Goal: Transaction & Acquisition: Purchase product/service

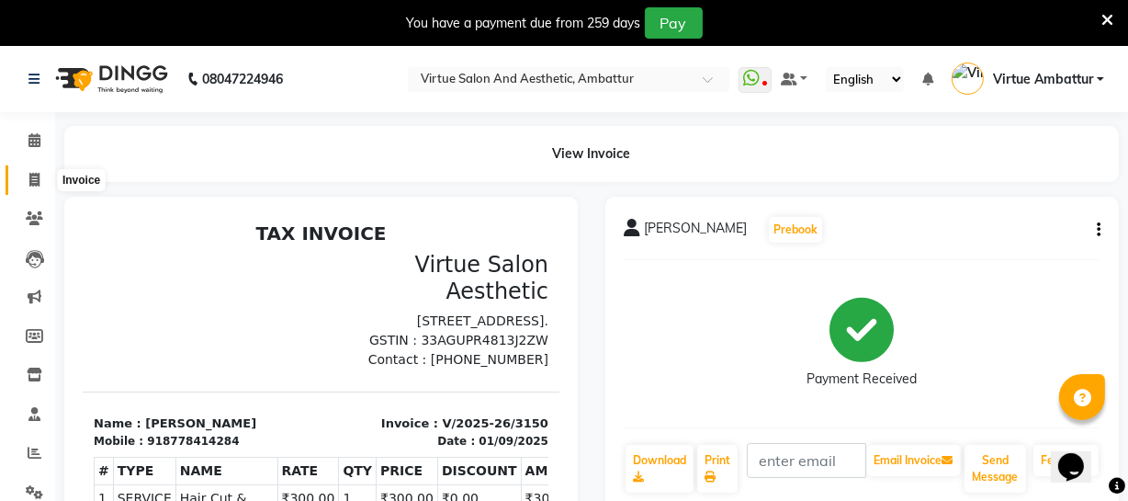
click at [37, 179] on icon at bounding box center [34, 180] width 10 height 14
select select "service"
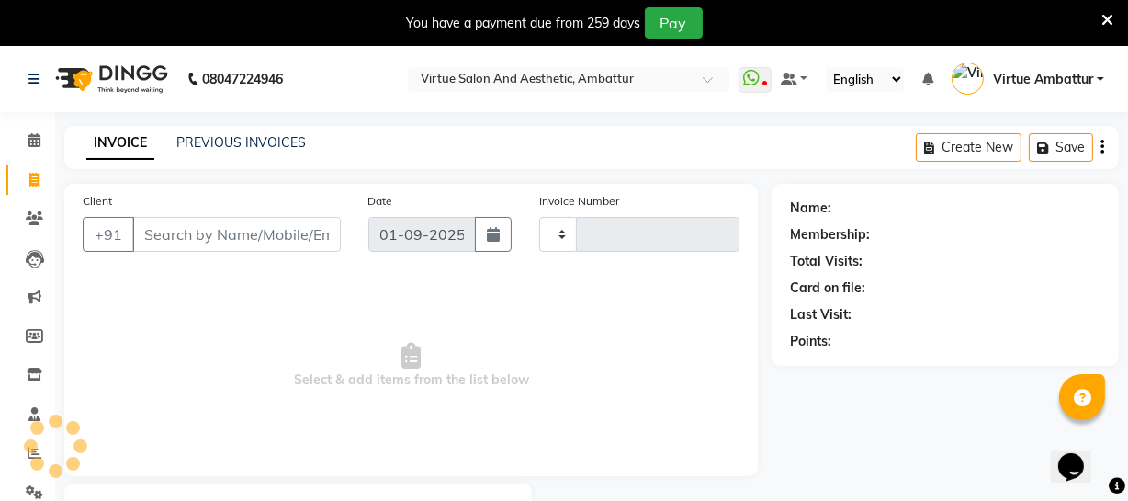
type input "3151"
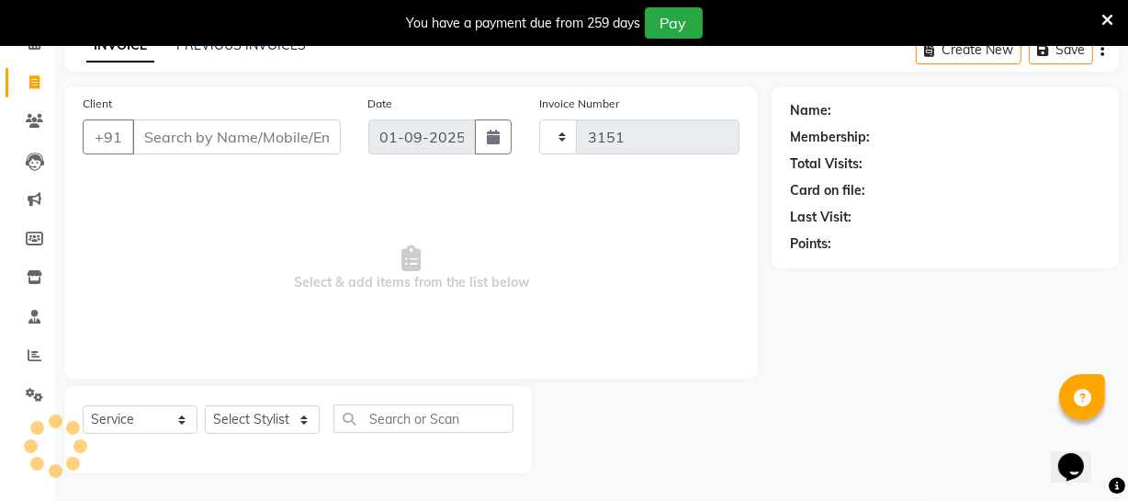
select select "5237"
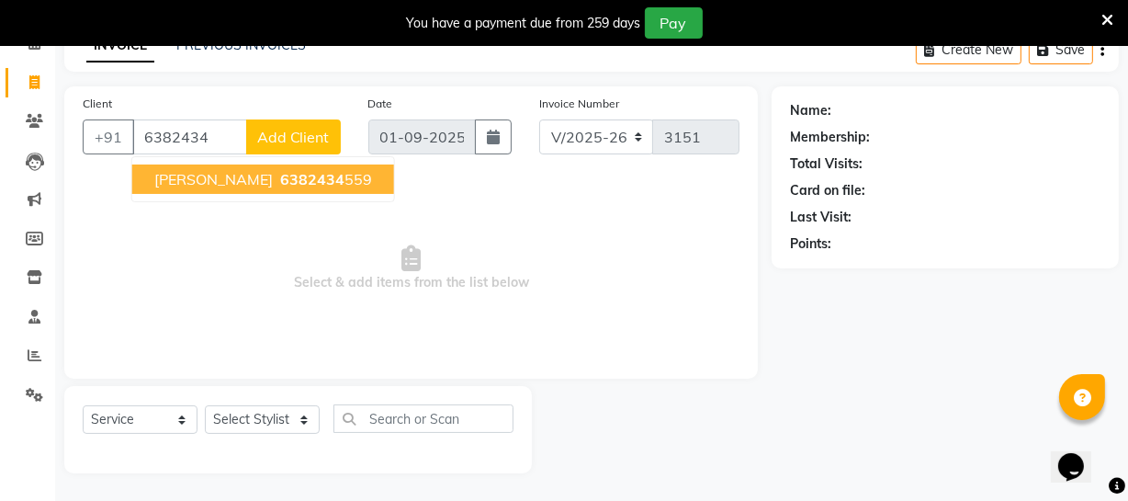
click at [254, 166] on button "[PERSON_NAME] 6382434 559" at bounding box center [263, 178] width 262 height 29
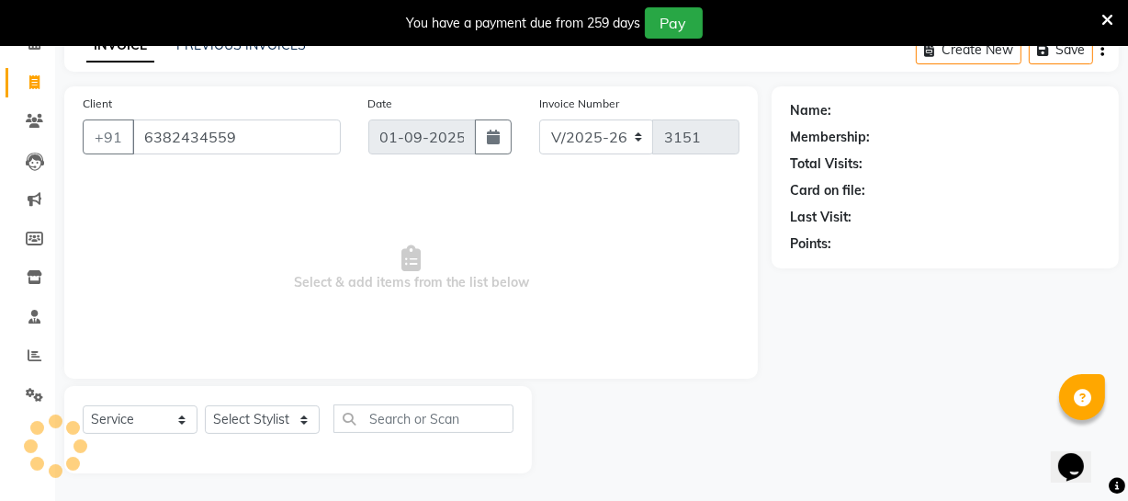
type input "6382434559"
select select "1: Object"
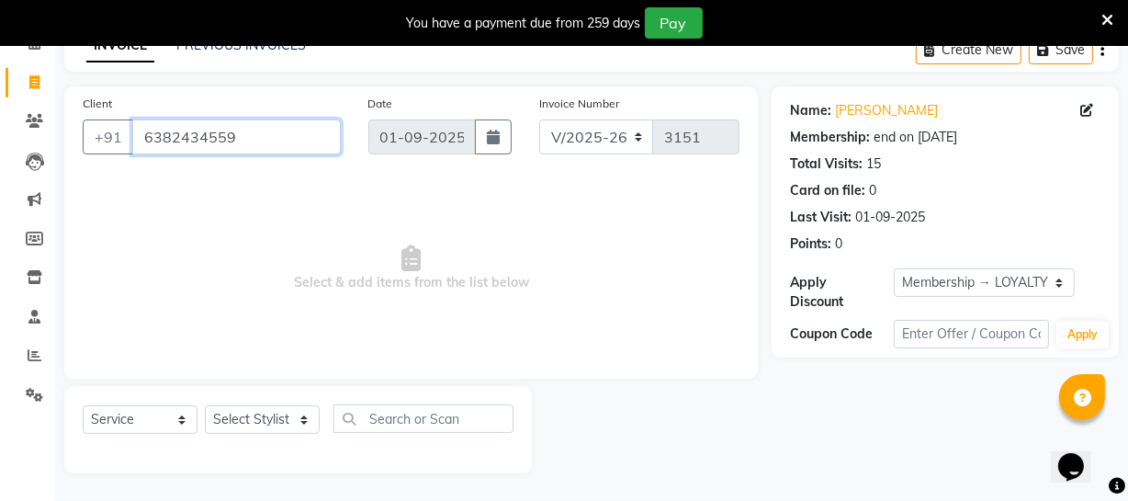
click at [282, 126] on input "6382434559" at bounding box center [236, 136] width 209 height 35
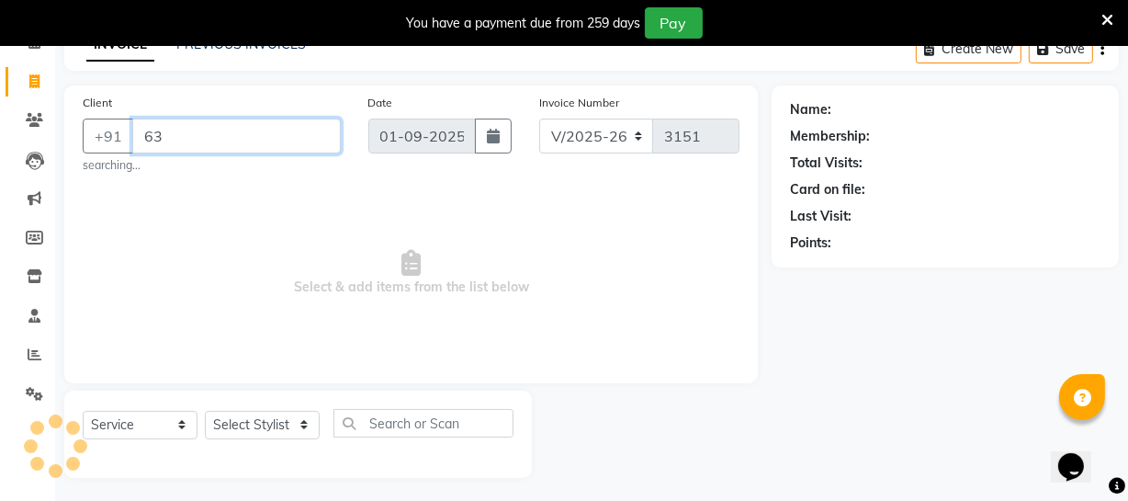
type input "6"
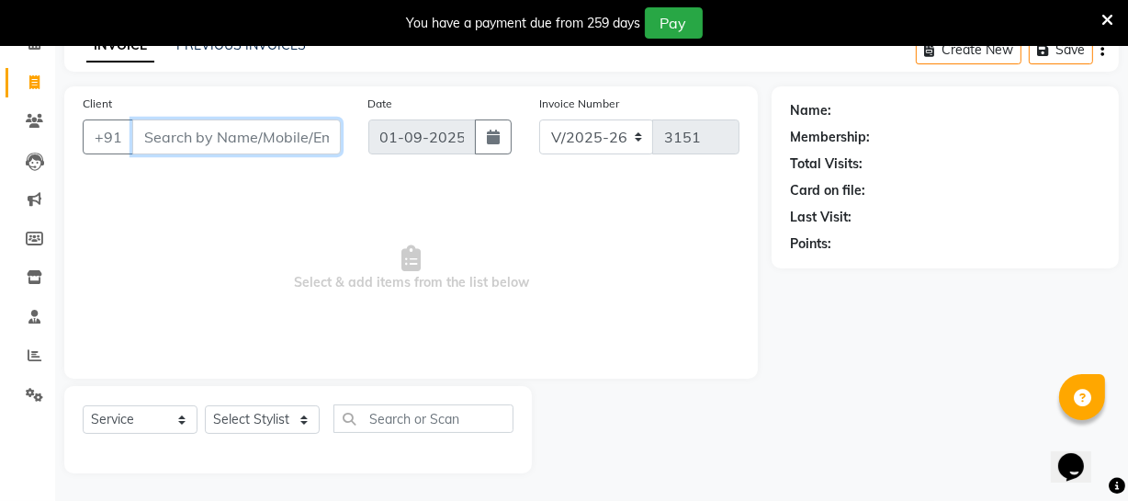
paste input "9677062844"
type input "9677062844"
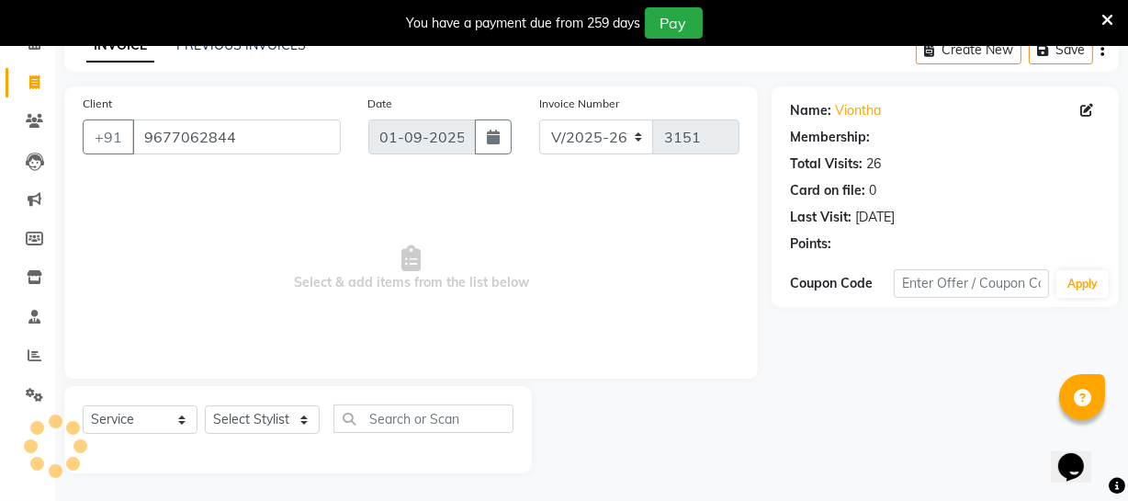
select select "1: Object"
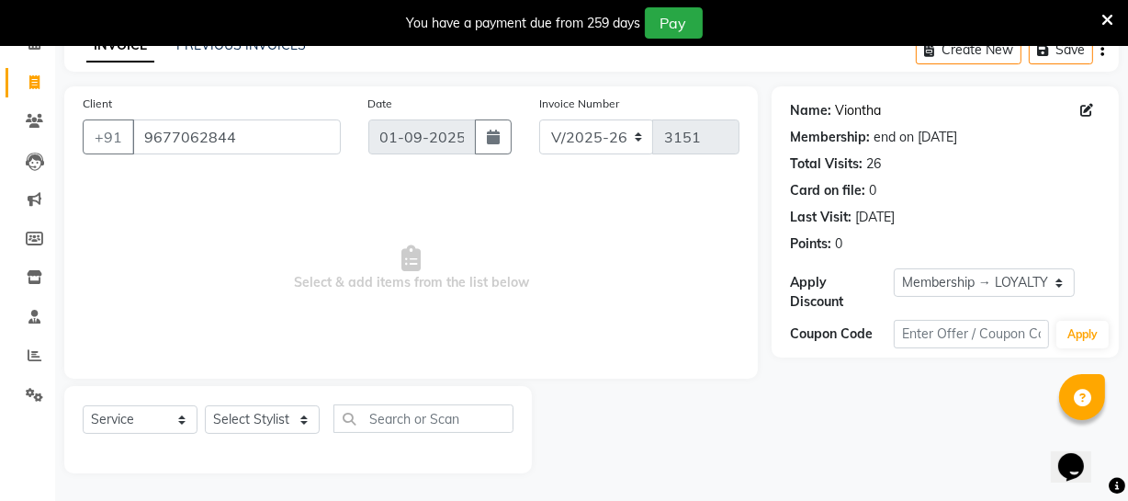
click at [866, 116] on link "Viontha" at bounding box center [858, 110] width 46 height 19
click at [146, 422] on select "Select Service Product Membership Package Voucher Prepaid Gift Card" at bounding box center [140, 419] width 115 height 28
drag, startPoint x: 369, startPoint y: 335, endPoint x: 350, endPoint y: 349, distance: 23.7
click at [368, 339] on span "Select & add items from the list below" at bounding box center [411, 268] width 657 height 184
click at [289, 417] on select "Select Stylist [PERSON_NAME] [PERSON_NAME] [PERSON_NAME] [PERSON_NAME] [PERSON_…" at bounding box center [262, 419] width 115 height 28
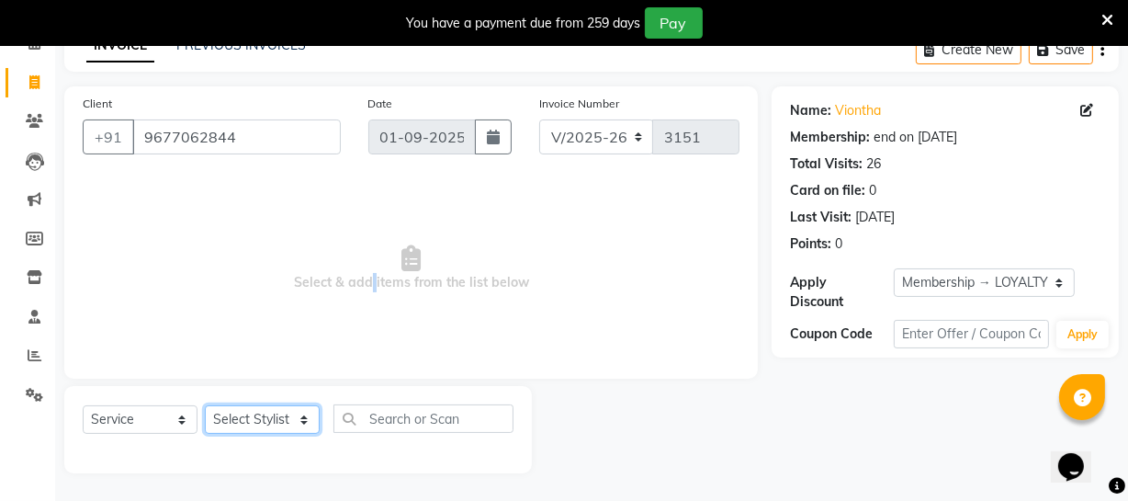
select select "40580"
click at [205, 405] on select "Select Stylist [PERSON_NAME] [PERSON_NAME] [PERSON_NAME] [PERSON_NAME] [PERSON_…" at bounding box center [262, 419] width 115 height 28
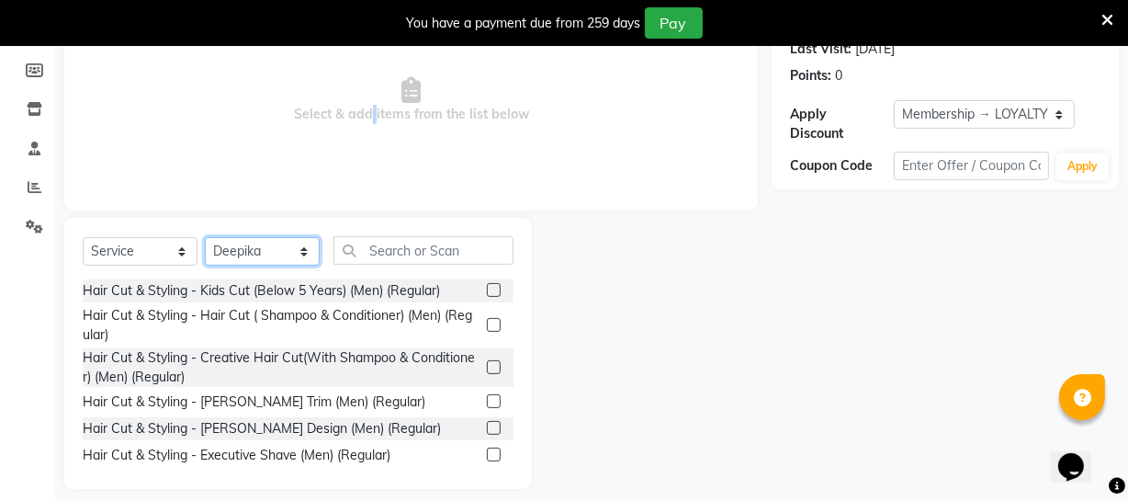
scroll to position [282, 0]
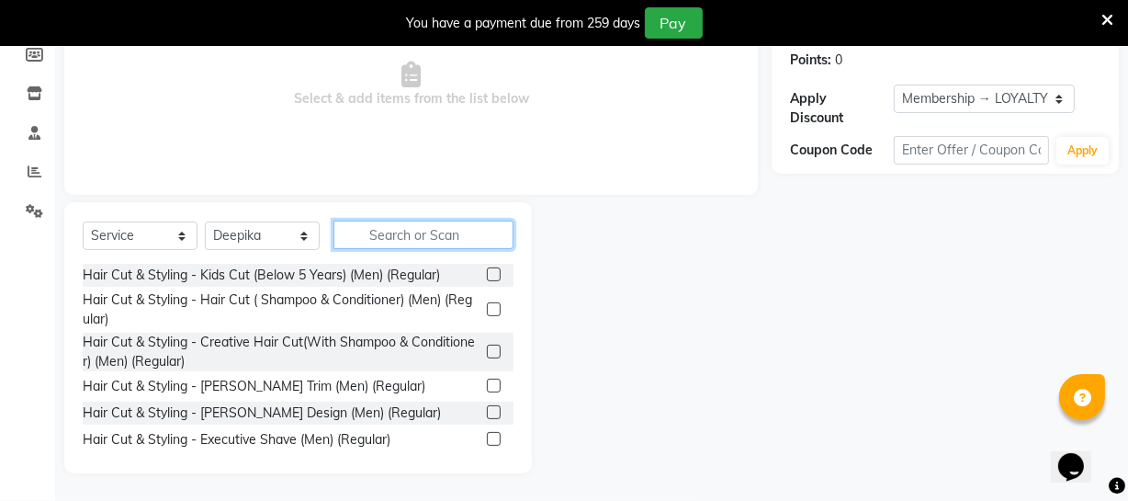
click at [418, 243] on input "text" at bounding box center [424, 235] width 180 height 28
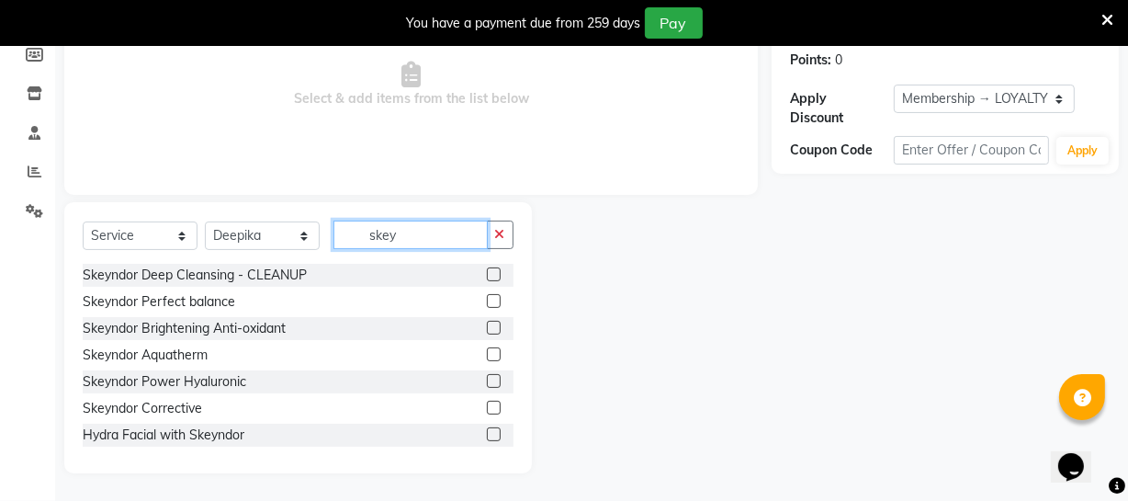
type input "skey"
click at [487, 403] on label at bounding box center [494, 408] width 14 height 14
click at [487, 403] on input "checkbox" at bounding box center [493, 408] width 12 height 12
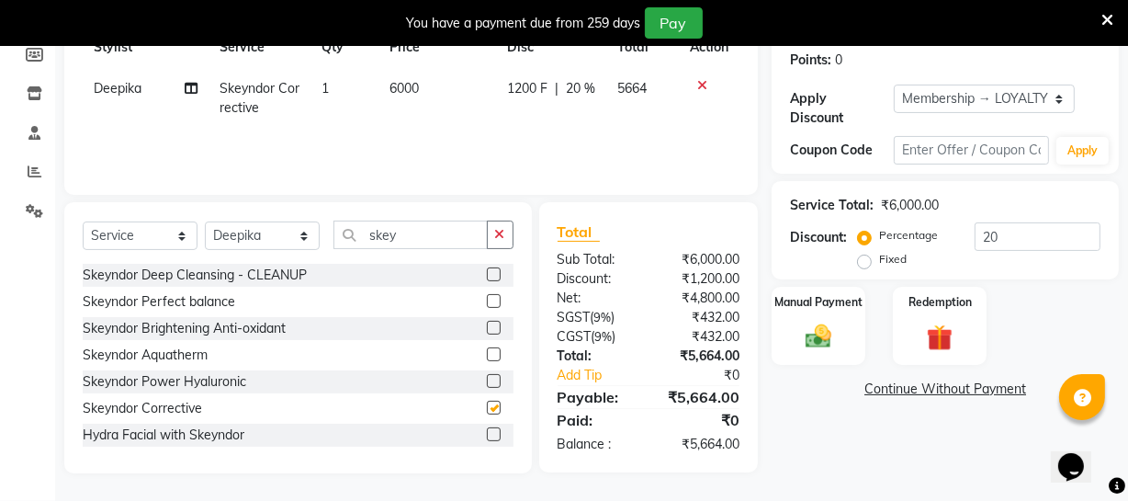
checkbox input "false"
click at [405, 88] on span "6000" at bounding box center [404, 88] width 29 height 17
select select "40580"
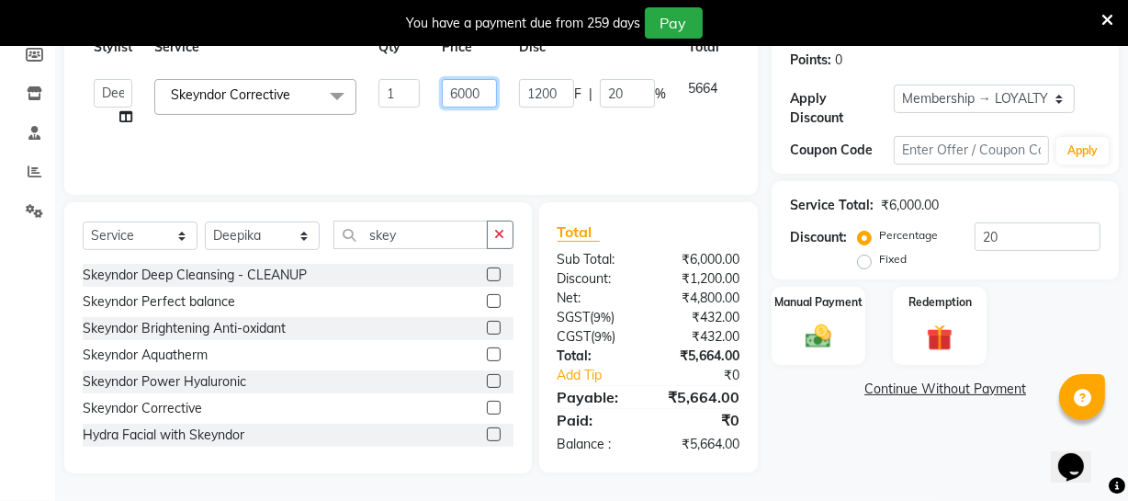
drag, startPoint x: 455, startPoint y: 88, endPoint x: 443, endPoint y: 88, distance: 11.9
click at [443, 88] on input "6000" at bounding box center [469, 93] width 55 height 28
type input "7000"
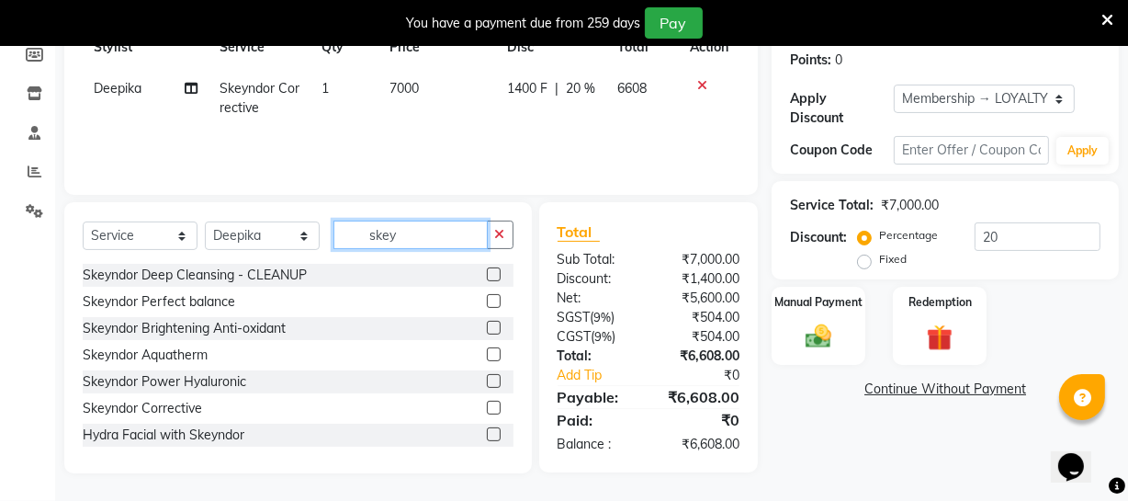
click at [436, 244] on input "skey" at bounding box center [411, 235] width 154 height 28
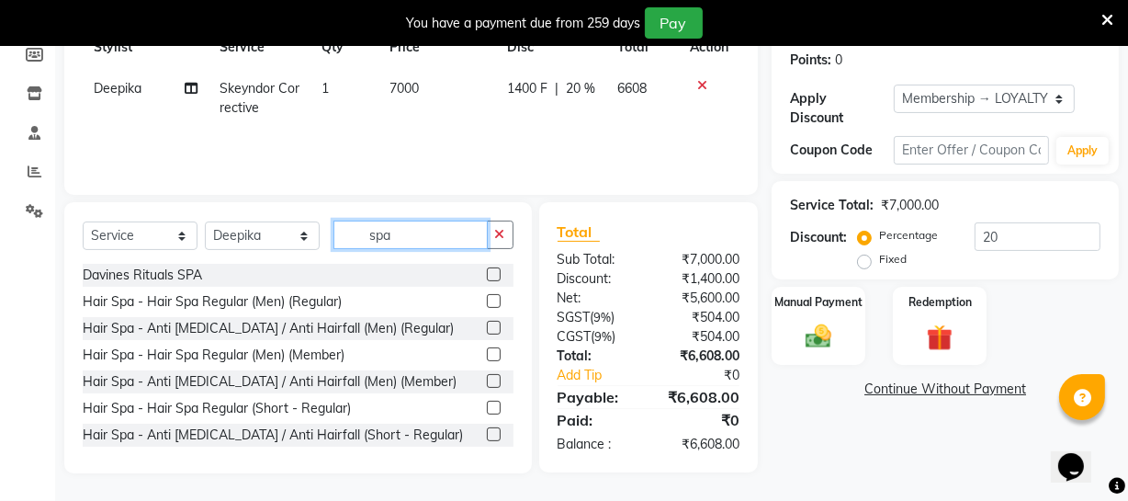
type input "spa"
click at [487, 272] on label at bounding box center [494, 274] width 14 height 14
click at [487, 272] on input "checkbox" at bounding box center [493, 275] width 12 height 12
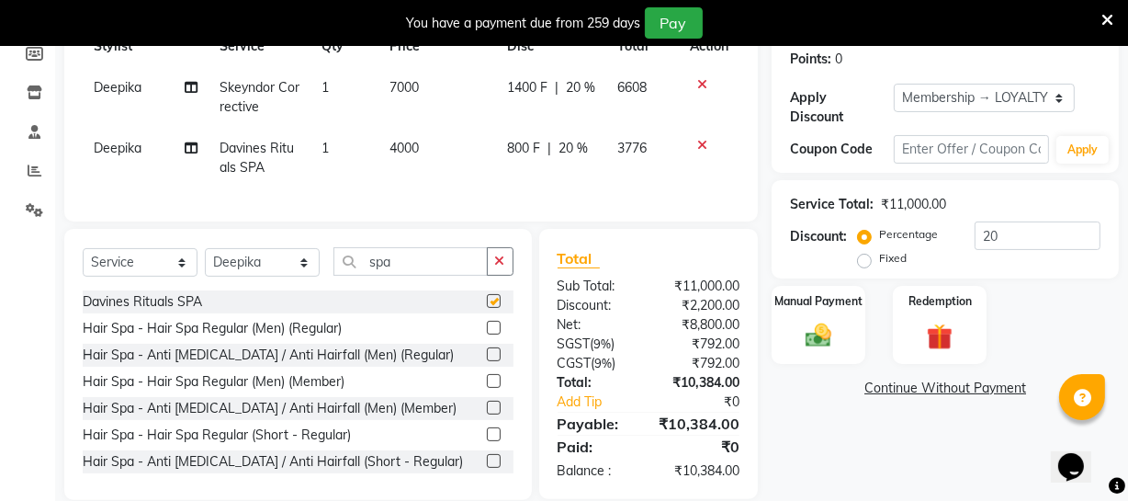
checkbox input "false"
click at [402, 150] on span "4000" at bounding box center [404, 148] width 29 height 17
select select "40580"
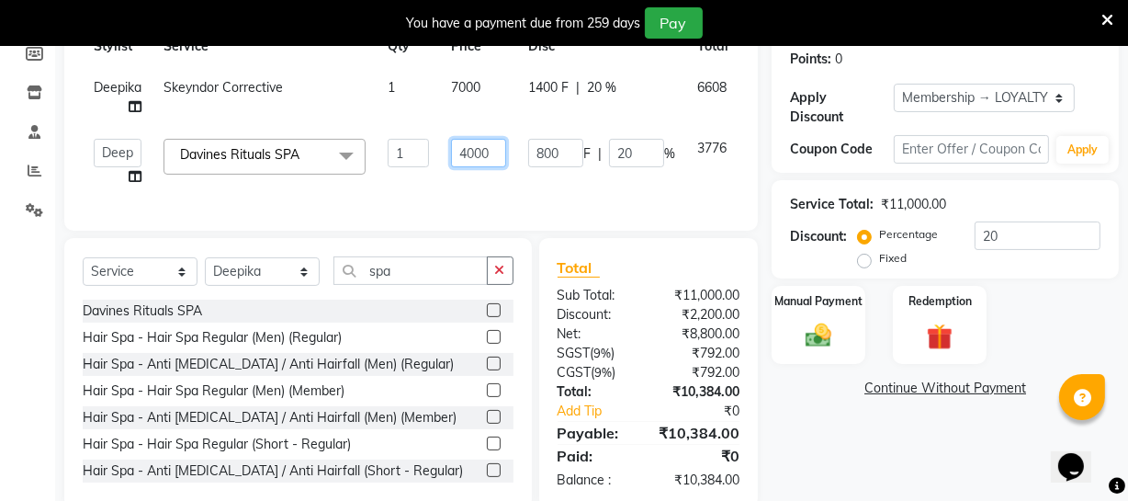
drag, startPoint x: 459, startPoint y: 143, endPoint x: 523, endPoint y: 143, distance: 63.4
click at [523, 143] on tr "[PERSON_NAME] [PERSON_NAME] [PERSON_NAME] Divya Dolly [PERSON_NAME] [PERSON_NAM…" at bounding box center [442, 163] width 718 height 70
type input "2800"
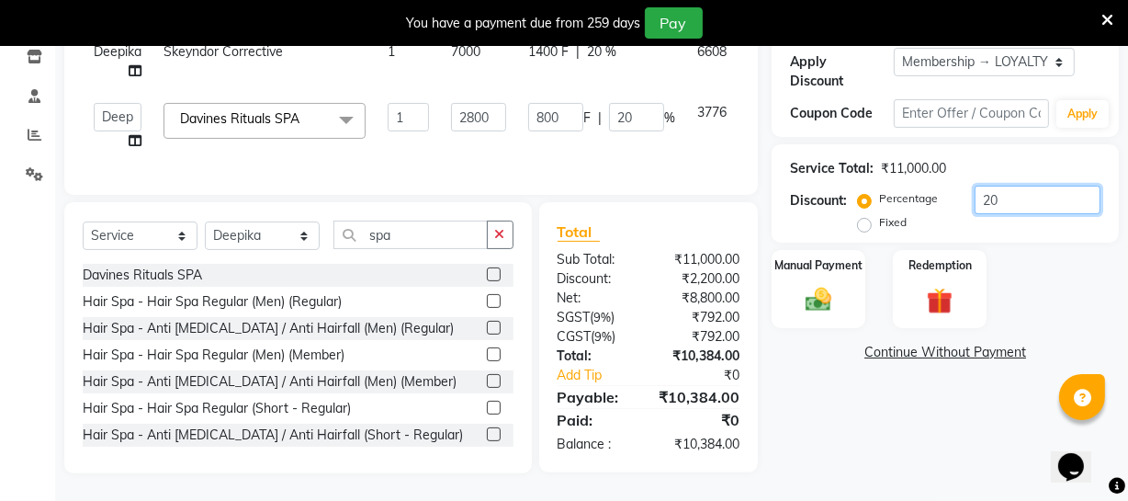
scroll to position [322, 0]
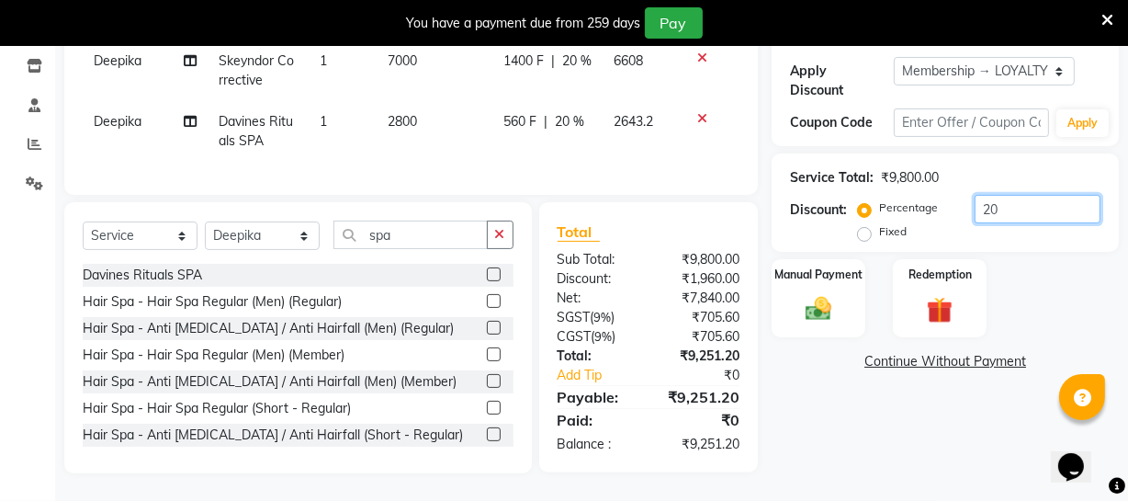
drag, startPoint x: 1036, startPoint y: 176, endPoint x: 858, endPoint y: 182, distance: 177.4
click at [865, 195] on div "Percentage Fixed 20" at bounding box center [981, 220] width 239 height 50
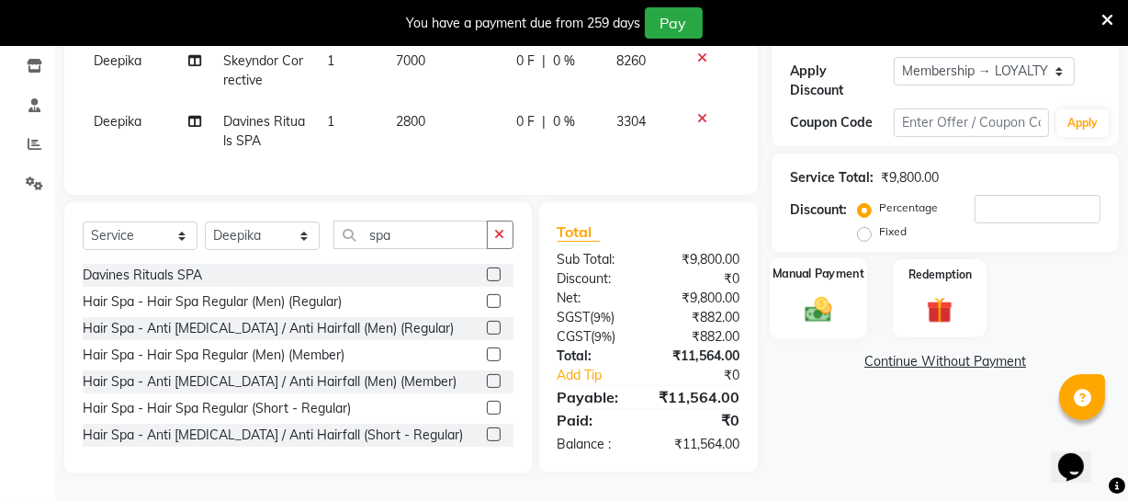
click at [820, 293] on img at bounding box center [819, 308] width 44 height 31
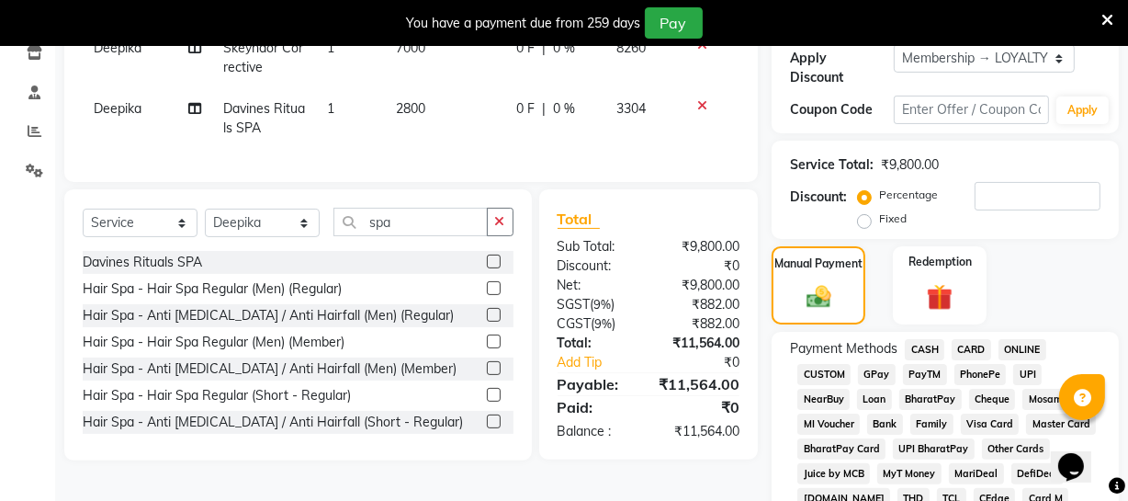
scroll to position [489, 0]
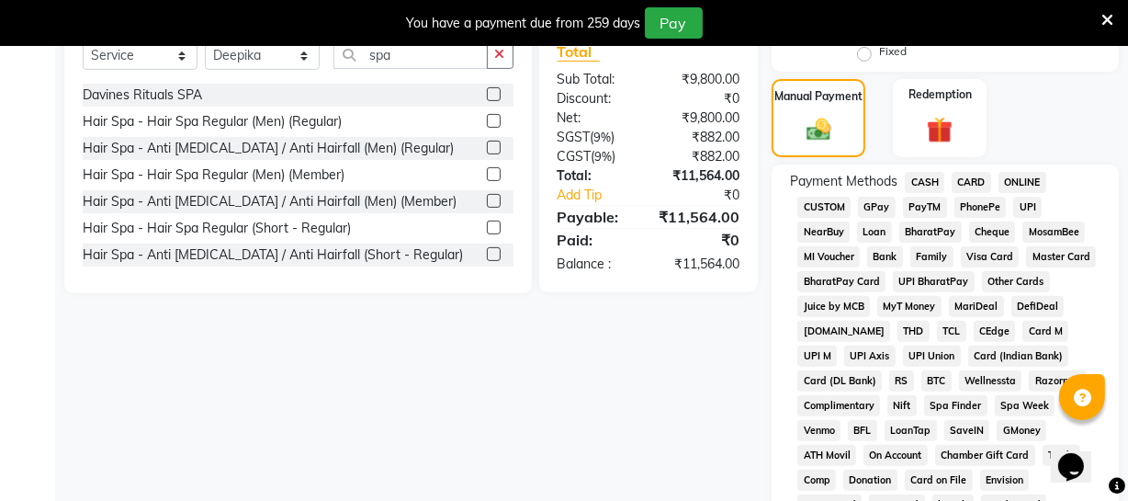
click at [1025, 187] on span "ONLINE" at bounding box center [1023, 182] width 48 height 21
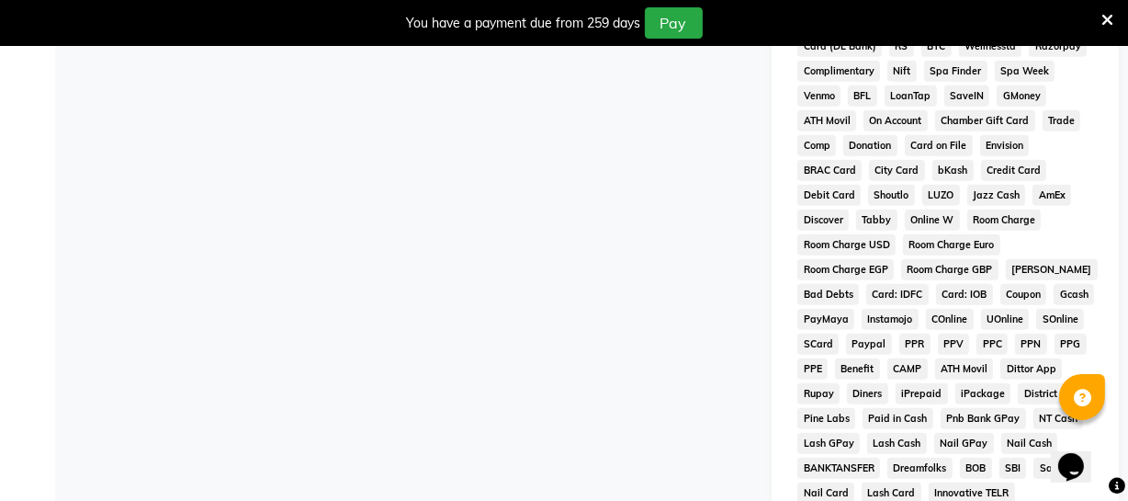
scroll to position [1000, 0]
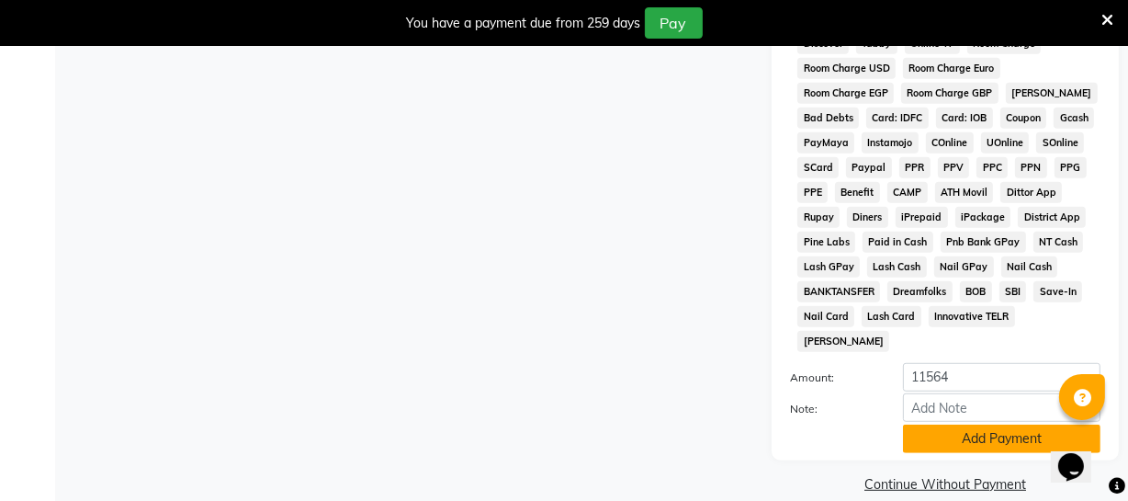
click at [963, 425] on button "Add Payment" at bounding box center [1002, 439] width 198 height 28
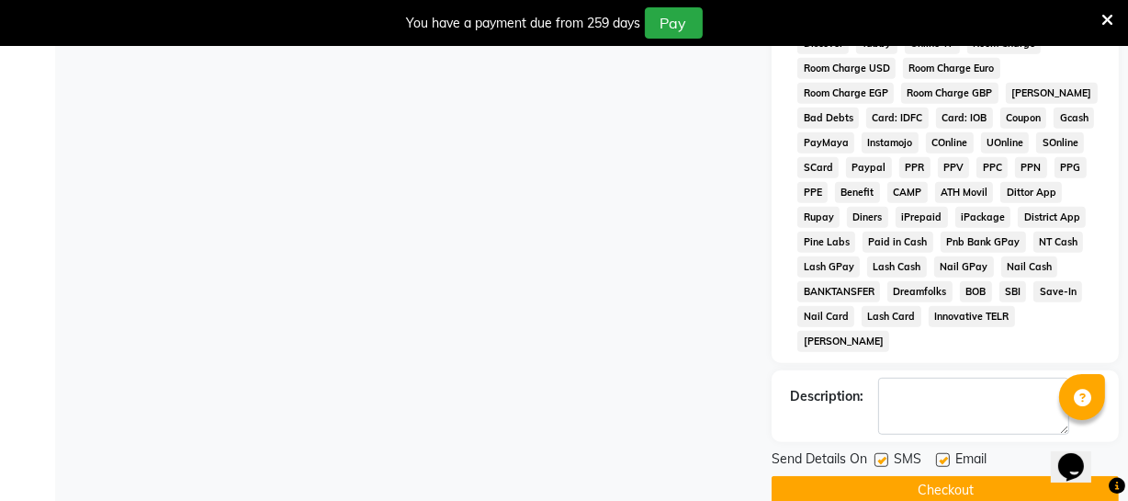
click at [828, 476] on button "Checkout" at bounding box center [945, 490] width 347 height 28
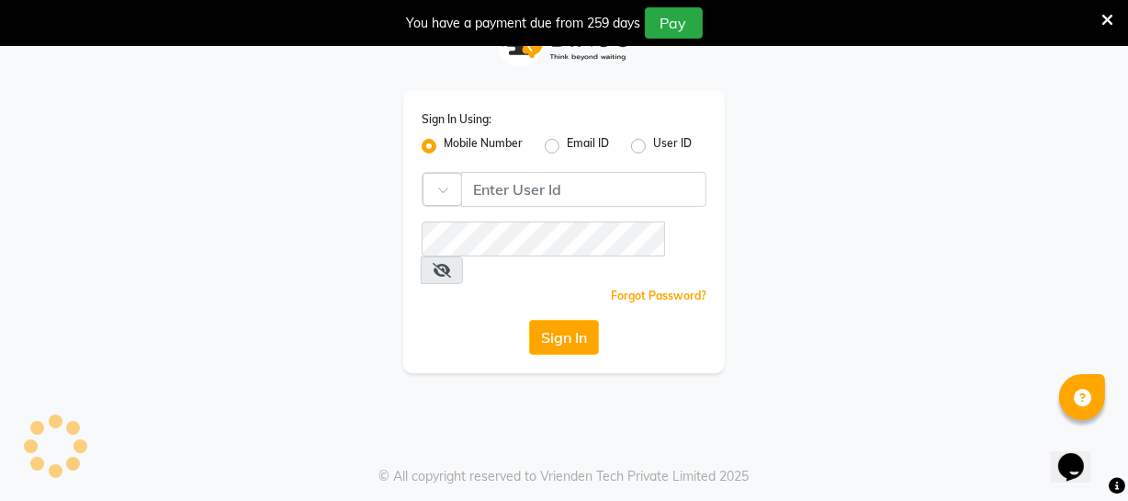
scroll to position [46, 0]
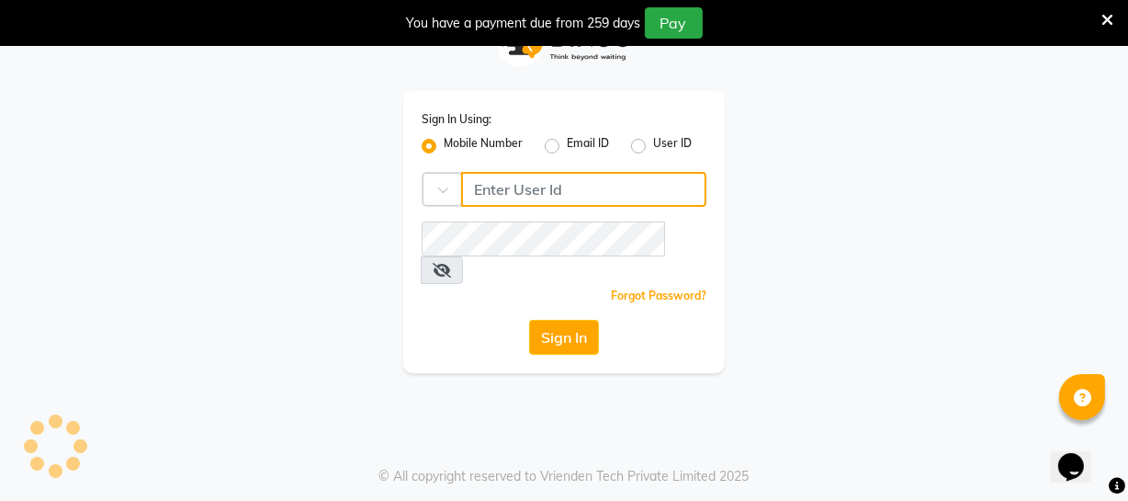
type input "9884040030"
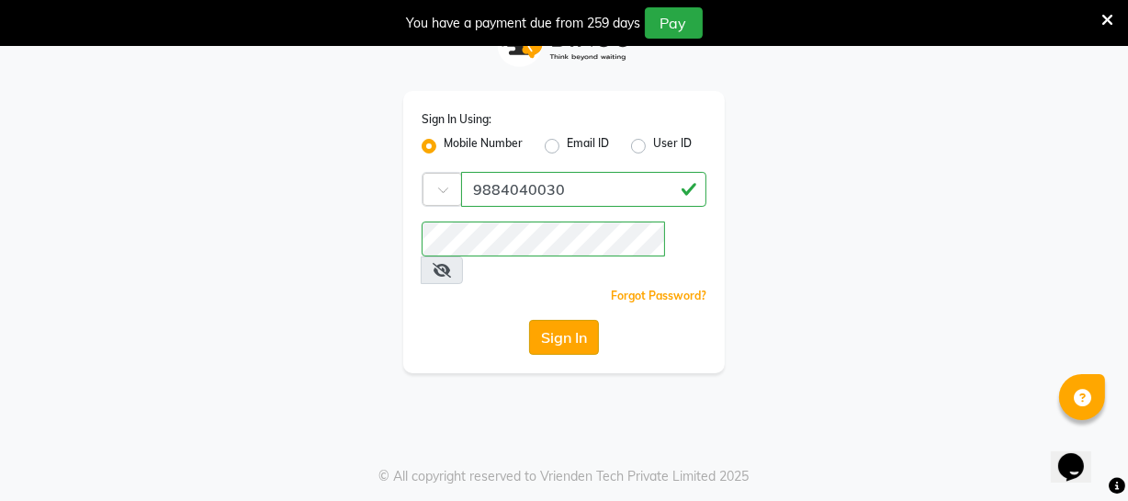
click at [575, 320] on button "Sign In" at bounding box center [564, 337] width 70 height 35
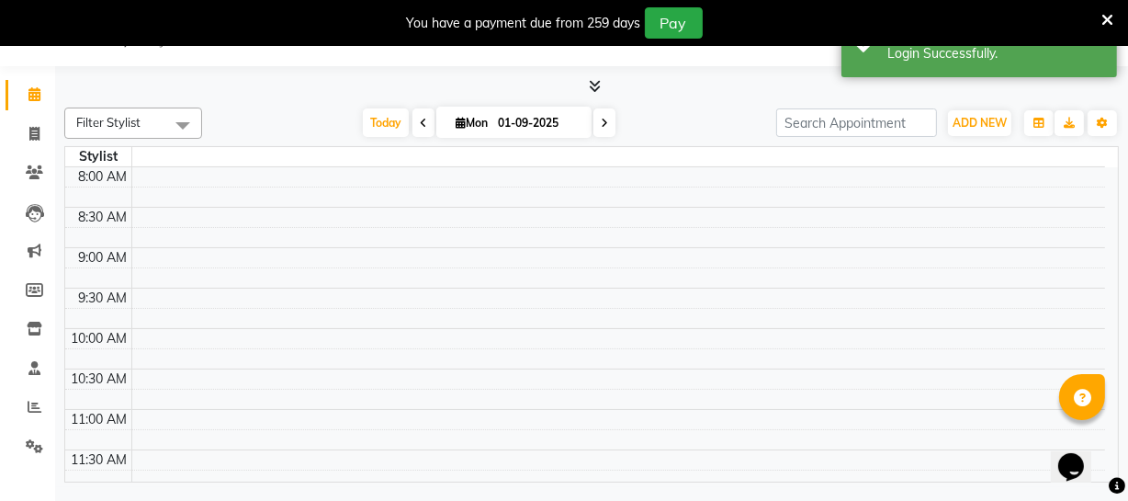
select select "en"
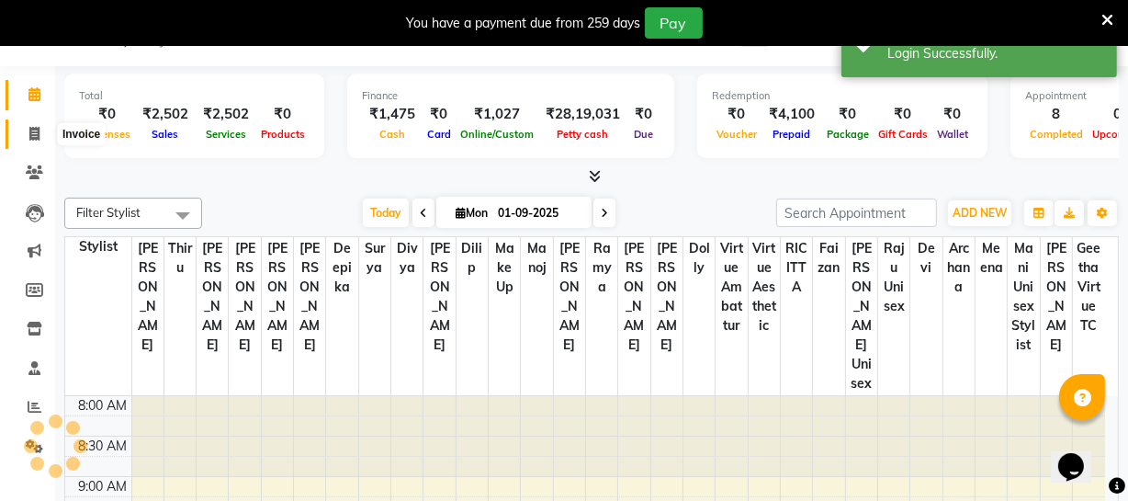
click at [42, 138] on span at bounding box center [34, 134] width 32 height 21
select select "service"
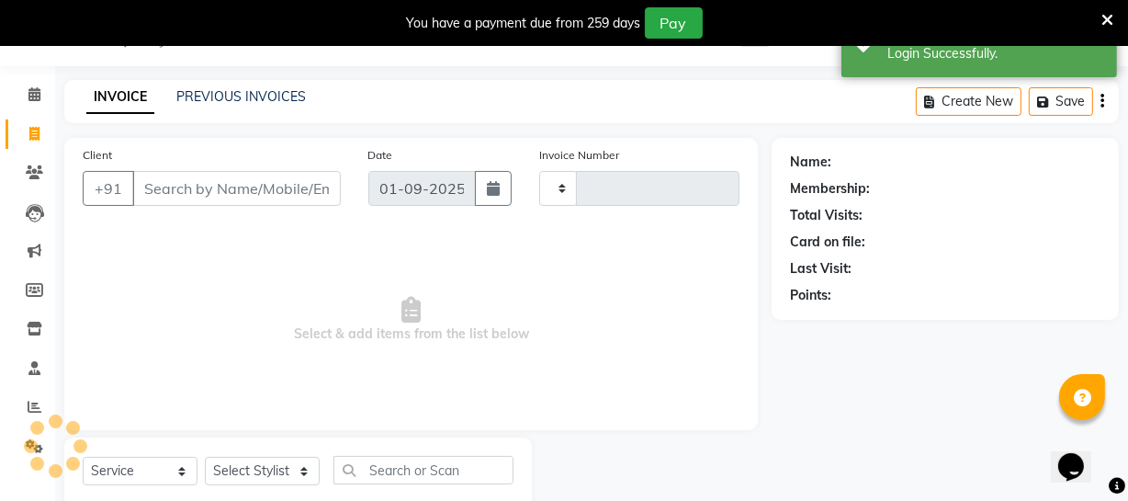
type input "3151"
select select "5237"
type input "9677062844"
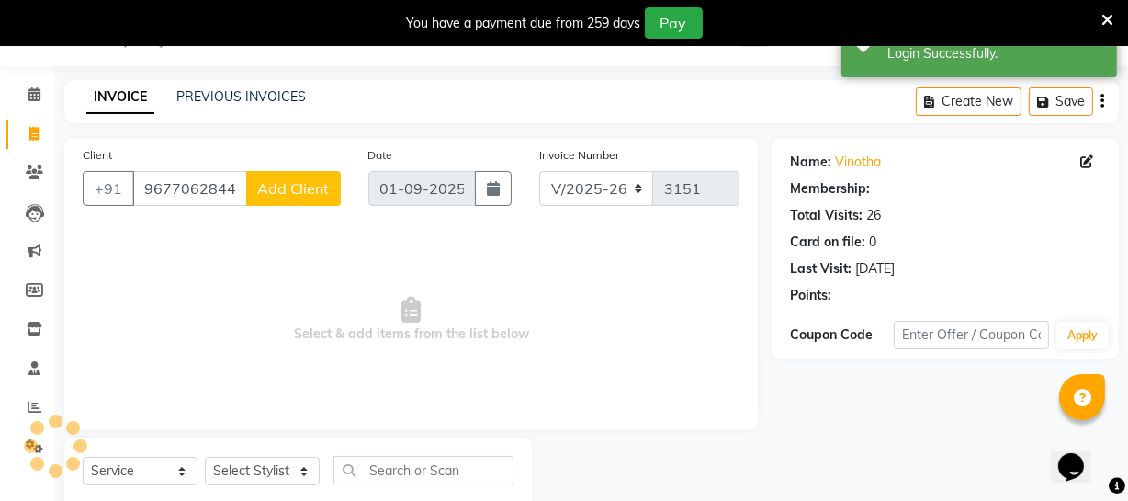
select select "1: Object"
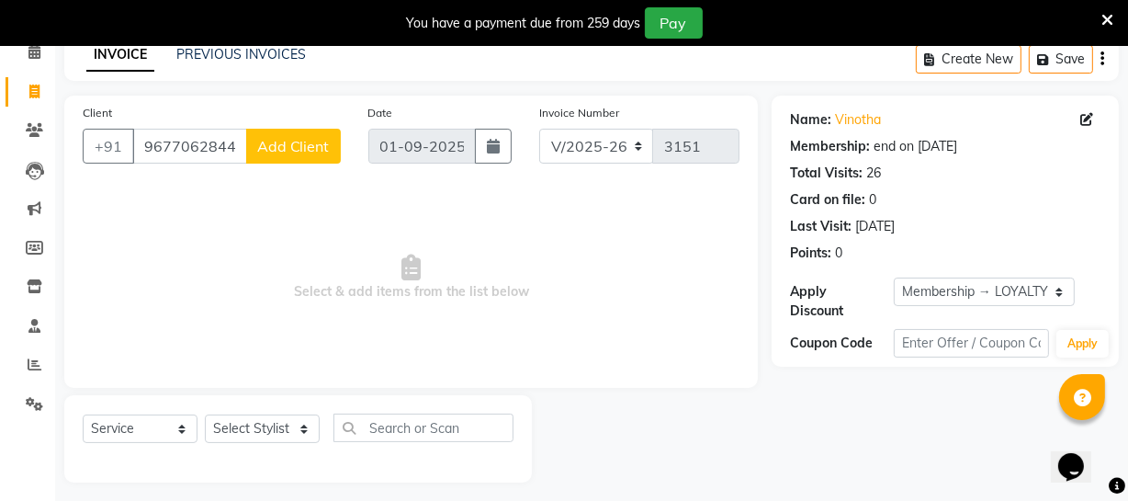
scroll to position [98, 0]
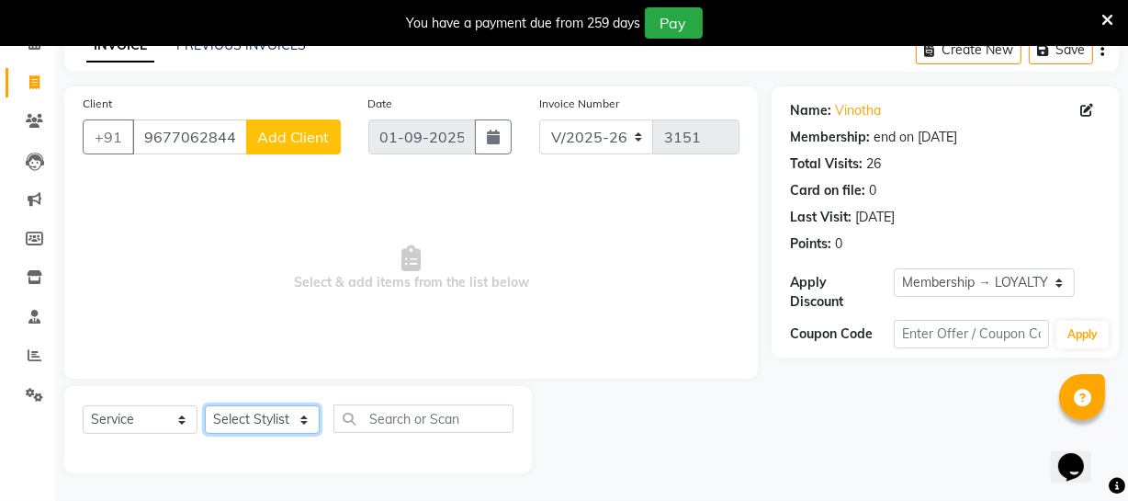
click at [262, 418] on select "Select Stylist [PERSON_NAME] [PERSON_NAME] [PERSON_NAME] [PERSON_NAME] [PERSON_…" at bounding box center [262, 419] width 115 height 28
select select "40580"
click at [205, 405] on select "Select Stylist [PERSON_NAME] [PERSON_NAME] [PERSON_NAME] [PERSON_NAME] [PERSON_…" at bounding box center [262, 419] width 115 height 28
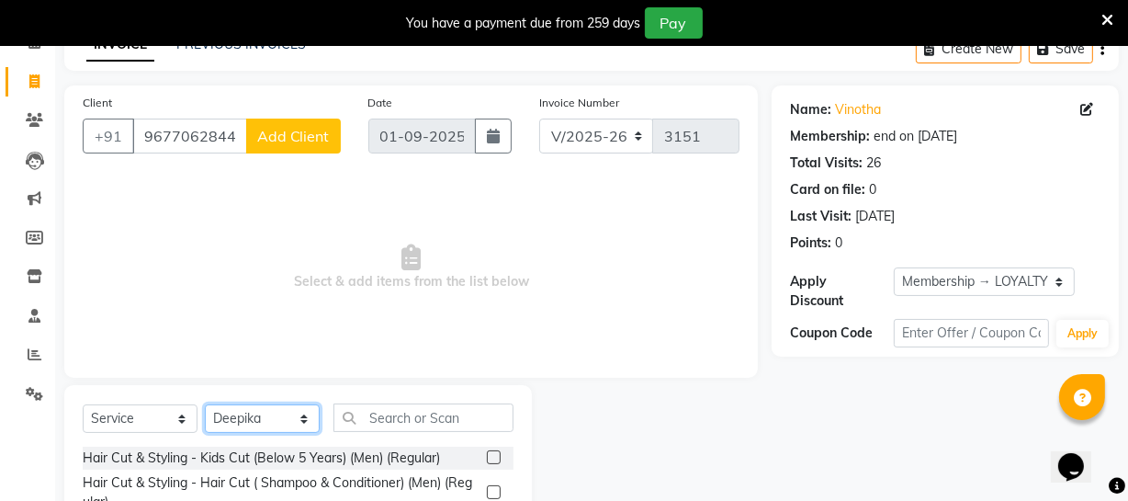
scroll to position [266, 0]
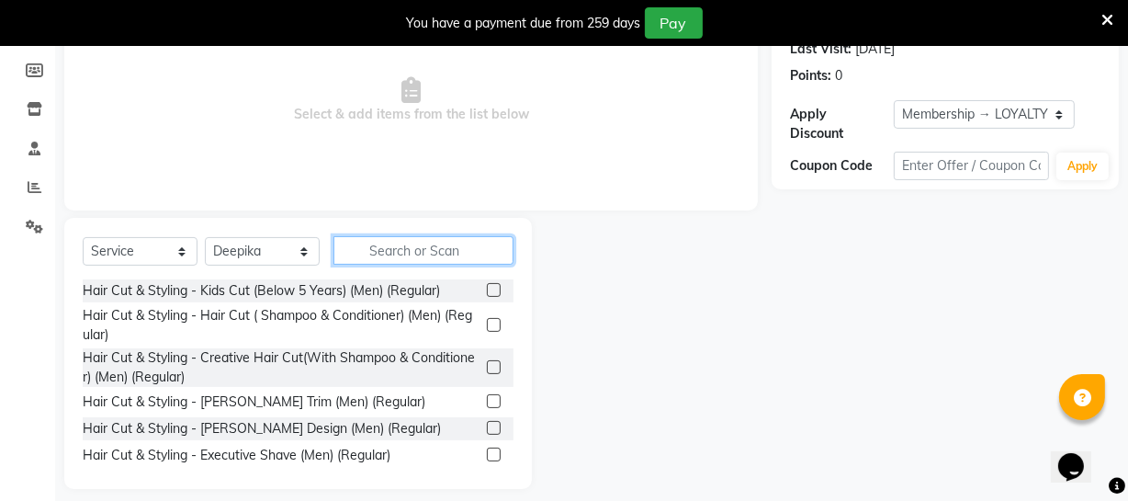
click at [397, 249] on input "text" at bounding box center [424, 250] width 180 height 28
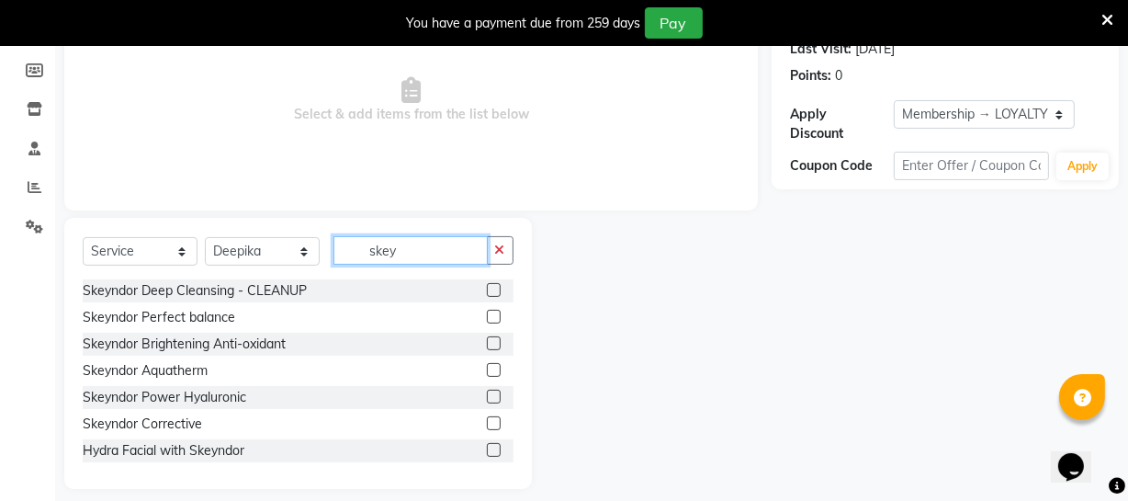
type input "skey"
click at [487, 424] on label at bounding box center [494, 423] width 14 height 14
click at [487, 424] on input "checkbox" at bounding box center [493, 424] width 12 height 12
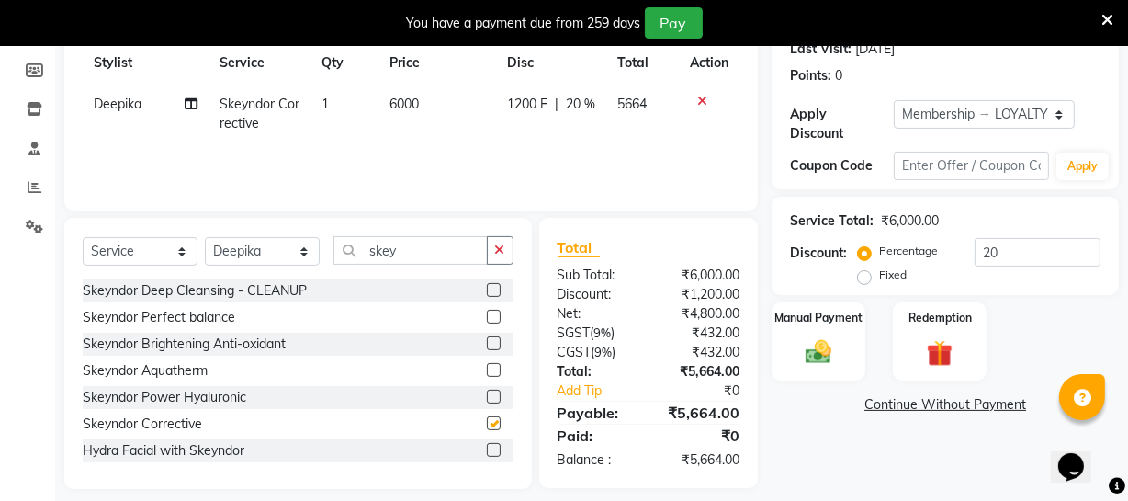
checkbox input "false"
click at [449, 253] on input "skey" at bounding box center [411, 250] width 154 height 28
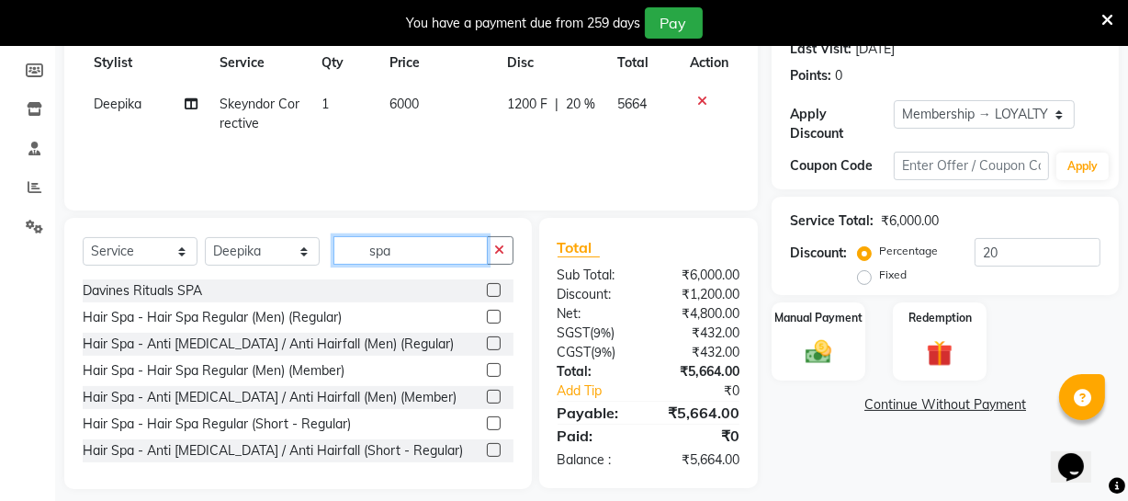
type input "spa"
click at [487, 291] on label at bounding box center [494, 290] width 14 height 14
click at [487, 291] on input "checkbox" at bounding box center [493, 291] width 12 height 12
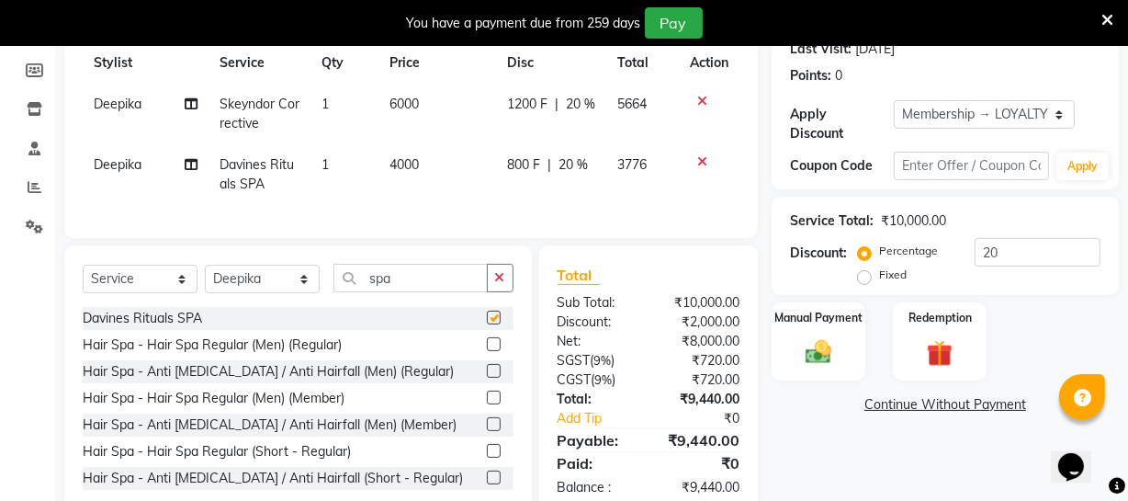
checkbox input "false"
click at [406, 167] on span "4000" at bounding box center [404, 164] width 29 height 17
select select "40580"
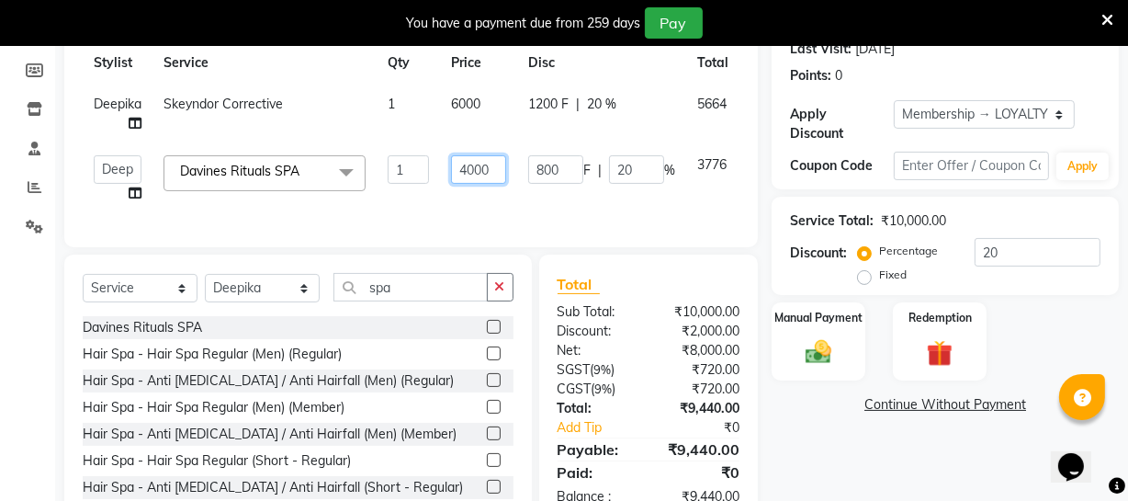
drag, startPoint x: 452, startPoint y: 178, endPoint x: 524, endPoint y: 169, distance: 72.3
click at [524, 169] on tr "[PERSON_NAME] [PERSON_NAME] [PERSON_NAME] Divya Dolly [PERSON_NAME] [PERSON_NAM…" at bounding box center [442, 179] width 718 height 70
type input "2800"
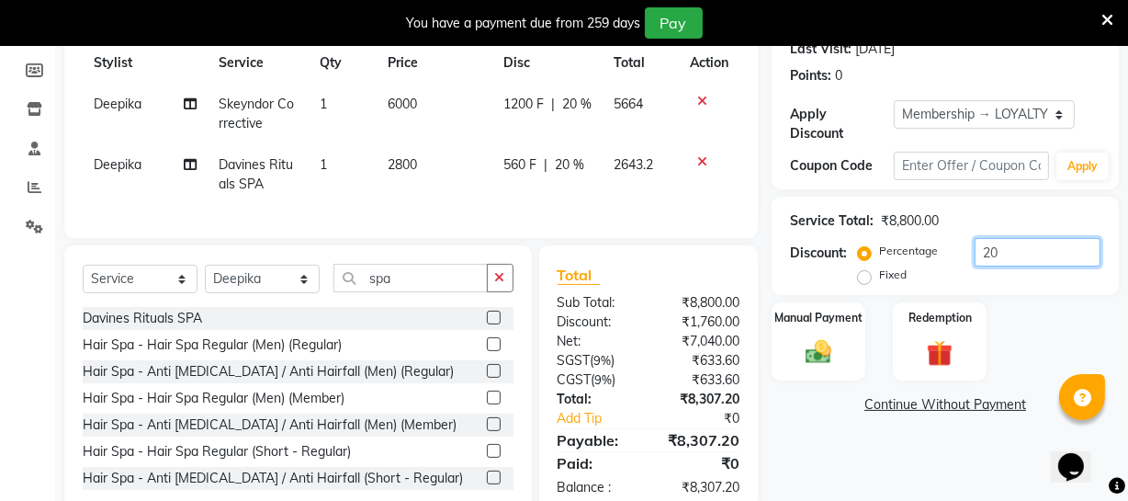
drag, startPoint x: 1021, startPoint y: 259, endPoint x: 939, endPoint y: 250, distance: 82.3
click at [940, 252] on div "Percentage Fixed 20" at bounding box center [981, 263] width 239 height 50
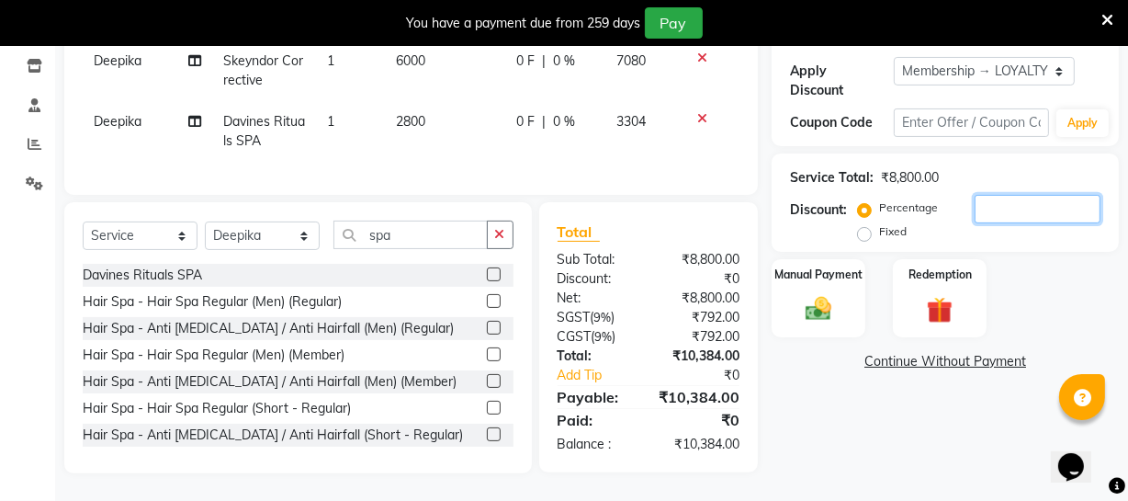
scroll to position [155, 0]
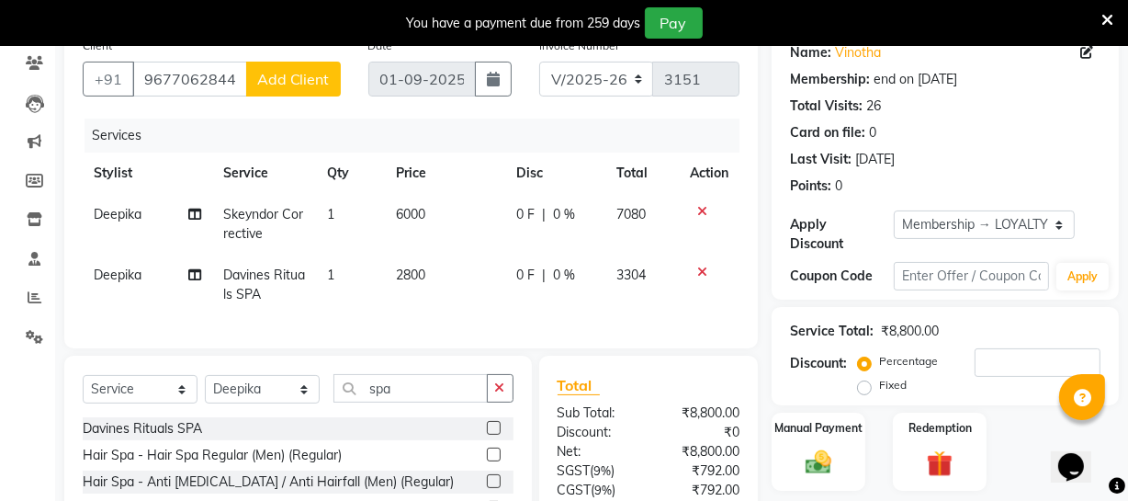
click at [409, 211] on span "6000" at bounding box center [410, 214] width 29 height 17
select select "40580"
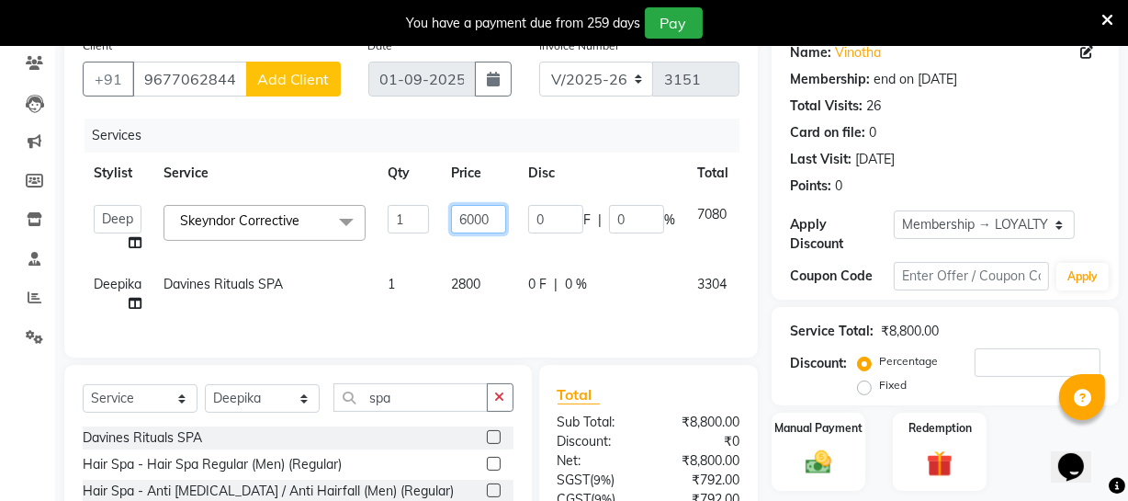
drag, startPoint x: 468, startPoint y: 218, endPoint x: 440, endPoint y: 220, distance: 27.6
click at [440, 220] on td "6000" at bounding box center [478, 229] width 77 height 70
type input "7000"
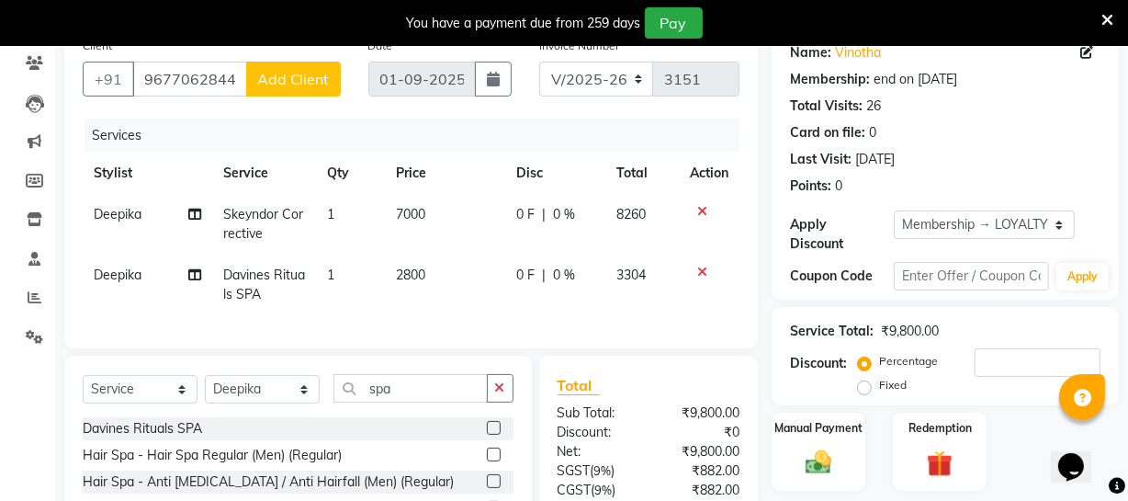
click at [1007, 459] on div "Manual Payment Redemption" at bounding box center [945, 452] width 375 height 78
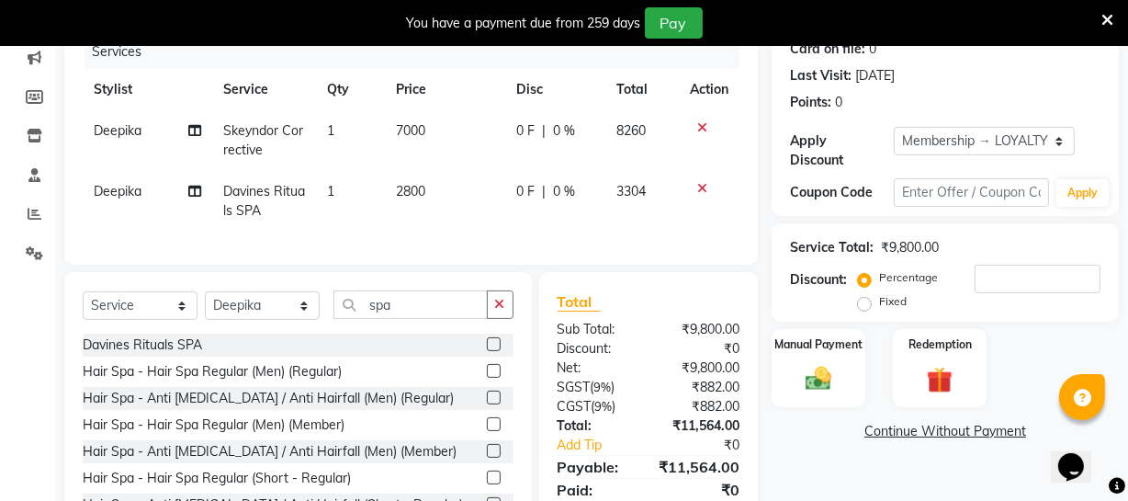
scroll to position [322, 0]
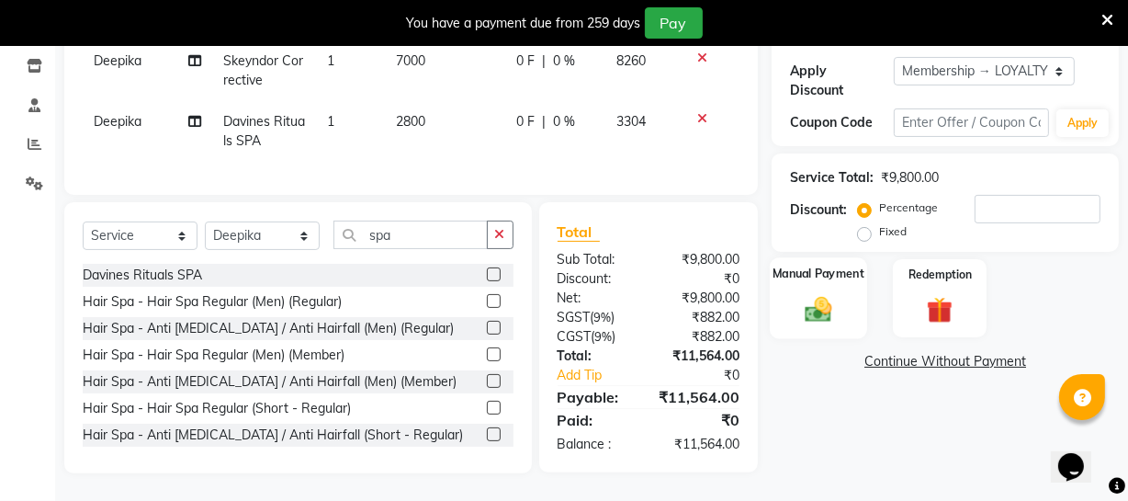
drag, startPoint x: 813, startPoint y: 309, endPoint x: 992, endPoint y: 263, distance: 185.0
click at [814, 308] on img at bounding box center [819, 308] width 44 height 31
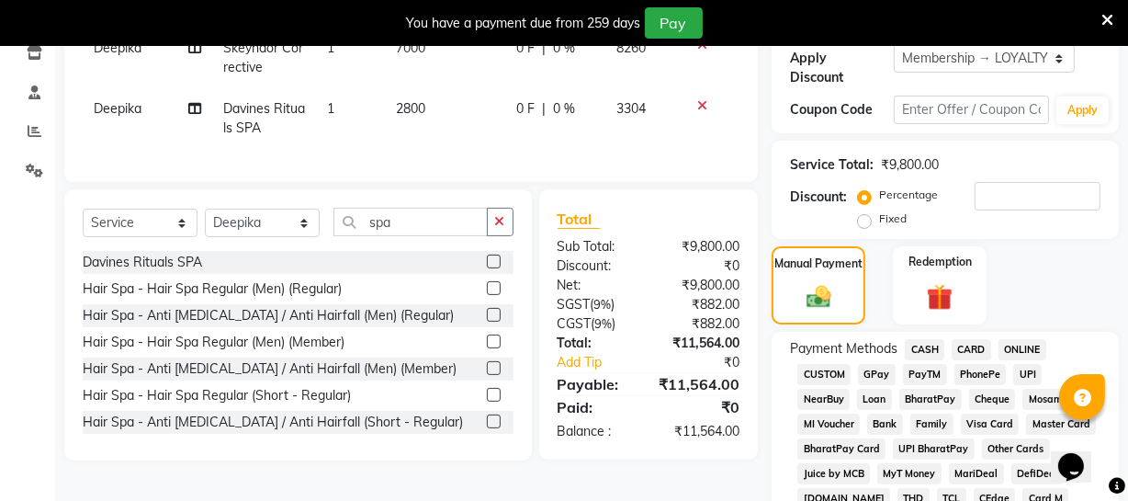
click at [1021, 349] on span "ONLINE" at bounding box center [1023, 349] width 48 height 21
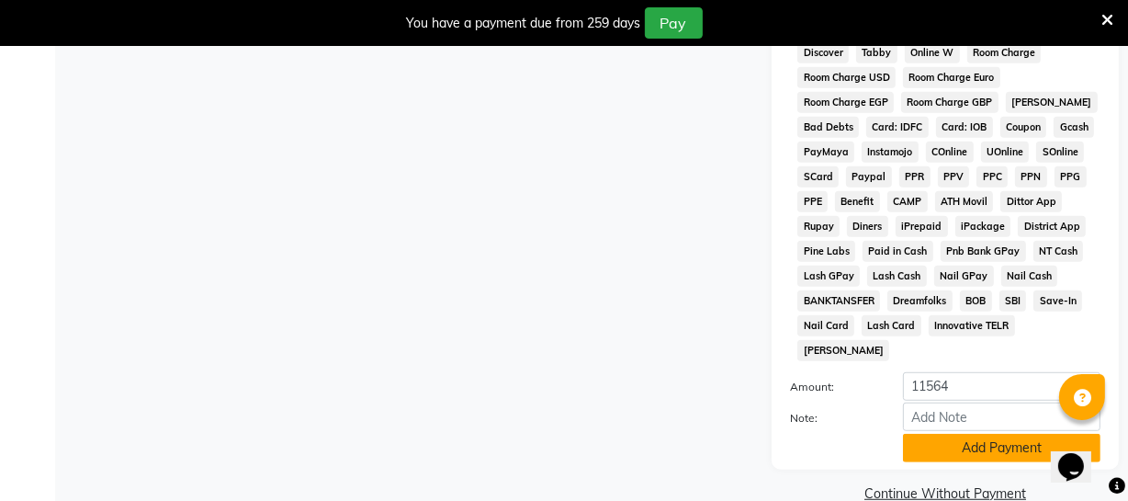
click at [988, 434] on button "Add Payment" at bounding box center [1002, 448] width 198 height 28
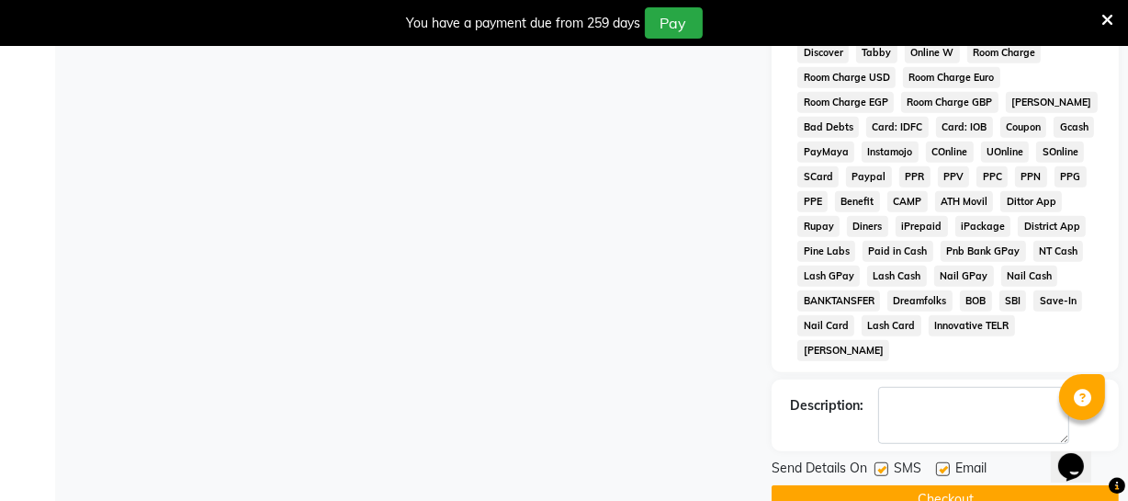
click at [980, 485] on button "Checkout" at bounding box center [945, 499] width 347 height 28
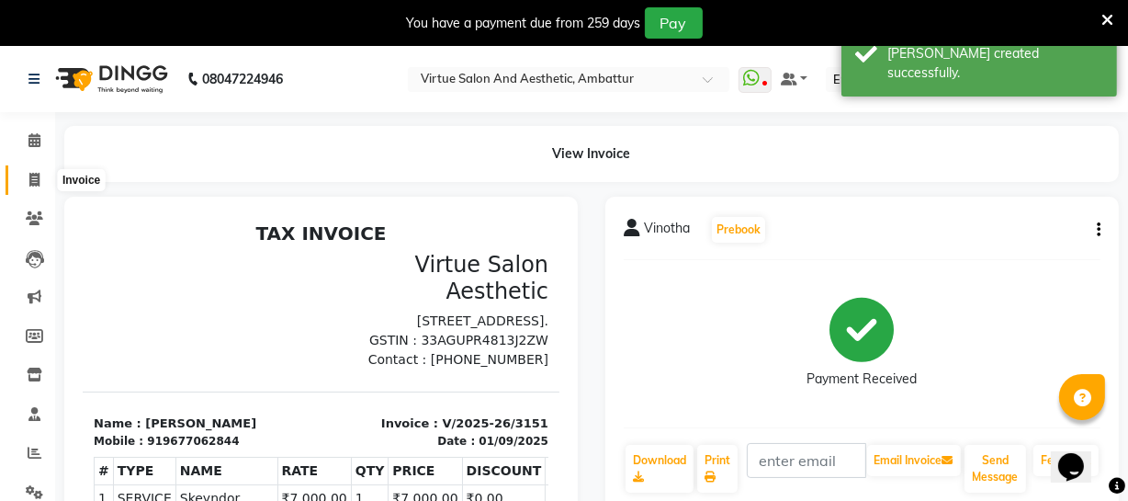
click at [30, 176] on icon at bounding box center [34, 180] width 10 height 14
select select "service"
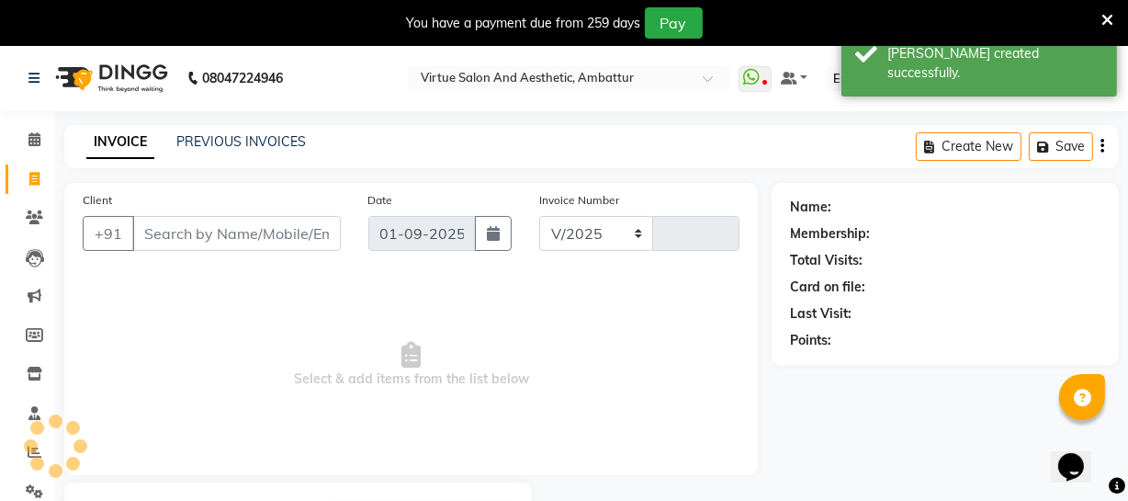
select select "5237"
type input "3152"
click at [269, 140] on div "PREVIOUS INVOICES" at bounding box center [241, 142] width 130 height 19
click at [269, 140] on link "PREVIOUS INVOICES" at bounding box center [241, 142] width 130 height 17
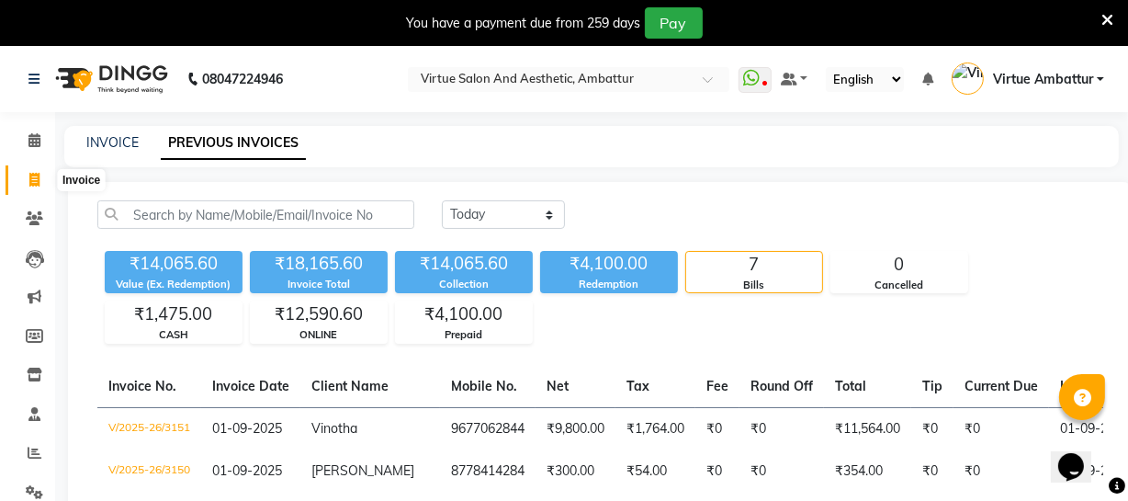
click at [38, 176] on icon at bounding box center [34, 180] width 10 height 14
select select "service"
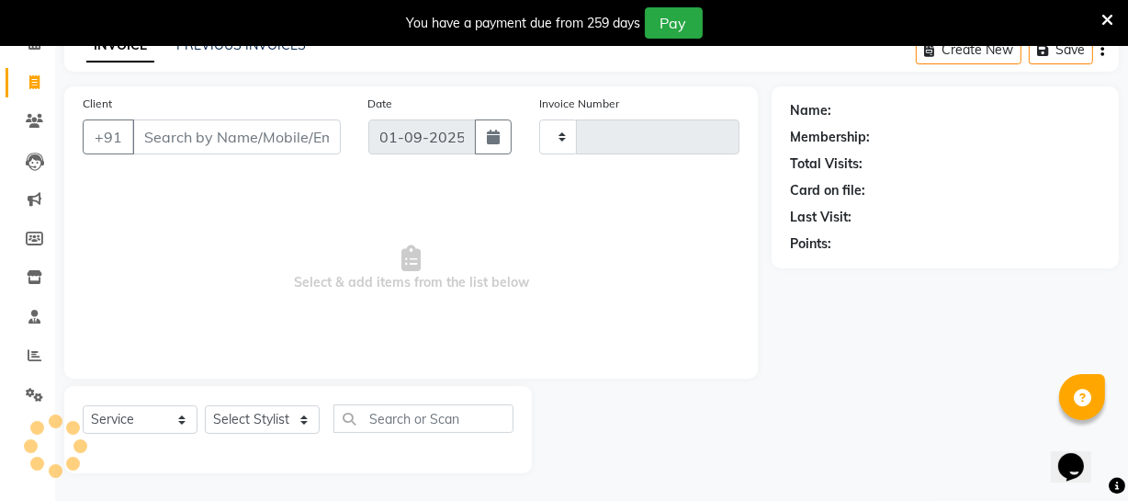
type input "3152"
select select "5237"
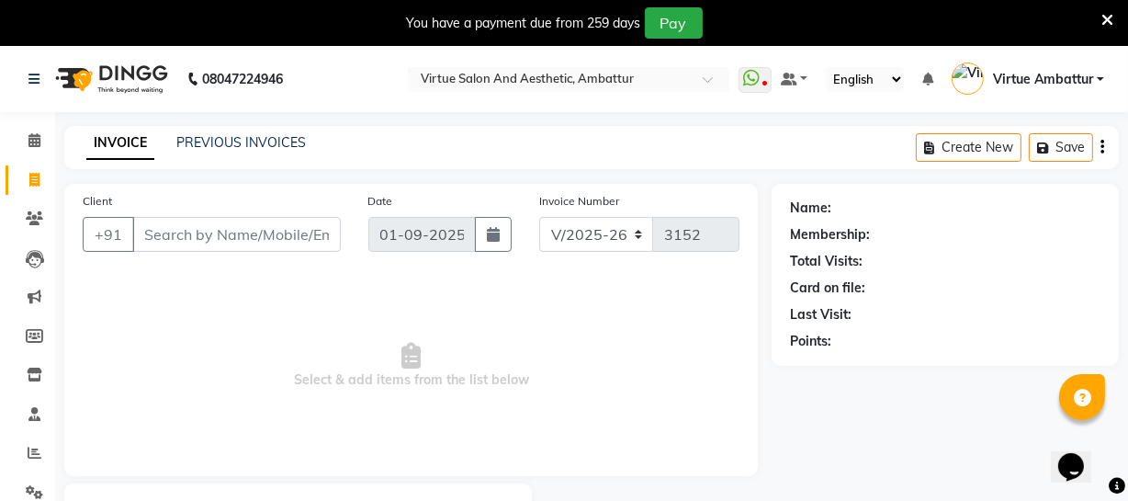
click at [226, 238] on input "Client" at bounding box center [236, 234] width 209 height 35
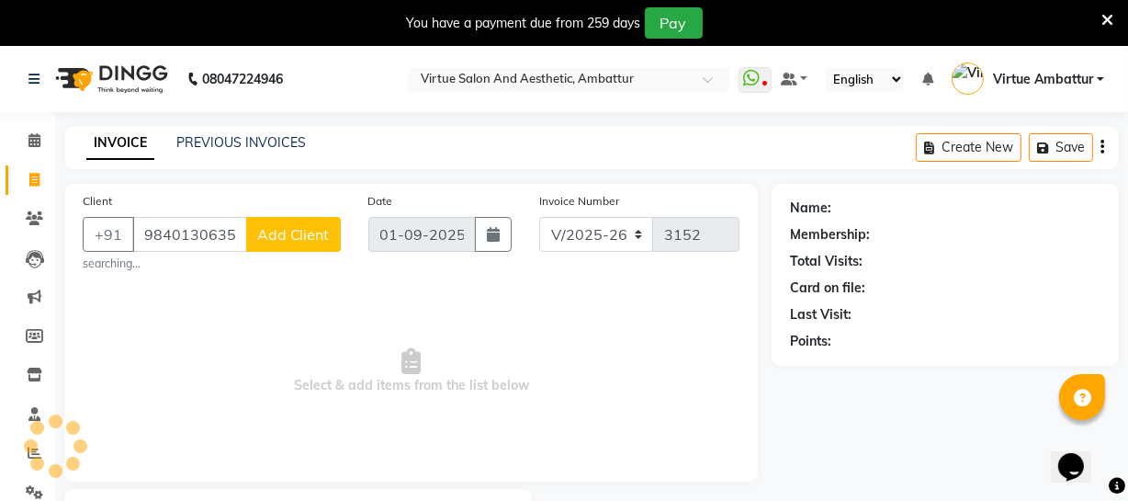
type input "9840130635"
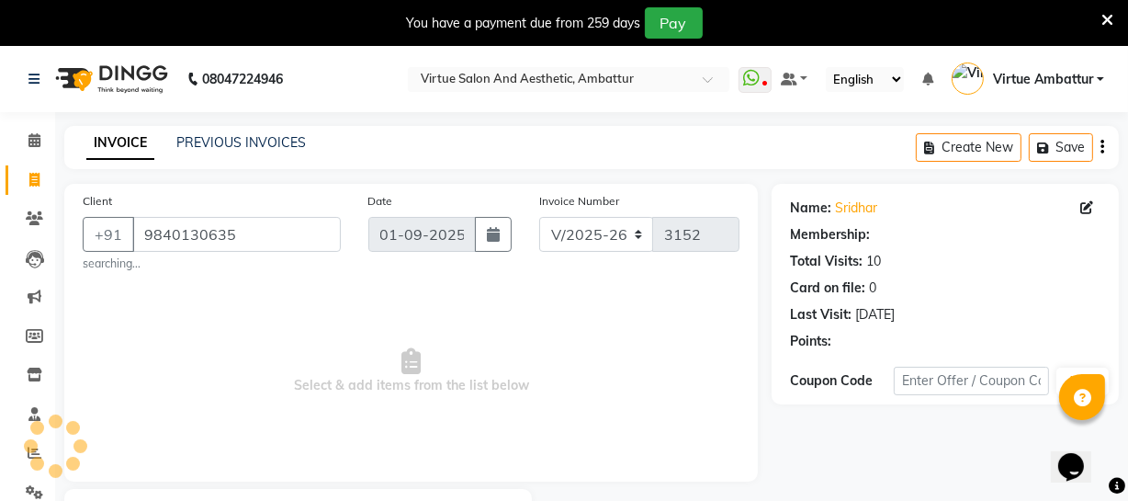
select select "1: Object"
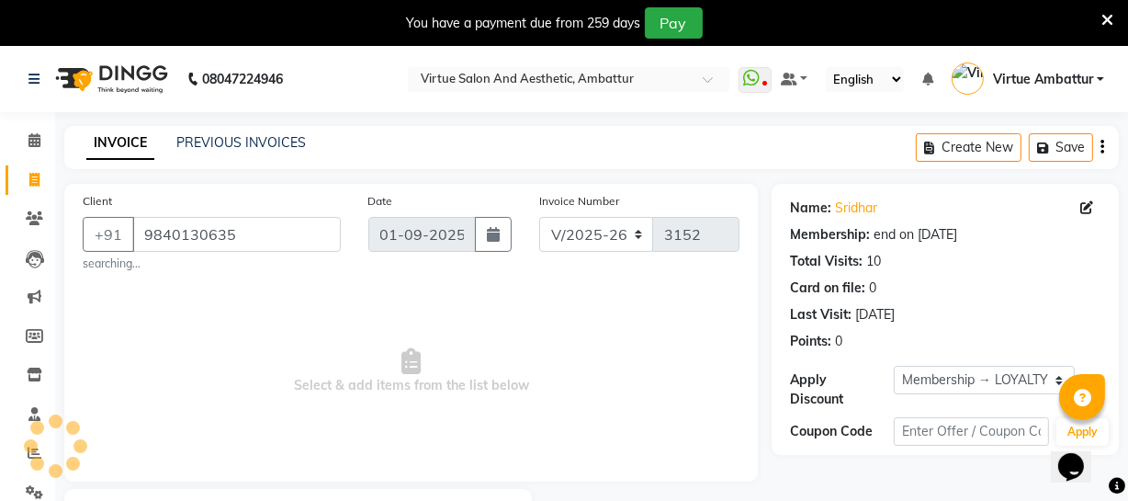
scroll to position [83, 0]
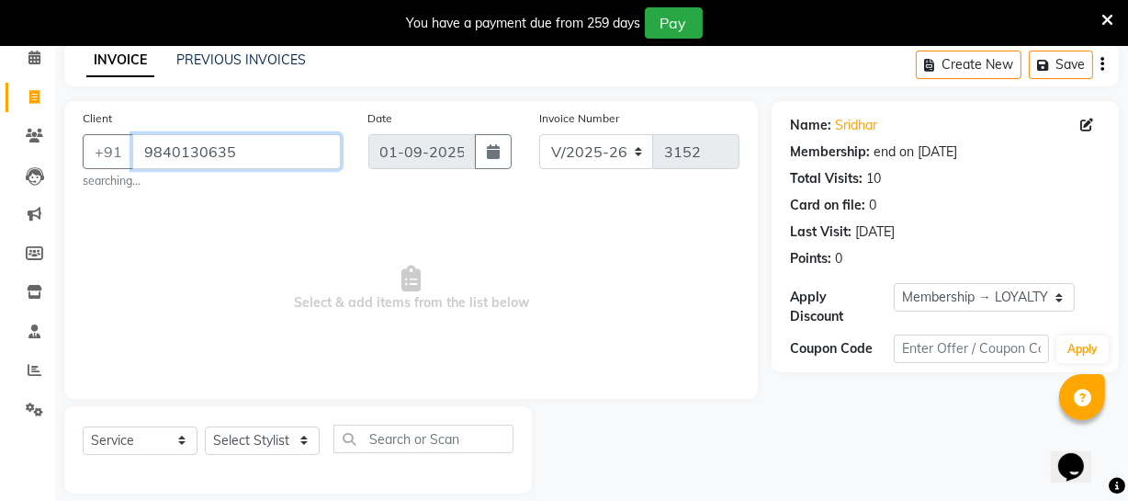
click at [265, 156] on input "9840130635" at bounding box center [236, 151] width 209 height 35
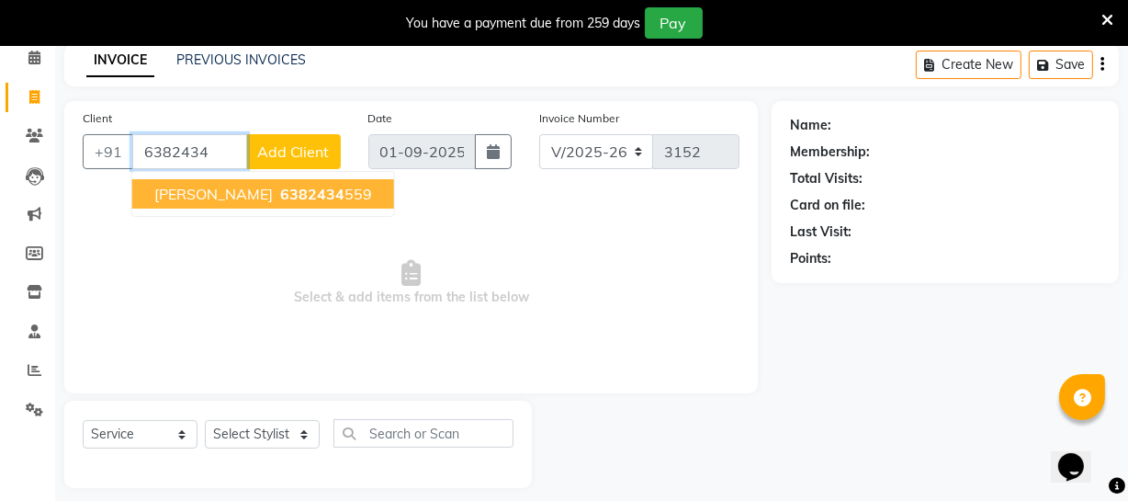
click at [280, 186] on span "6382434" at bounding box center [312, 194] width 64 height 18
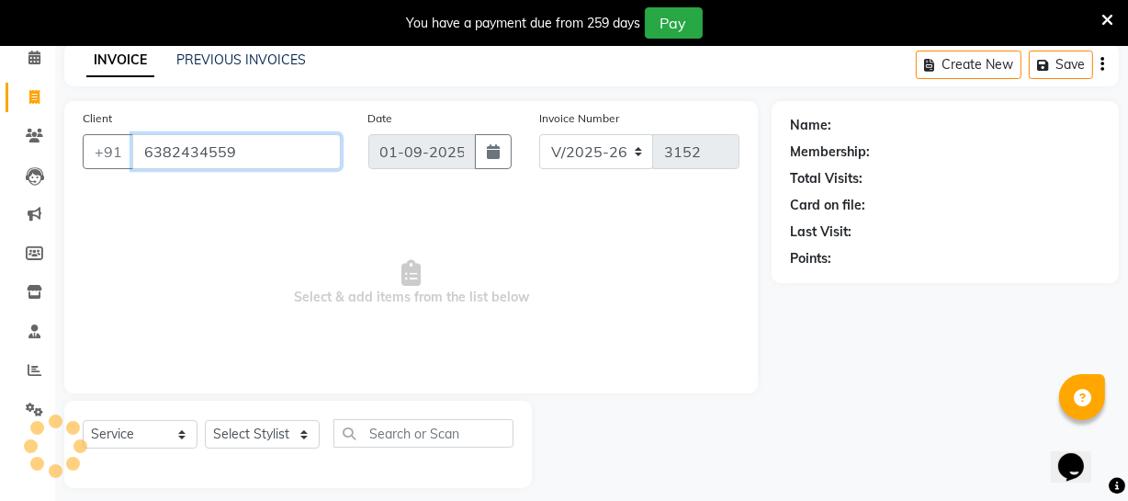
type input "6382434559"
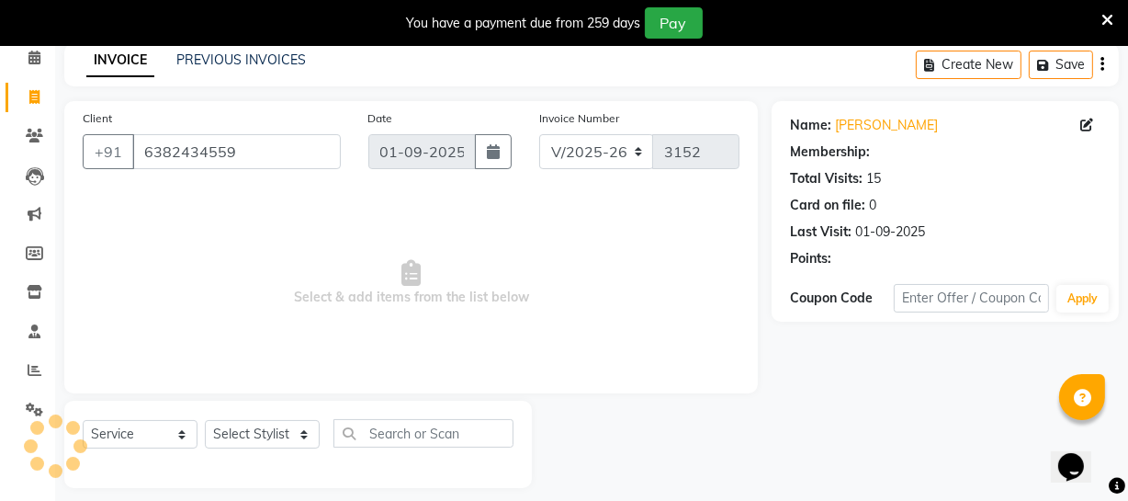
select select "1: Object"
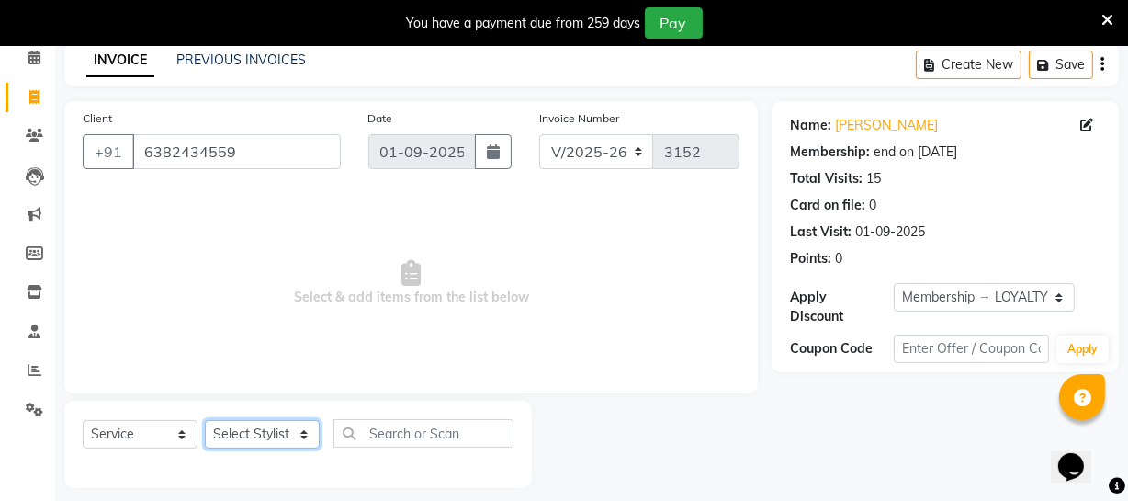
click at [293, 440] on select "Select Stylist [PERSON_NAME] [PERSON_NAME] [PERSON_NAME] [PERSON_NAME] [PERSON_…" at bounding box center [262, 434] width 115 height 28
select select "48009"
click at [205, 420] on select "Select Stylist [PERSON_NAME] [PERSON_NAME] [PERSON_NAME] [PERSON_NAME] [PERSON_…" at bounding box center [262, 434] width 115 height 28
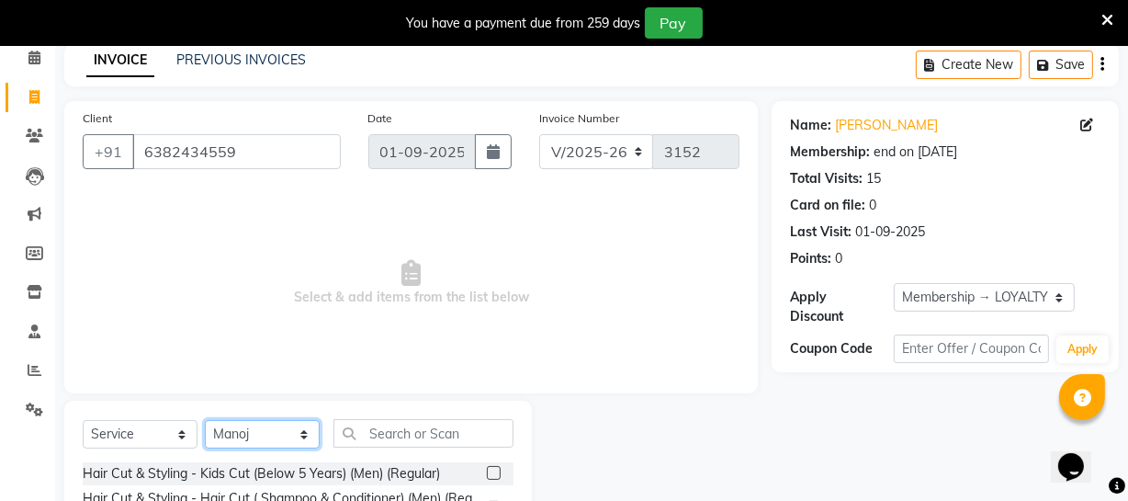
scroll to position [250, 0]
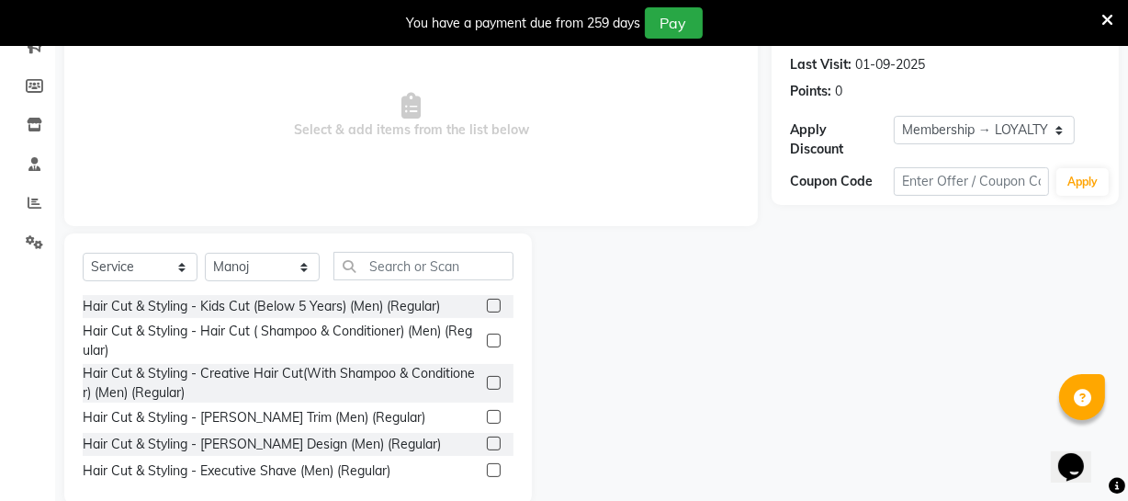
click at [487, 338] on label at bounding box center [494, 341] width 14 height 14
click at [487, 338] on input "checkbox" at bounding box center [493, 341] width 12 height 12
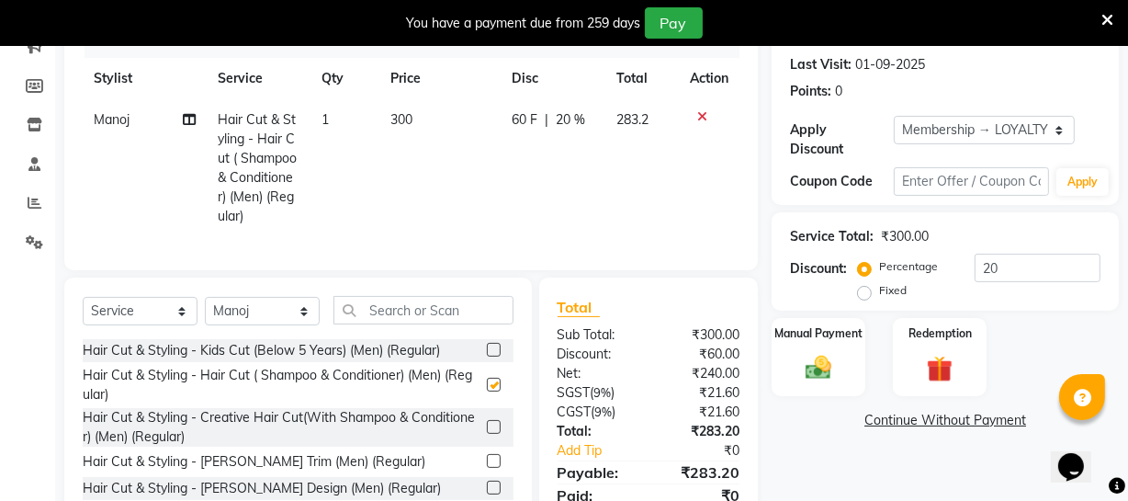
checkbox input "false"
click at [487, 357] on label at bounding box center [494, 350] width 14 height 14
click at [487, 357] on input "checkbox" at bounding box center [493, 351] width 12 height 12
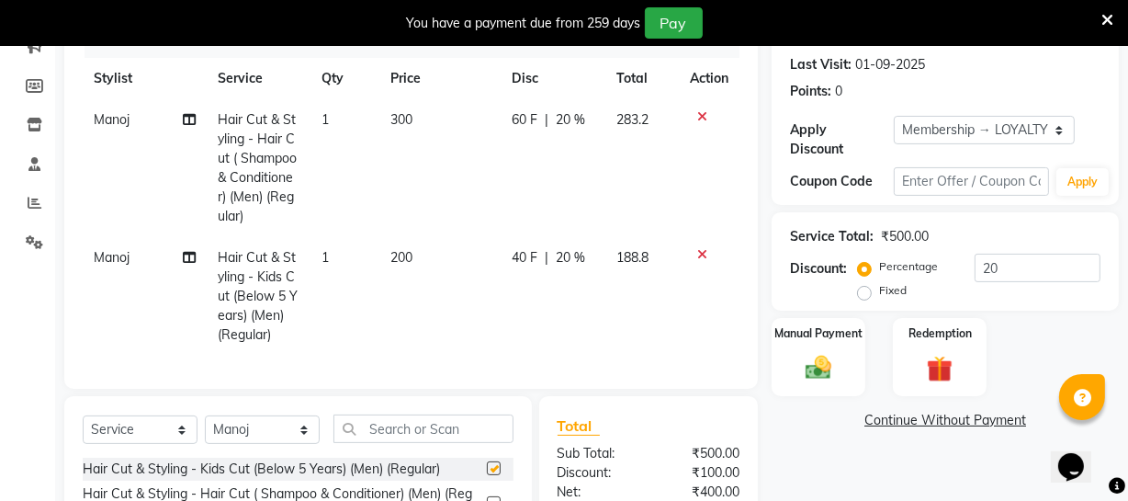
checkbox input "false"
click at [107, 260] on span "Manoj" at bounding box center [112, 257] width 36 height 17
select select "48009"
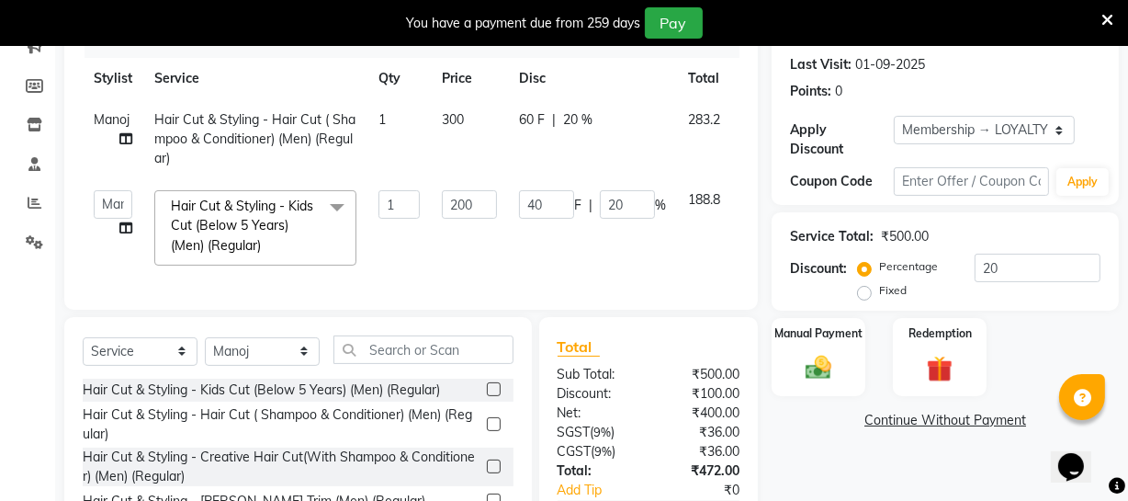
click at [116, 125] on span "Manoj" at bounding box center [112, 119] width 36 height 17
select select "48009"
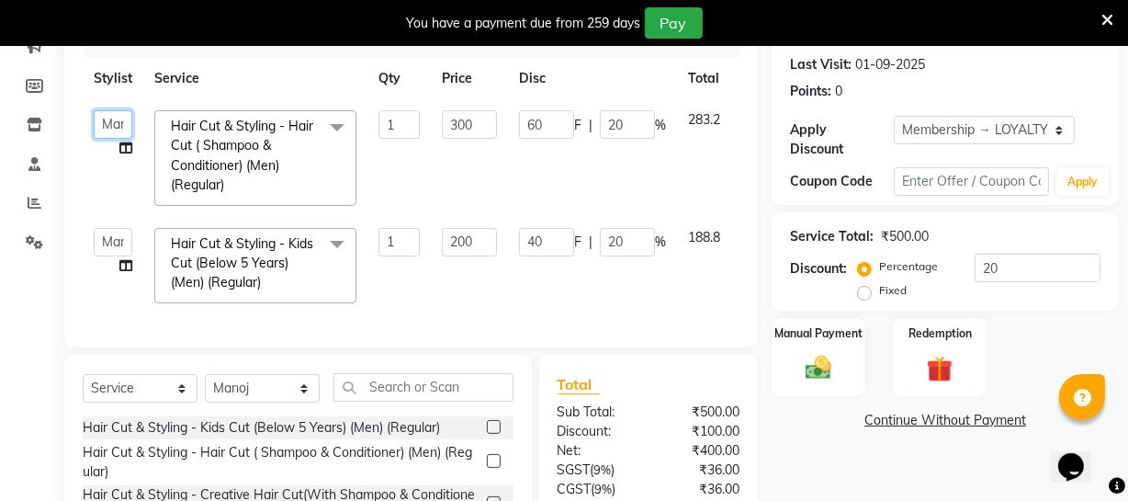
click at [116, 125] on select "[PERSON_NAME] [PERSON_NAME] [PERSON_NAME] [PERSON_NAME] [PERSON_NAME] Virtue TC…" at bounding box center [113, 124] width 39 height 28
select select "37432"
click at [461, 121] on input "300" at bounding box center [469, 124] width 55 height 28
drag, startPoint x: 460, startPoint y: 124, endPoint x: 448, endPoint y: 124, distance: 11.9
click at [448, 124] on input "300" at bounding box center [469, 124] width 55 height 28
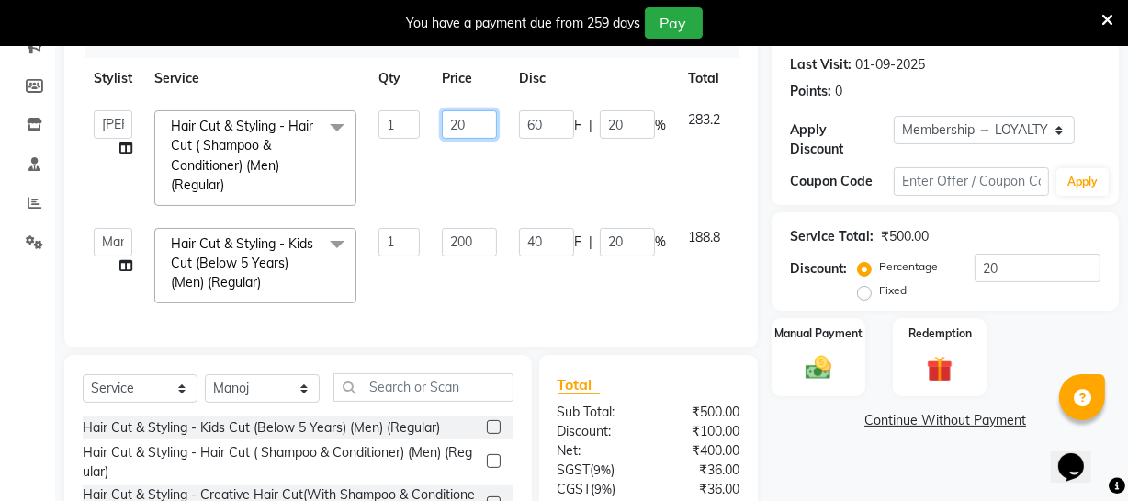
type input "250"
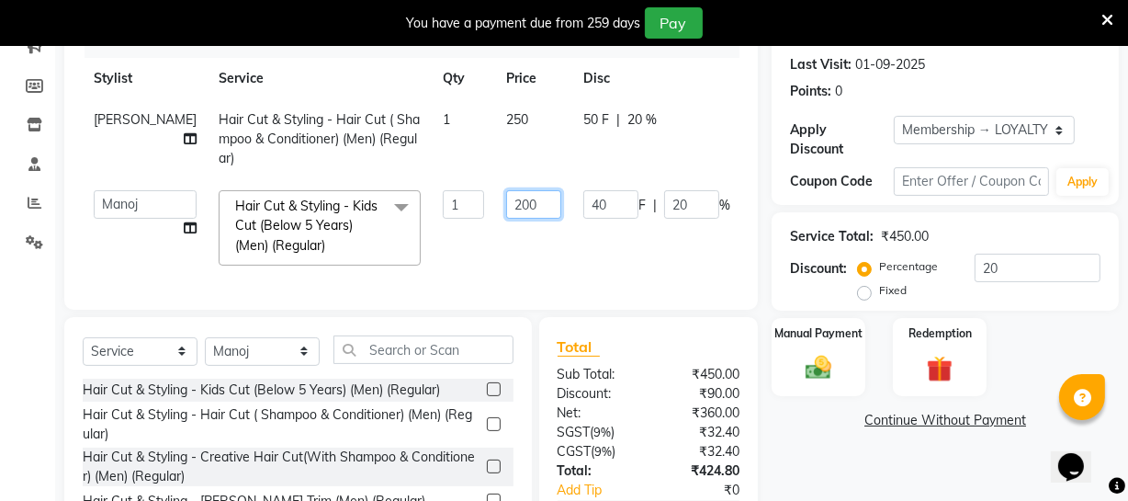
click at [495, 239] on td "200" at bounding box center [533, 227] width 77 height 97
type input "250"
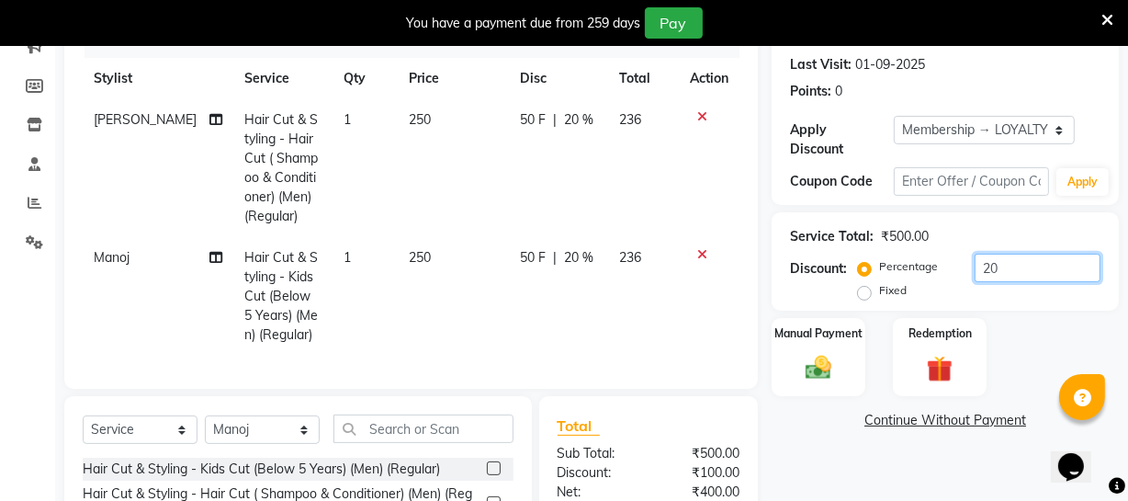
drag, startPoint x: 1015, startPoint y: 276, endPoint x: 989, endPoint y: 274, distance: 26.7
click at [989, 274] on input "20" at bounding box center [1038, 268] width 126 height 28
type input "2"
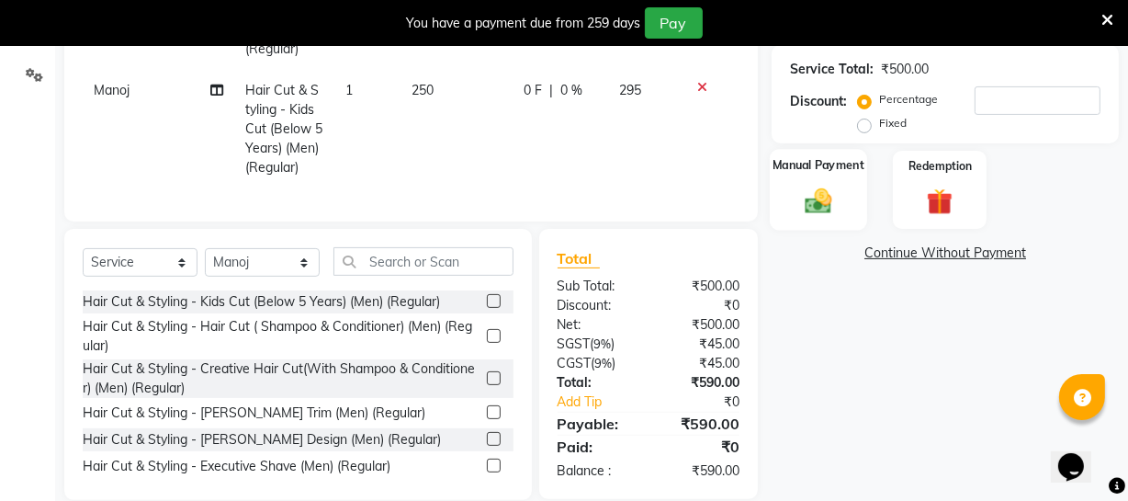
click at [851, 199] on div "Manual Payment" at bounding box center [818, 190] width 97 height 82
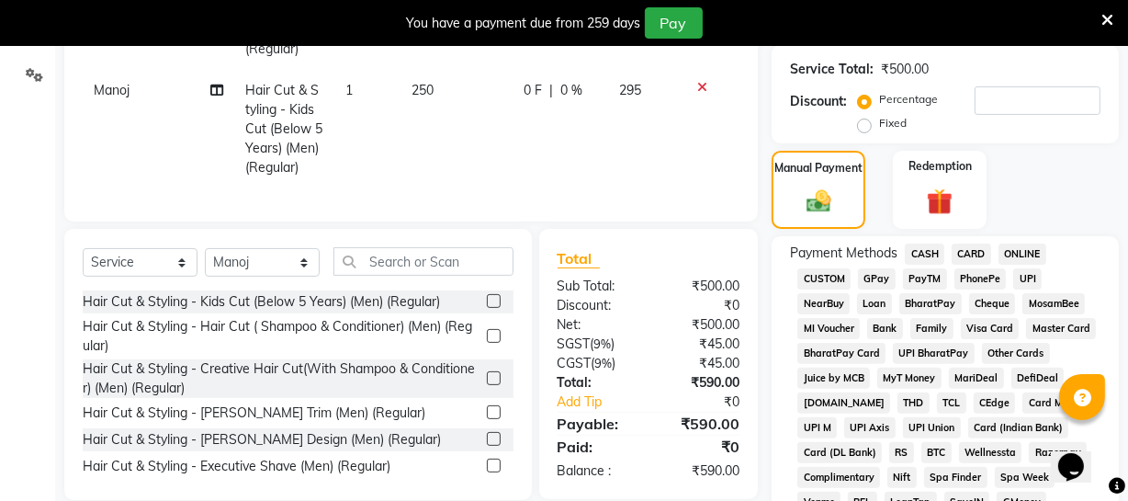
click at [941, 251] on span "CASH" at bounding box center [925, 254] width 40 height 21
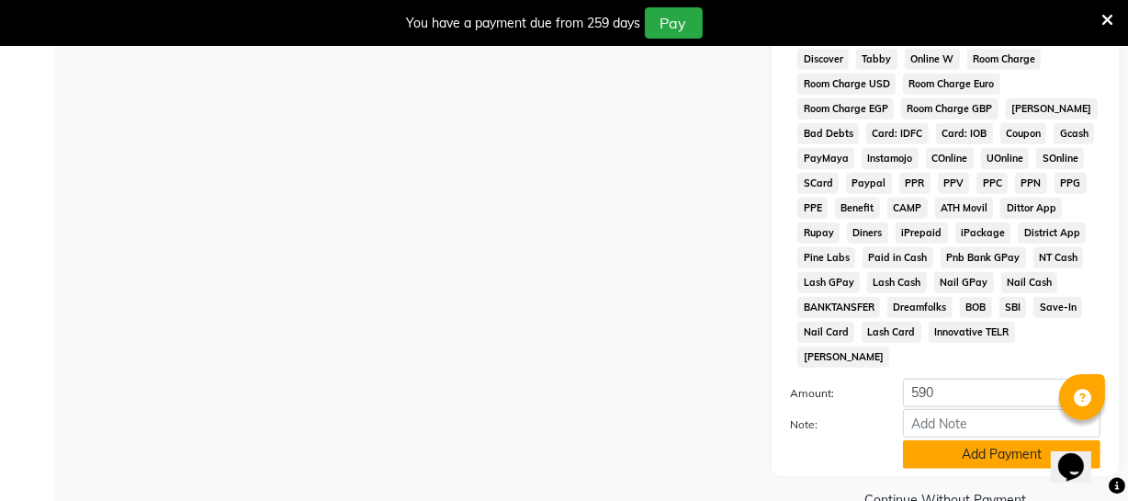
scroll to position [1000, 0]
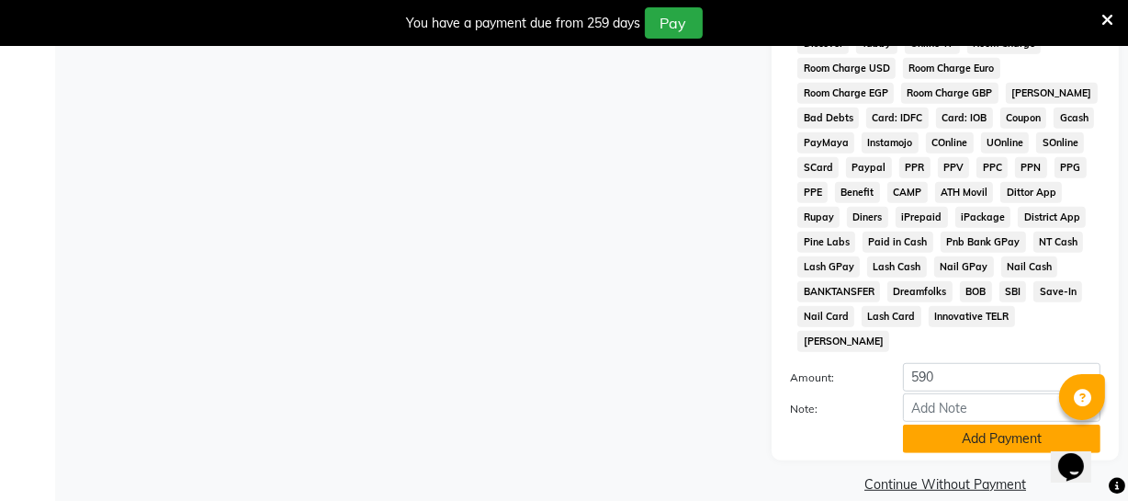
click at [974, 425] on button "Add Payment" at bounding box center [1002, 439] width 198 height 28
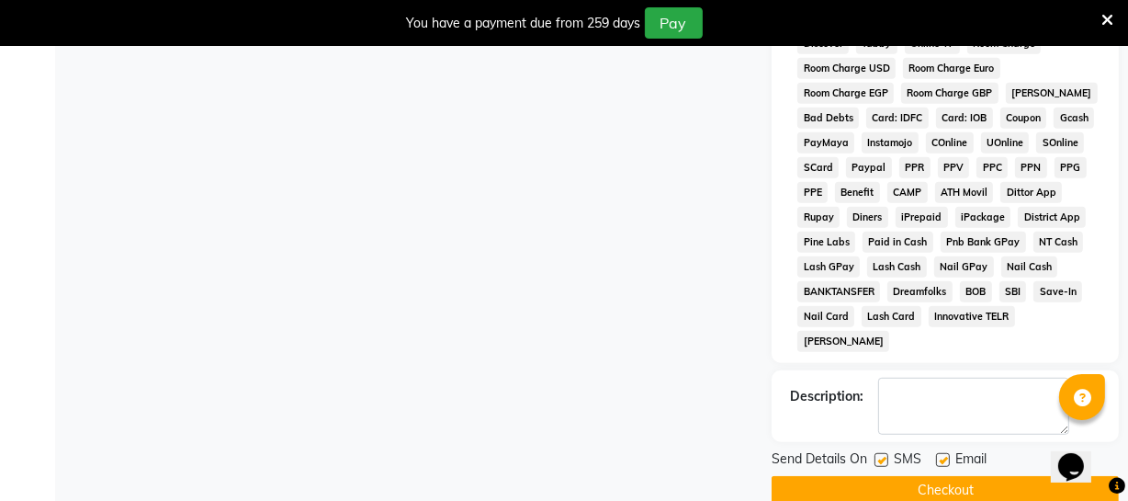
click at [959, 476] on button "Checkout" at bounding box center [945, 490] width 347 height 28
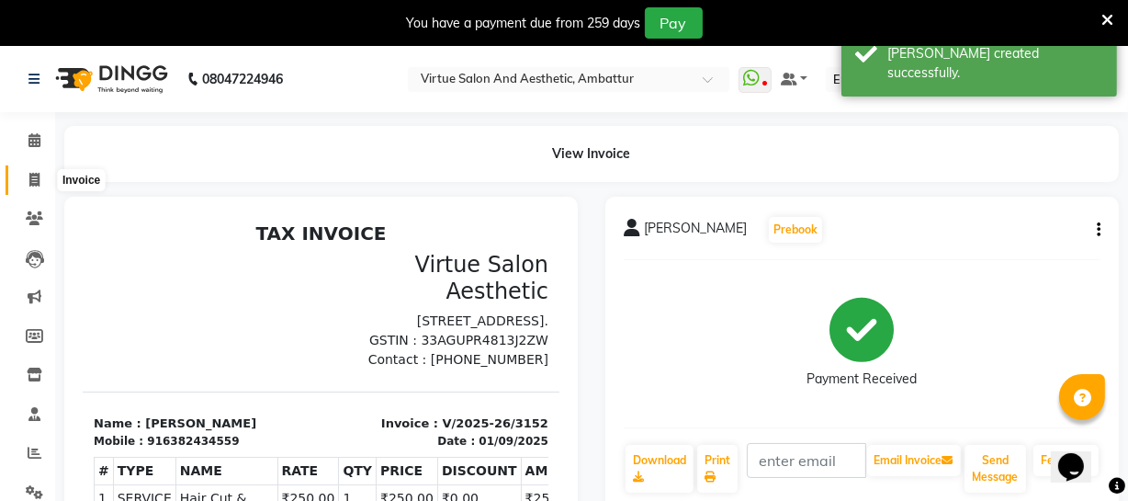
click at [43, 185] on span at bounding box center [34, 180] width 32 height 21
select select "service"
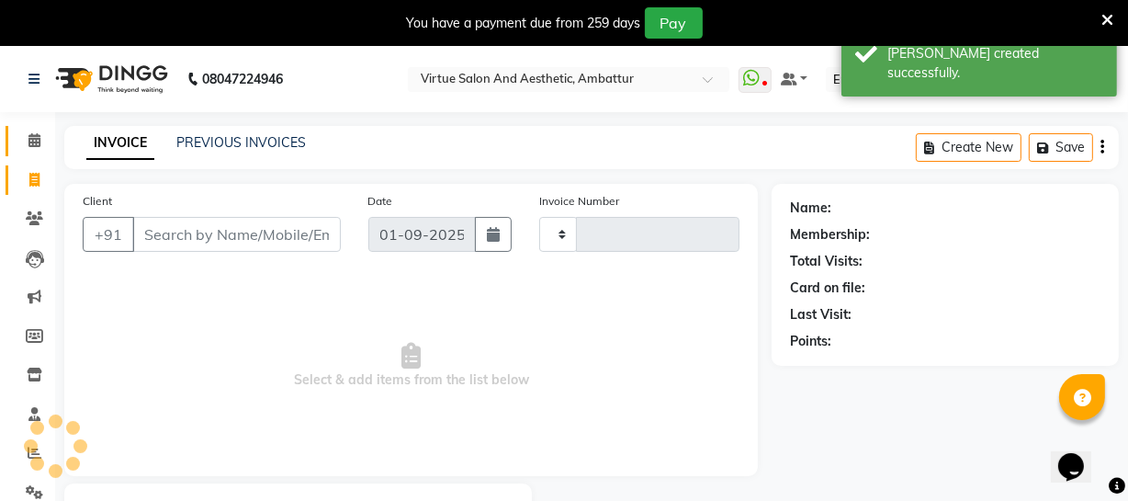
type input "3153"
select select "5237"
click at [198, 147] on link "PREVIOUS INVOICES" at bounding box center [241, 142] width 130 height 17
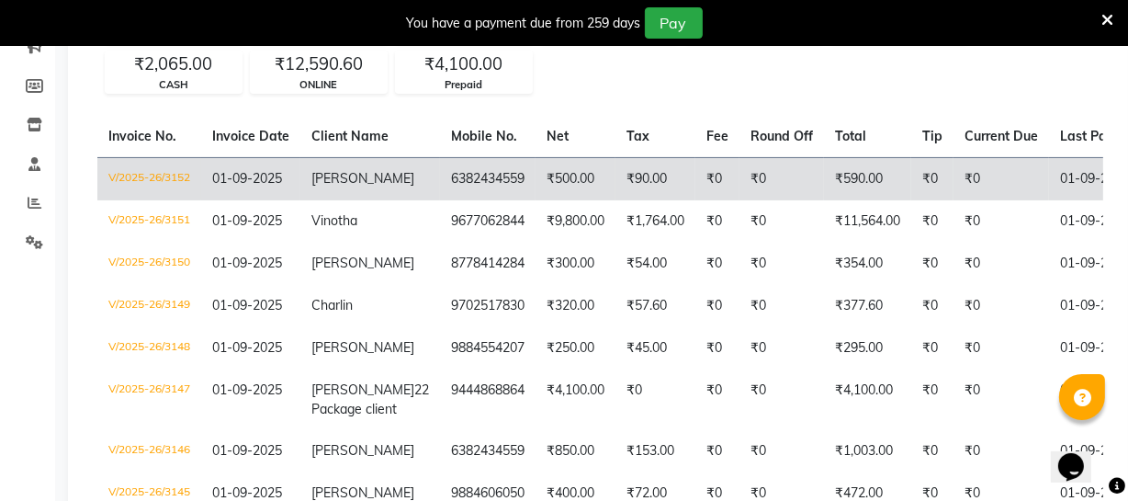
scroll to position [334, 0]
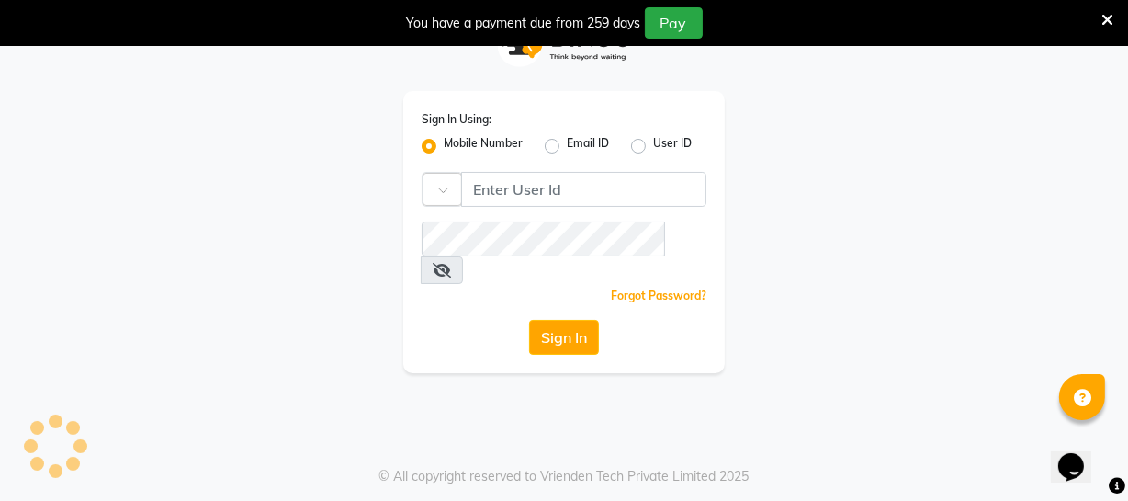
scroll to position [46, 0]
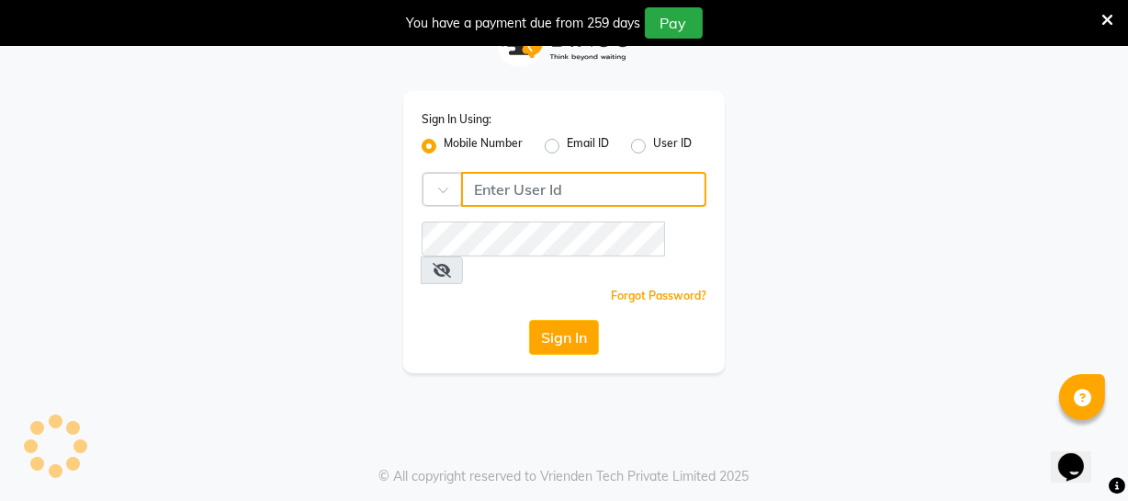
type input "9884040030"
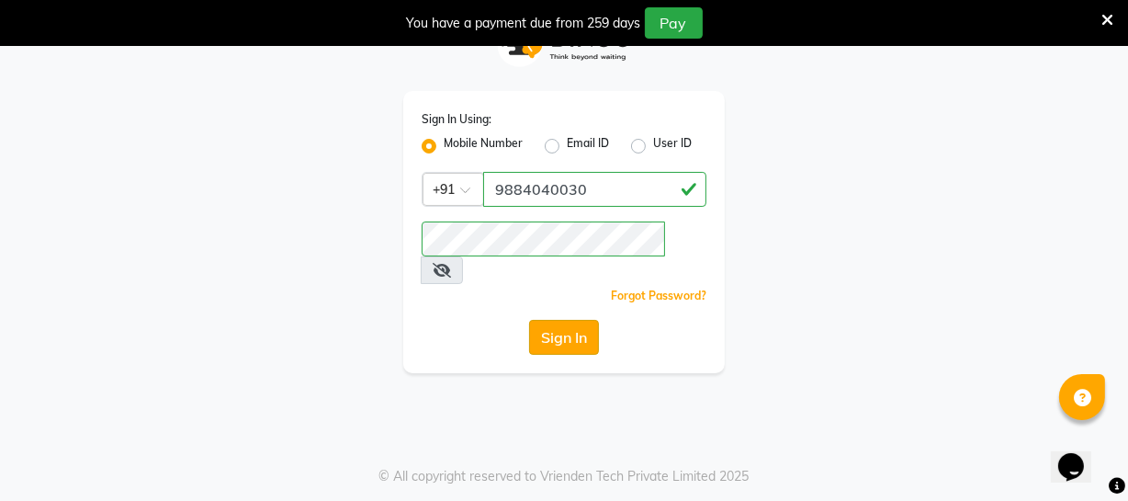
click at [551, 320] on button "Sign In" at bounding box center [564, 337] width 70 height 35
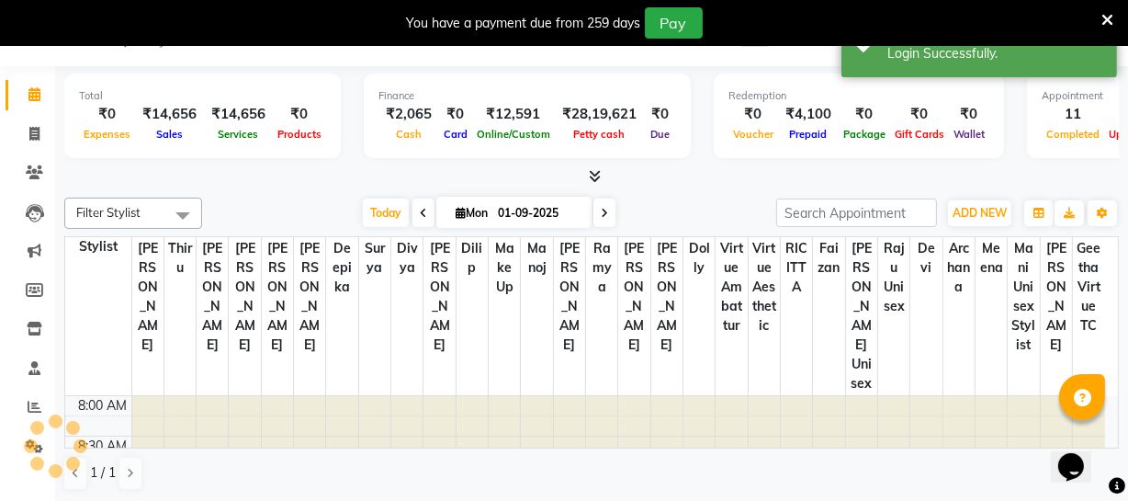
select select "en"
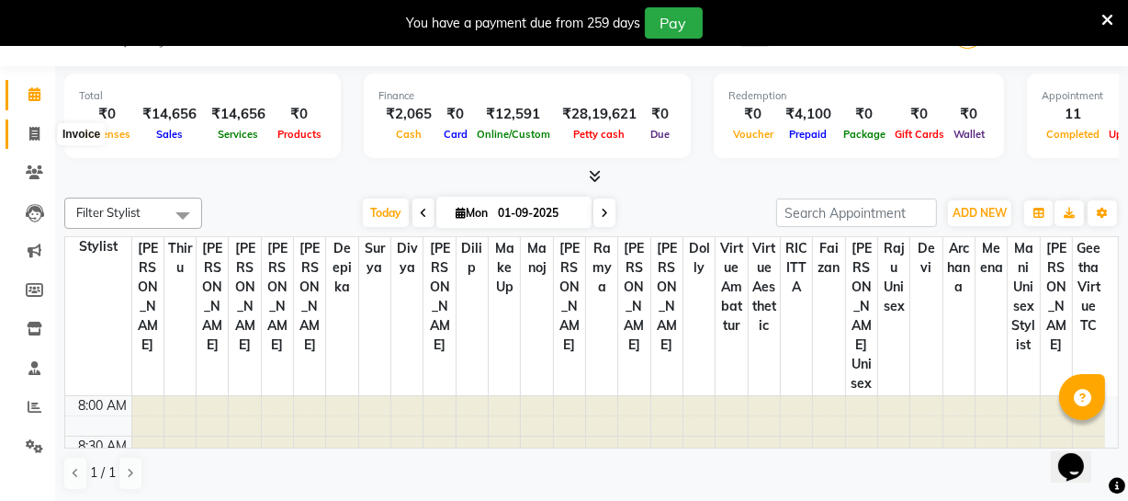
click at [33, 138] on icon at bounding box center [34, 134] width 10 height 14
select select "service"
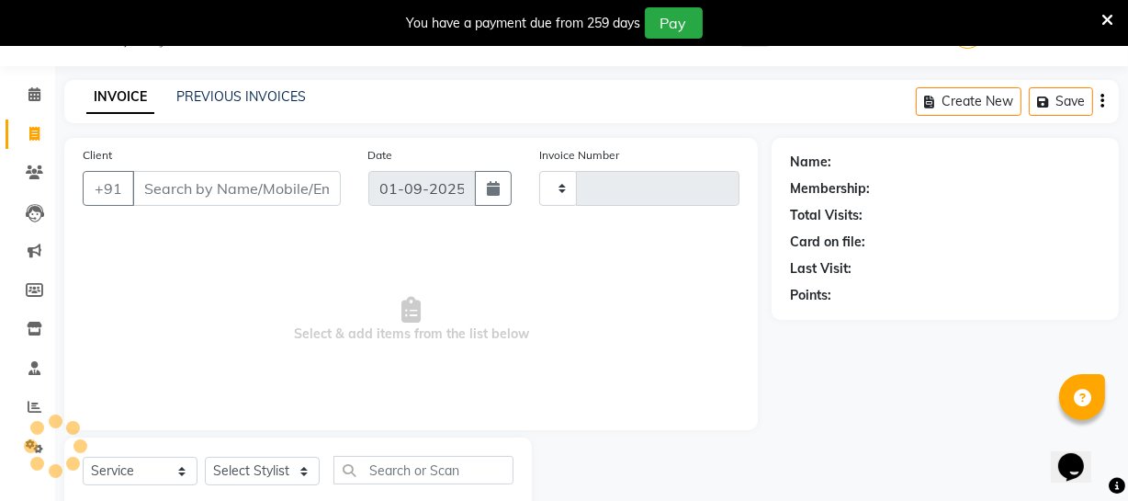
type input "3153"
select select "5237"
click at [198, 185] on input "Client" at bounding box center [236, 188] width 209 height 35
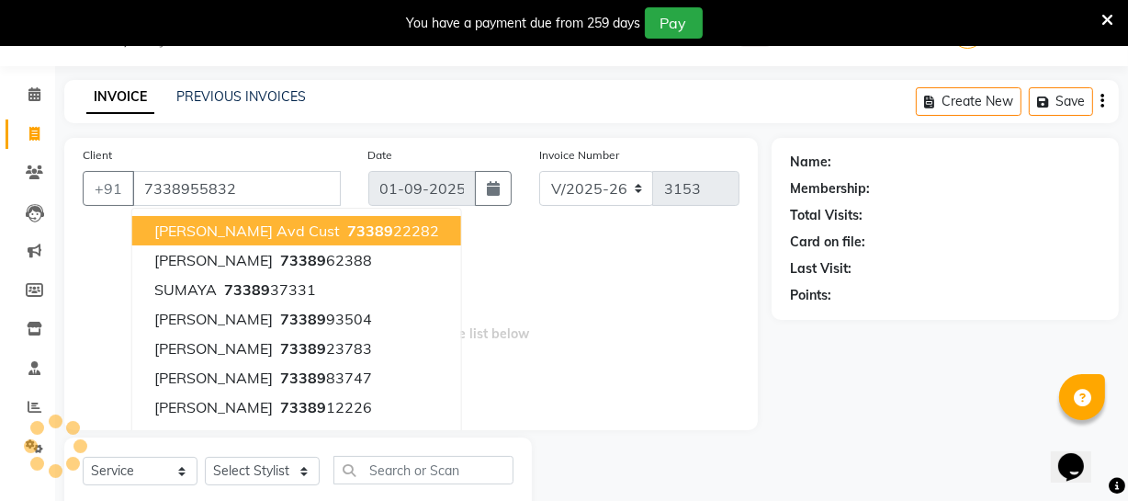
type input "7338955832"
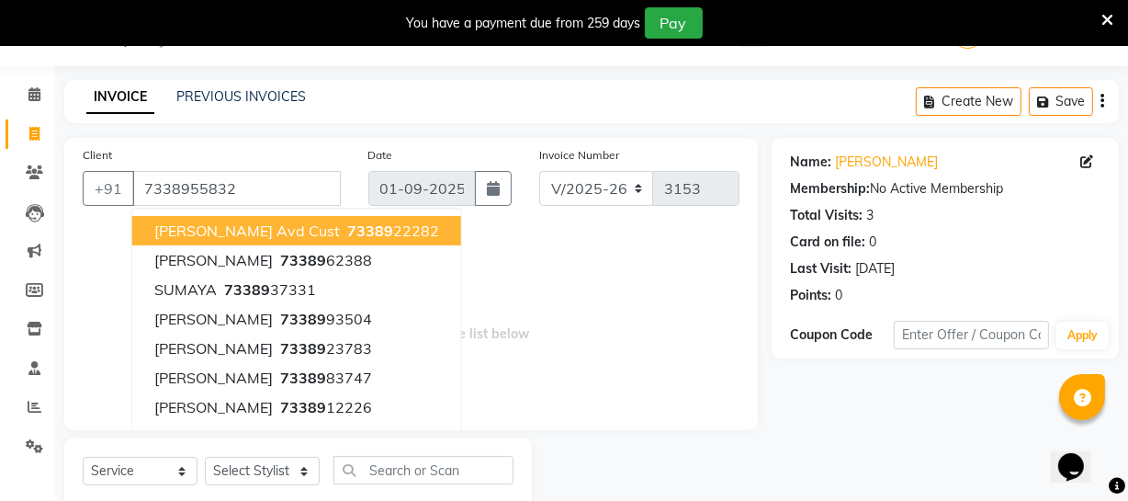
click at [527, 355] on span "Select & add items from the list below" at bounding box center [411, 320] width 657 height 184
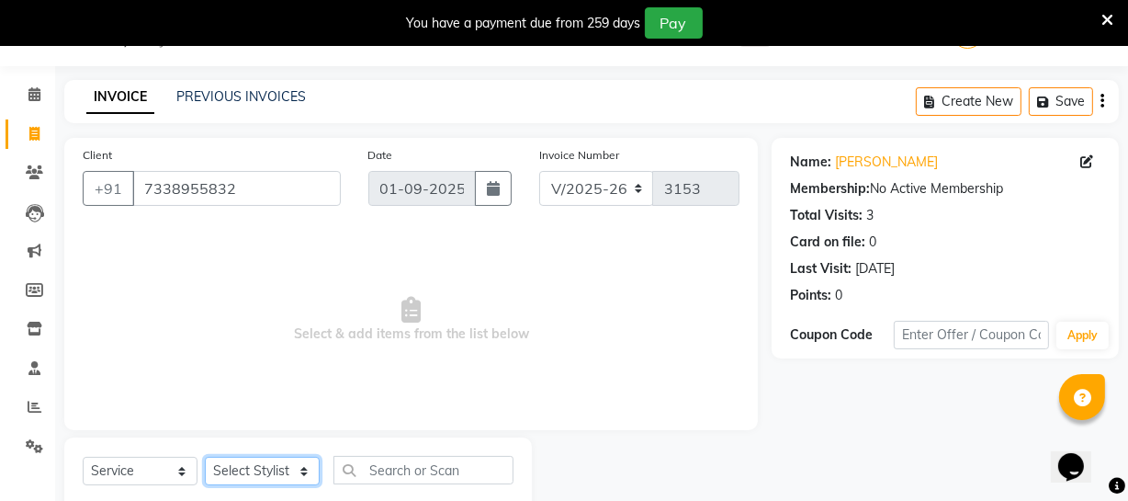
click at [287, 475] on select "Select Stylist [PERSON_NAME] [PERSON_NAME] [PERSON_NAME] [PERSON_NAME] [PERSON_…" at bounding box center [262, 471] width 115 height 28
select select "83851"
click at [205, 457] on select "Select Stylist [PERSON_NAME] [PERSON_NAME] [PERSON_NAME] [PERSON_NAME] [PERSON_…" at bounding box center [262, 471] width 115 height 28
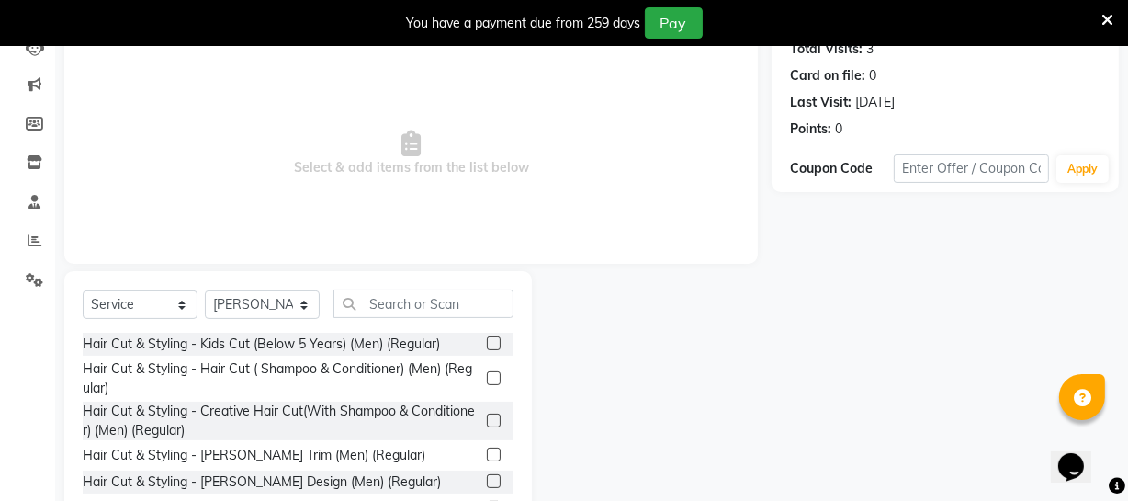
click at [487, 451] on label at bounding box center [494, 454] width 14 height 14
click at [487, 451] on input "checkbox" at bounding box center [493, 455] width 12 height 12
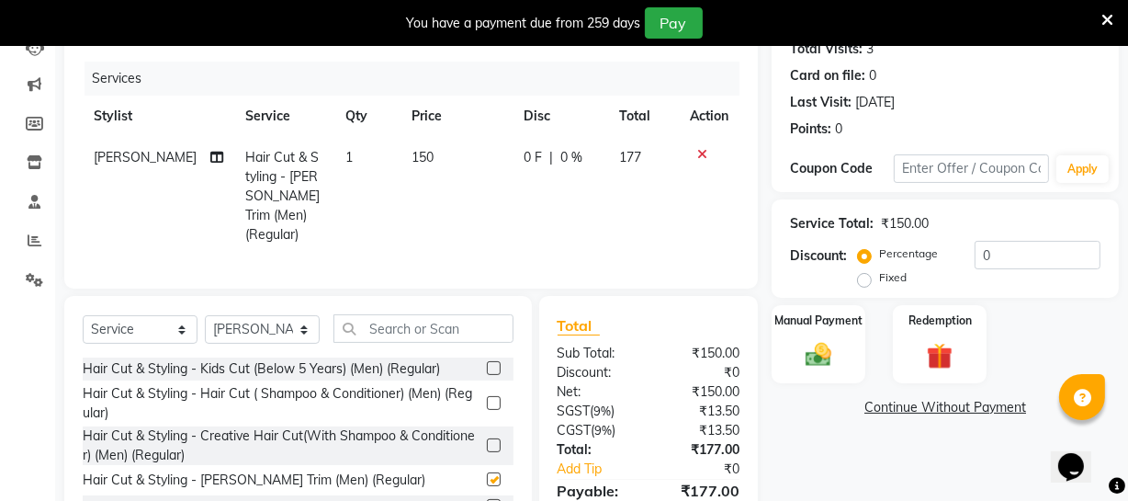
checkbox input "false"
click at [418, 323] on input "text" at bounding box center [424, 328] width 180 height 28
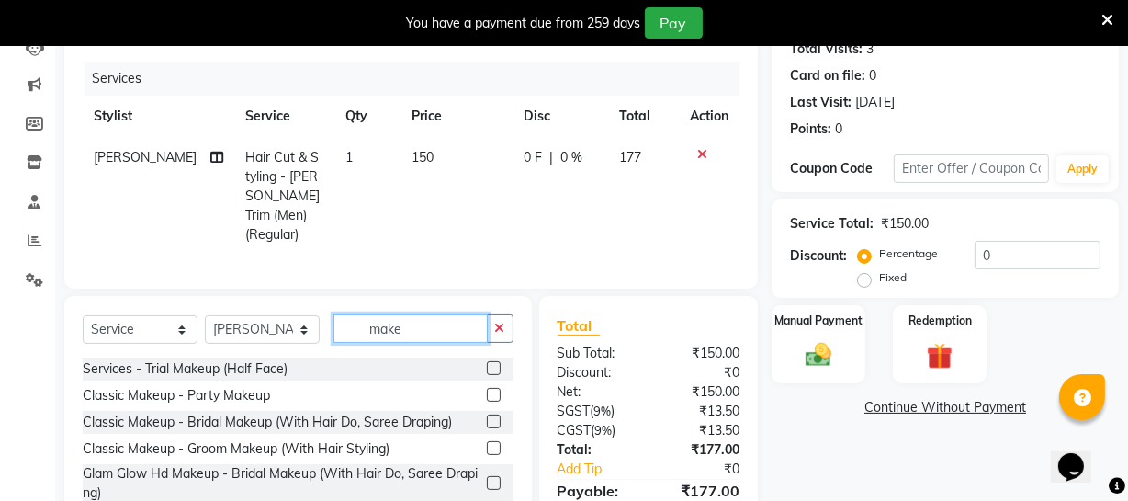
scroll to position [296, 0]
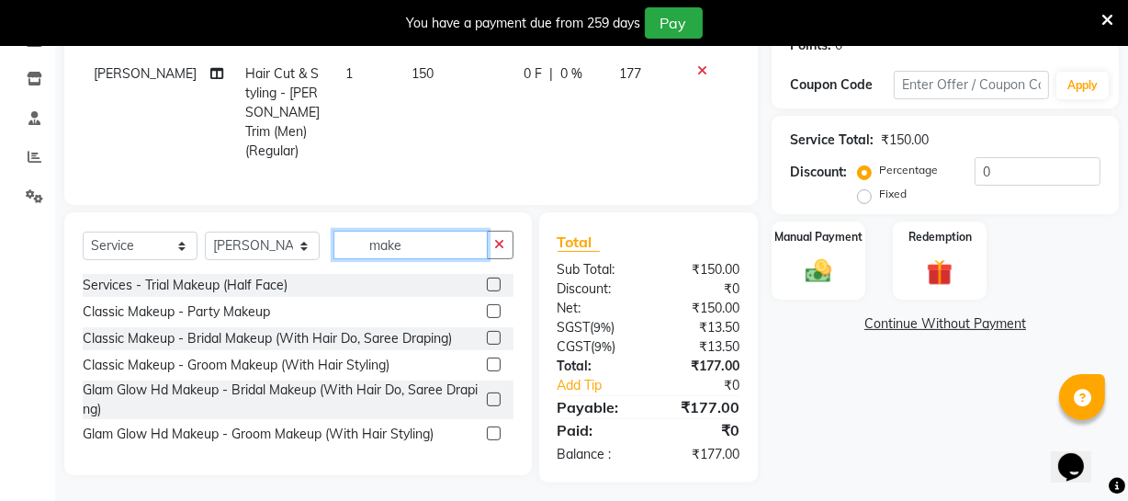
click at [419, 248] on input "make" at bounding box center [411, 245] width 154 height 28
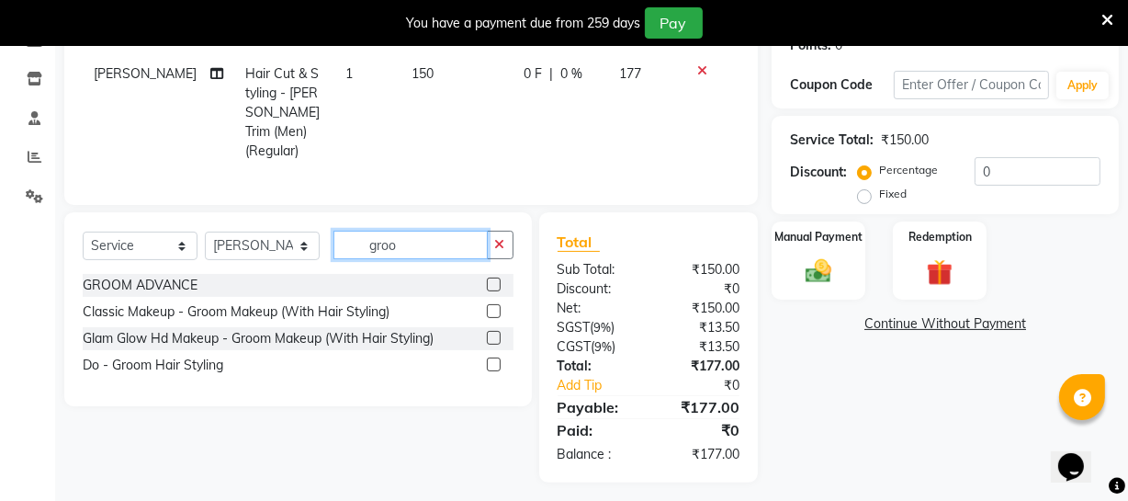
type input "groo"
click at [490, 304] on label at bounding box center [494, 311] width 14 height 14
click at [490, 306] on input "checkbox" at bounding box center [493, 312] width 12 height 12
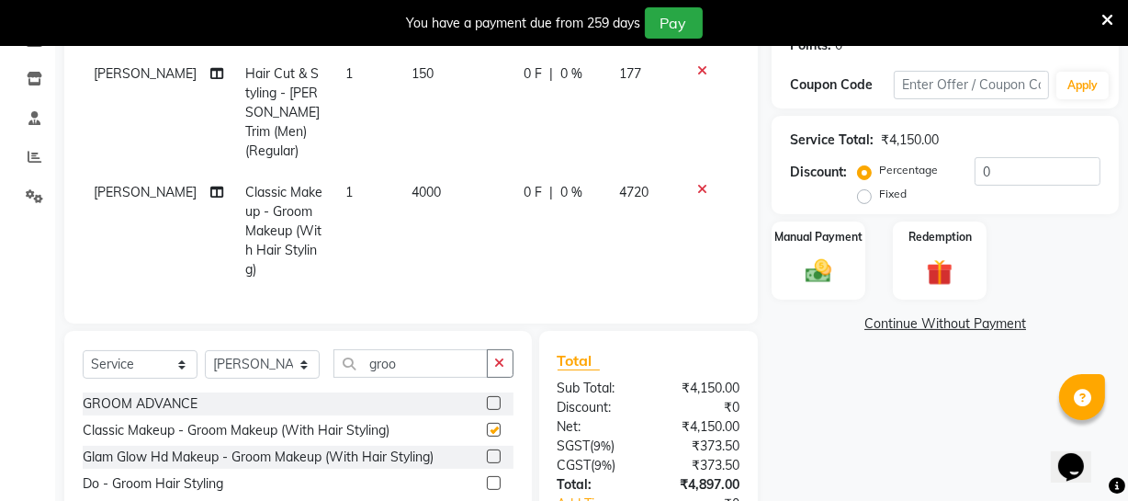
checkbox input "false"
click at [413, 349] on input "groo" at bounding box center [411, 363] width 154 height 28
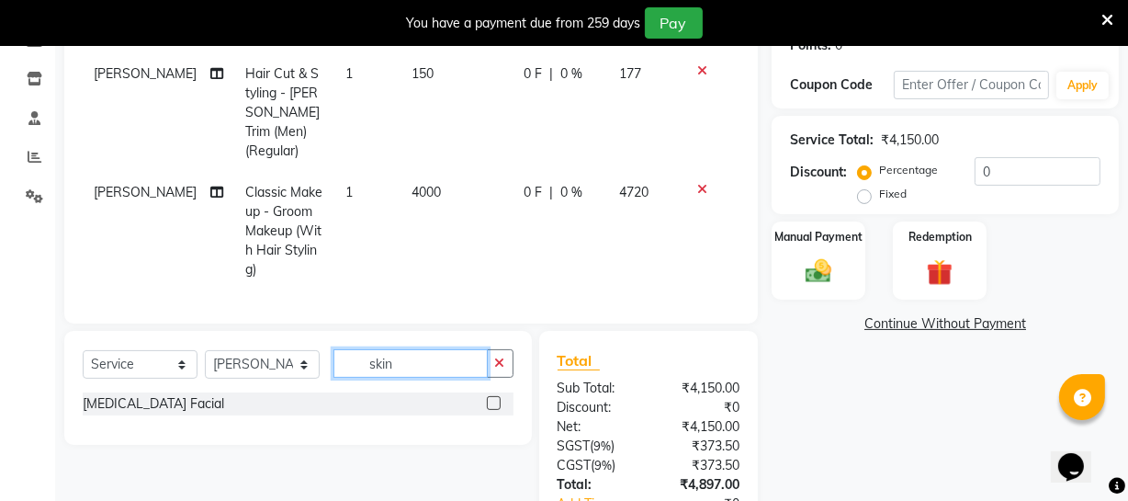
type input "skin"
click at [496, 396] on label at bounding box center [494, 403] width 14 height 14
click at [496, 398] on input "checkbox" at bounding box center [493, 404] width 12 height 12
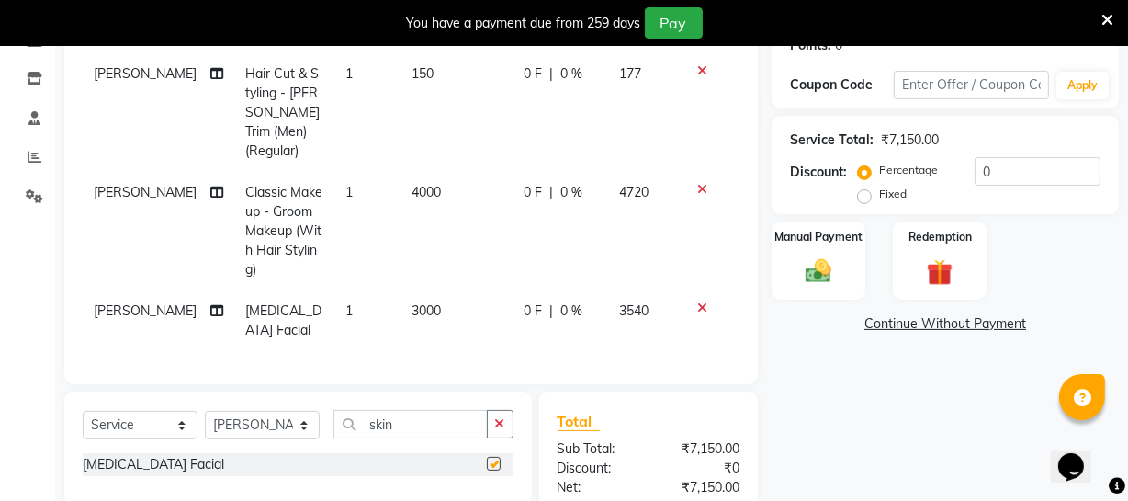
checkbox input "false"
click at [459, 410] on input "skin" at bounding box center [411, 424] width 154 height 28
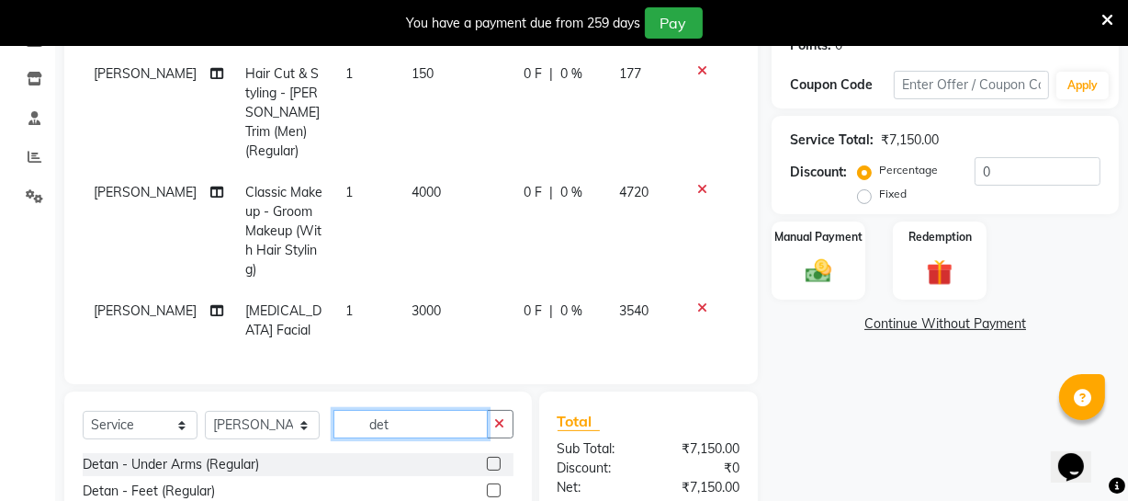
scroll to position [379, 0]
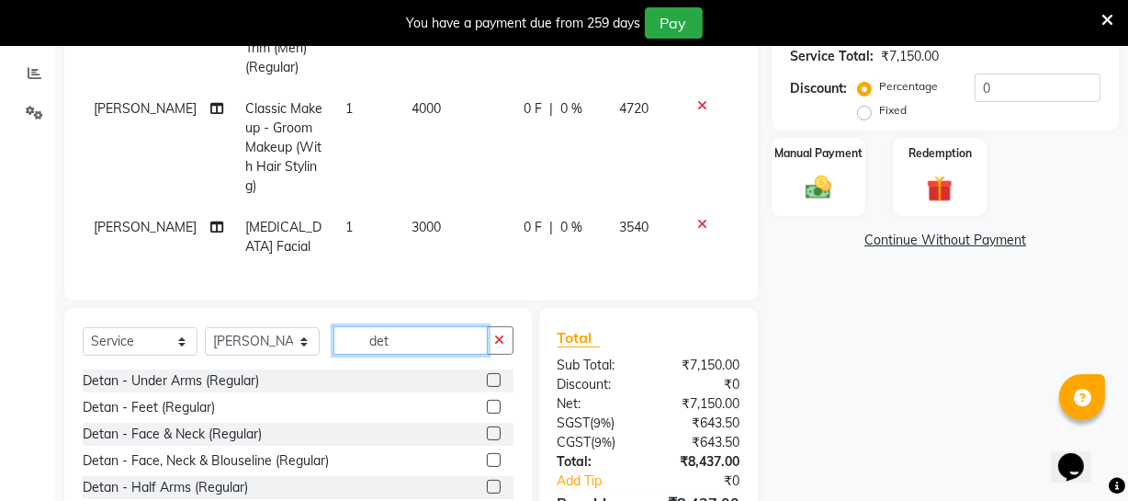
type input "det"
click at [487, 426] on label at bounding box center [494, 433] width 14 height 14
click at [487, 428] on input "checkbox" at bounding box center [493, 434] width 12 height 12
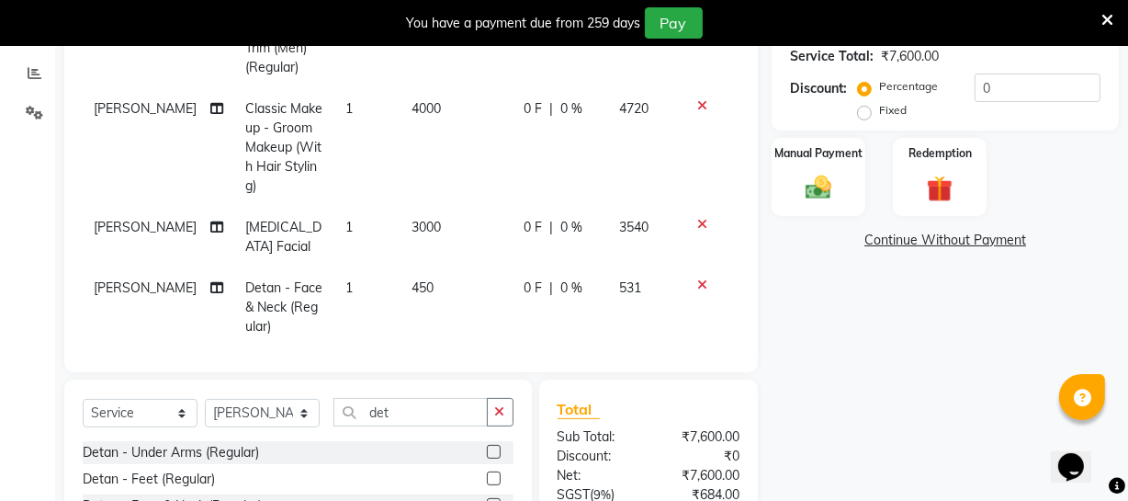
checkbox input "false"
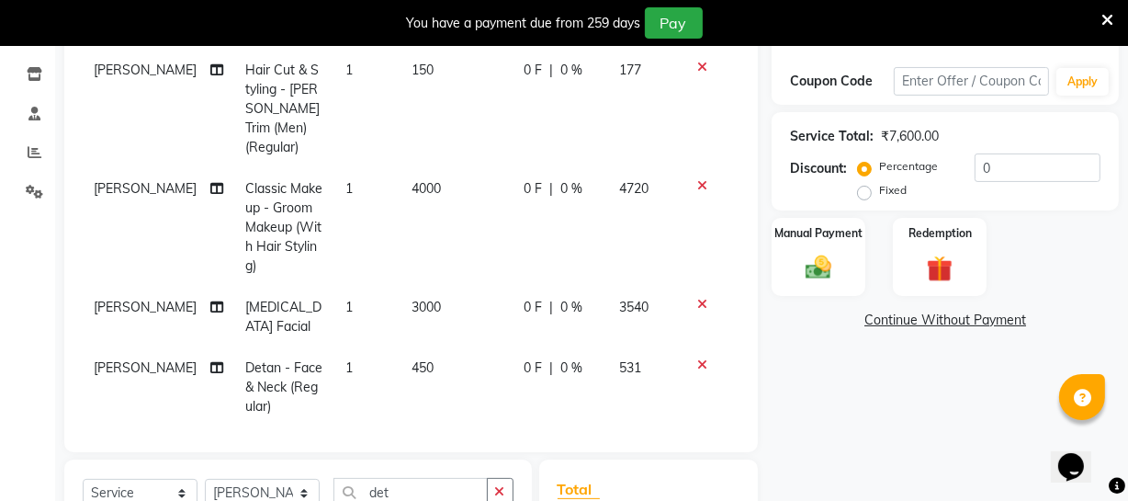
scroll to position [205, 0]
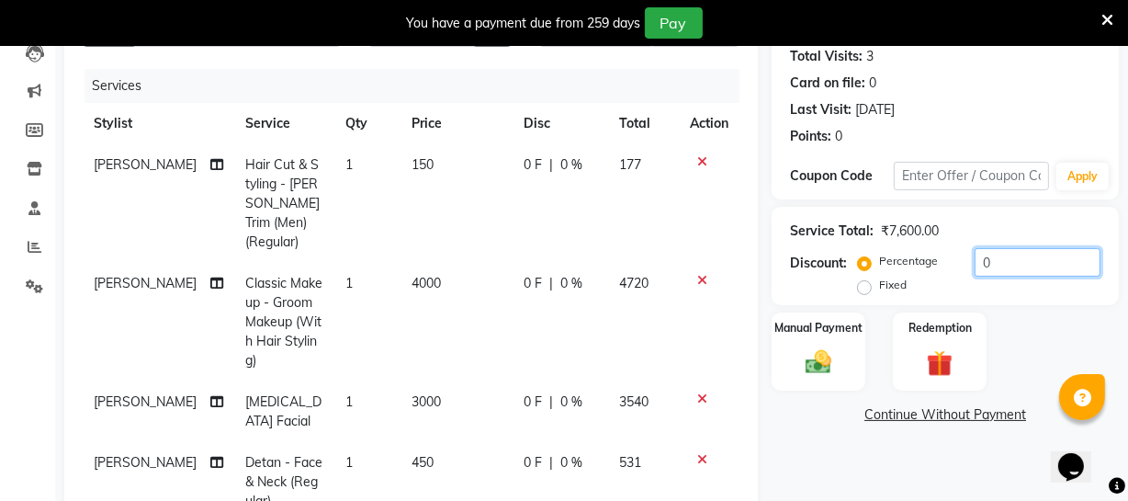
click at [1006, 259] on input "0" at bounding box center [1038, 262] width 126 height 28
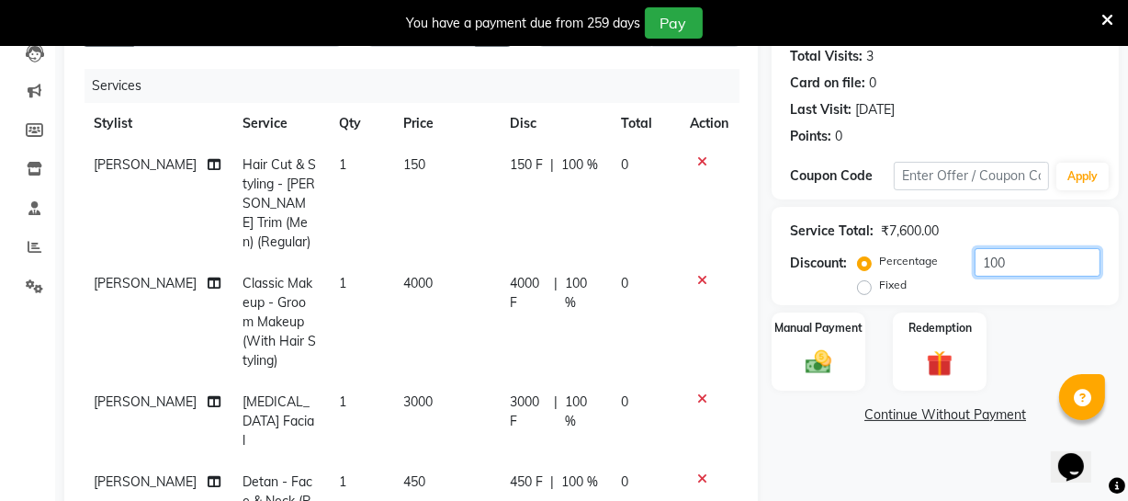
click at [1006, 264] on input "100" at bounding box center [1038, 262] width 126 height 28
type input "100"
click at [879, 289] on label "Fixed" at bounding box center [893, 285] width 28 height 17
click at [869, 289] on input "Fixed" at bounding box center [868, 284] width 13 height 13
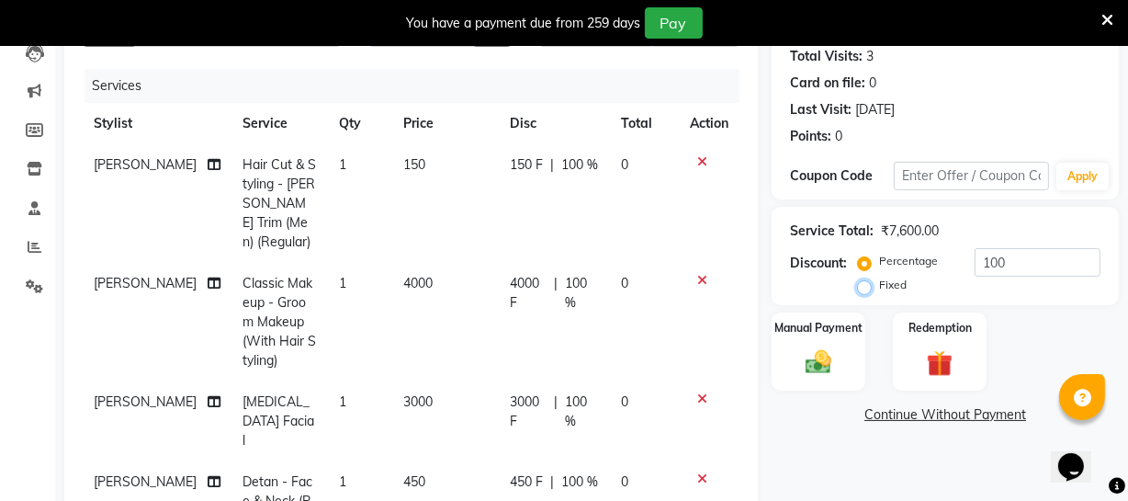
radio input "true"
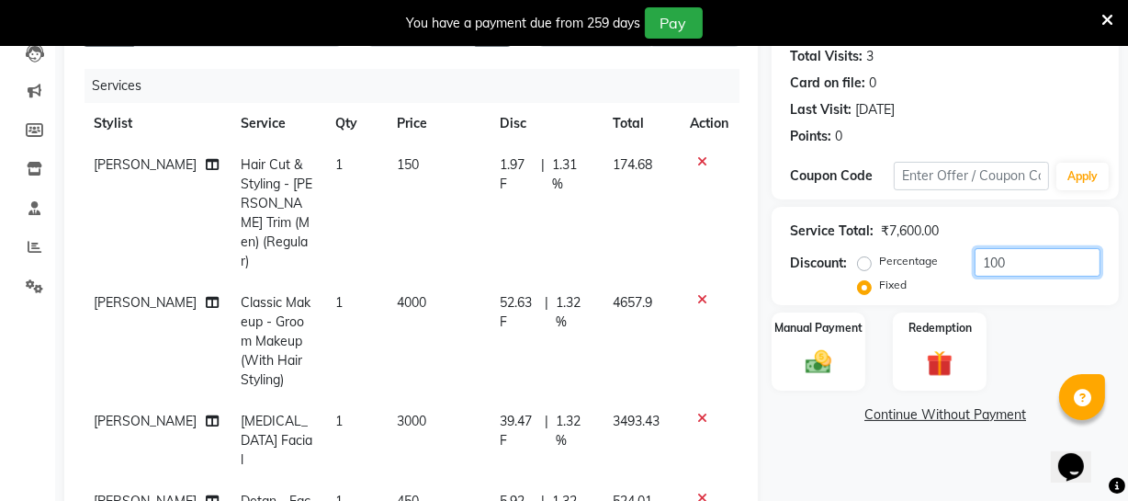
drag, startPoint x: 1025, startPoint y: 271, endPoint x: 976, endPoint y: 274, distance: 48.8
click at [976, 274] on input "100" at bounding box center [1038, 262] width 126 height 28
drag, startPoint x: 1041, startPoint y: 264, endPoint x: 929, endPoint y: 266, distance: 112.1
click at [929, 266] on div "Percentage Fixed 1500" at bounding box center [981, 273] width 239 height 50
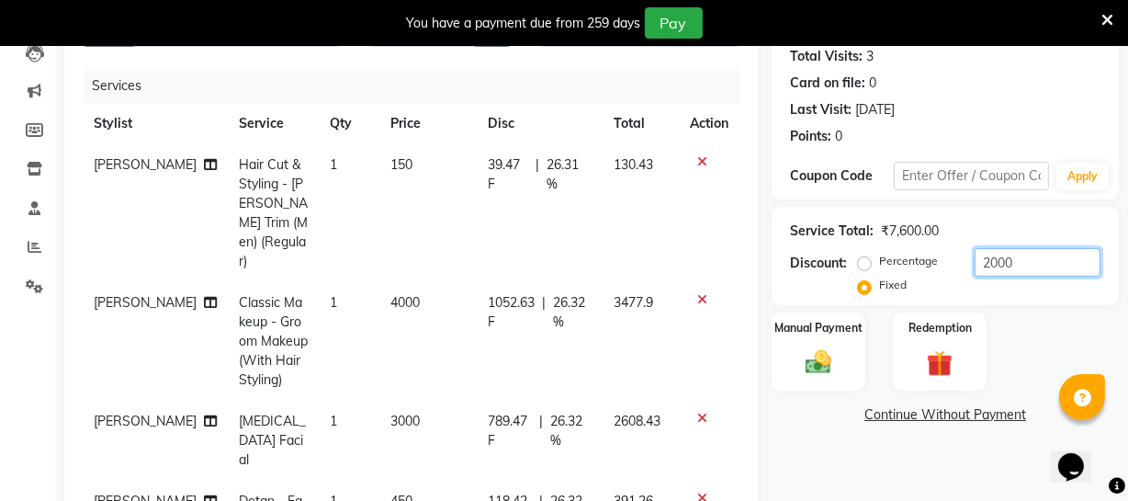
drag, startPoint x: 1020, startPoint y: 266, endPoint x: 971, endPoint y: 267, distance: 48.7
click at [975, 267] on input "2000" at bounding box center [1038, 262] width 126 height 28
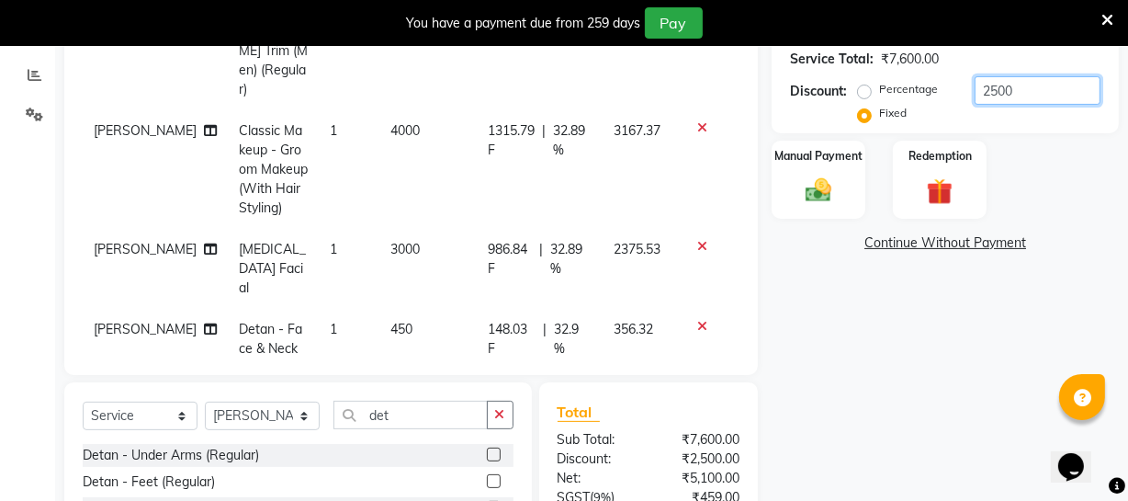
scroll to position [307, 0]
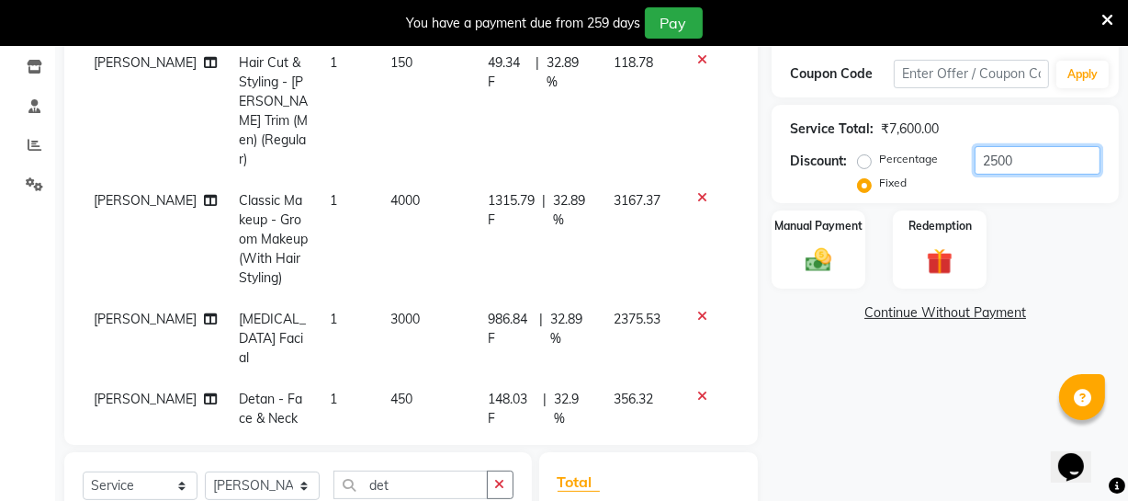
click at [1002, 158] on input "2500" at bounding box center [1038, 160] width 126 height 28
drag, startPoint x: 989, startPoint y: 156, endPoint x: 1043, endPoint y: 152, distance: 54.4
click at [1043, 152] on input "2500" at bounding box center [1038, 160] width 126 height 28
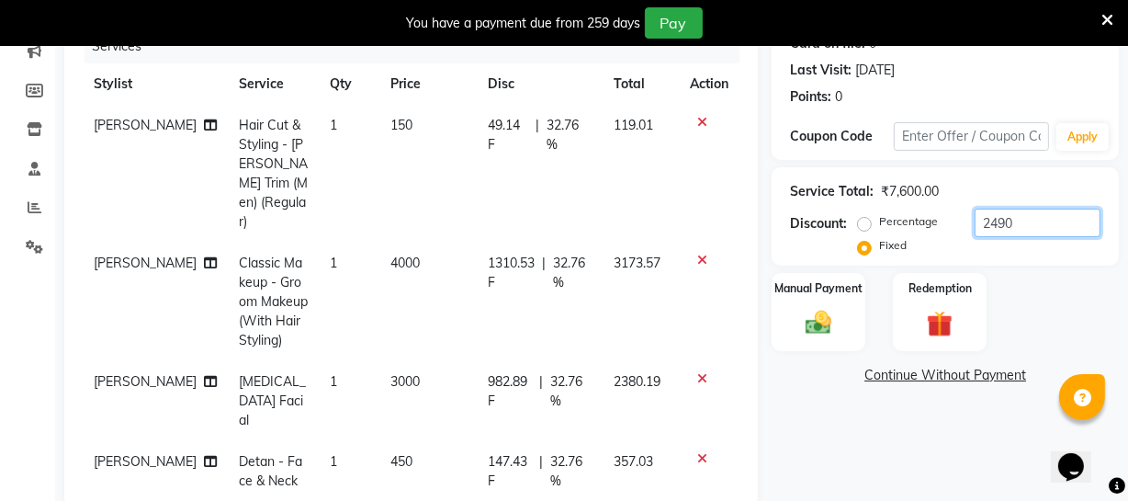
scroll to position [223, 0]
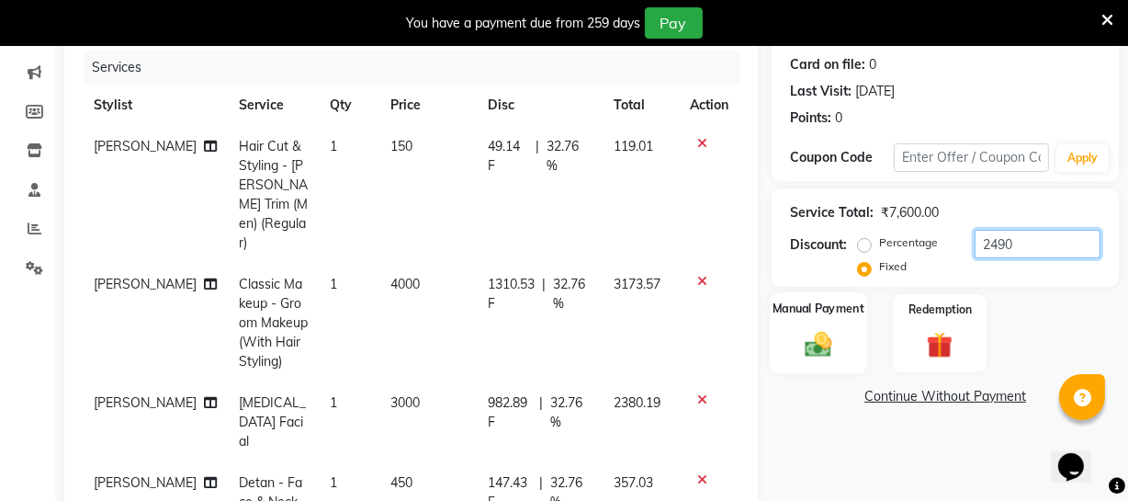
type input "2490"
click at [827, 324] on div "Manual Payment" at bounding box center [818, 333] width 97 height 82
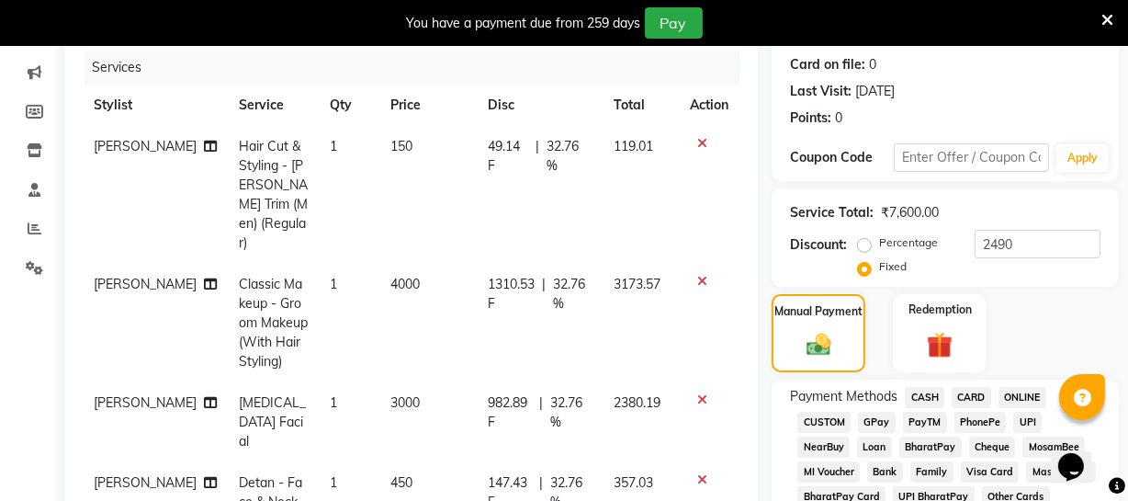
scroll to position [391, 0]
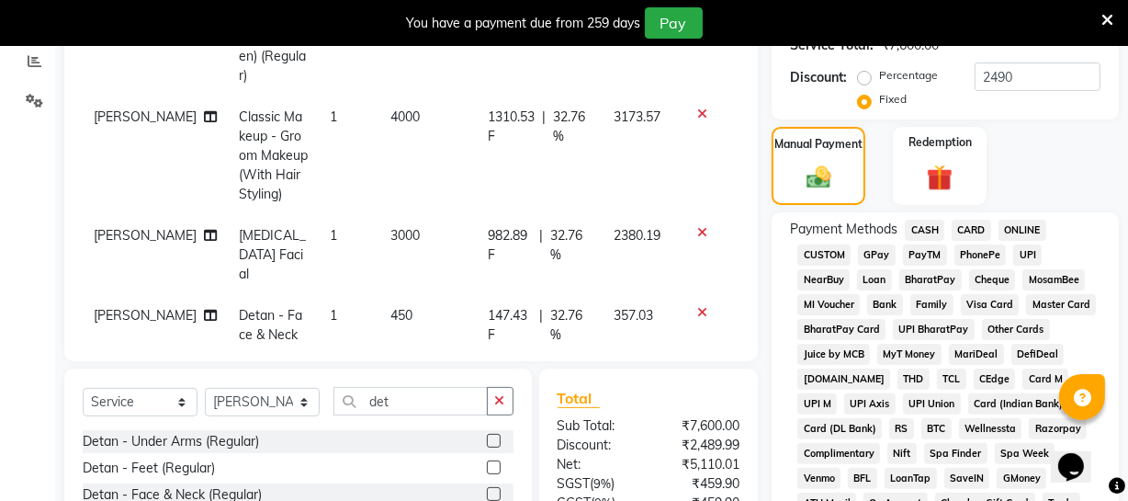
click at [1024, 231] on span "ONLINE" at bounding box center [1023, 230] width 48 height 21
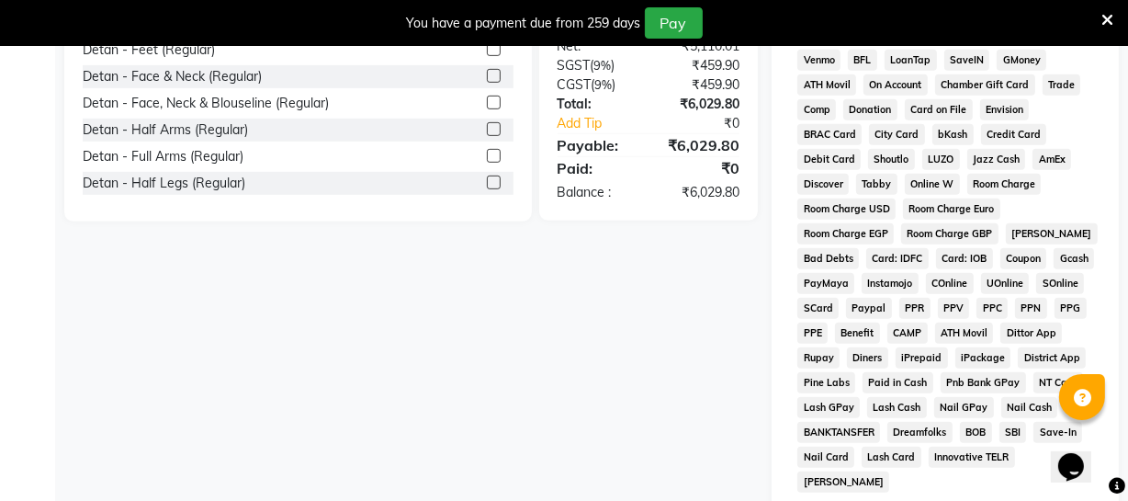
scroll to position [949, 0]
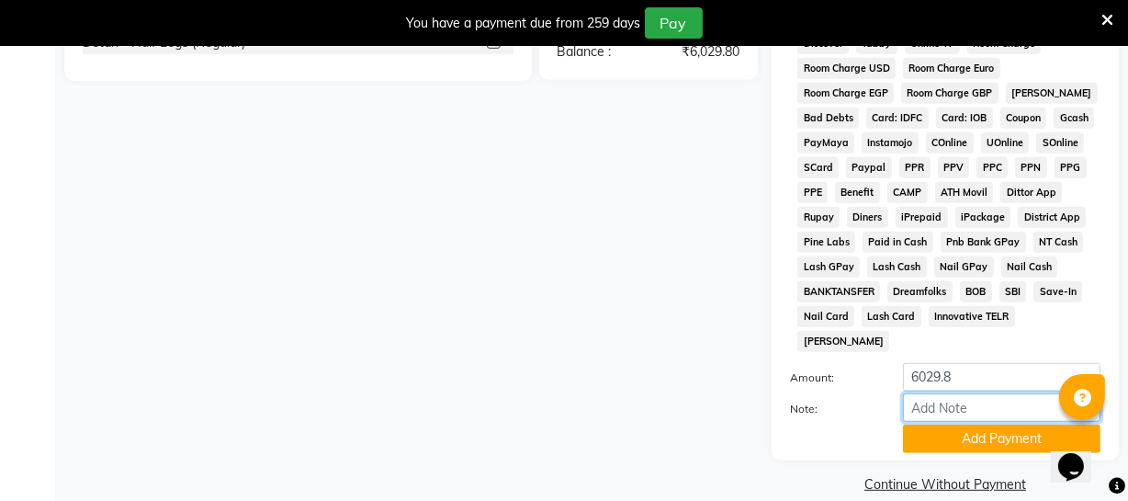
click at [950, 393] on input "Note:" at bounding box center [1002, 407] width 198 height 28
type input "balance 1000 to give"
click at [976, 431] on div "Payment Methods CASH CARD ONLINE CUSTOM GPay PayTM PhonePe UPI NearBuy Loan Bha…" at bounding box center [945, 57] width 347 height 807
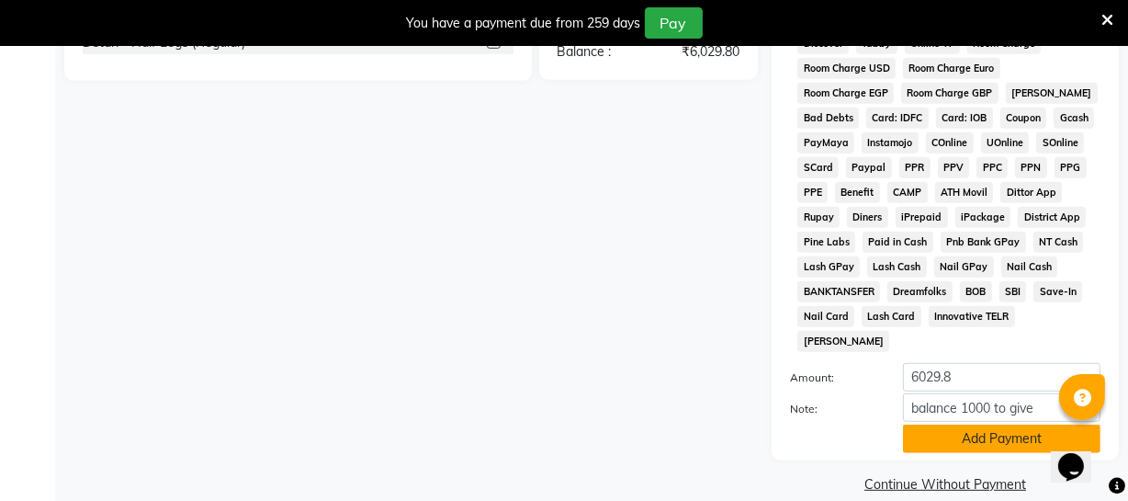
click at [974, 425] on button "Add Payment" at bounding box center [1002, 439] width 198 height 28
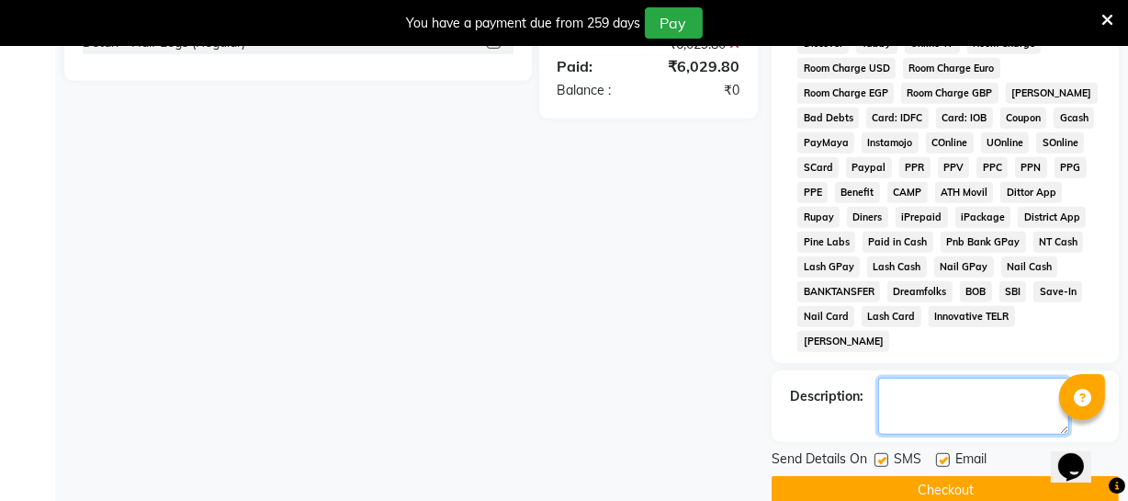
click at [953, 385] on textarea at bounding box center [973, 406] width 191 height 57
type textarea "balance 1000 to give"
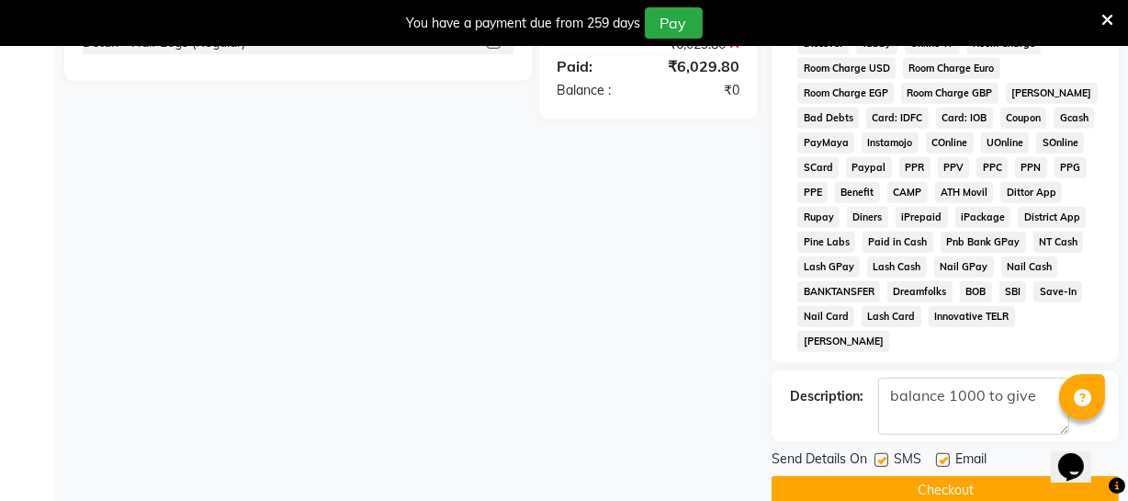
click at [936, 476] on button "Checkout" at bounding box center [945, 490] width 347 height 28
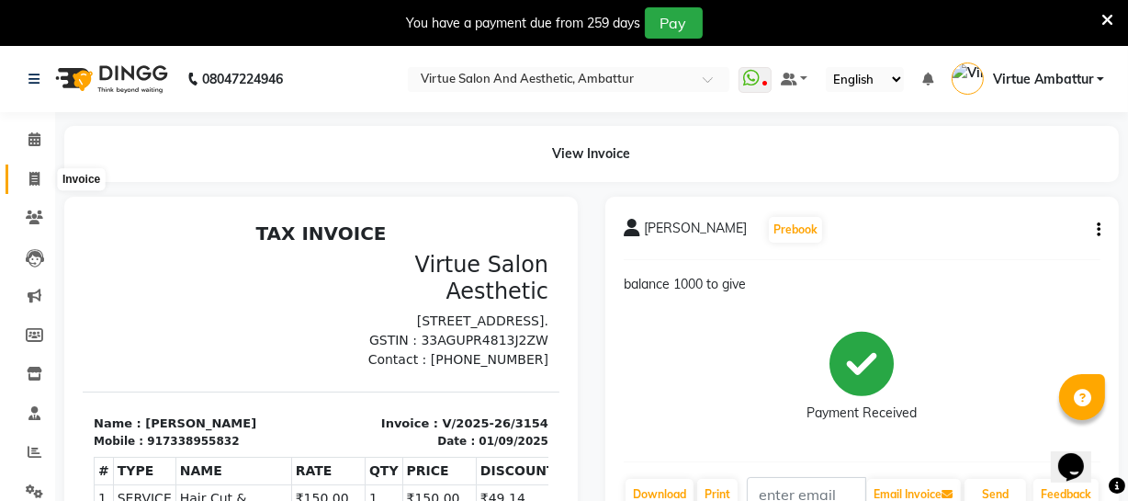
click at [32, 176] on icon at bounding box center [34, 179] width 10 height 14
select select "service"
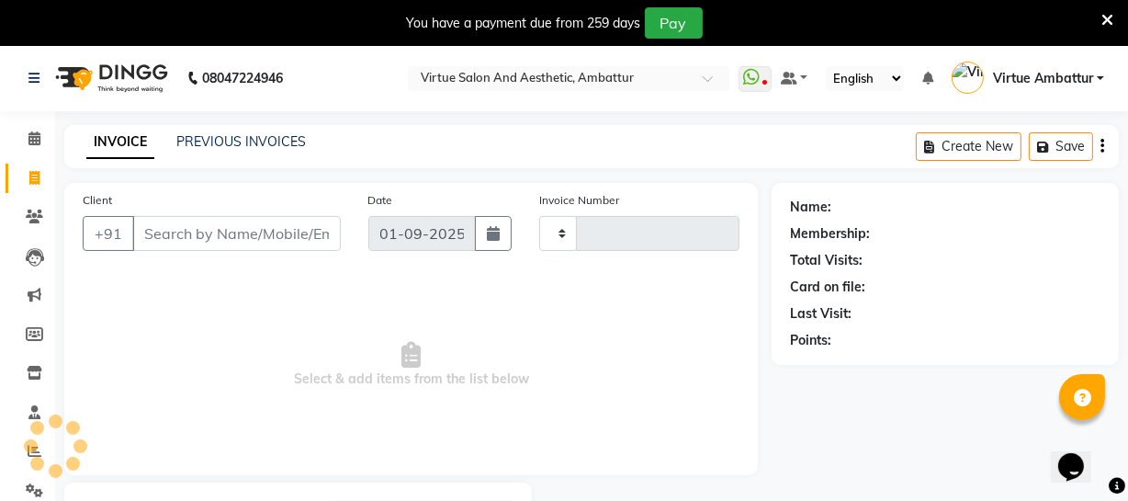
scroll to position [98, 0]
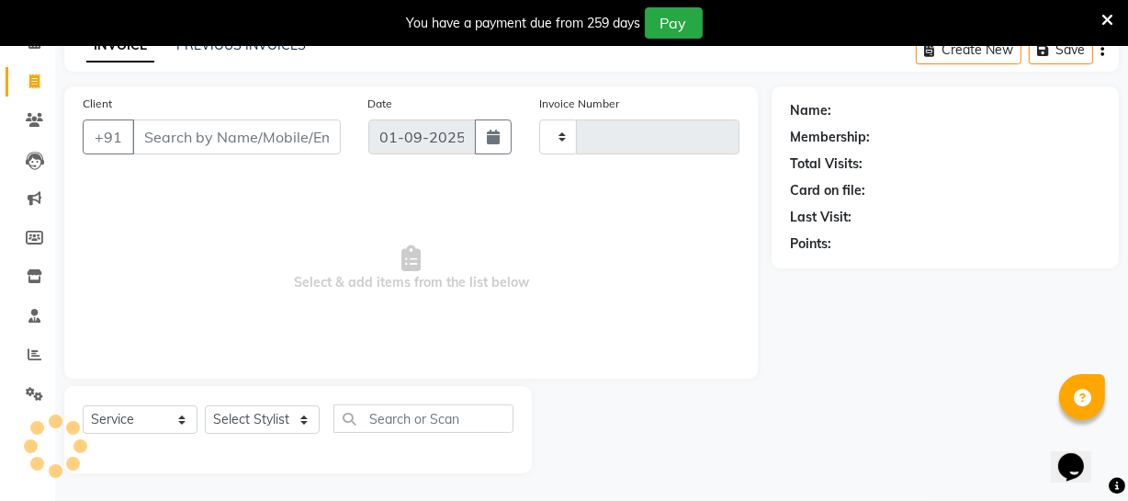
click at [247, 142] on input "Client" at bounding box center [236, 136] width 209 height 35
type input "3155"
select select "5237"
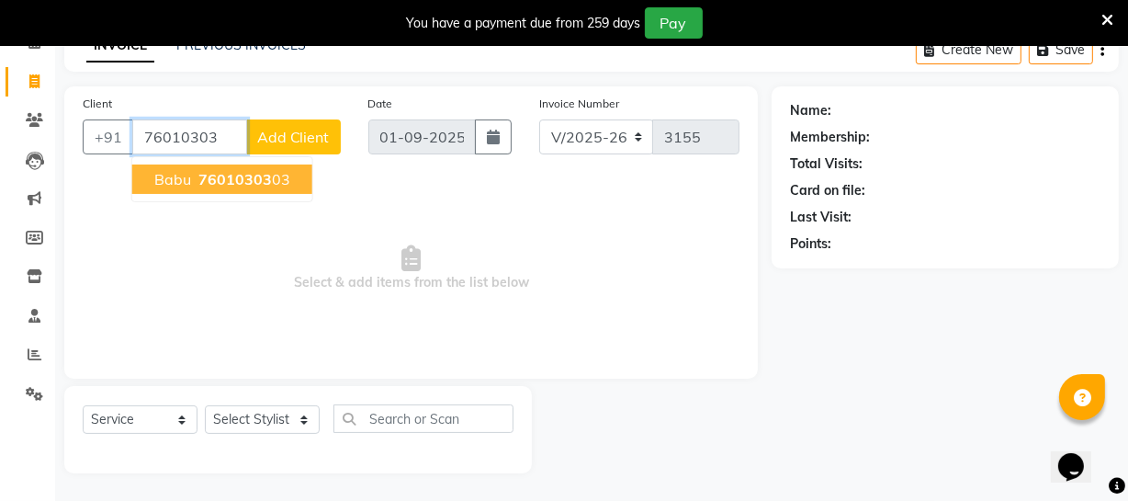
click at [257, 174] on span "76010303" at bounding box center [235, 179] width 74 height 18
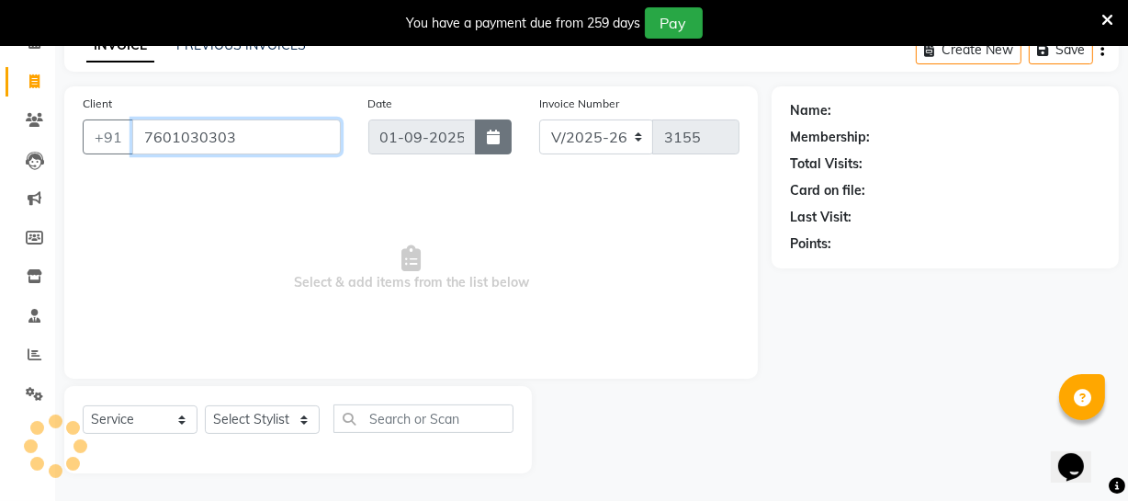
type input "7601030303"
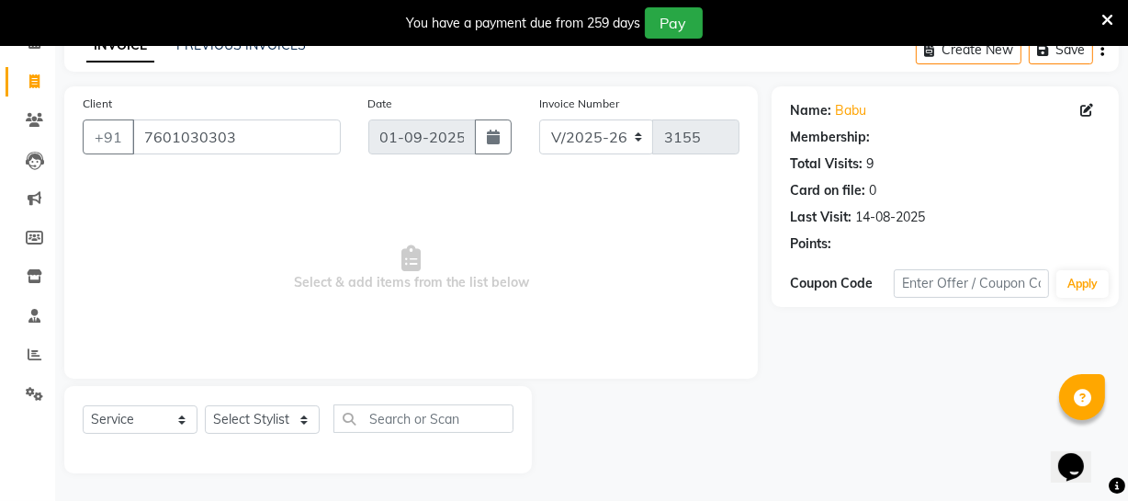
select select "1: Object"
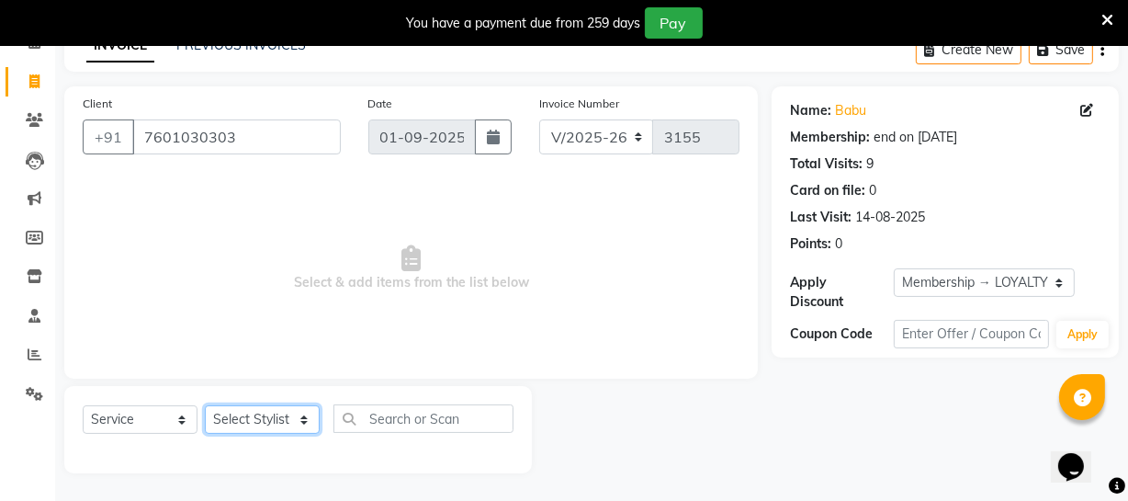
click at [224, 421] on select "Select Stylist [PERSON_NAME] [PERSON_NAME] [PERSON_NAME] [PERSON_NAME] [PERSON_…" at bounding box center [262, 419] width 115 height 28
select select "37432"
click at [205, 405] on select "Select Stylist [PERSON_NAME] [PERSON_NAME] [PERSON_NAME] [PERSON_NAME] [PERSON_…" at bounding box center [262, 419] width 115 height 28
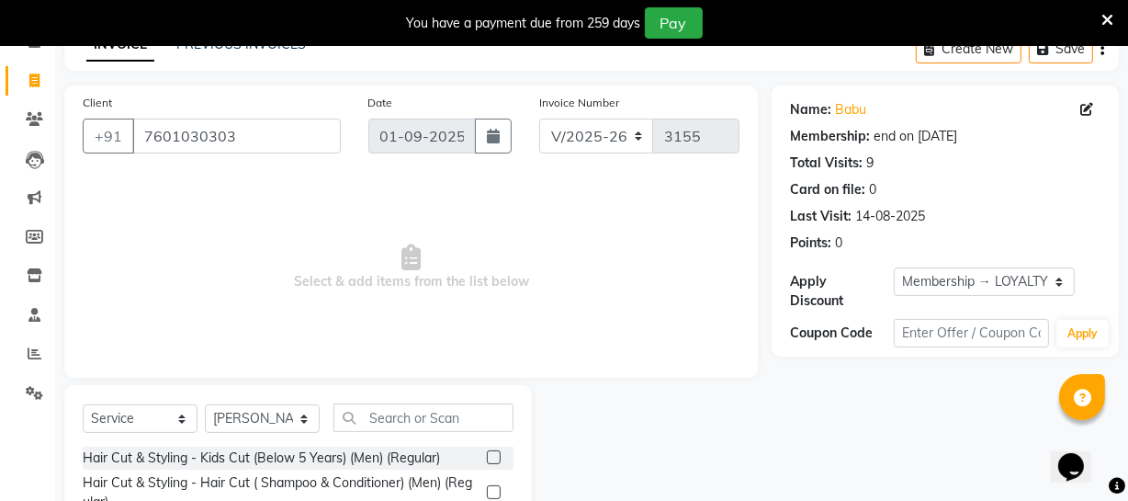
drag, startPoint x: 478, startPoint y: 493, endPoint x: 478, endPoint y: 481, distance: 11.0
click at [487, 491] on label at bounding box center [494, 492] width 14 height 14
click at [487, 491] on input "checkbox" at bounding box center [493, 493] width 12 height 12
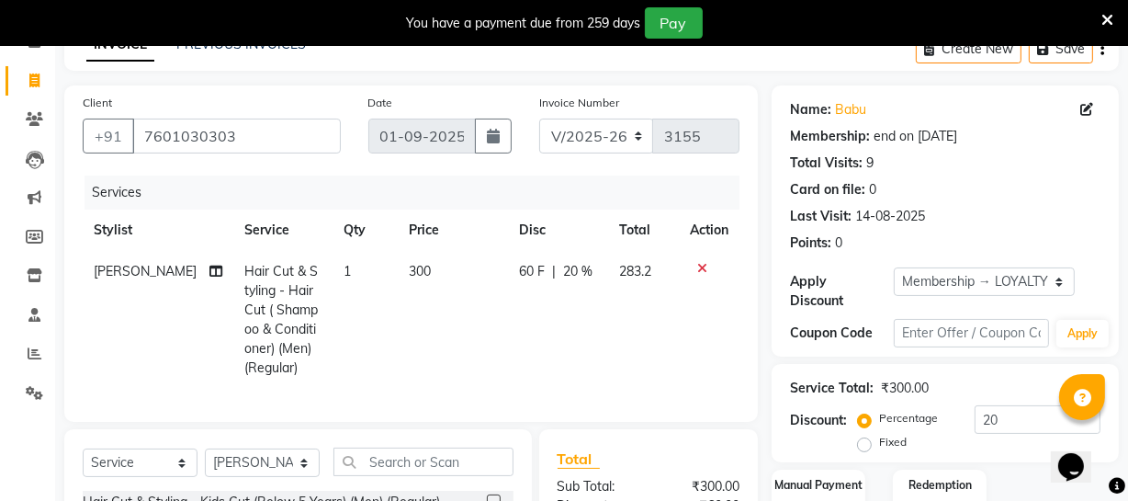
checkbox input "false"
click at [422, 276] on td "300" at bounding box center [453, 320] width 111 height 138
select select "37432"
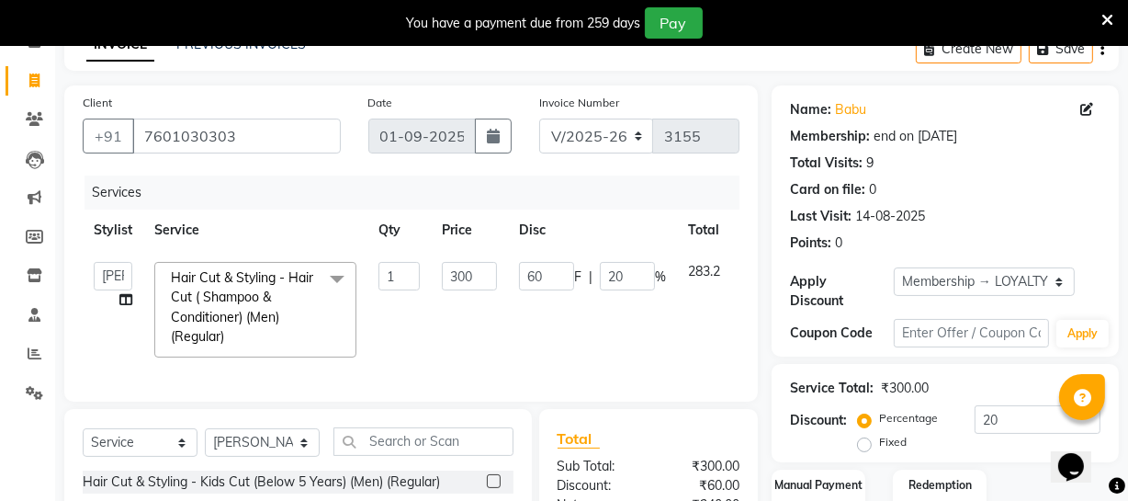
click at [422, 276] on td "1" at bounding box center [399, 310] width 63 height 118
click at [451, 276] on input "300" at bounding box center [469, 276] width 55 height 28
type input "500"
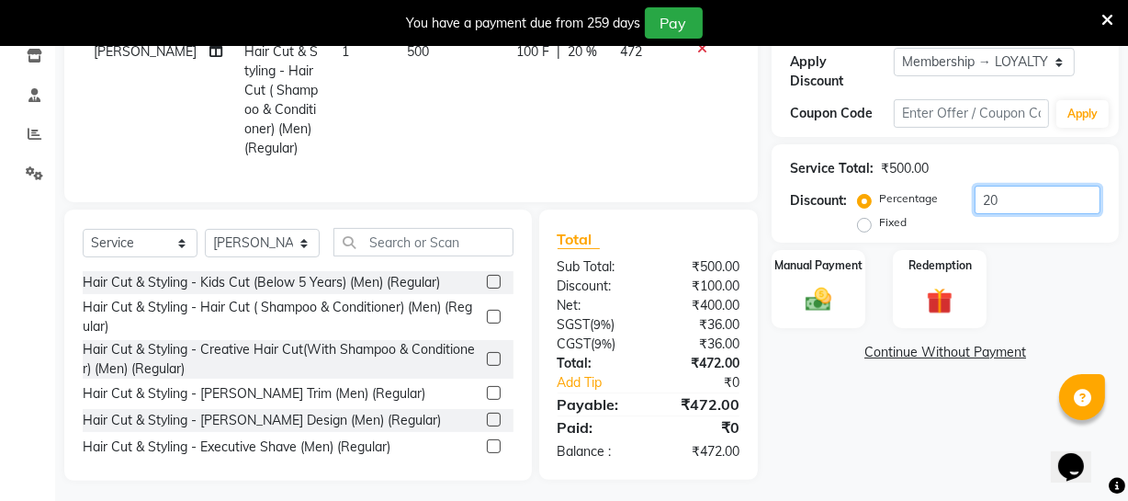
drag, startPoint x: 1014, startPoint y: 198, endPoint x: 907, endPoint y: 198, distance: 107.5
click at [907, 198] on div "Percentage Fixed 20" at bounding box center [981, 211] width 239 height 50
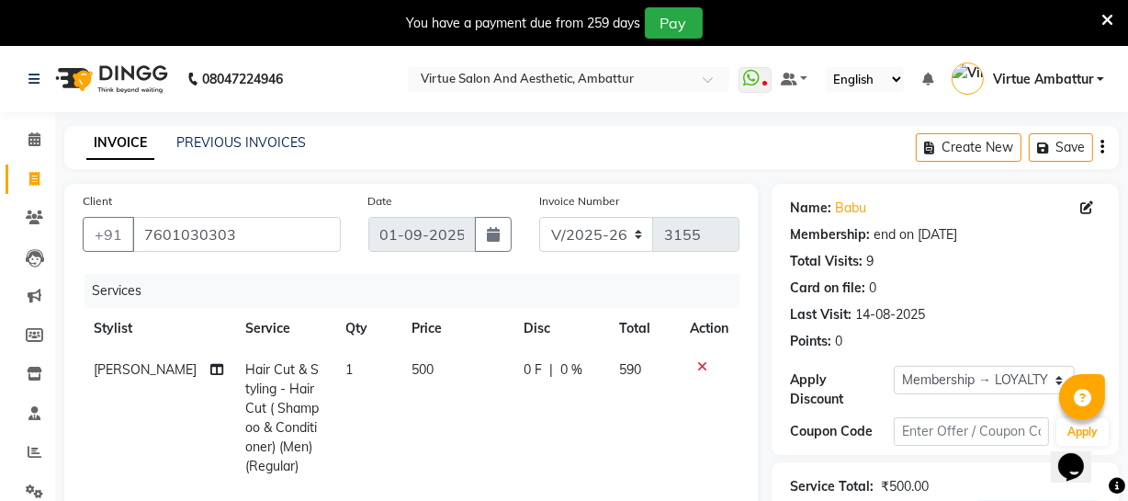
scroll to position [250, 0]
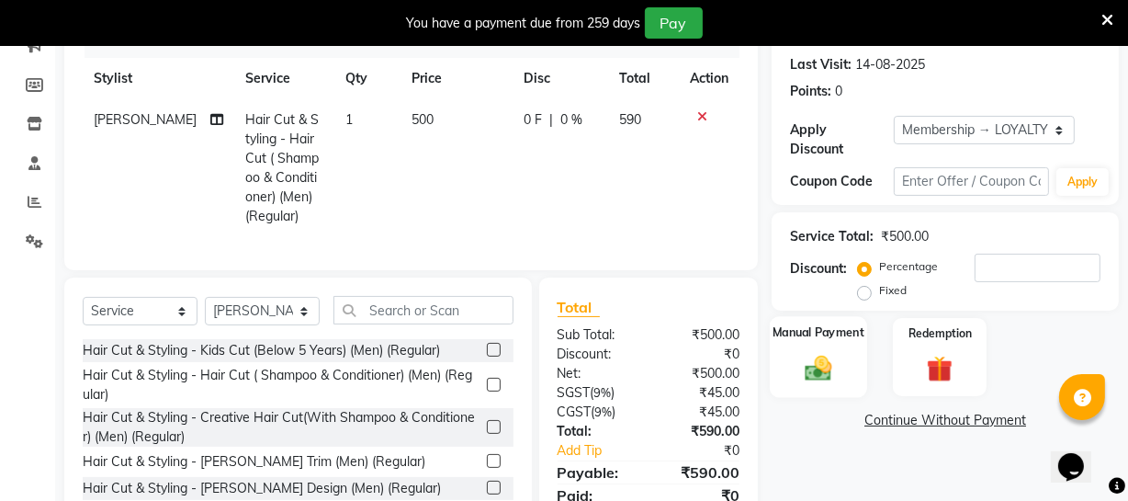
click at [808, 353] on img at bounding box center [819, 367] width 44 height 31
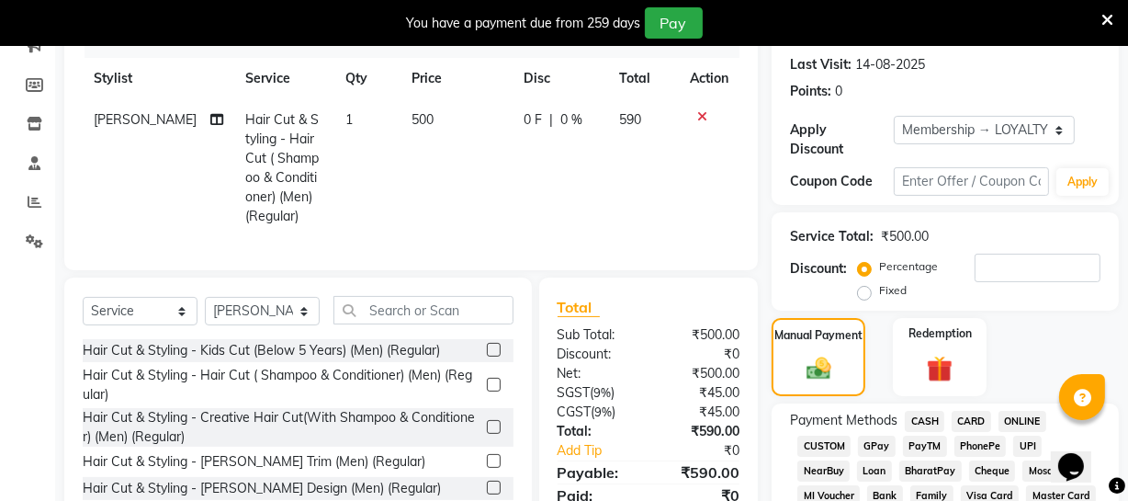
click at [927, 425] on span "CASH" at bounding box center [925, 421] width 40 height 21
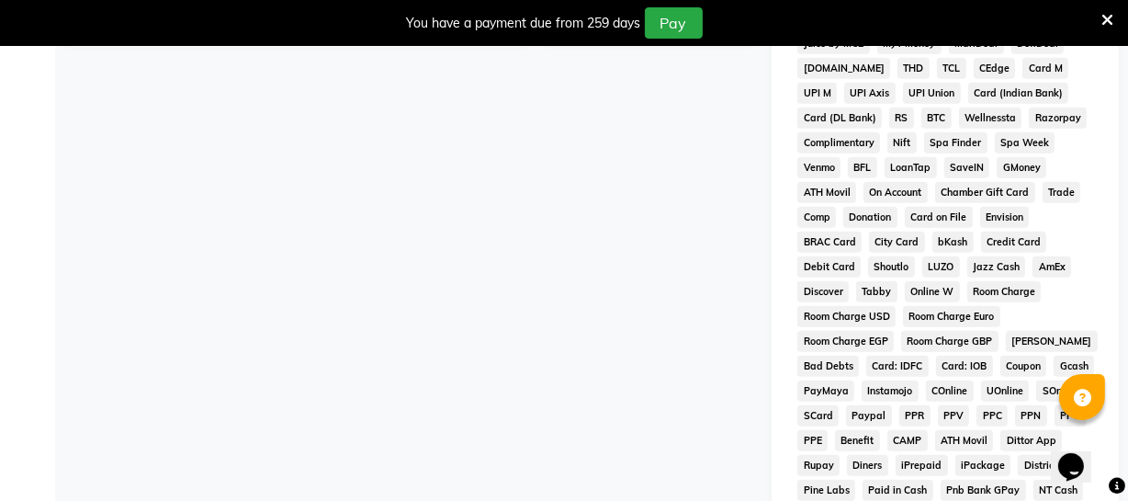
scroll to position [1000, 0]
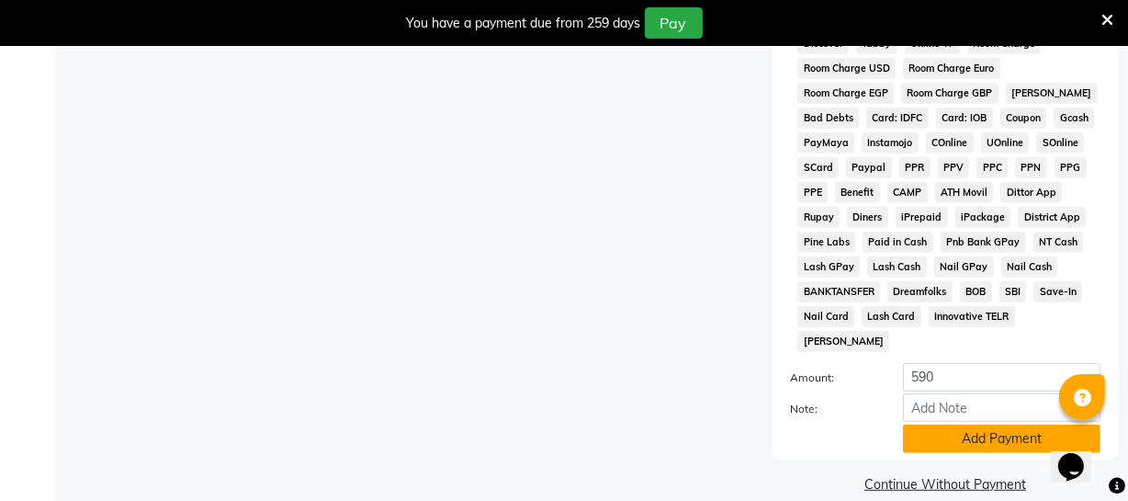
click at [960, 425] on button "Add Payment" at bounding box center [1002, 439] width 198 height 28
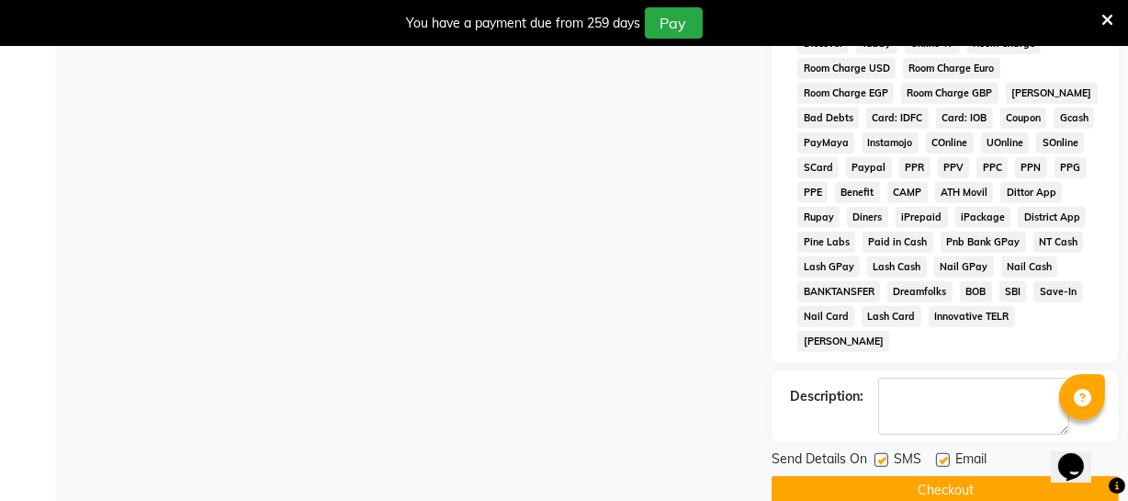
click at [937, 476] on button "Checkout" at bounding box center [945, 490] width 347 height 28
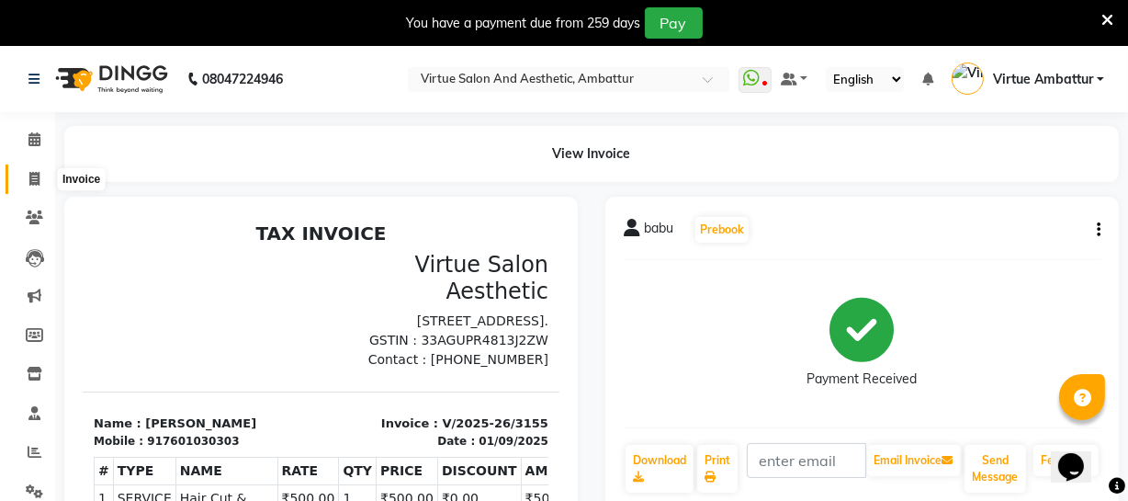
click at [40, 176] on span at bounding box center [34, 179] width 32 height 21
select select "service"
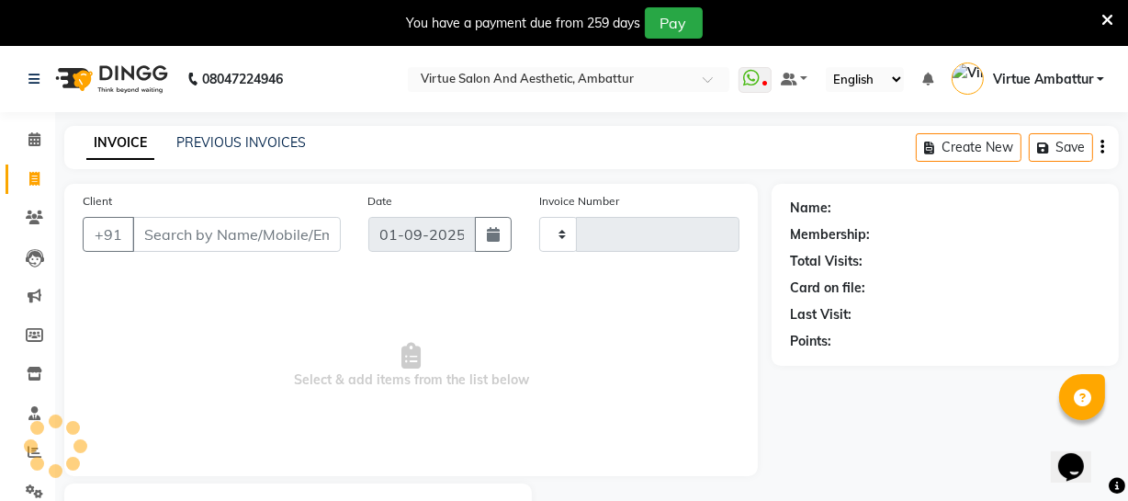
type input "3156"
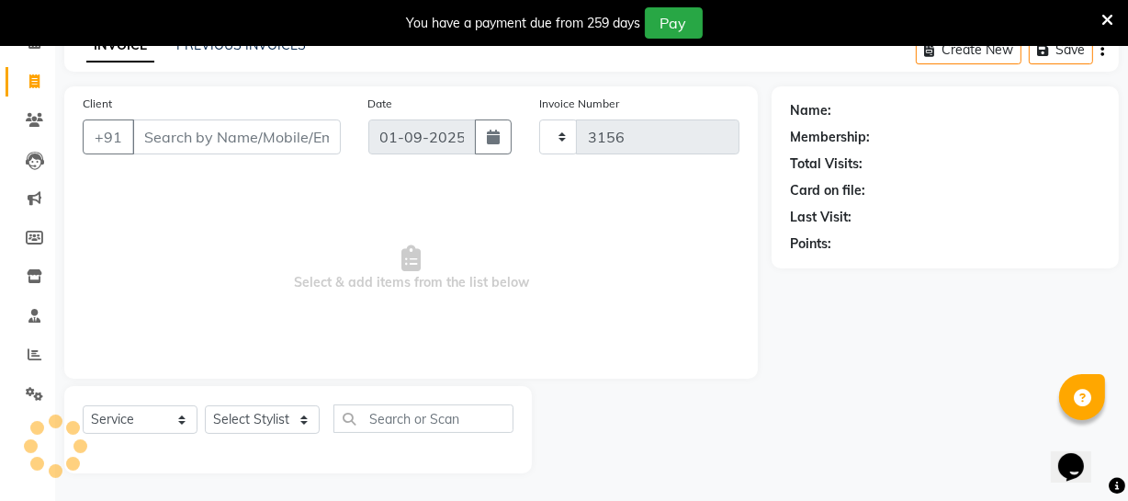
select select "5237"
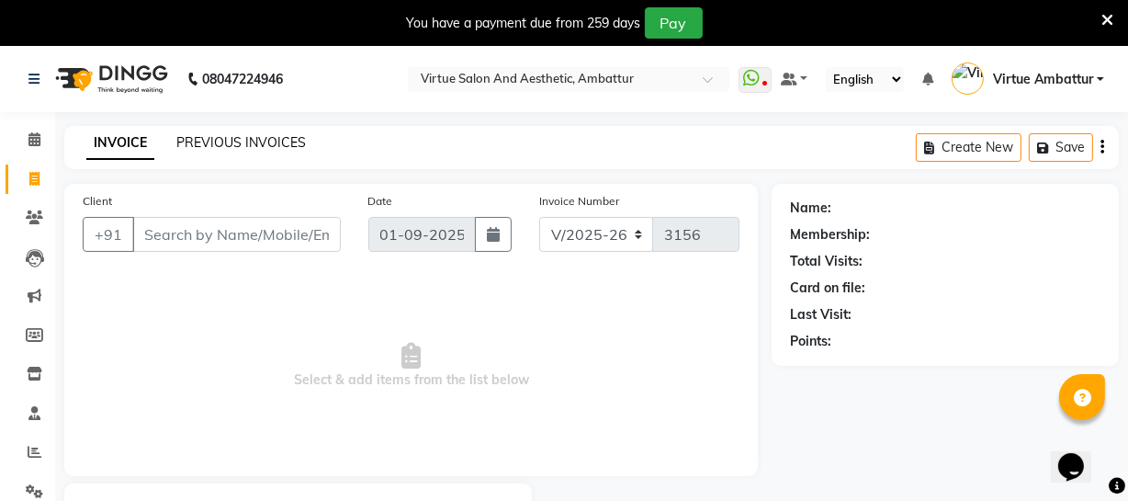
click at [224, 138] on link "PREVIOUS INVOICES" at bounding box center [241, 142] width 130 height 17
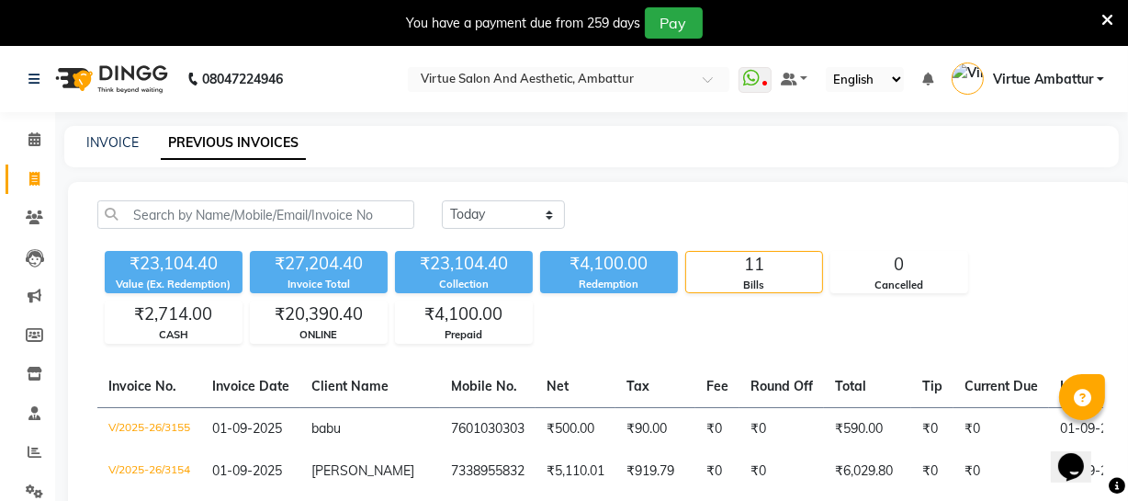
drag, startPoint x: 106, startPoint y: 119, endPoint x: 103, endPoint y: 130, distance: 11.4
click at [107, 146] on link "INVOICE" at bounding box center [112, 142] width 52 height 17
select select "service"
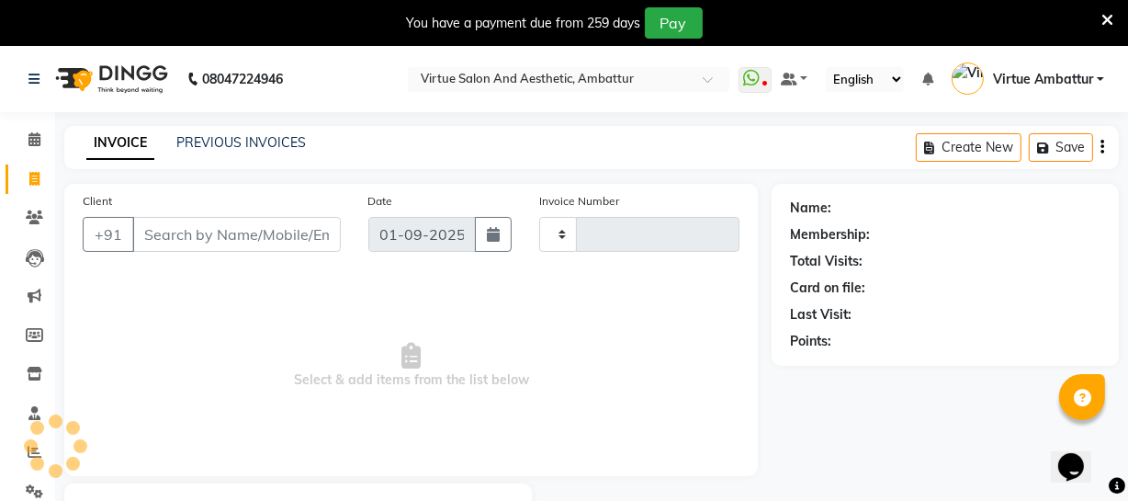
type input "3156"
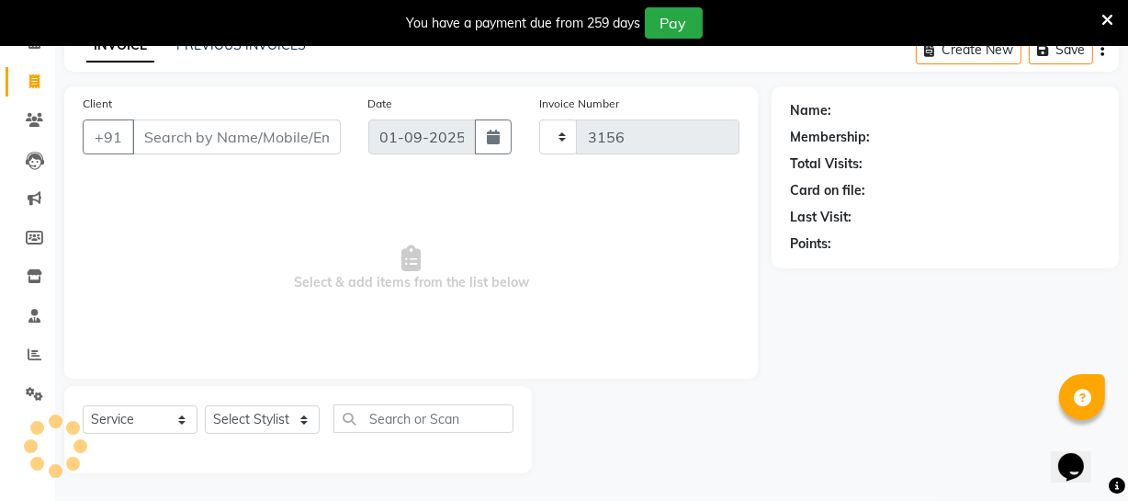
select select "5237"
click at [274, 138] on input "Client" at bounding box center [236, 136] width 209 height 35
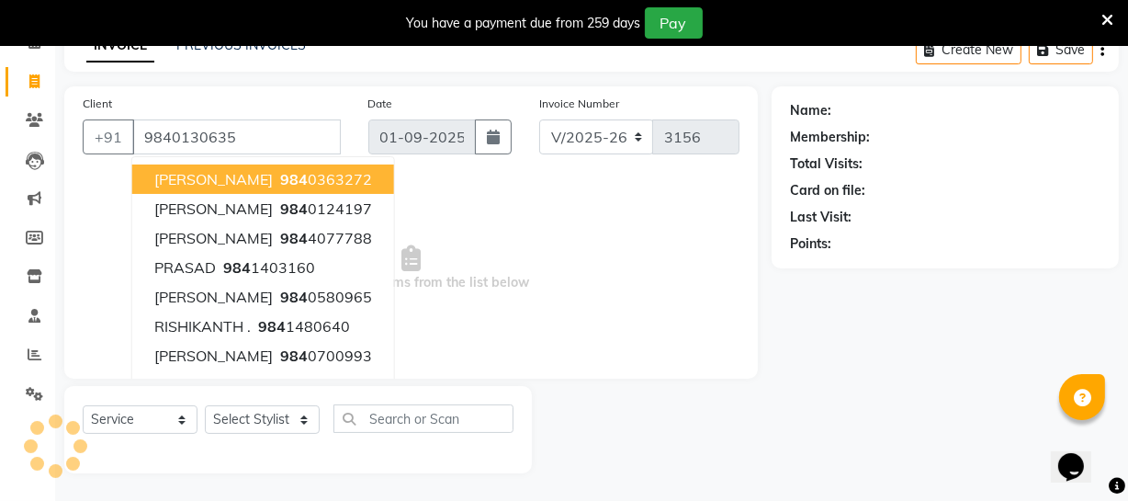
type input "9840130635"
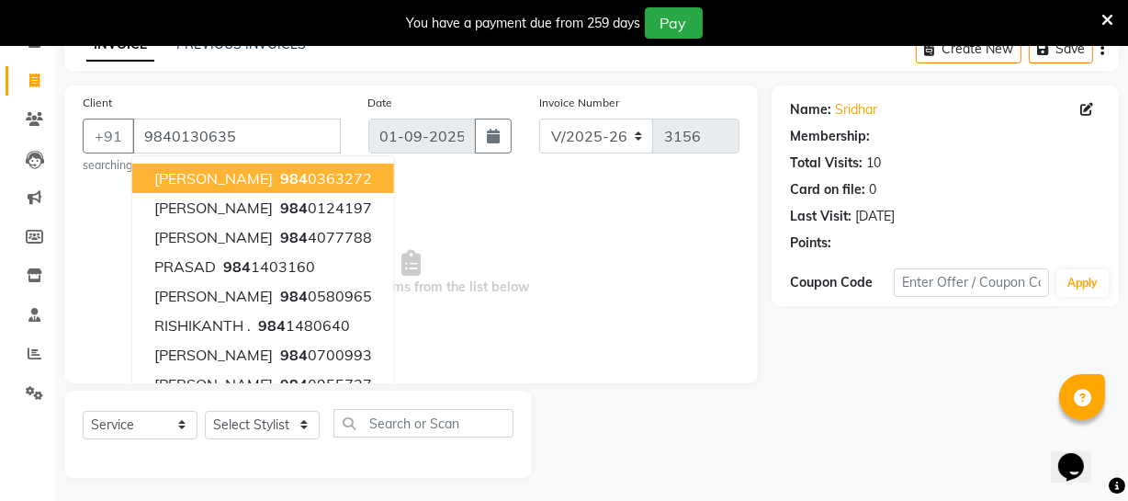
select select "1: Object"
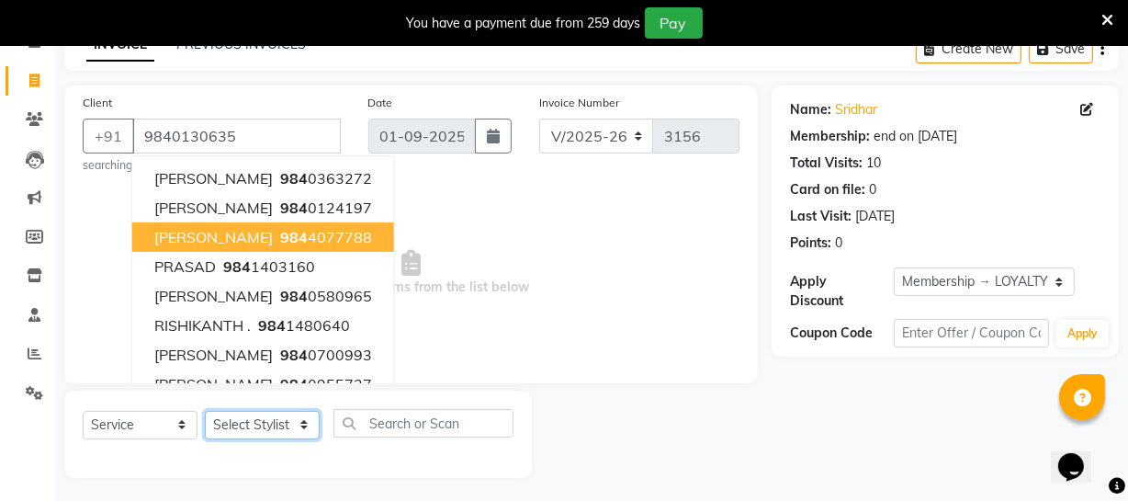
click at [274, 430] on select "Select Stylist [PERSON_NAME] [PERSON_NAME] [PERSON_NAME] [PERSON_NAME] [PERSON_…" at bounding box center [262, 425] width 115 height 28
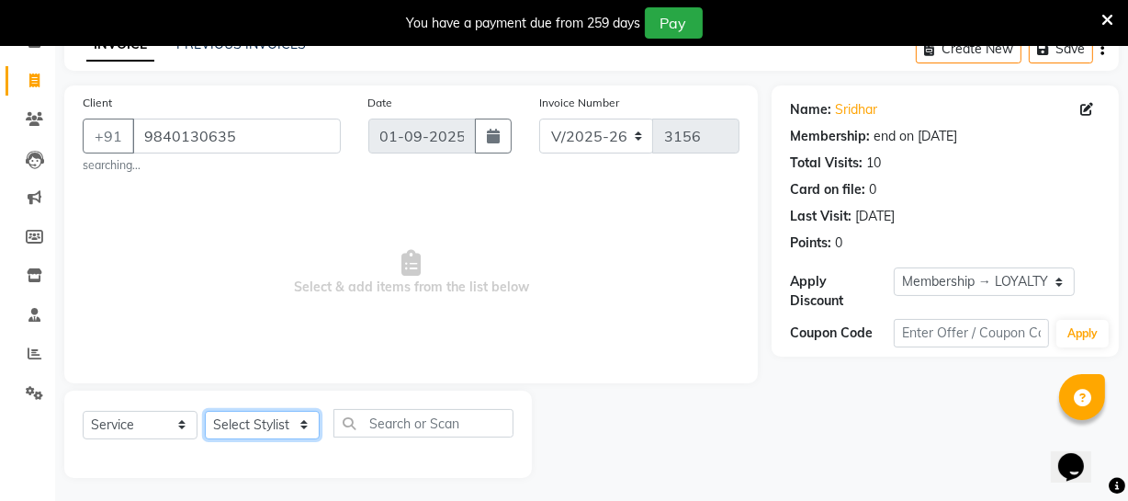
select select "39033"
click at [205, 411] on select "Select Stylist [PERSON_NAME] [PERSON_NAME] [PERSON_NAME] [PERSON_NAME] [PERSON_…" at bounding box center [262, 425] width 115 height 28
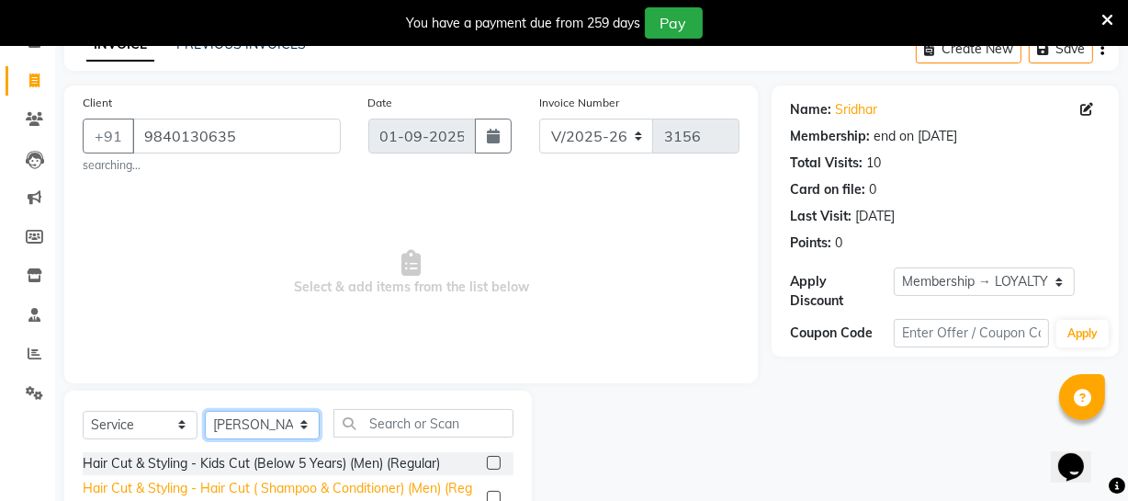
scroll to position [266, 0]
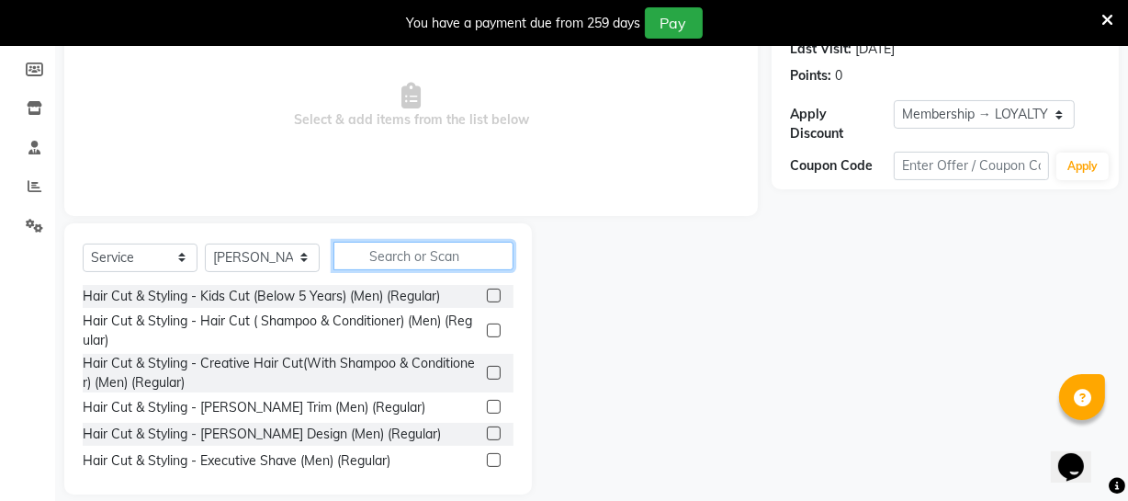
click at [410, 257] on input "text" at bounding box center [424, 256] width 180 height 28
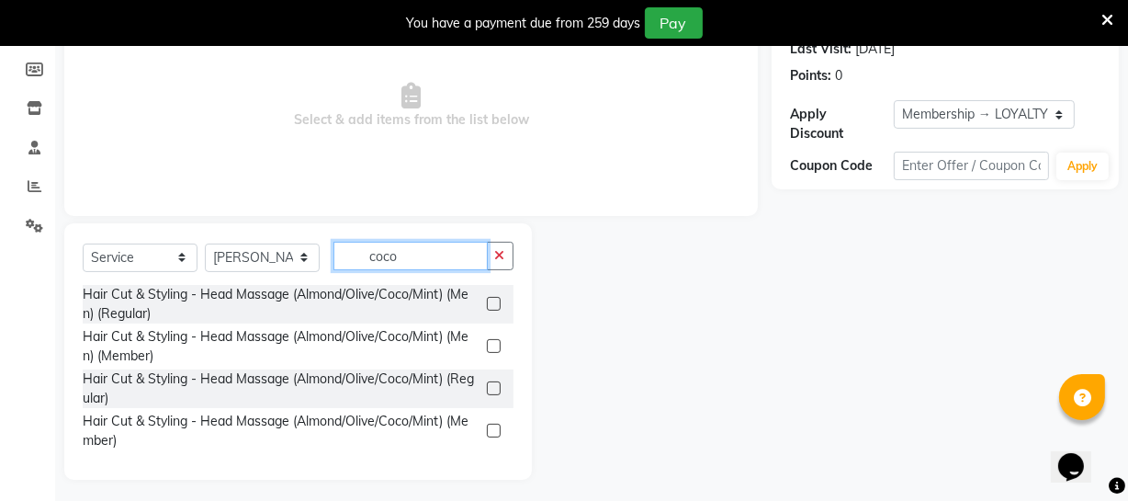
type input "coco"
click at [489, 305] on label at bounding box center [494, 304] width 14 height 14
click at [489, 305] on input "checkbox" at bounding box center [493, 305] width 12 height 12
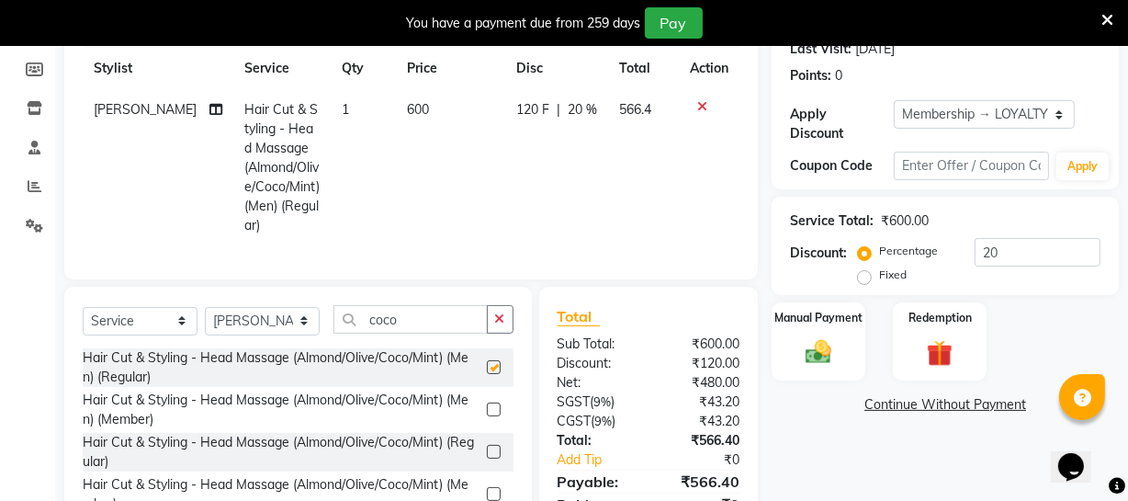
checkbox input "false"
click at [427, 322] on input "coco" at bounding box center [411, 319] width 154 height 28
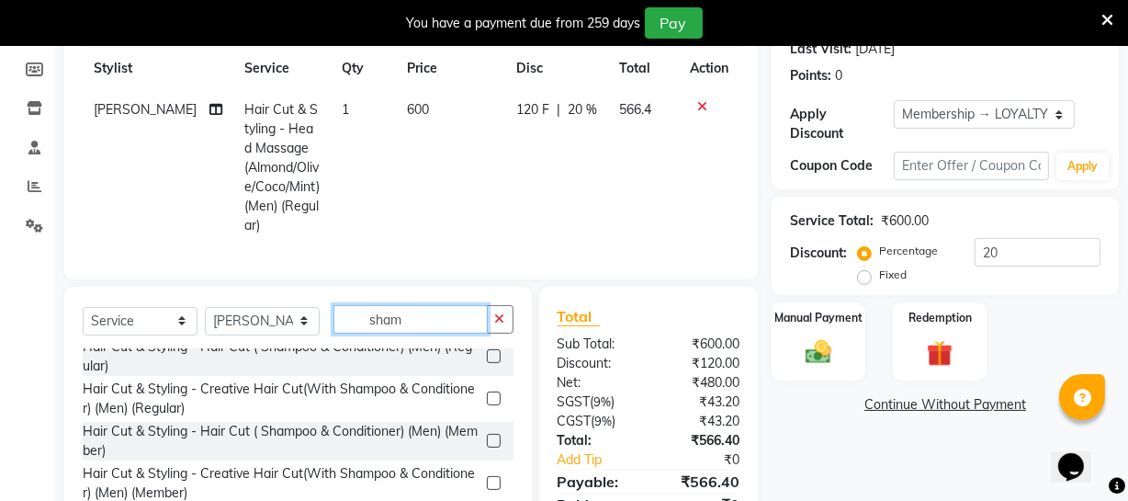
scroll to position [344, 0]
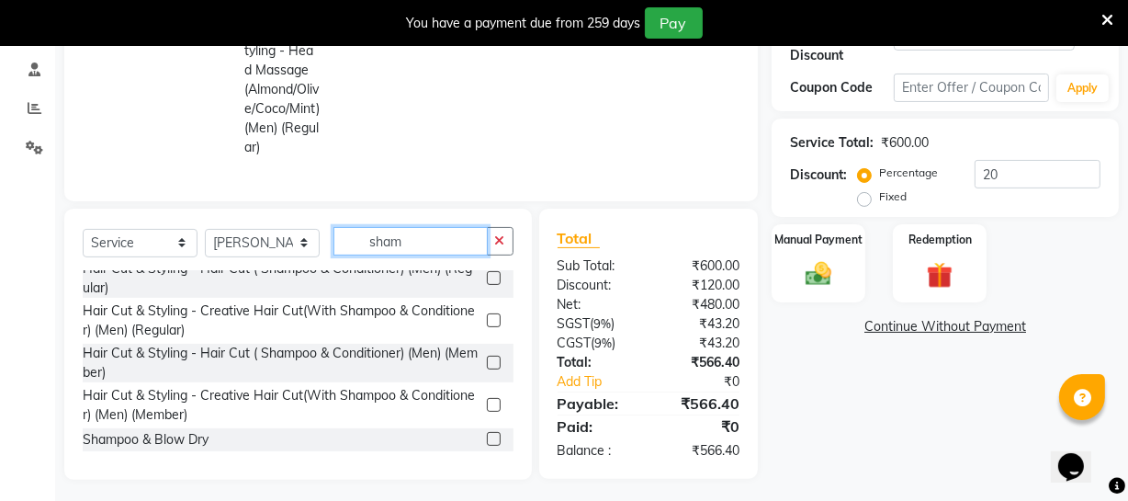
click at [434, 237] on input "sham" at bounding box center [411, 241] width 154 height 28
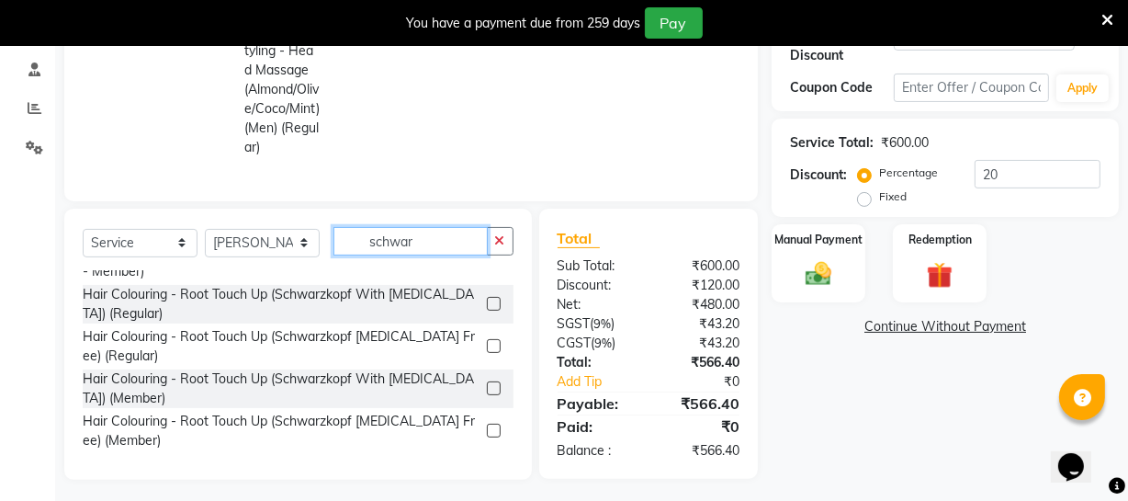
scroll to position [1657, 0]
click at [425, 236] on input "schwar" at bounding box center [411, 241] width 154 height 28
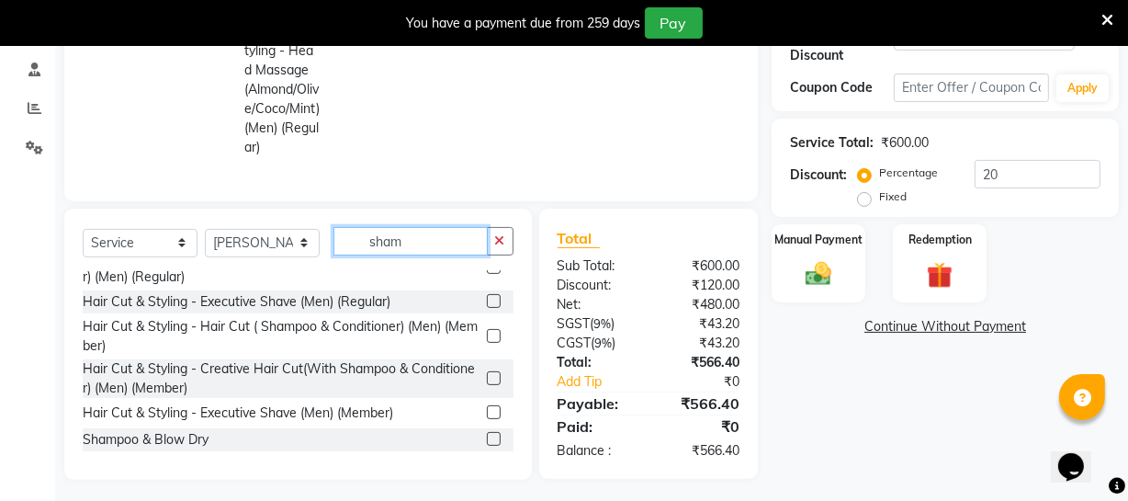
scroll to position [11, 0]
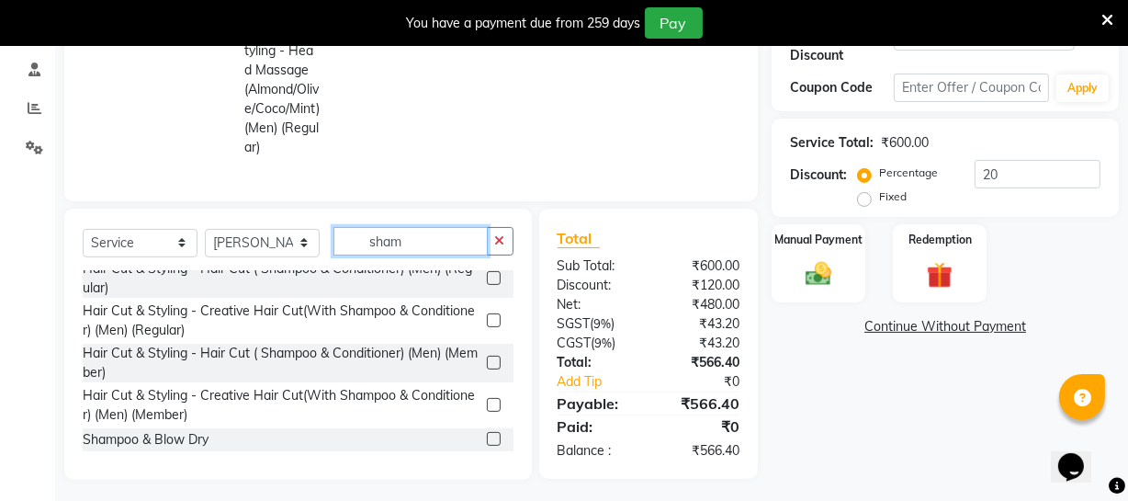
click at [409, 239] on input "sham" at bounding box center [411, 241] width 154 height 28
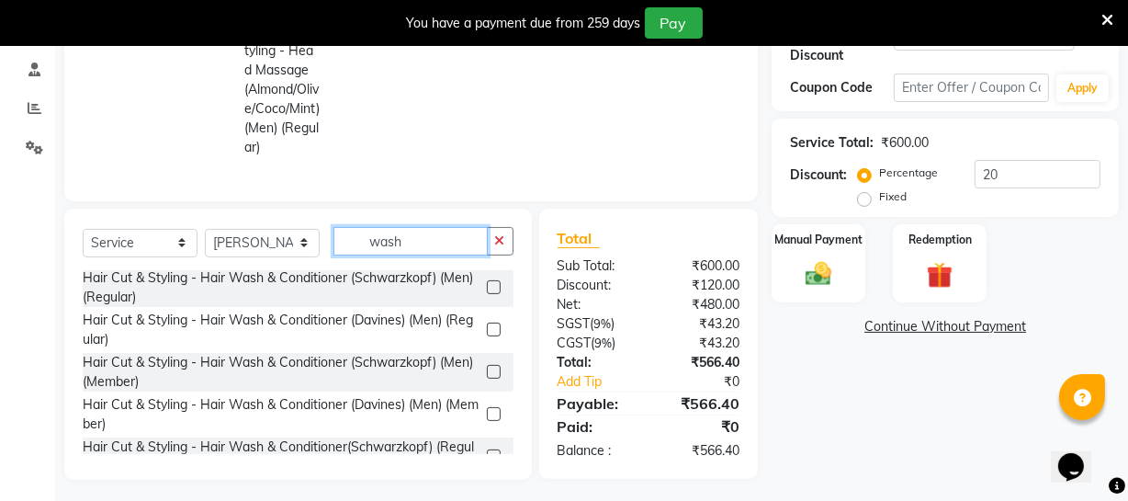
scroll to position [0, 0]
click at [417, 232] on input "wash" at bounding box center [411, 241] width 154 height 28
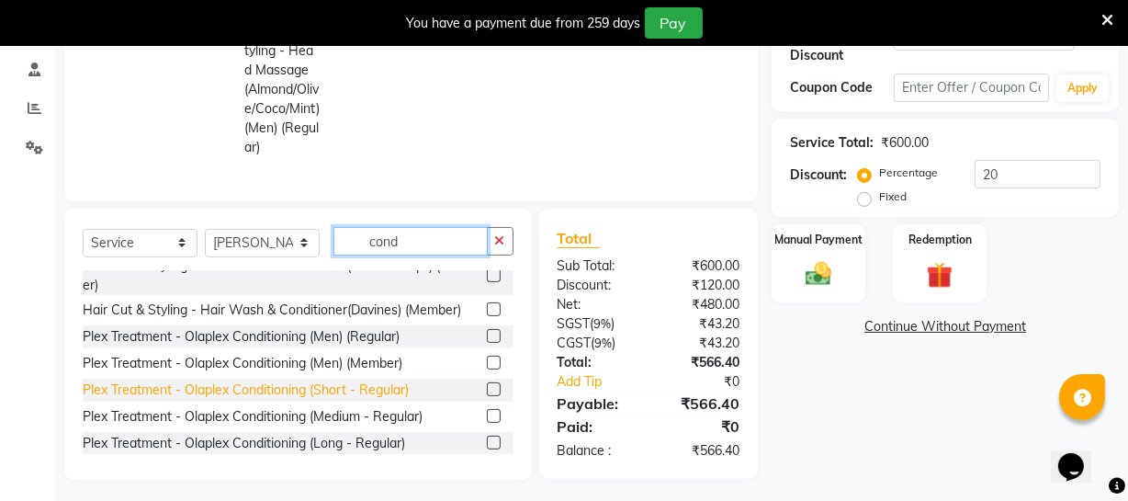
scroll to position [422, 0]
click at [418, 238] on input "cond" at bounding box center [411, 241] width 154 height 28
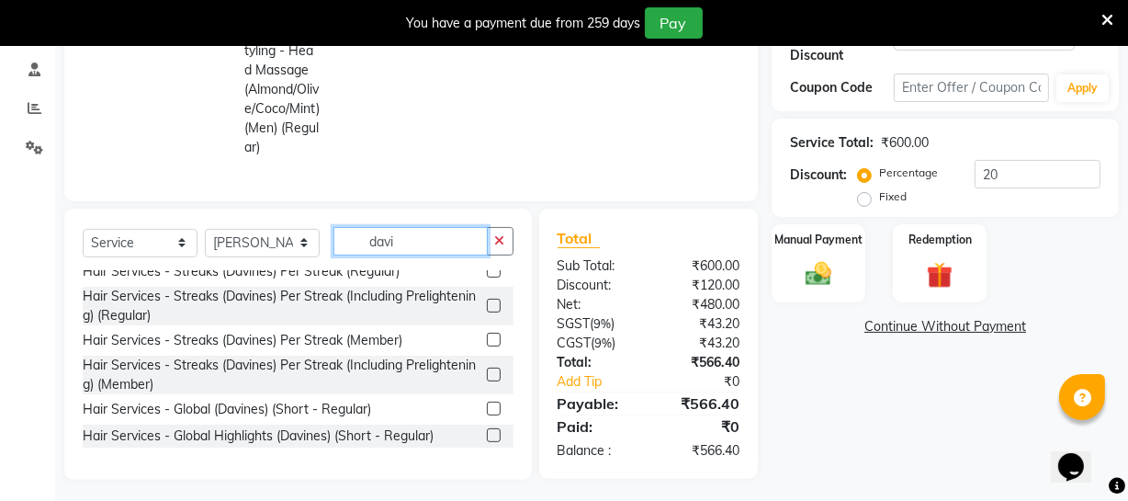
scroll to position [364, 0]
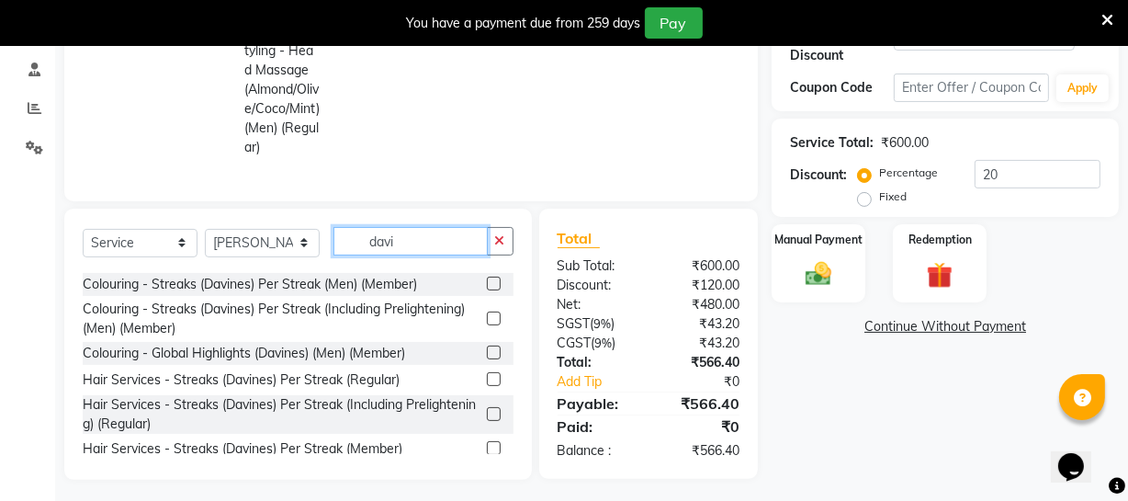
click at [431, 239] on input "davi" at bounding box center [411, 241] width 154 height 28
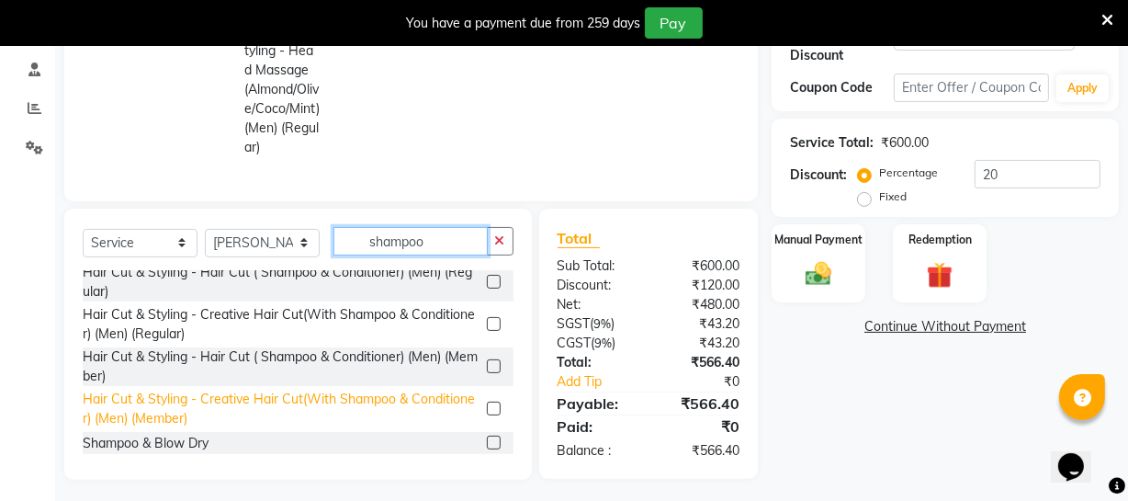
scroll to position [11, 0]
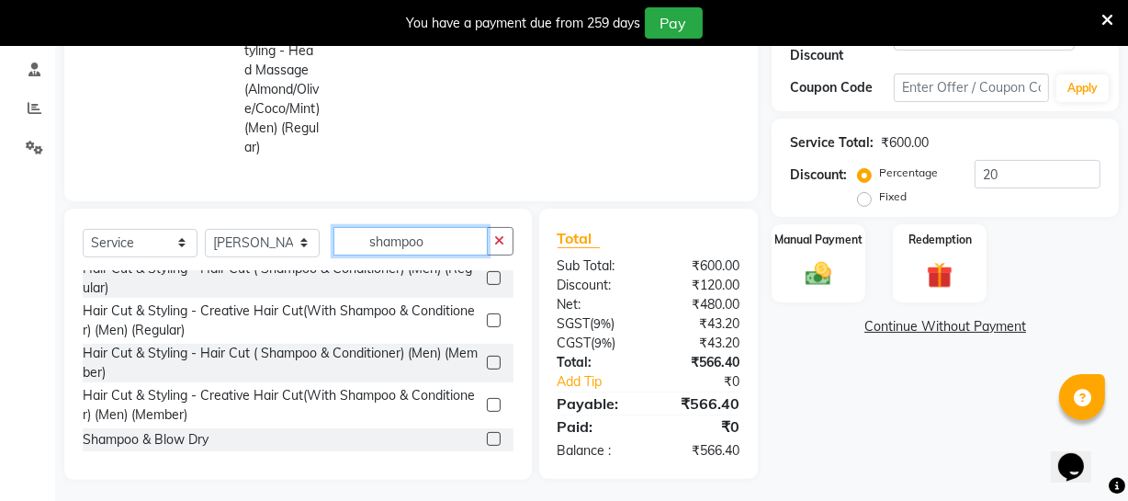
type input "shampoo"
click at [487, 432] on label at bounding box center [494, 439] width 14 height 14
click at [487, 434] on input "checkbox" at bounding box center [493, 440] width 12 height 12
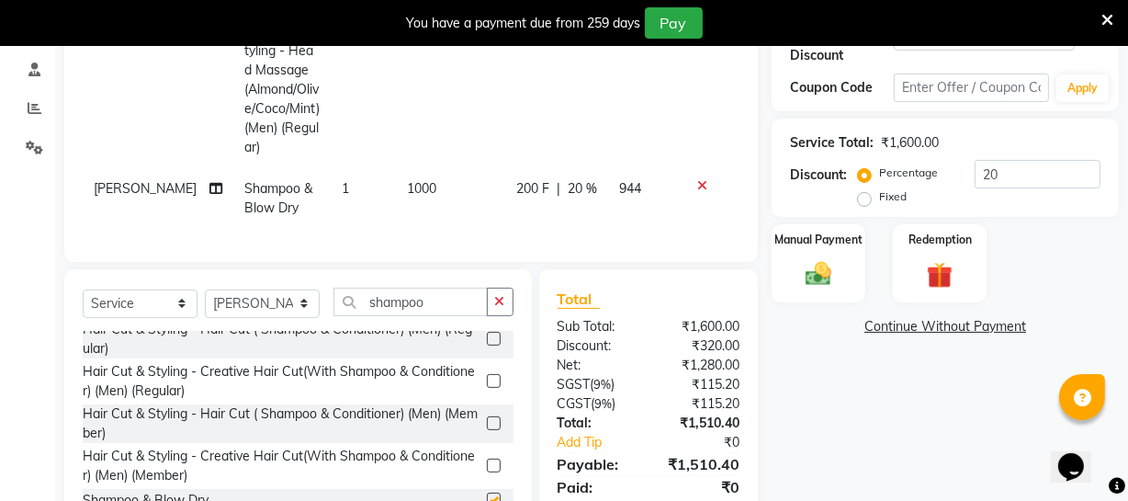
checkbox input "false"
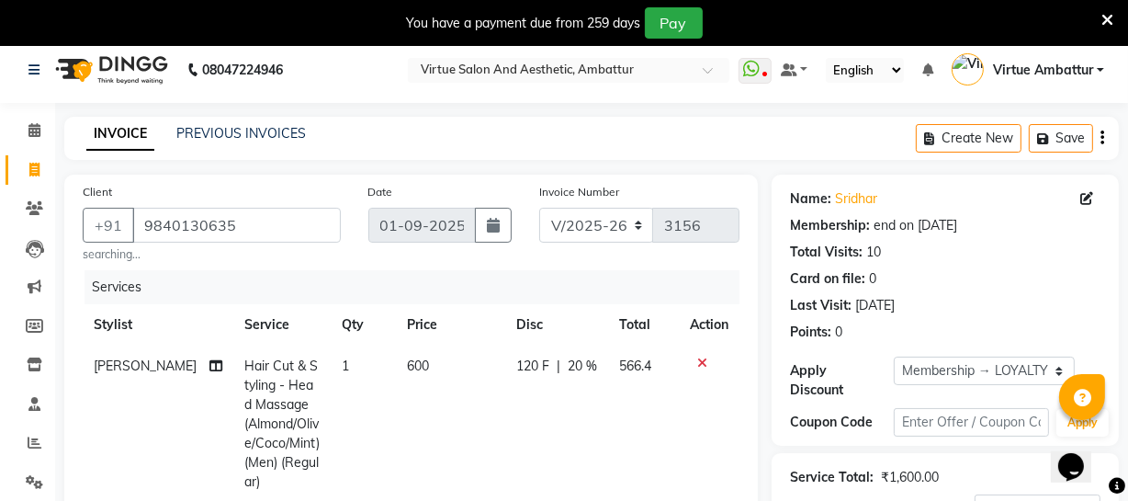
scroll to position [176, 0]
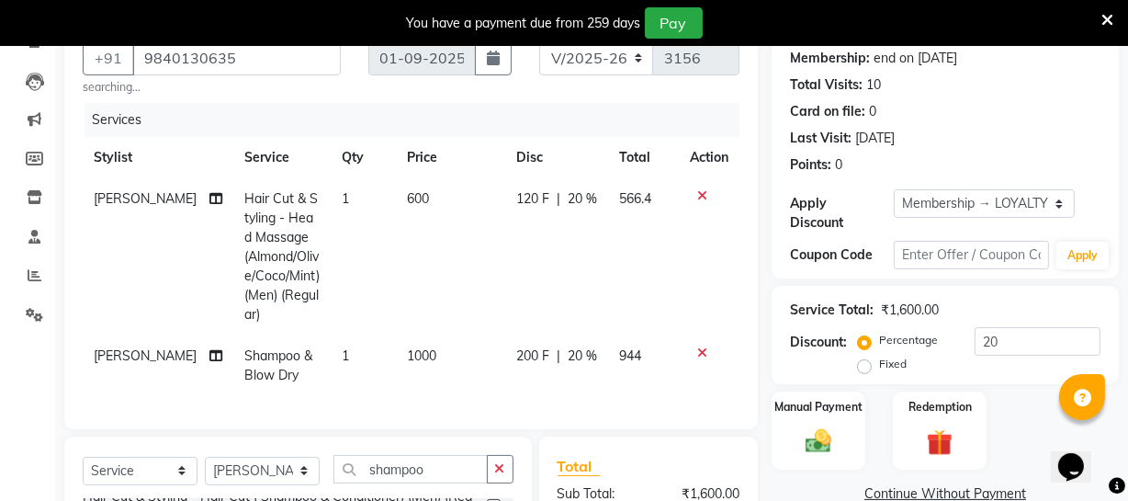
click at [407, 335] on td "1000" at bounding box center [450, 365] width 109 height 61
select select "39033"
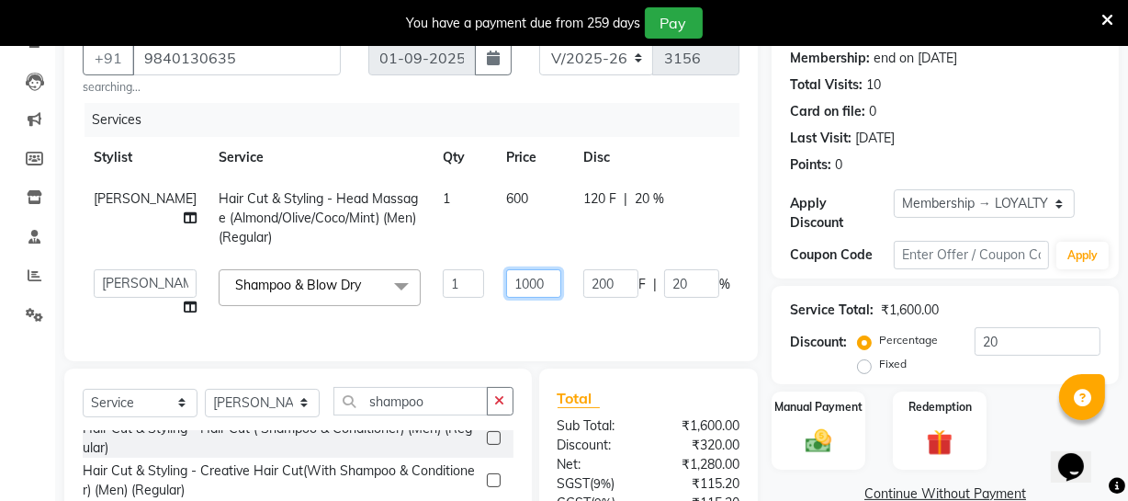
drag, startPoint x: 447, startPoint y: 281, endPoint x: 561, endPoint y: 281, distance: 113.0
click at [561, 281] on tr "[PERSON_NAME] [PERSON_NAME] [PERSON_NAME] [PERSON_NAME] [PERSON_NAME] Virtue TC…" at bounding box center [470, 293] width 774 height 70
type input "150"
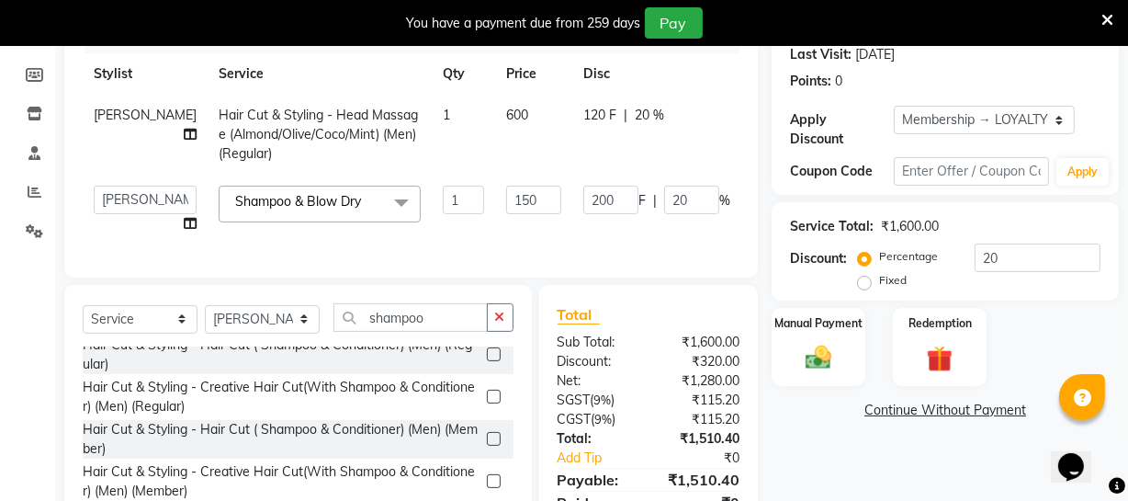
click at [495, 108] on td "600" at bounding box center [533, 135] width 77 height 80
select select "39033"
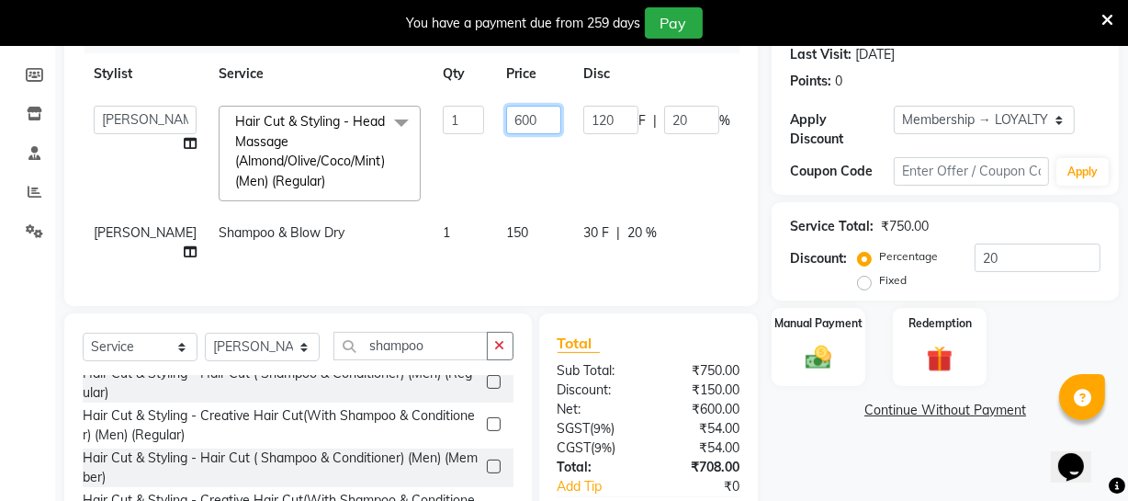
click at [506, 118] on input "600" at bounding box center [533, 120] width 55 height 28
type input "650"
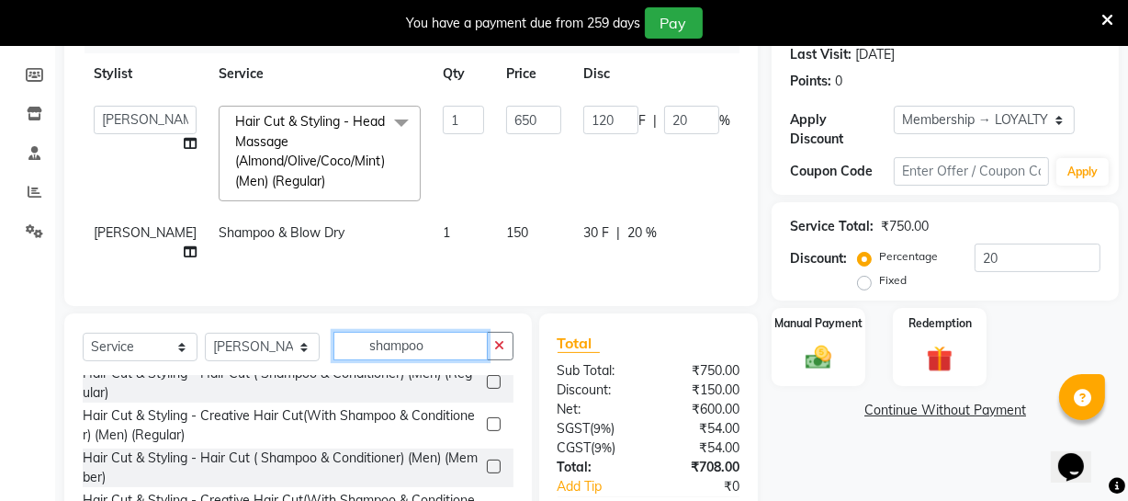
click at [438, 360] on input "shampoo" at bounding box center [411, 346] width 154 height 28
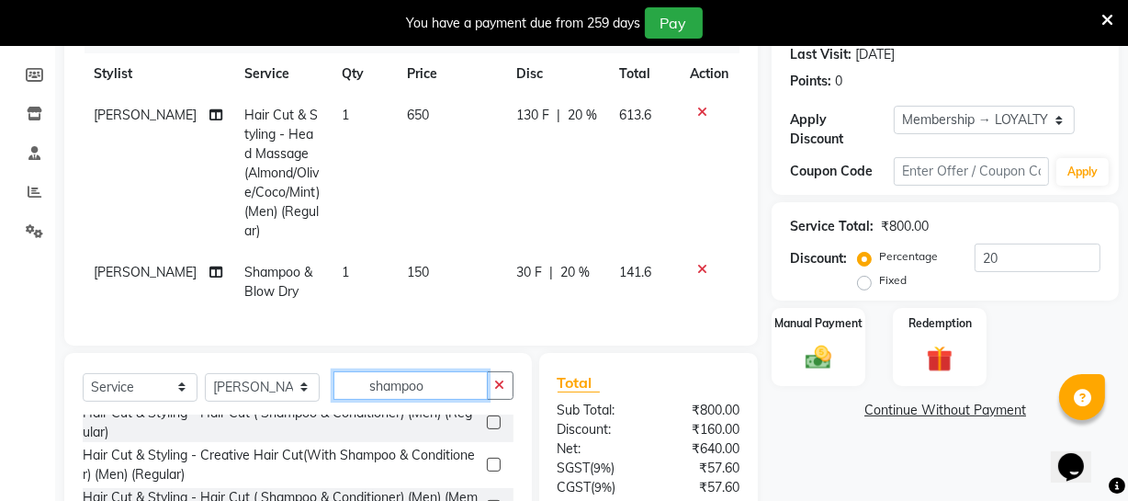
click at [438, 371] on input "shampoo" at bounding box center [411, 385] width 154 height 28
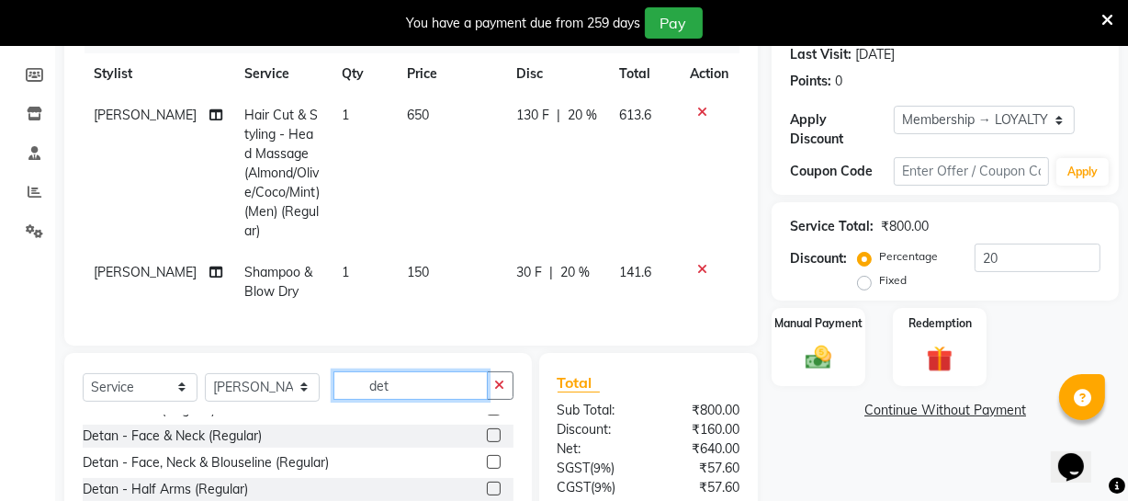
scroll to position [0, 0]
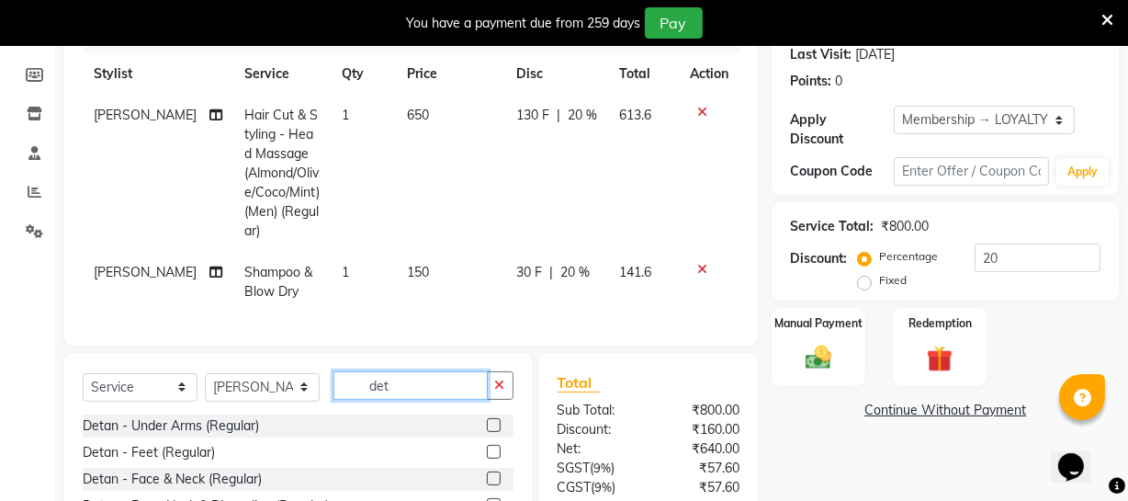
type input "det"
click at [487, 471] on label at bounding box center [494, 478] width 14 height 14
click at [487, 473] on input "checkbox" at bounding box center [493, 479] width 12 height 12
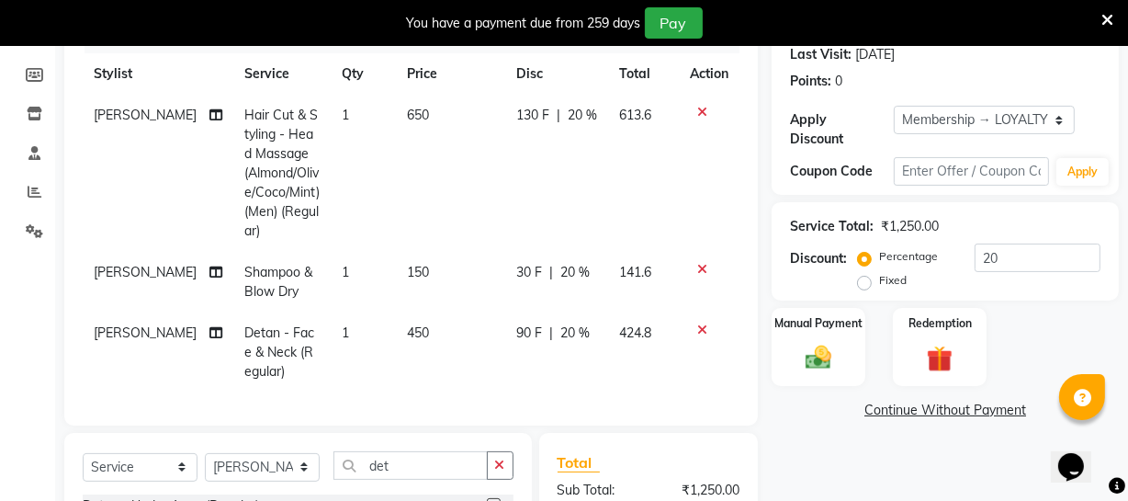
checkbox input "false"
click at [413, 316] on td "450" at bounding box center [450, 352] width 109 height 80
select select "39033"
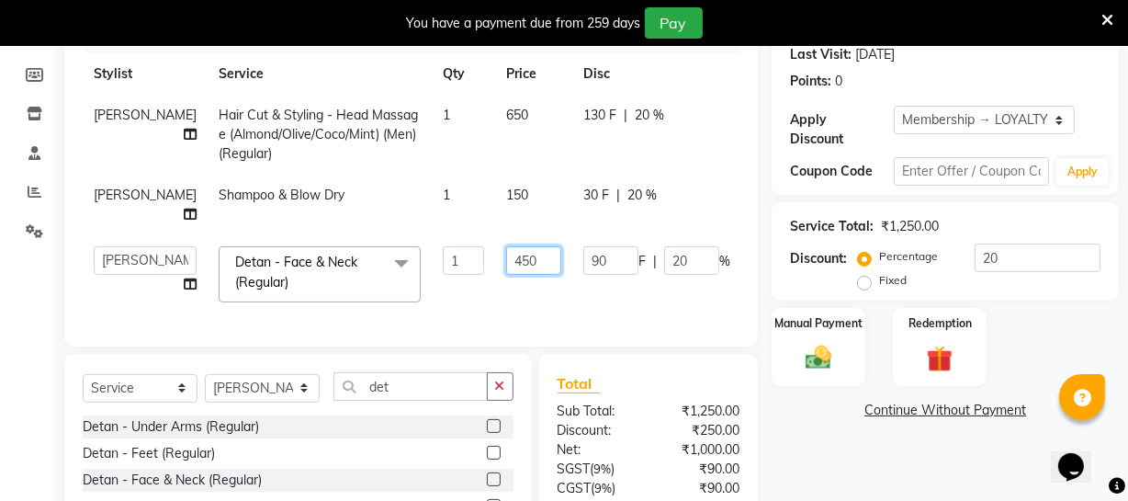
drag, startPoint x: 447, startPoint y: 263, endPoint x: 533, endPoint y: 244, distance: 88.3
click at [531, 250] on tr "[PERSON_NAME] [PERSON_NAME] [PERSON_NAME] [PERSON_NAME] [PERSON_NAME] Virtue TC…" at bounding box center [470, 274] width 774 height 78
type input "600"
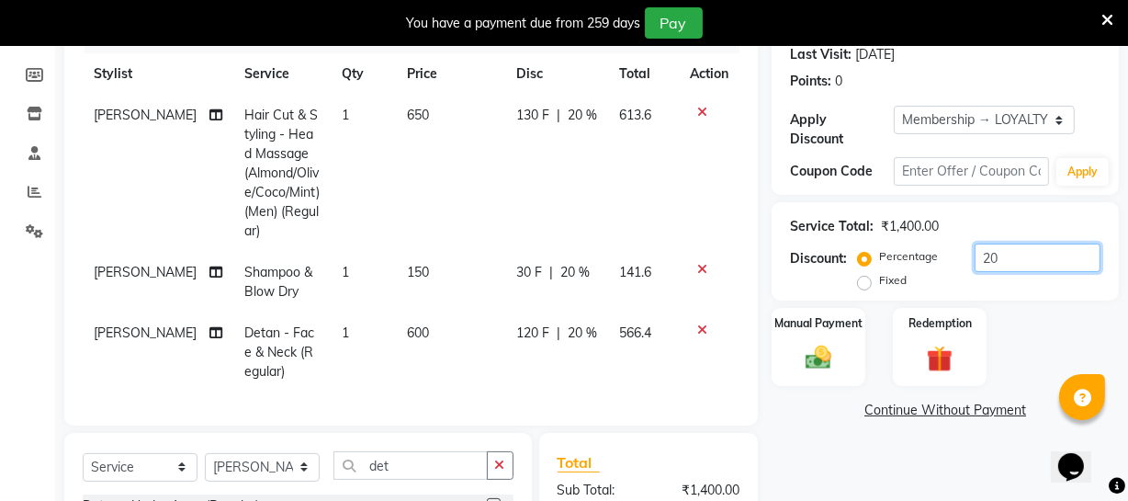
drag, startPoint x: 1003, startPoint y: 255, endPoint x: 936, endPoint y: 266, distance: 68.0
click at [936, 266] on div "Percentage Fixed 20" at bounding box center [981, 269] width 239 height 50
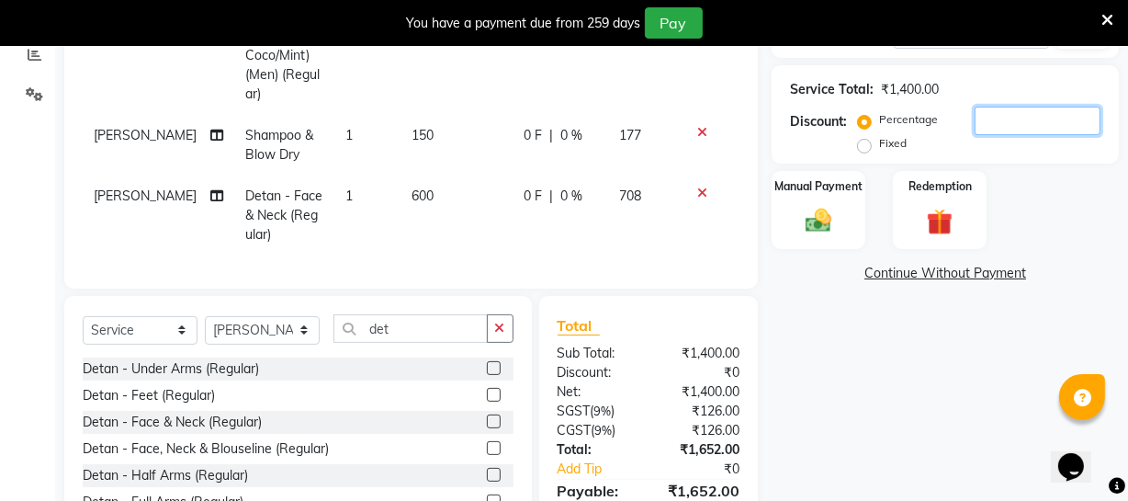
scroll to position [485, 0]
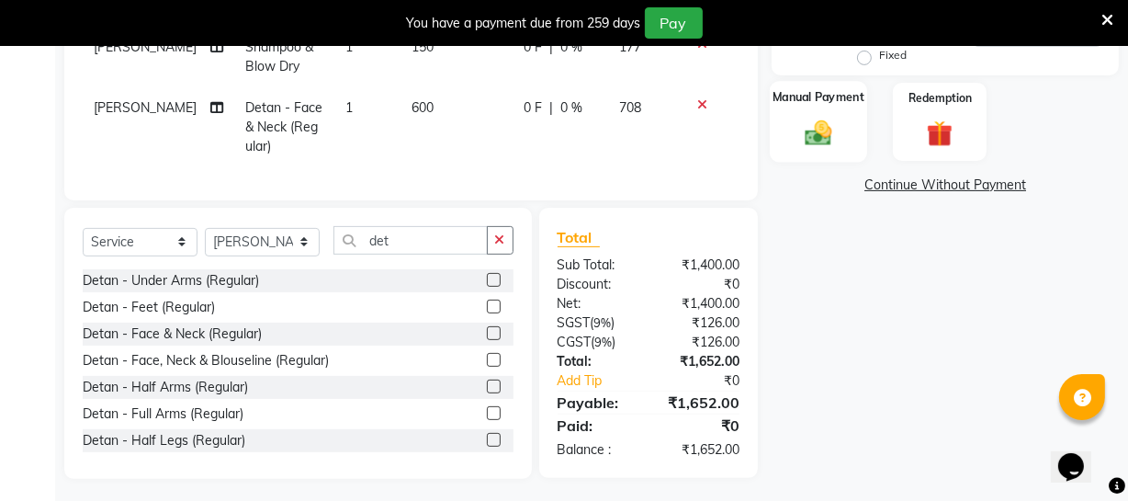
click at [810, 119] on img at bounding box center [819, 132] width 44 height 31
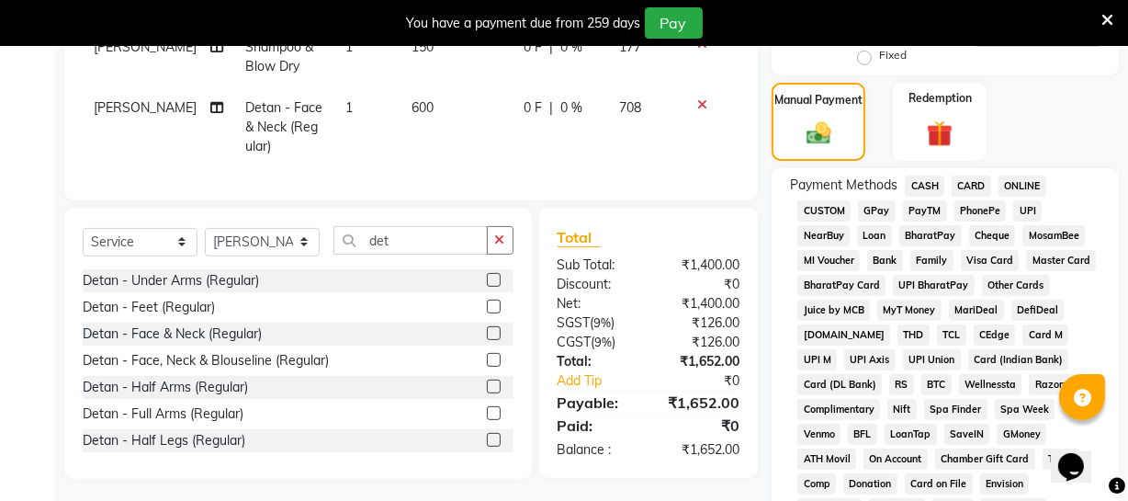
click at [1008, 181] on span "ONLINE" at bounding box center [1023, 186] width 48 height 21
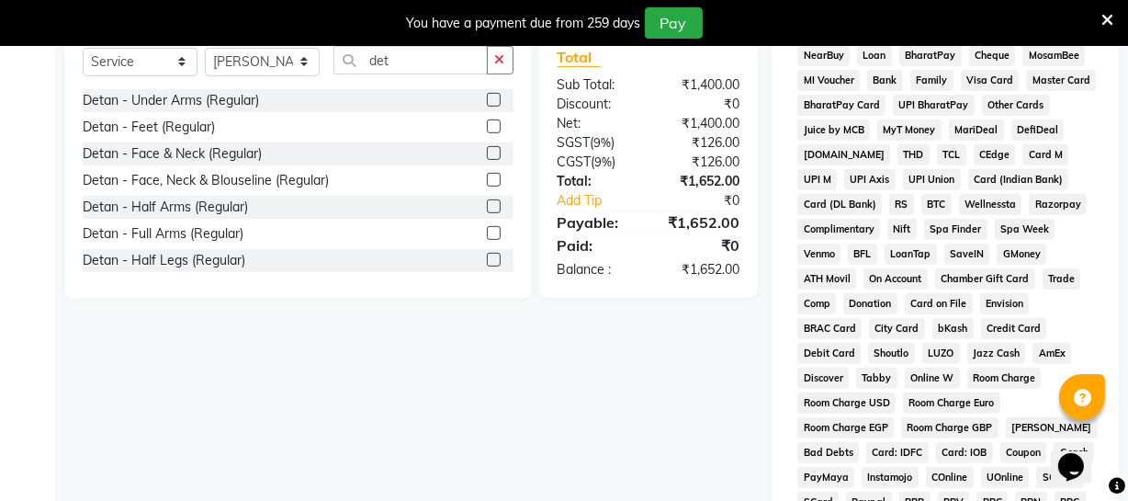
scroll to position [498, 0]
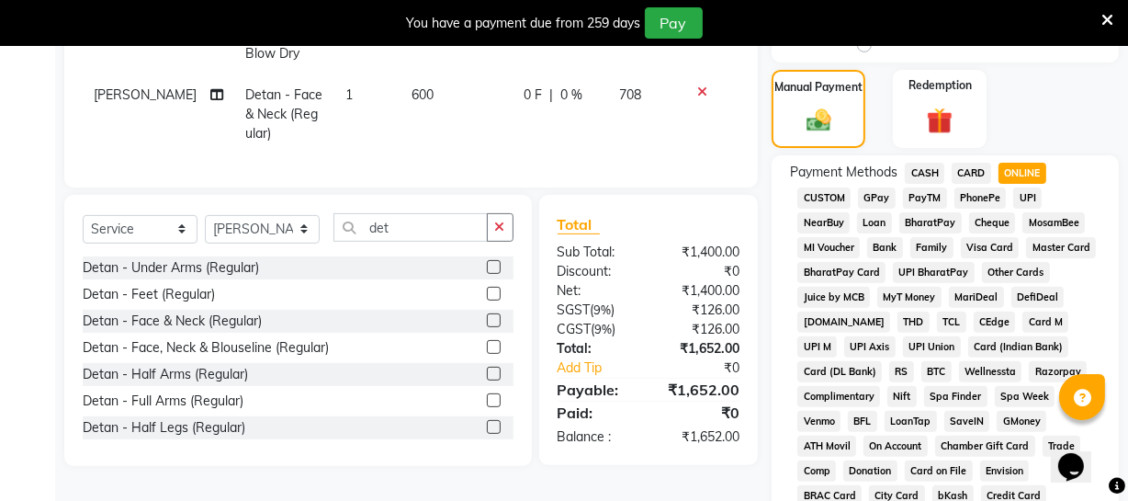
click at [932, 165] on span "CASH" at bounding box center [925, 173] width 40 height 21
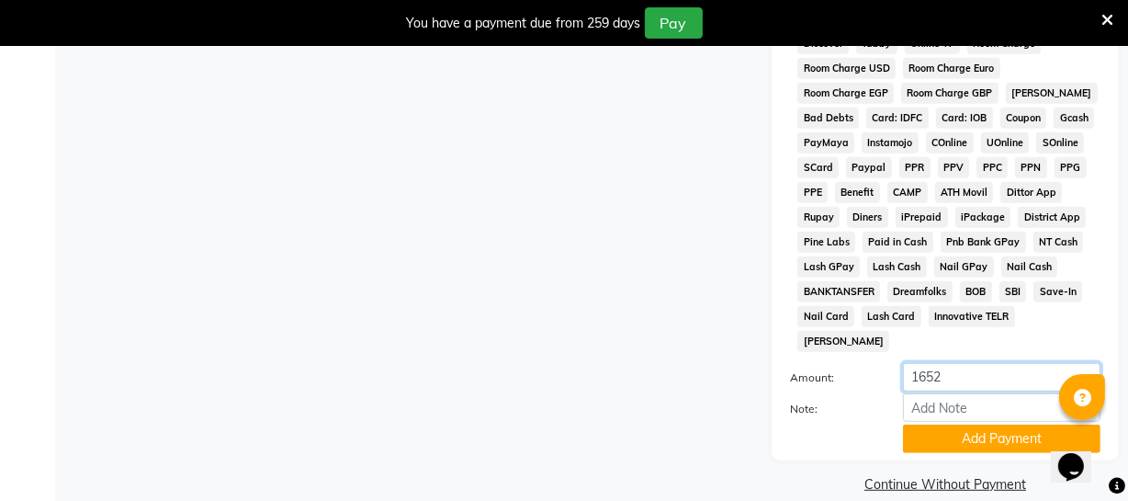
drag, startPoint x: 967, startPoint y: 353, endPoint x: 850, endPoint y: 345, distance: 117.0
click at [850, 363] on div "Amount: 1652" at bounding box center [945, 378] width 338 height 31
type input "708"
click at [926, 425] on button "Add Payment" at bounding box center [1002, 439] width 198 height 28
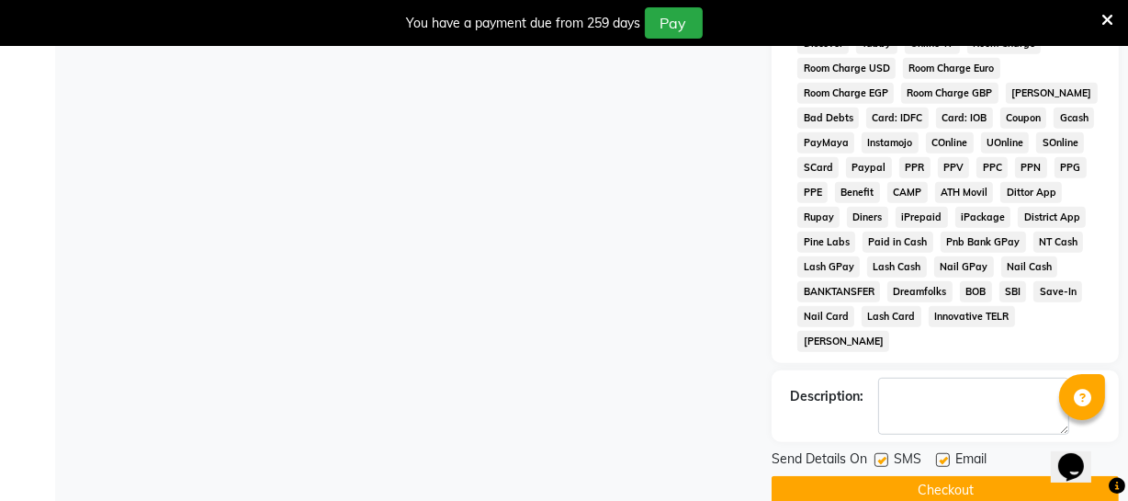
scroll to position [498, 0]
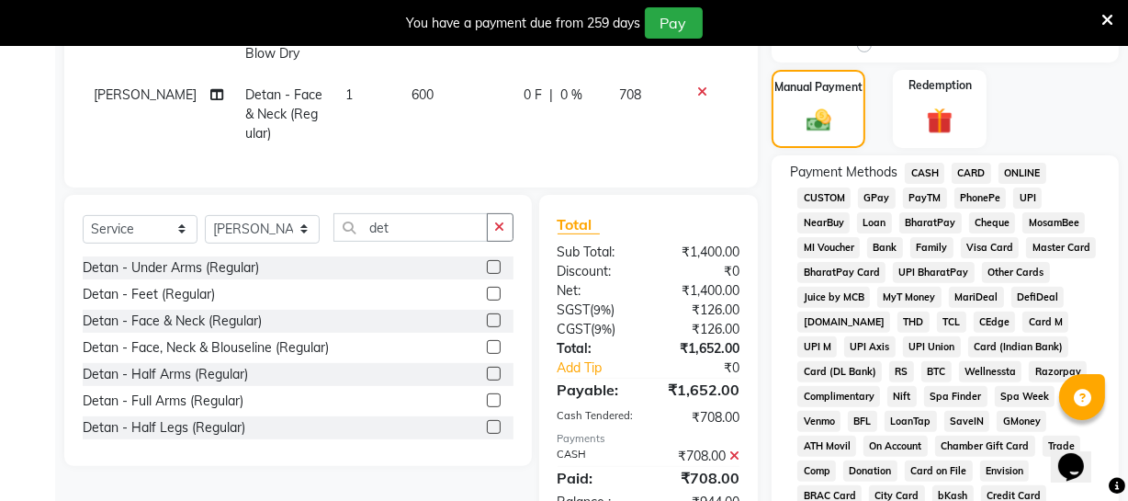
click at [1015, 171] on span "ONLINE" at bounding box center [1023, 173] width 48 height 21
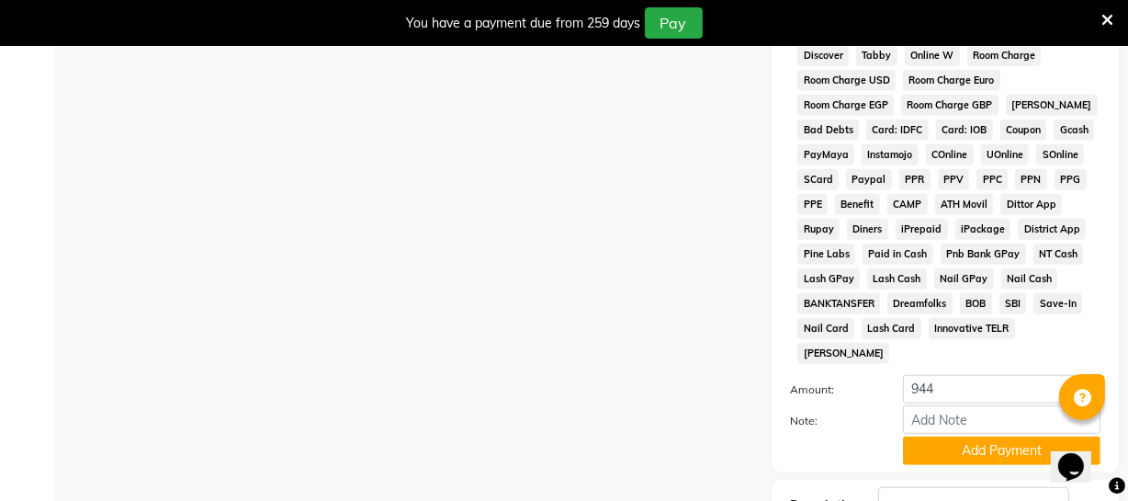
scroll to position [1000, 0]
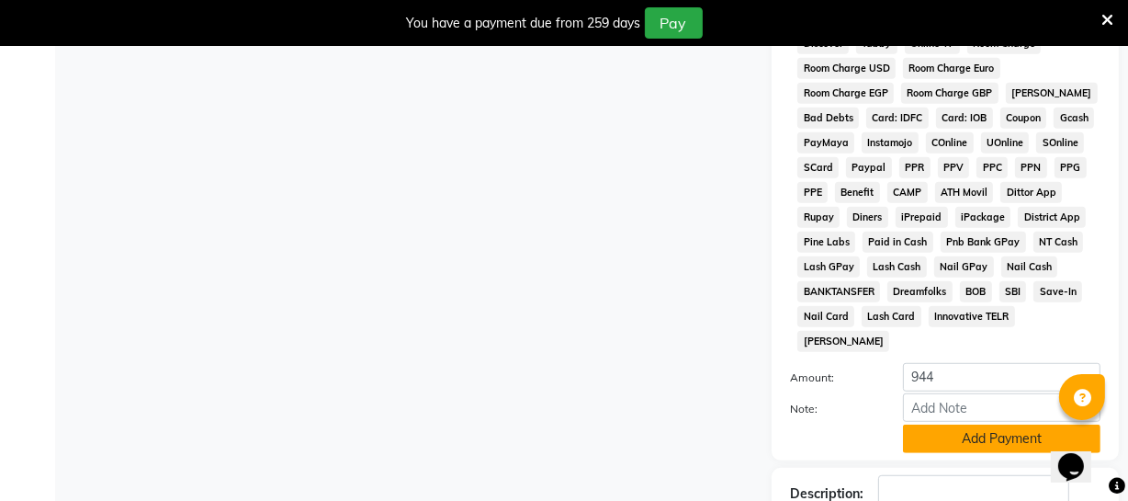
click at [958, 425] on button "Add Payment" at bounding box center [1002, 439] width 198 height 28
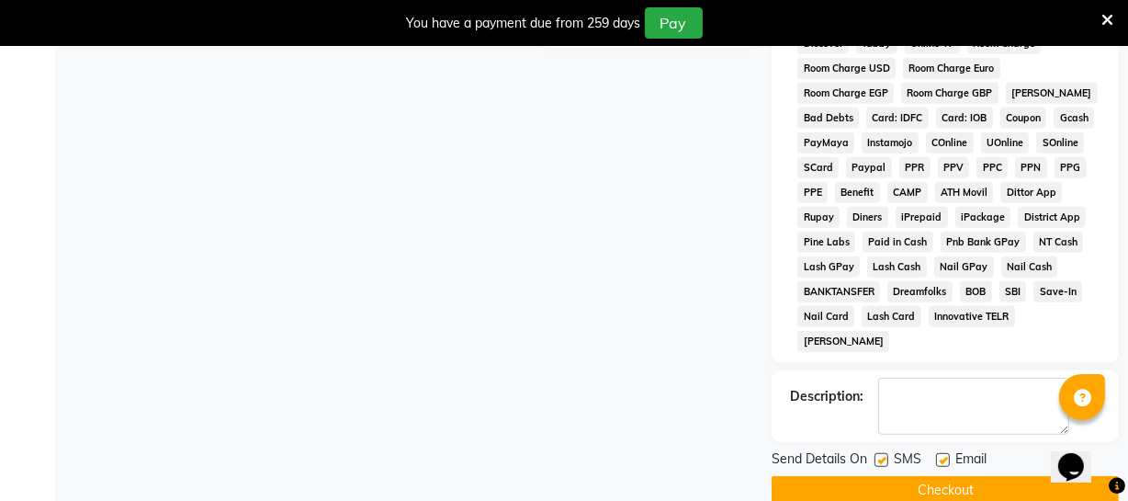
click at [939, 476] on button "Checkout" at bounding box center [945, 490] width 347 height 28
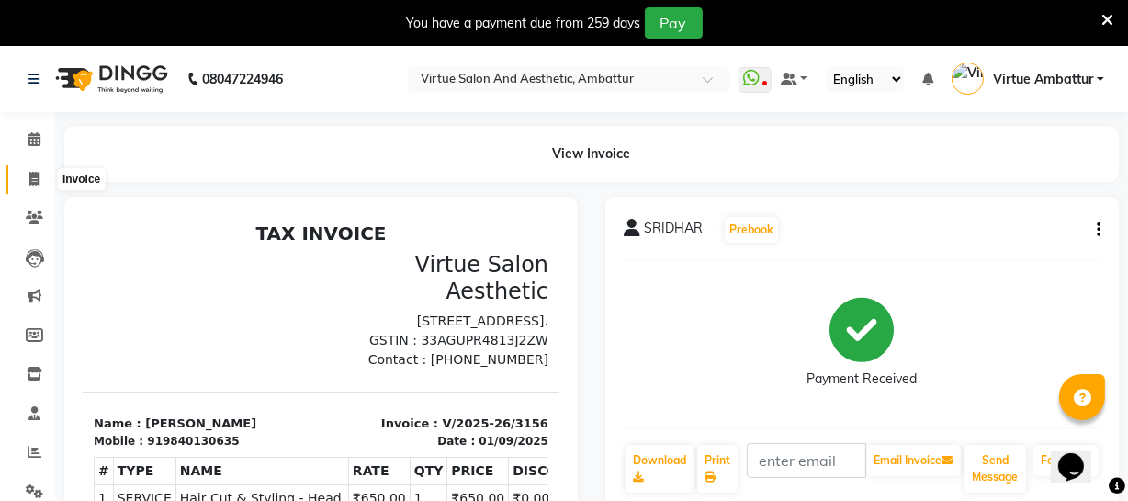
click at [27, 175] on span at bounding box center [34, 179] width 32 height 21
select select "service"
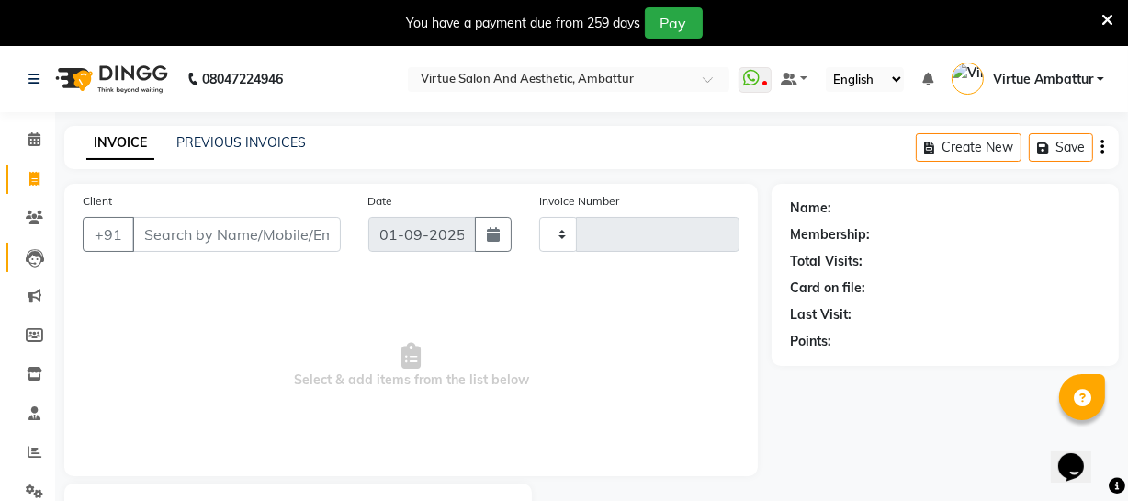
scroll to position [98, 0]
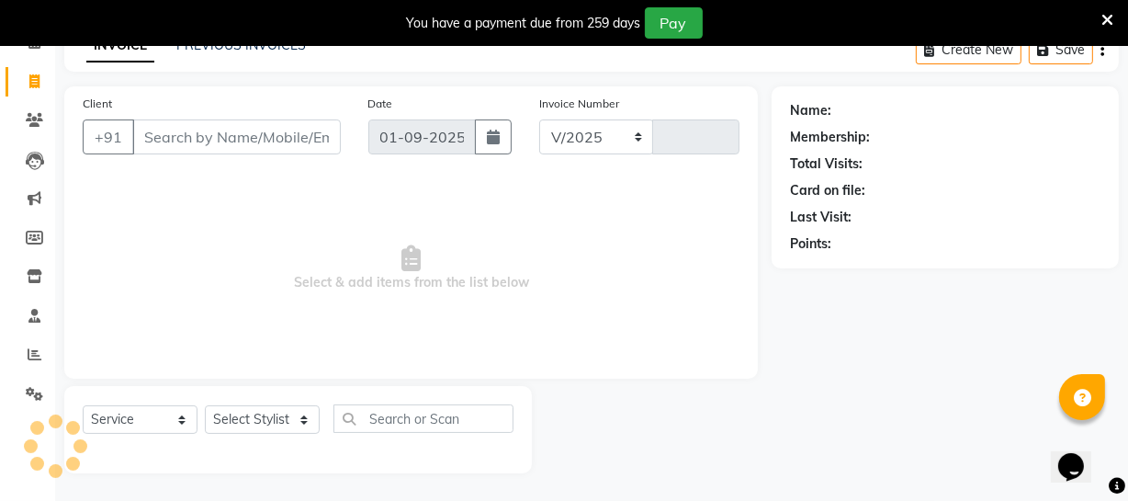
select select "5237"
type input "3157"
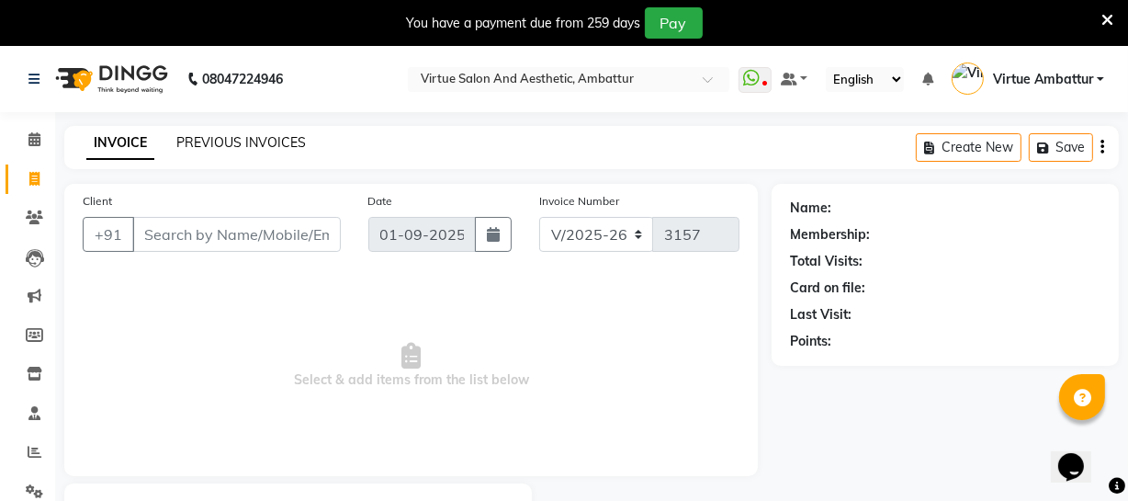
click at [278, 150] on link "PREVIOUS INVOICES" at bounding box center [241, 142] width 130 height 17
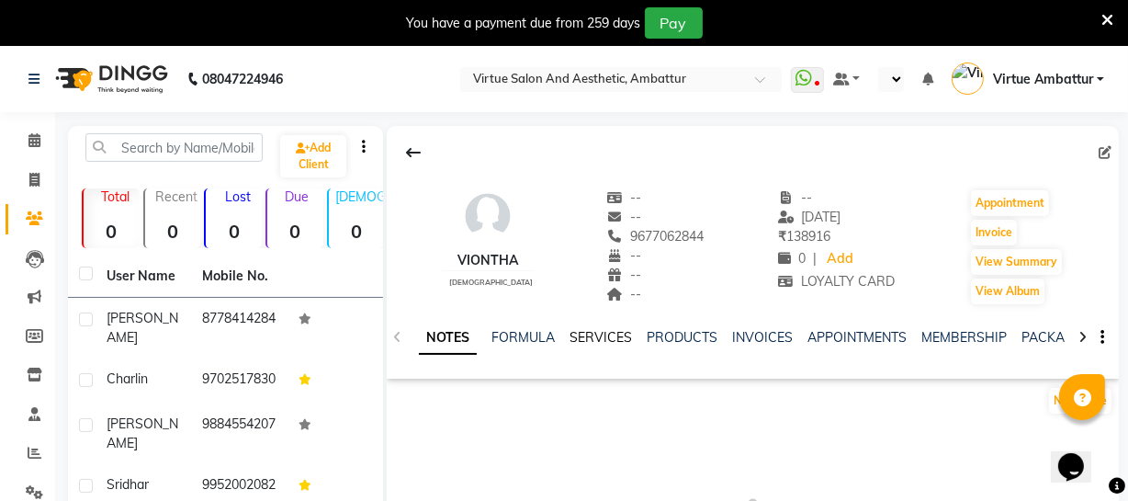
click at [579, 338] on link "SERVICES" at bounding box center [601, 337] width 62 height 17
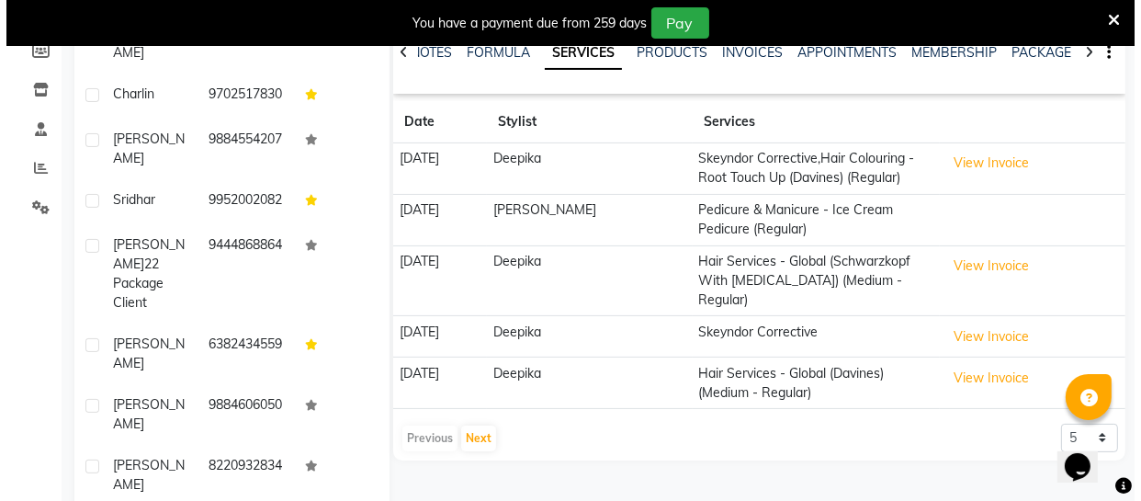
scroll to position [334, 0]
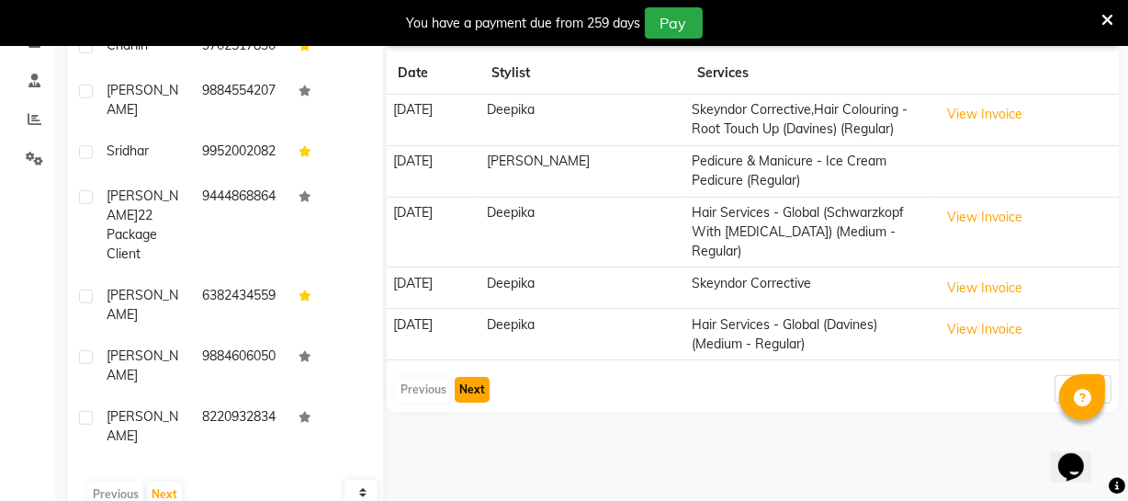
click at [479, 377] on button "Next" at bounding box center [472, 390] width 35 height 26
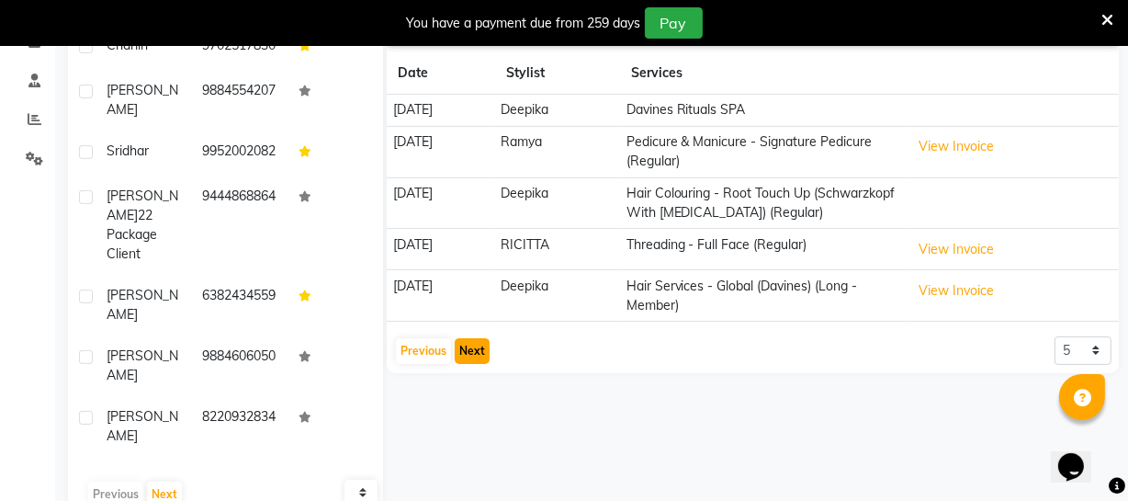
click at [468, 346] on button "Next" at bounding box center [472, 351] width 35 height 26
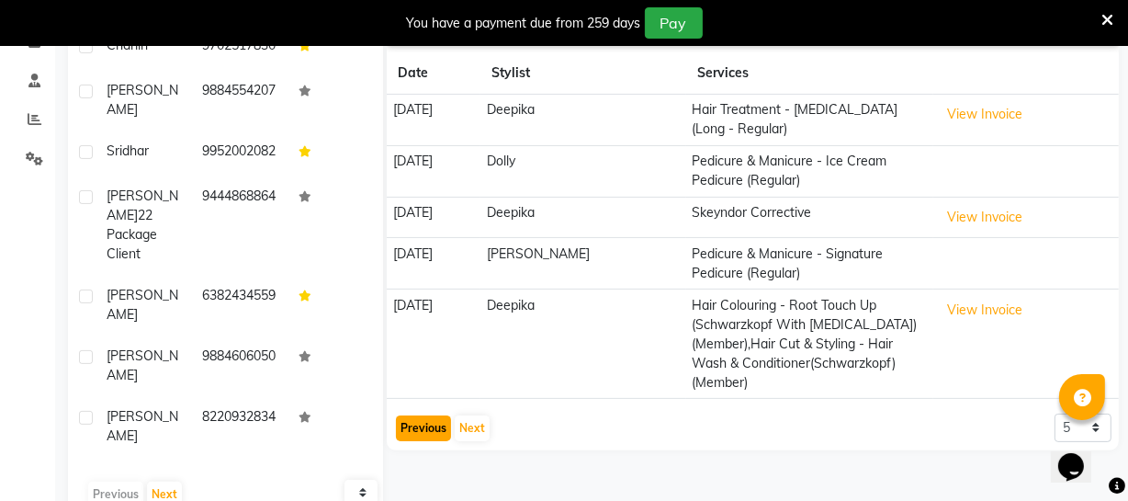
click at [421, 415] on button "Previous" at bounding box center [423, 428] width 55 height 26
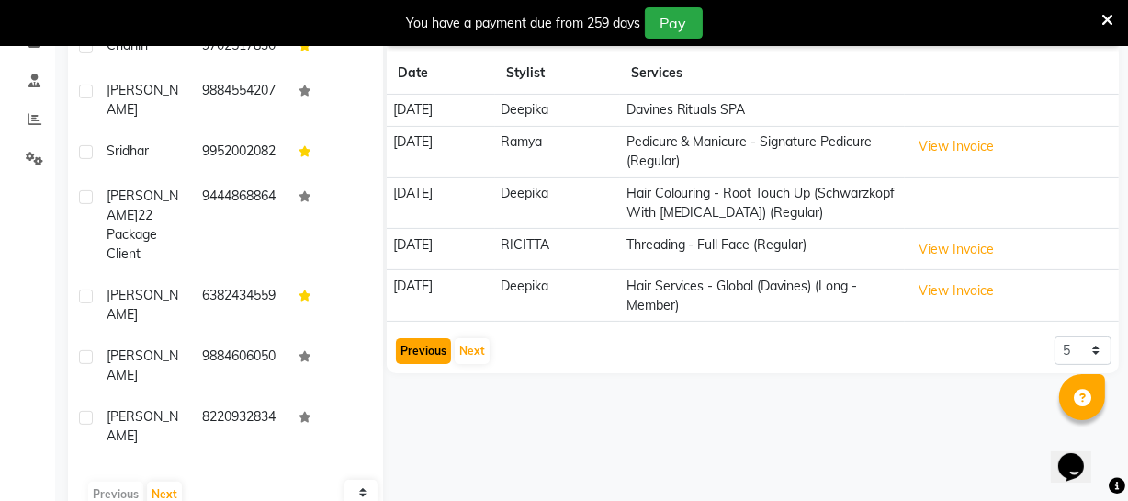
click at [423, 344] on button "Previous" at bounding box center [423, 351] width 55 height 26
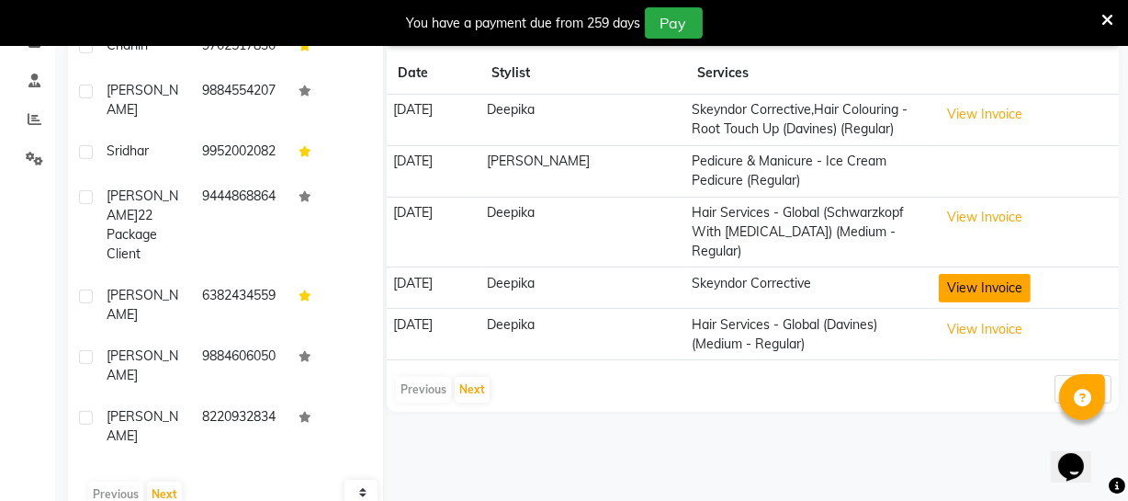
click at [982, 276] on button "View Invoice" at bounding box center [985, 288] width 92 height 28
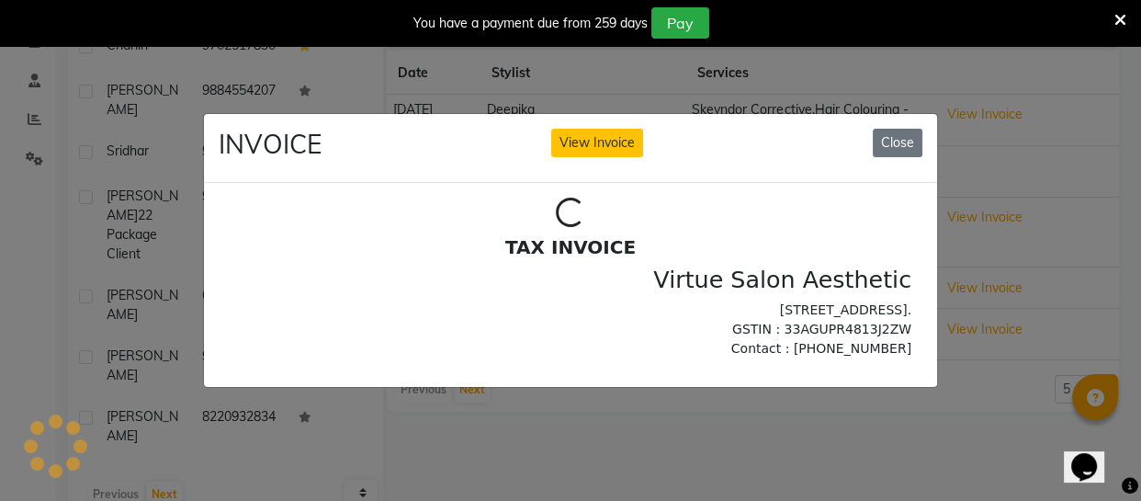
scroll to position [0, 0]
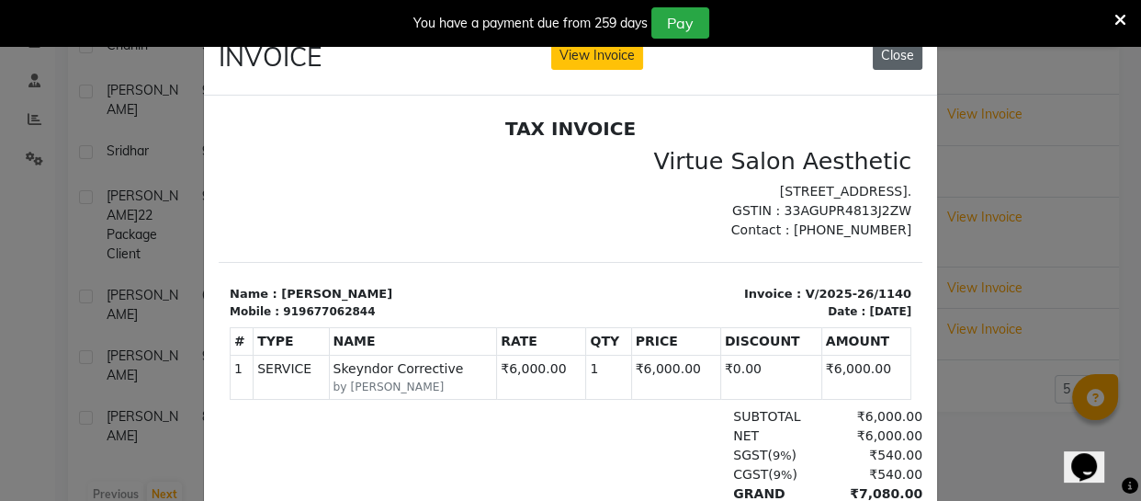
click at [899, 64] on button "Close" at bounding box center [898, 55] width 50 height 28
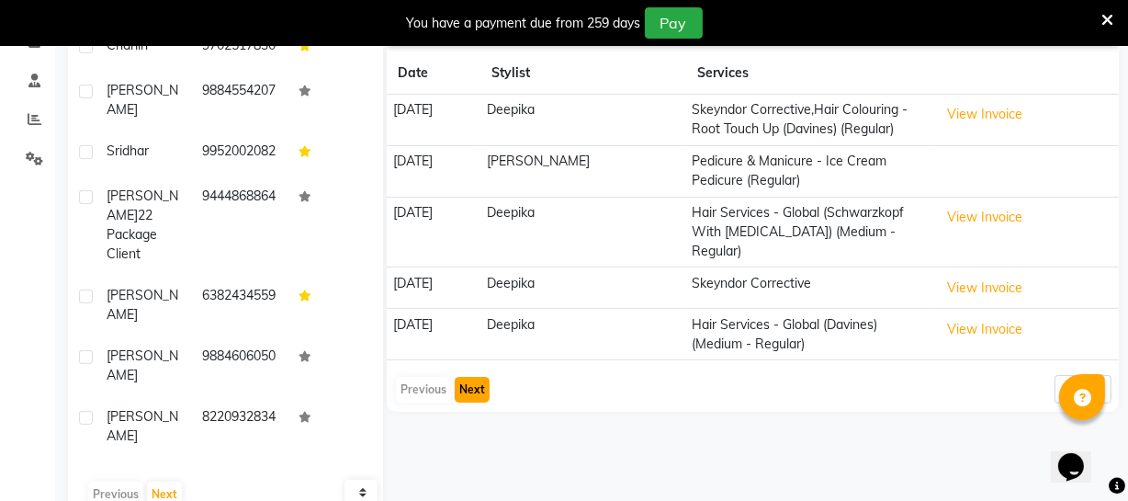
click at [470, 377] on button "Next" at bounding box center [472, 390] width 35 height 26
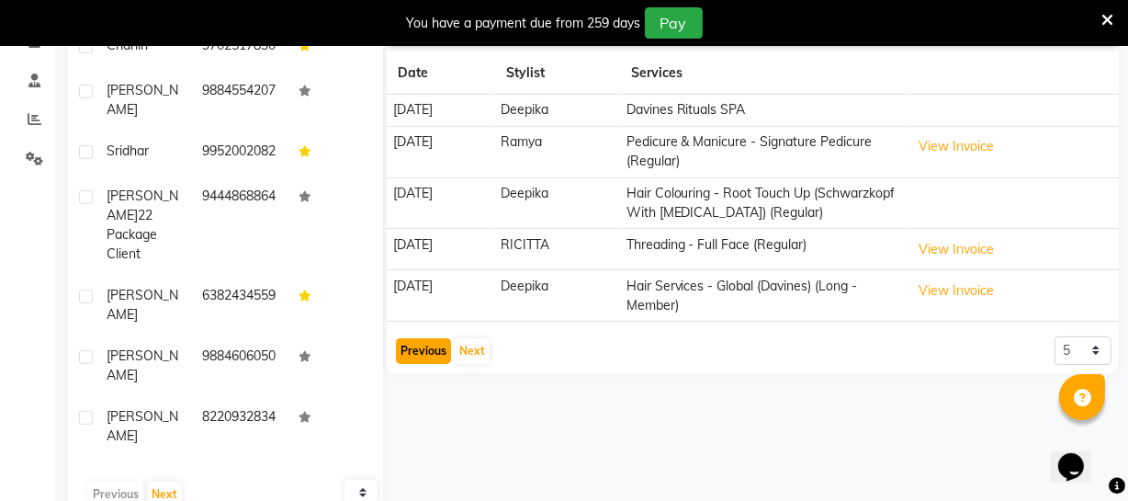
click at [424, 351] on button "Previous" at bounding box center [423, 351] width 55 height 26
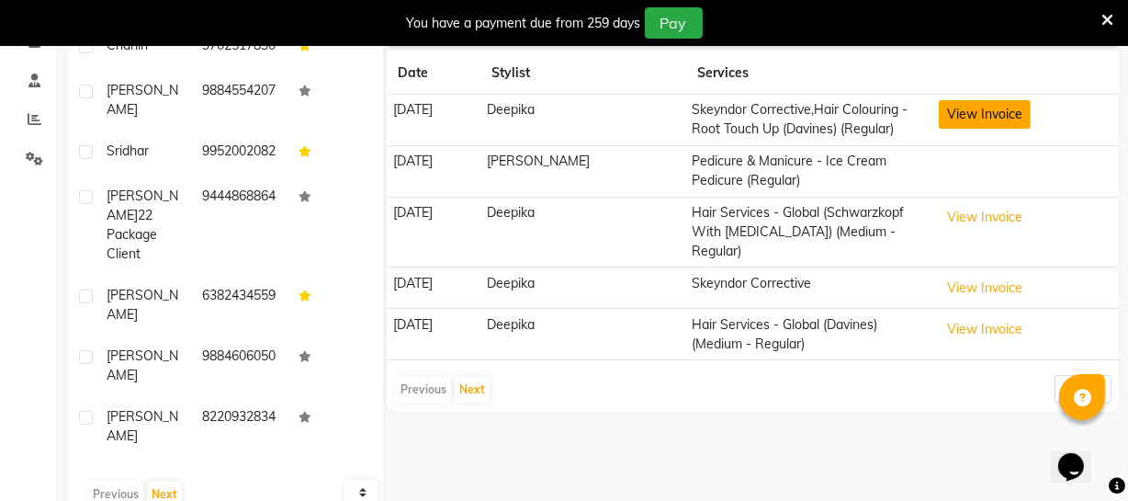
click at [948, 115] on button "View Invoice" at bounding box center [985, 114] width 92 height 28
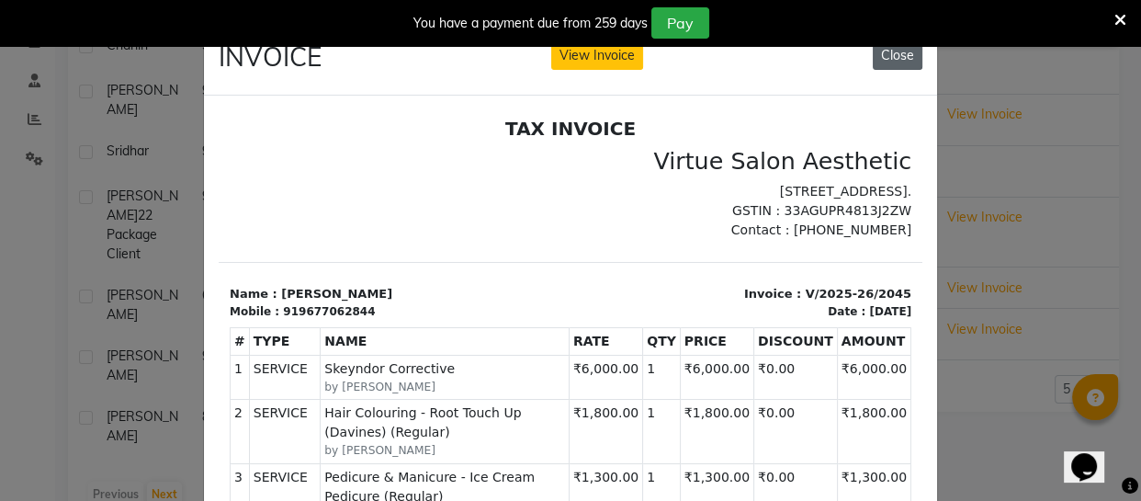
click at [879, 53] on button "Close" at bounding box center [898, 55] width 50 height 28
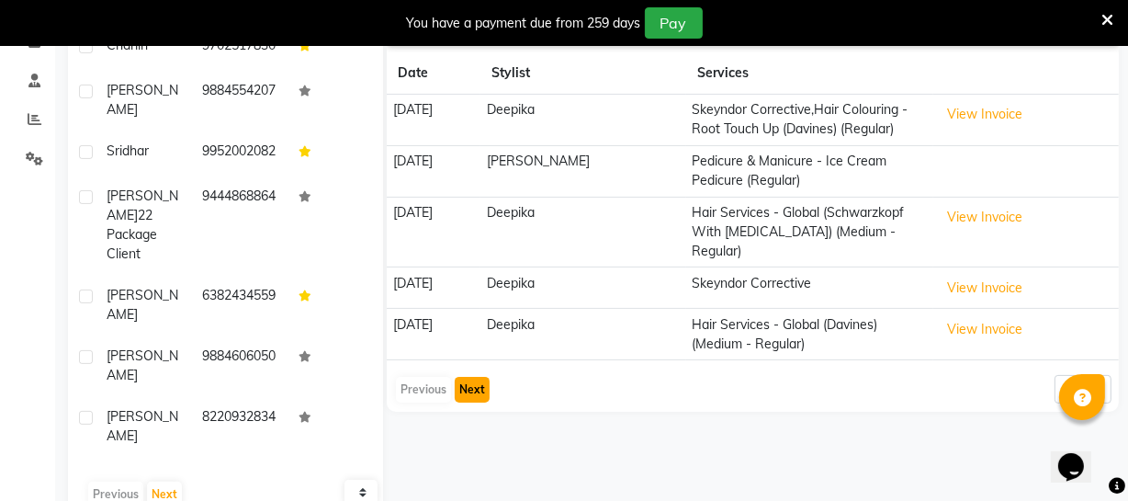
click at [481, 377] on button "Next" at bounding box center [472, 390] width 35 height 26
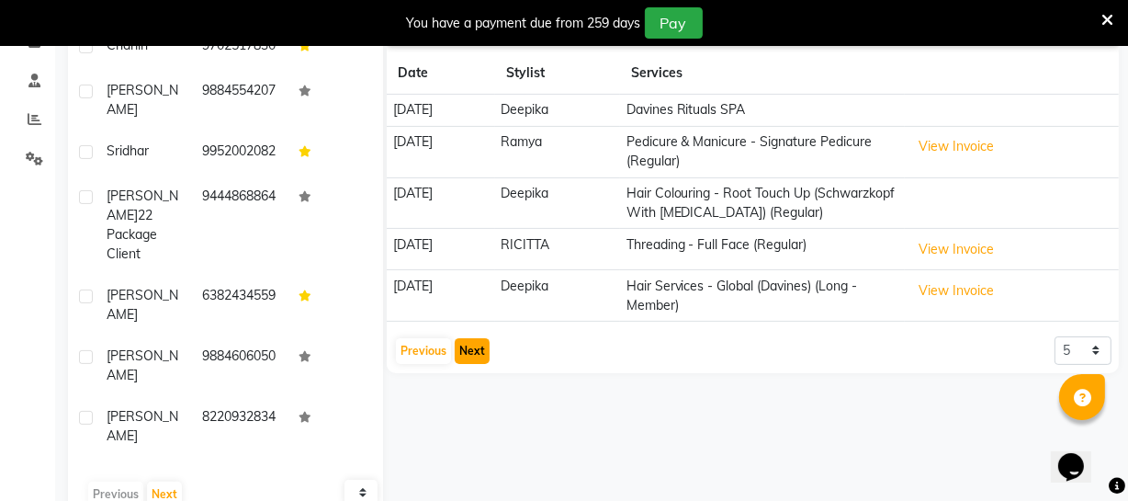
click at [464, 342] on button "Next" at bounding box center [472, 351] width 35 height 26
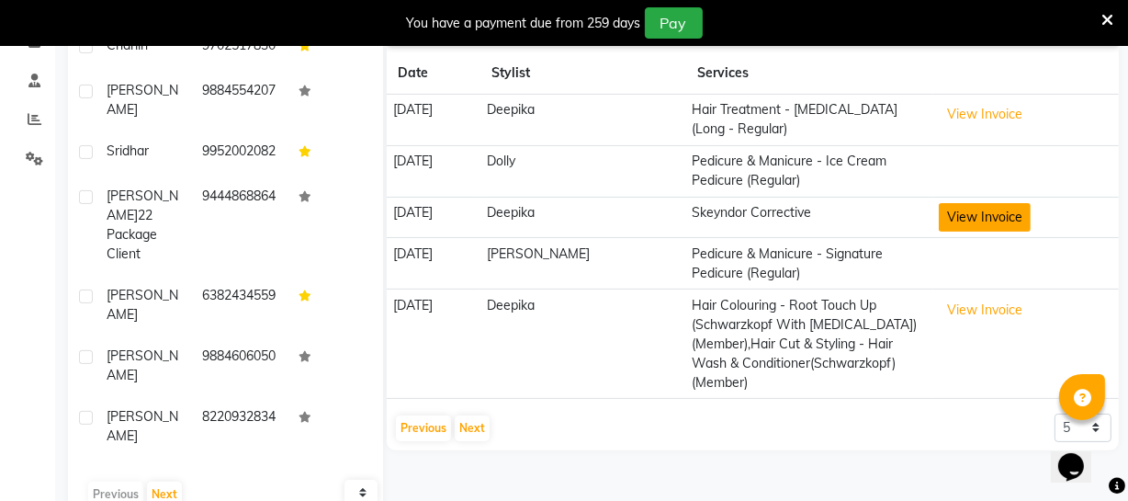
click at [974, 203] on button "View Invoice" at bounding box center [985, 217] width 92 height 28
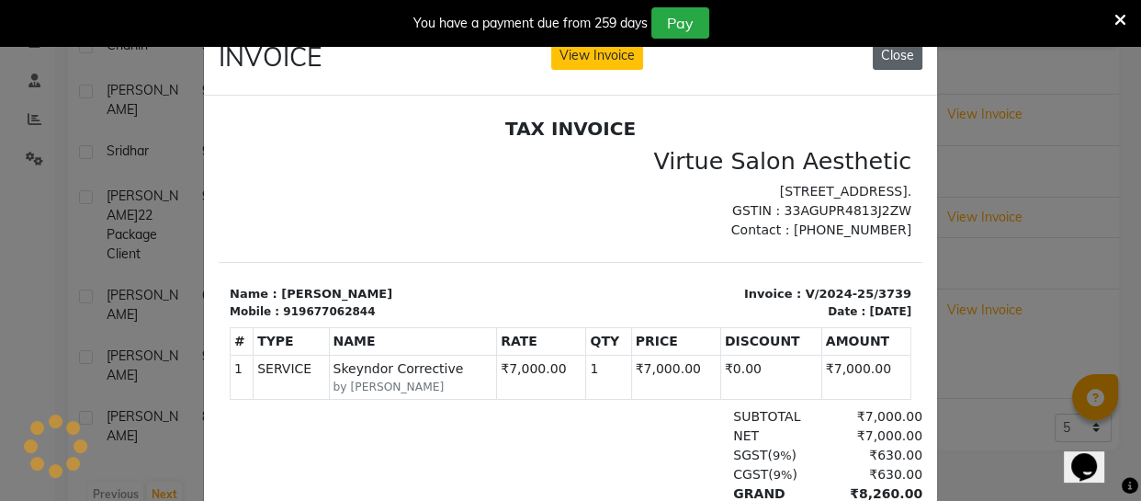
click at [883, 50] on button "Close" at bounding box center [898, 55] width 50 height 28
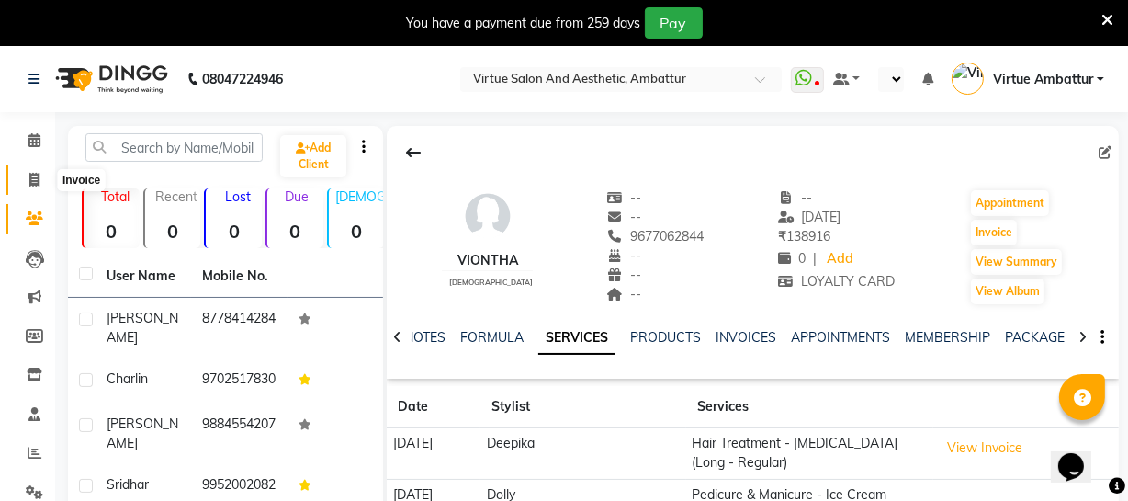
drag, startPoint x: 30, startPoint y: 183, endPoint x: 63, endPoint y: 187, distance: 33.4
click at [30, 183] on icon at bounding box center [34, 180] width 10 height 14
select select "service"
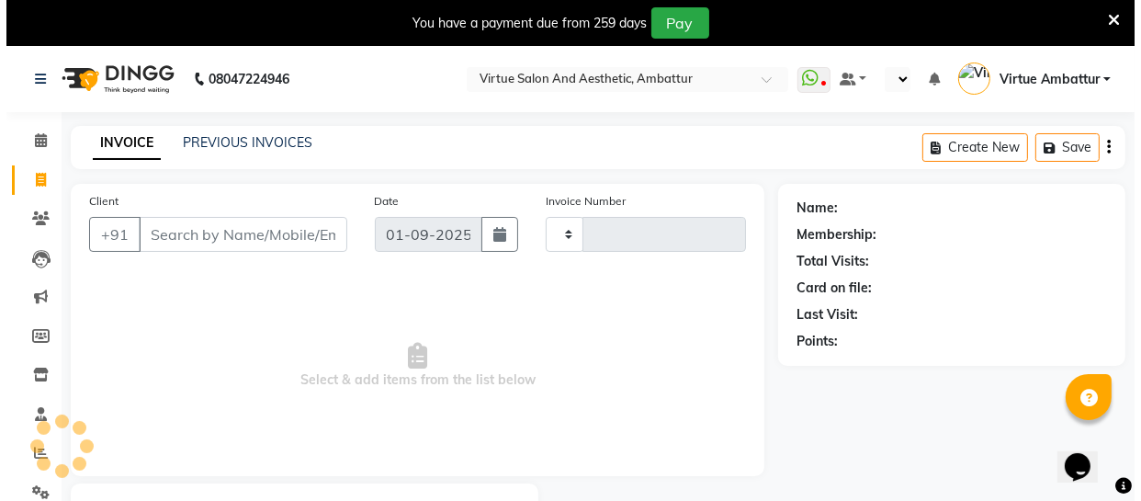
scroll to position [98, 0]
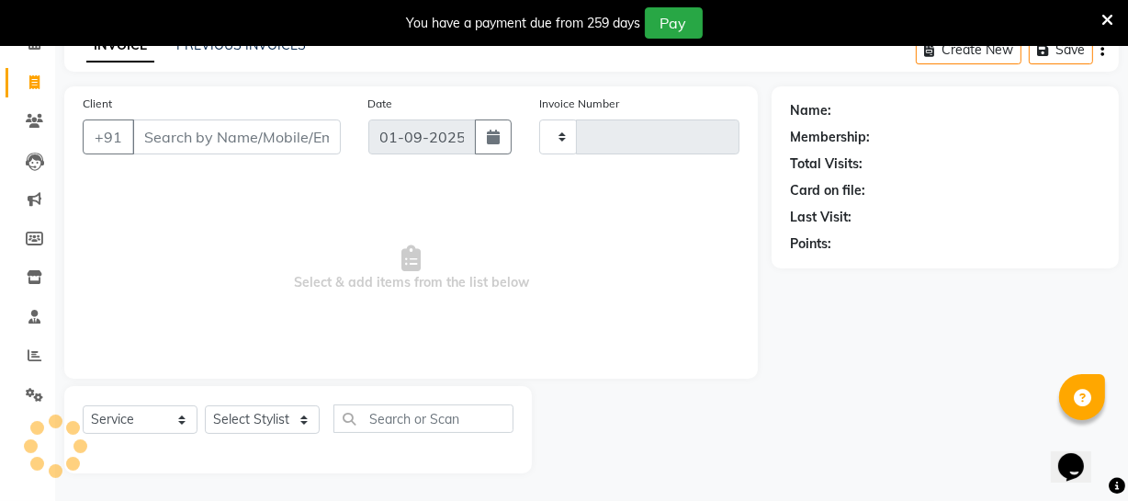
type input "3151"
select select "5237"
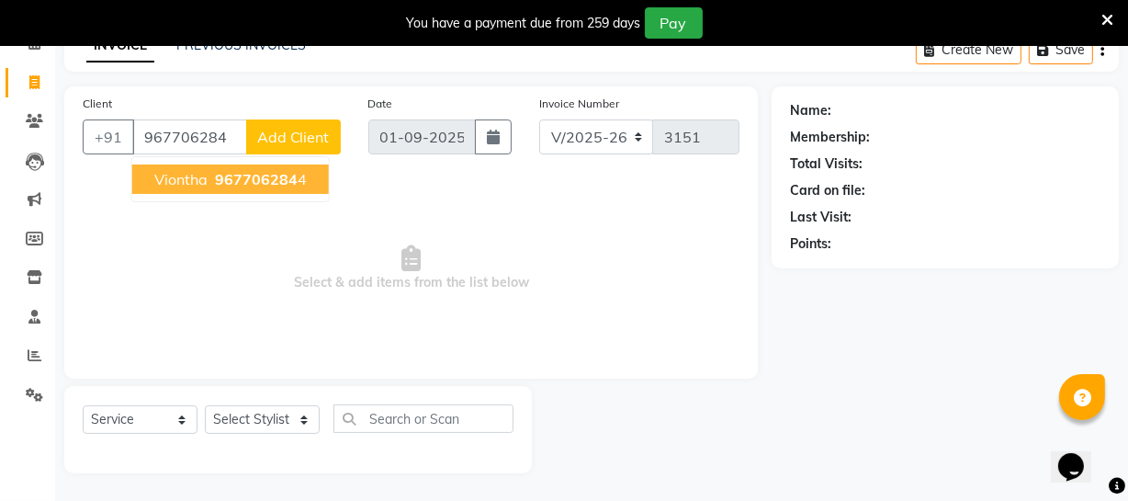
click at [260, 187] on span "967706284" at bounding box center [256, 179] width 83 height 18
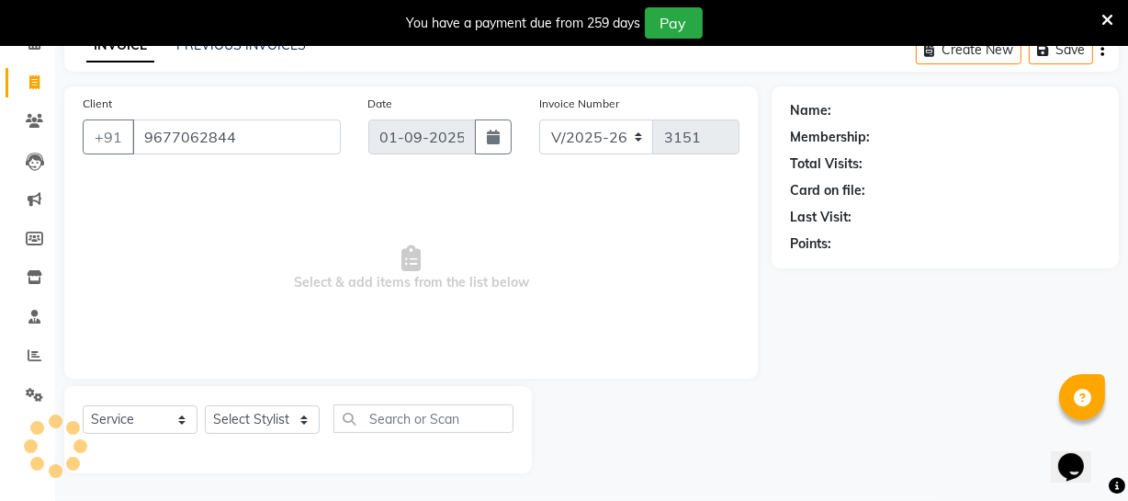
type input "9677062844"
click at [1082, 107] on icon at bounding box center [1087, 110] width 13 height 13
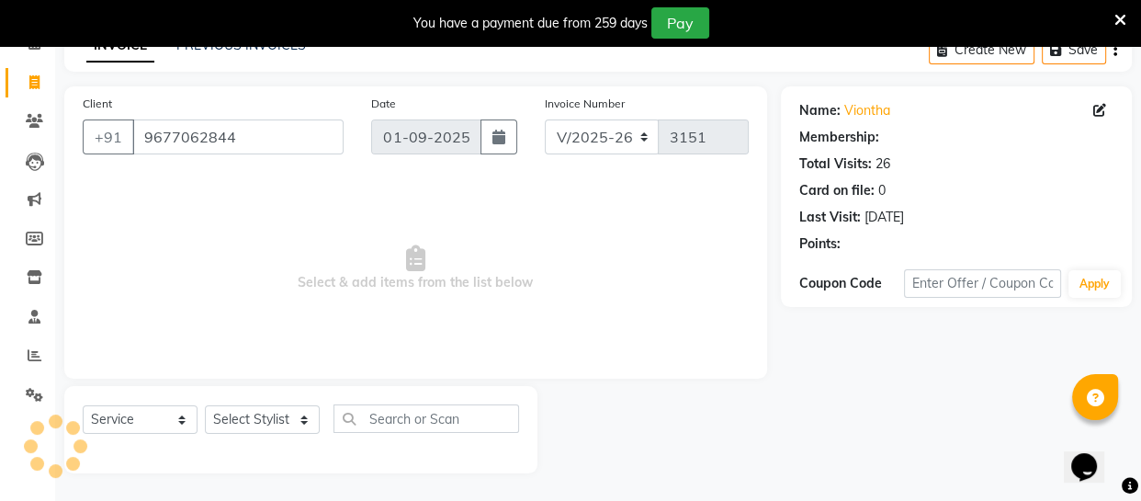
select select "female"
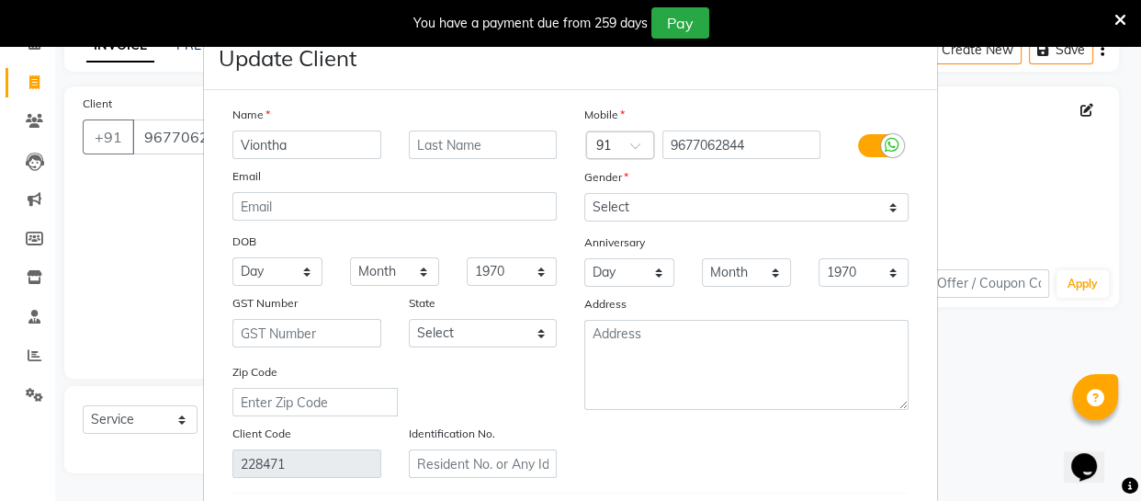
drag, startPoint x: 251, startPoint y: 143, endPoint x: 272, endPoint y: 143, distance: 21.1
click at [253, 143] on input "Viontha" at bounding box center [306, 144] width 149 height 28
select select "1: Object"
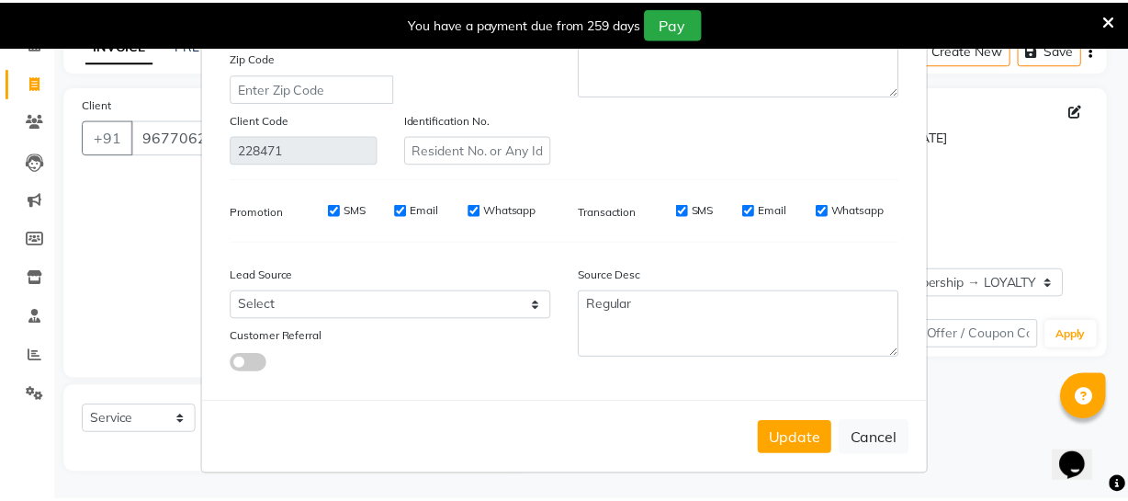
scroll to position [321, 0]
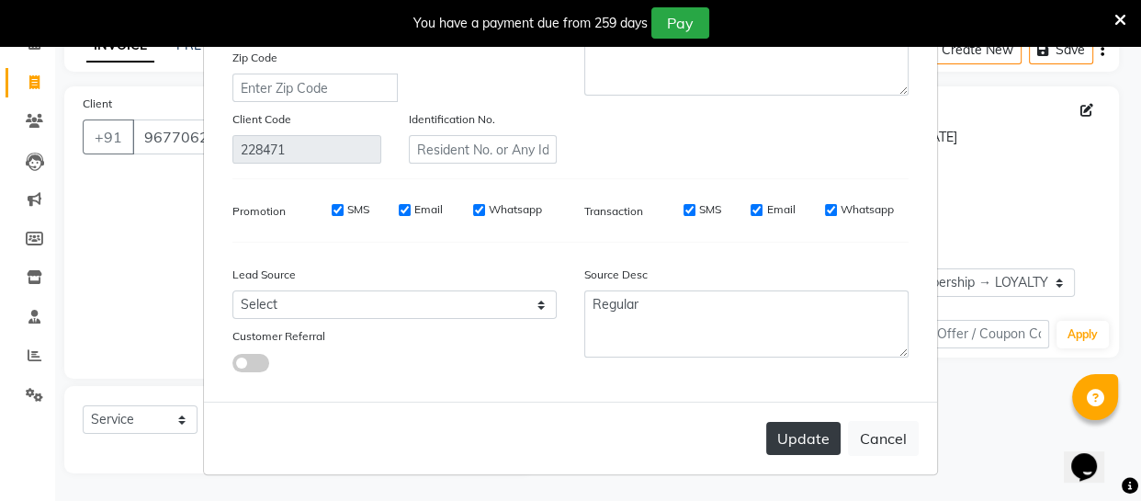
type input "Vinotha"
click at [803, 432] on button "Update" at bounding box center [803, 438] width 74 height 33
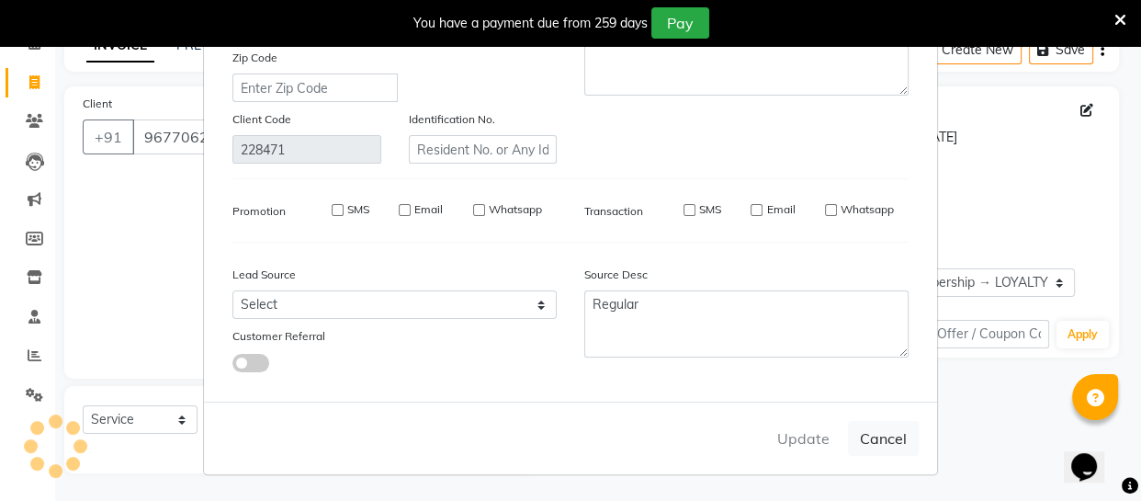
select select
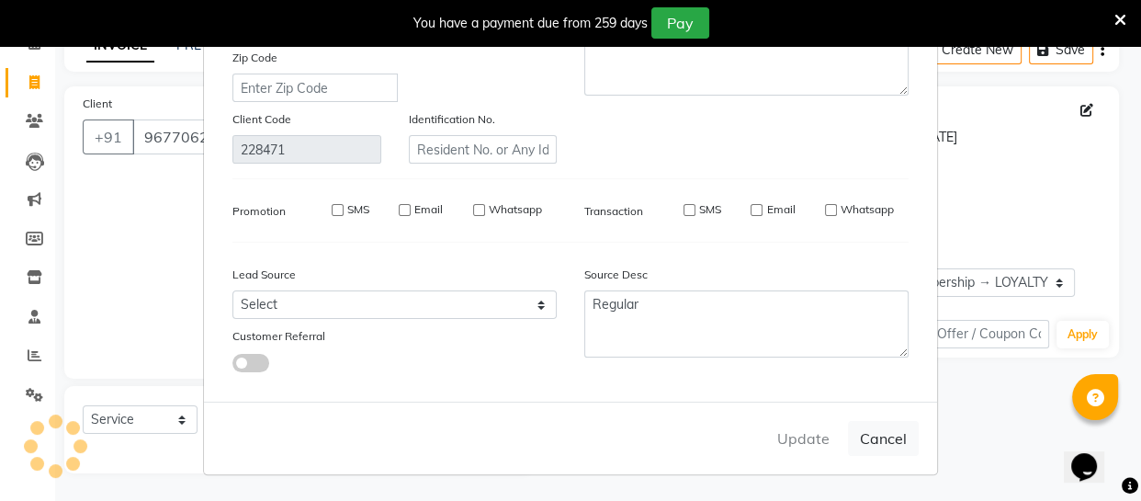
select select
checkbox input "false"
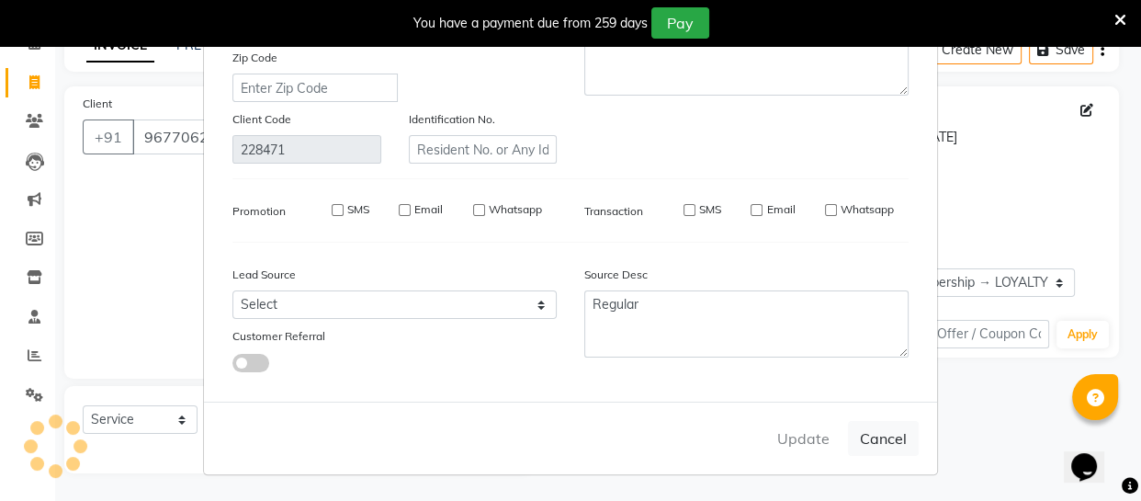
checkbox input "false"
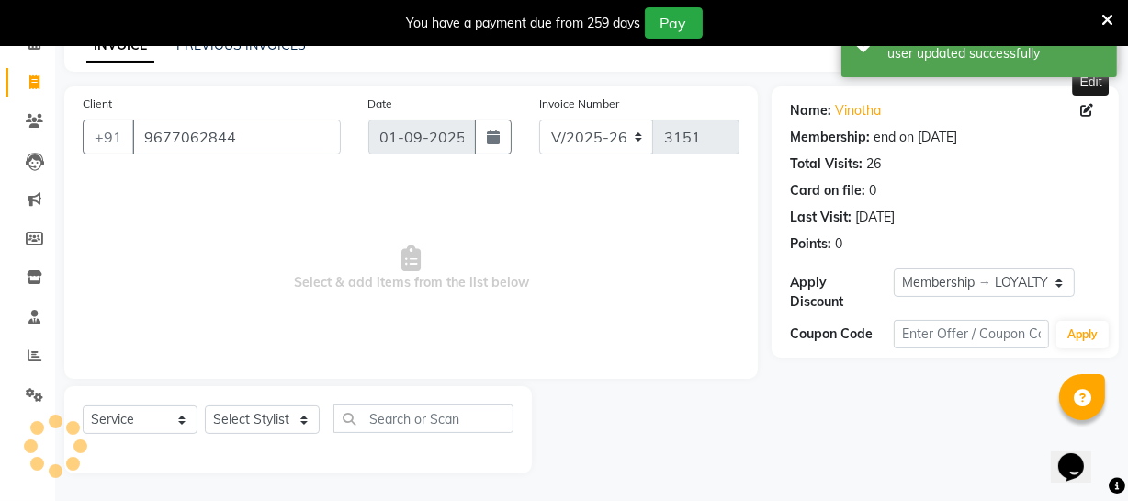
select select "2: Object"
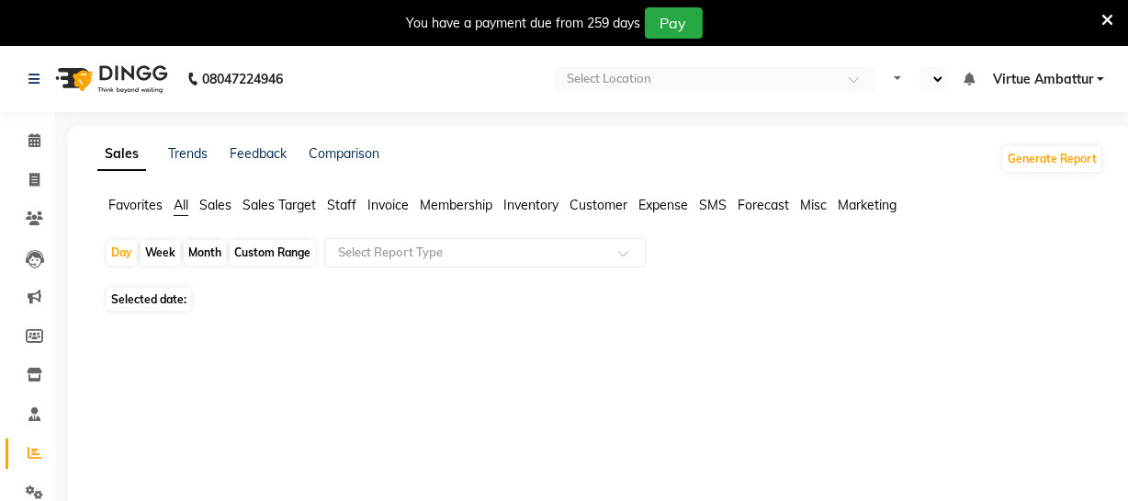
select select "en"
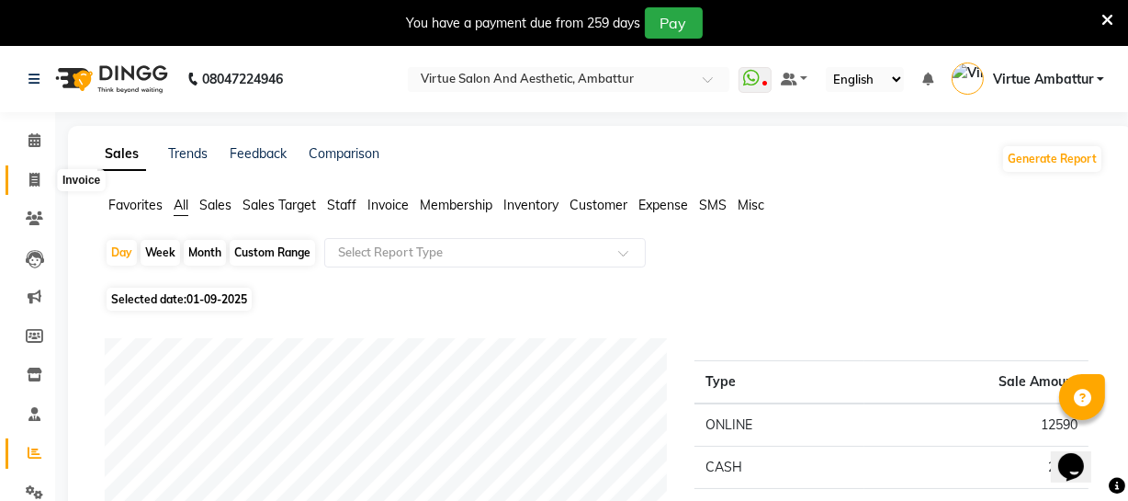
click at [29, 175] on icon at bounding box center [34, 180] width 10 height 14
select select "service"
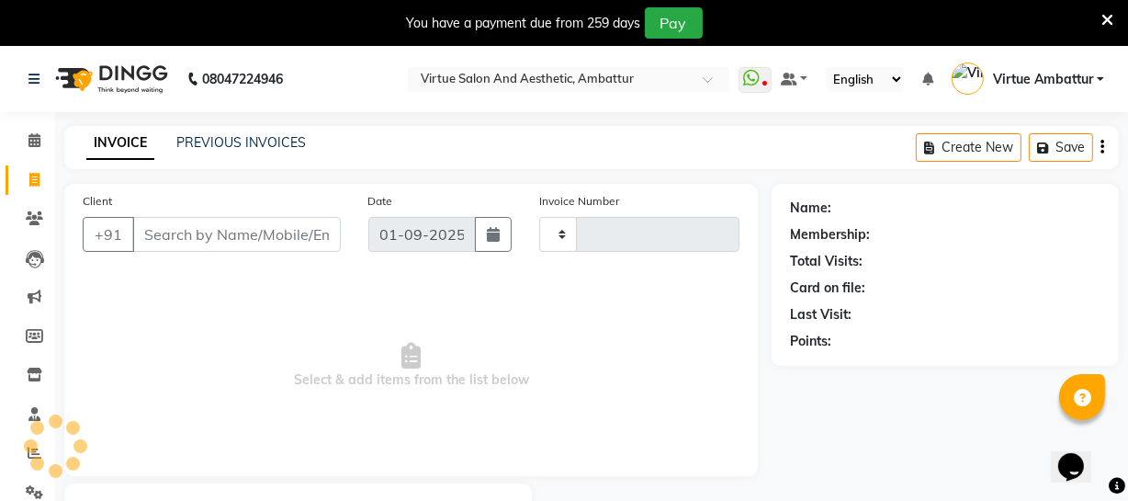
scroll to position [98, 0]
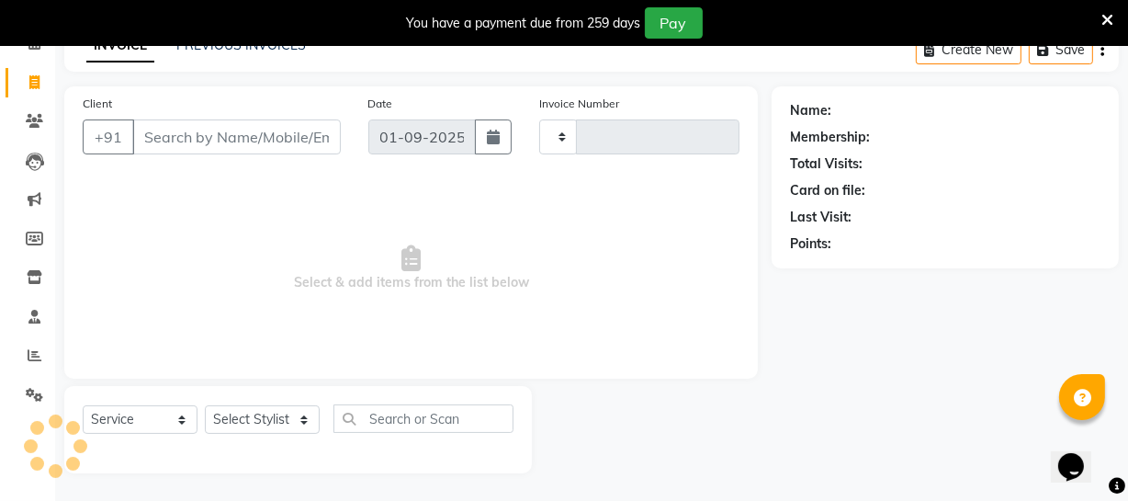
type input "3153"
select select "5237"
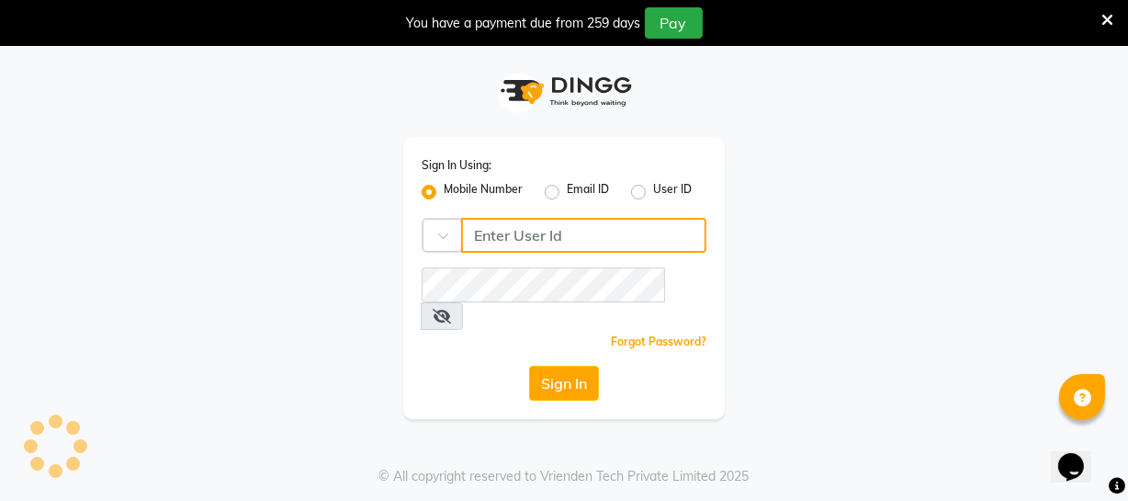
type input "9884040030"
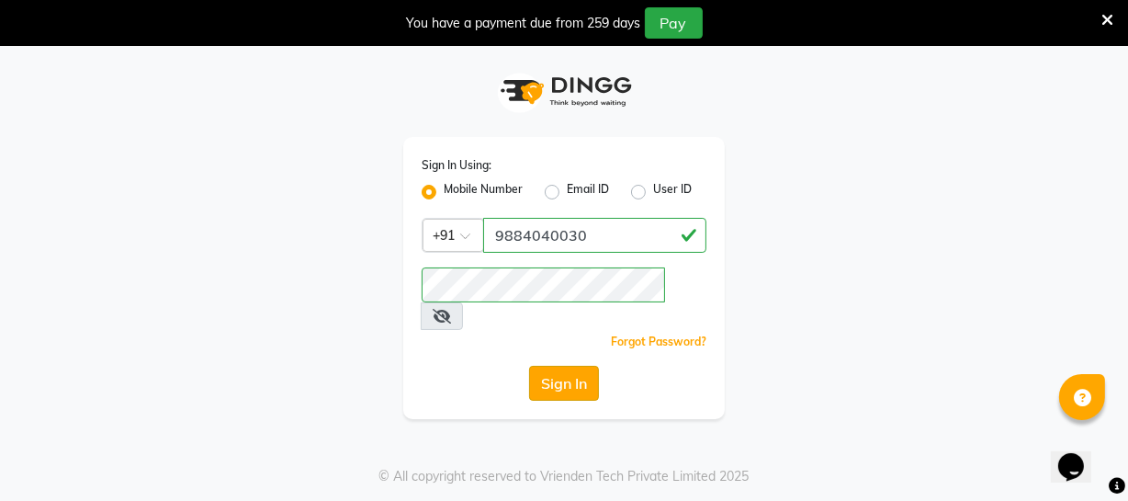
click at [588, 371] on button "Sign In" at bounding box center [564, 383] width 70 height 35
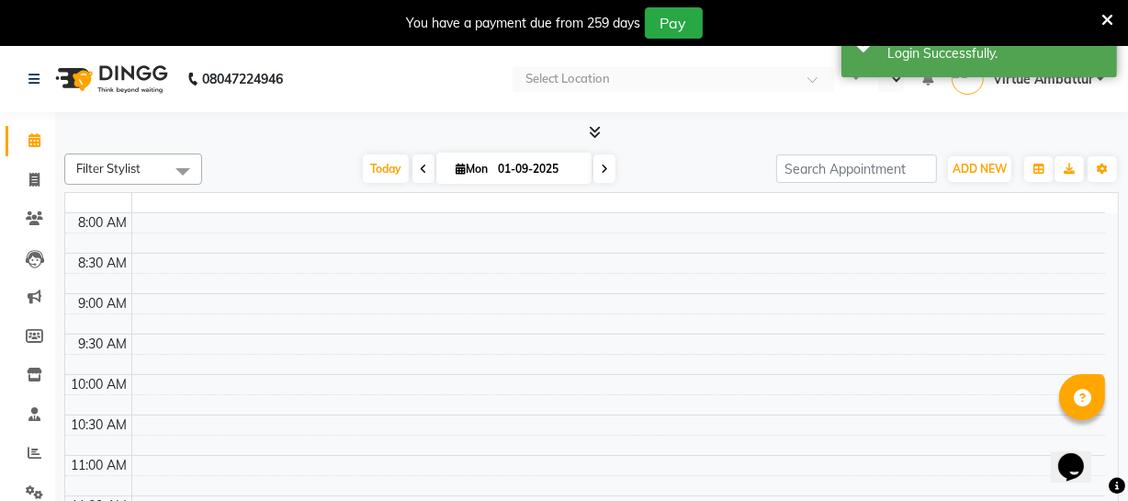
select select "en"
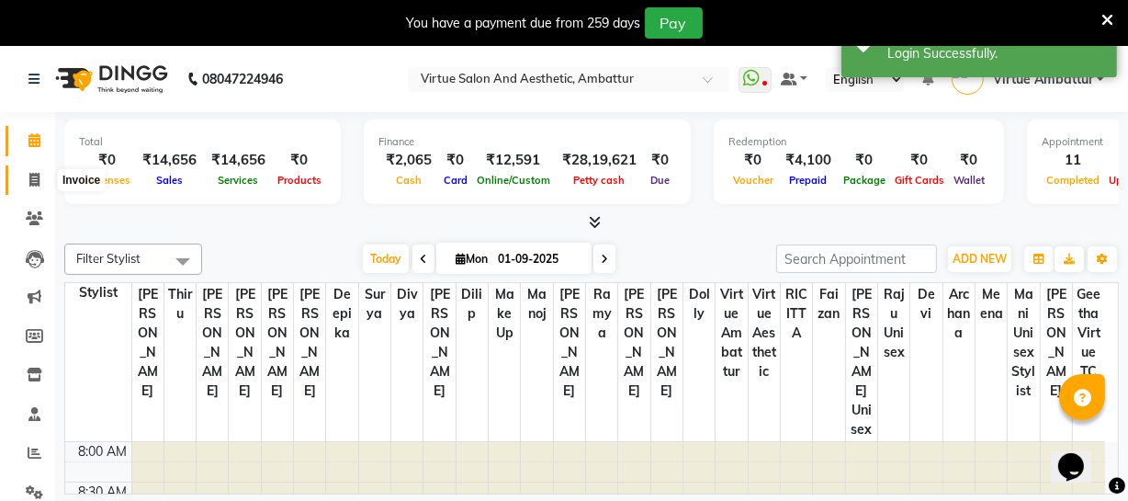
click at [40, 181] on span at bounding box center [34, 180] width 32 height 21
select select "service"
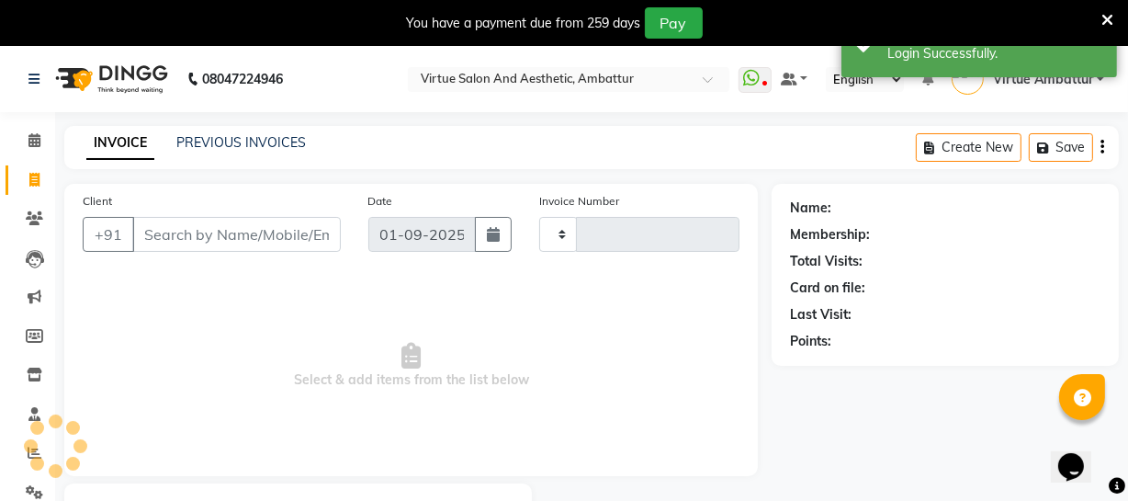
type input "3153"
select select "5237"
click at [201, 236] on input "Client" at bounding box center [236, 234] width 209 height 35
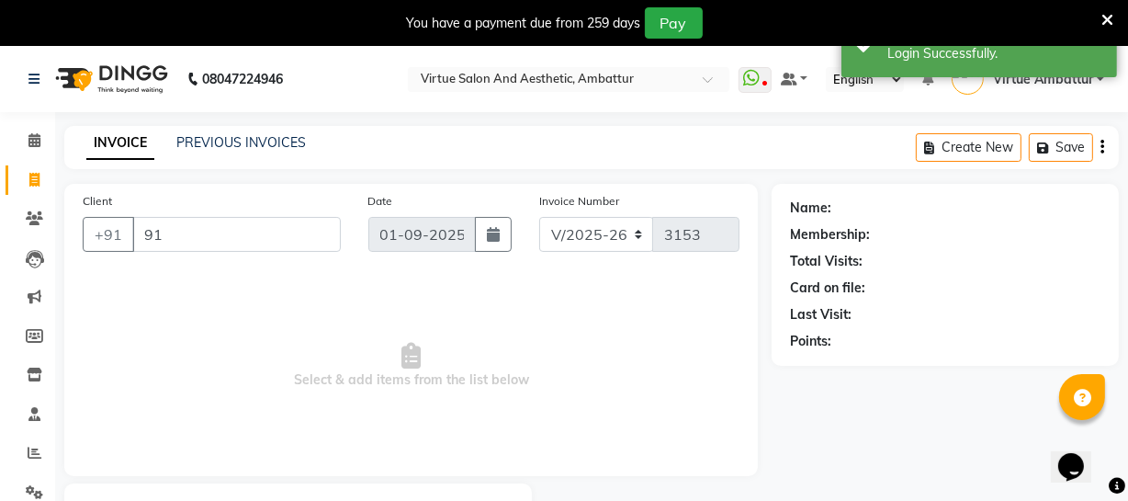
type input "9"
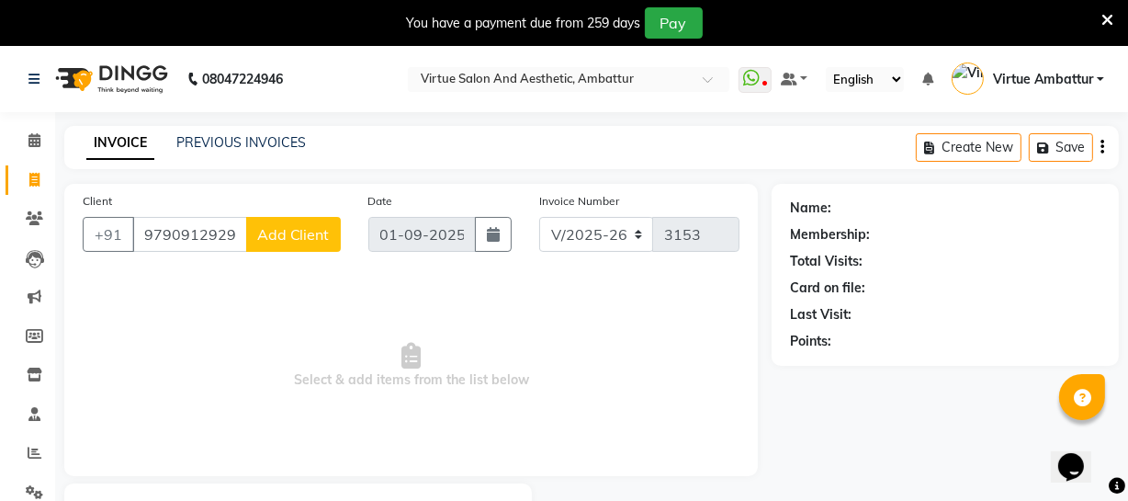
type input "9790912929"
click at [270, 238] on span "Add Client" at bounding box center [293, 234] width 73 height 18
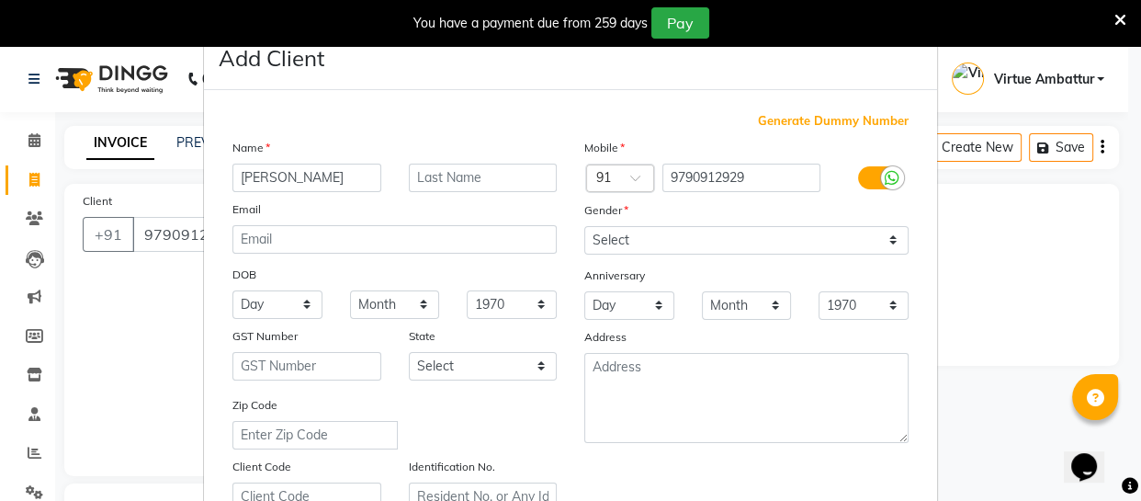
type input "[PERSON_NAME]"
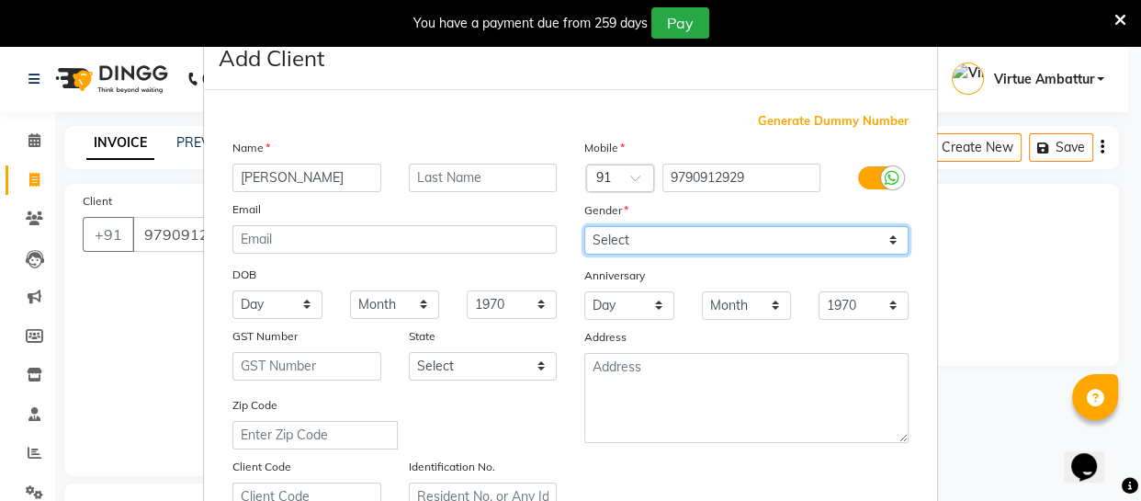
click at [786, 238] on select "Select Male Female Other Prefer Not To Say" at bounding box center [746, 240] width 324 height 28
select select "female"
click at [584, 226] on select "Select Male Female Other Prefer Not To Say" at bounding box center [746, 240] width 324 height 28
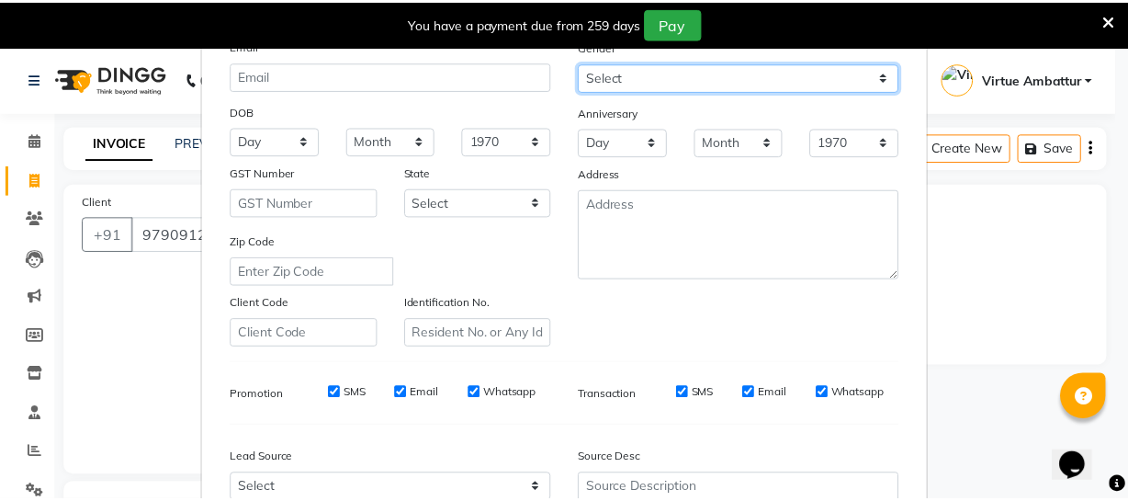
scroll to position [353, 0]
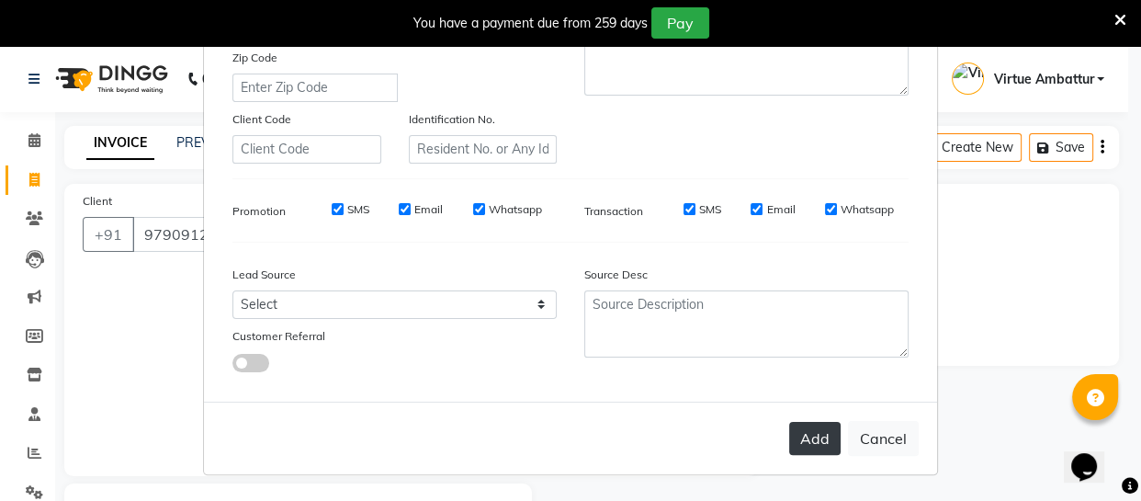
click at [826, 443] on button "Add" at bounding box center [814, 438] width 51 height 33
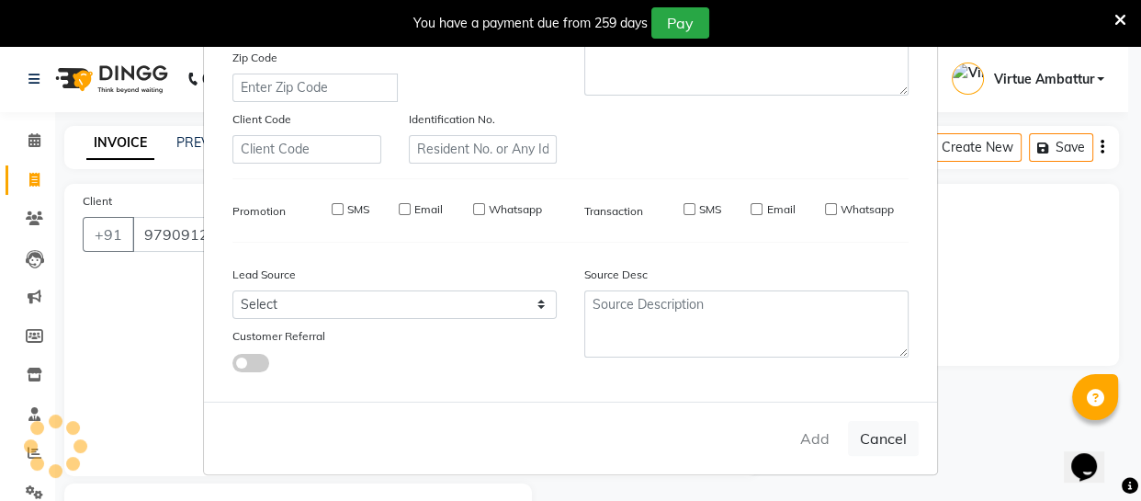
select select
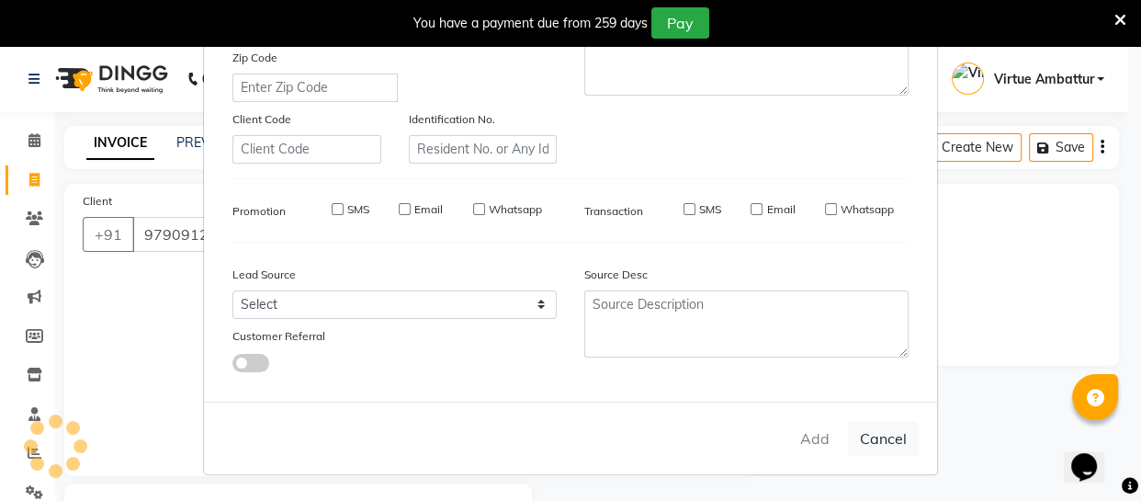
select select
checkbox input "false"
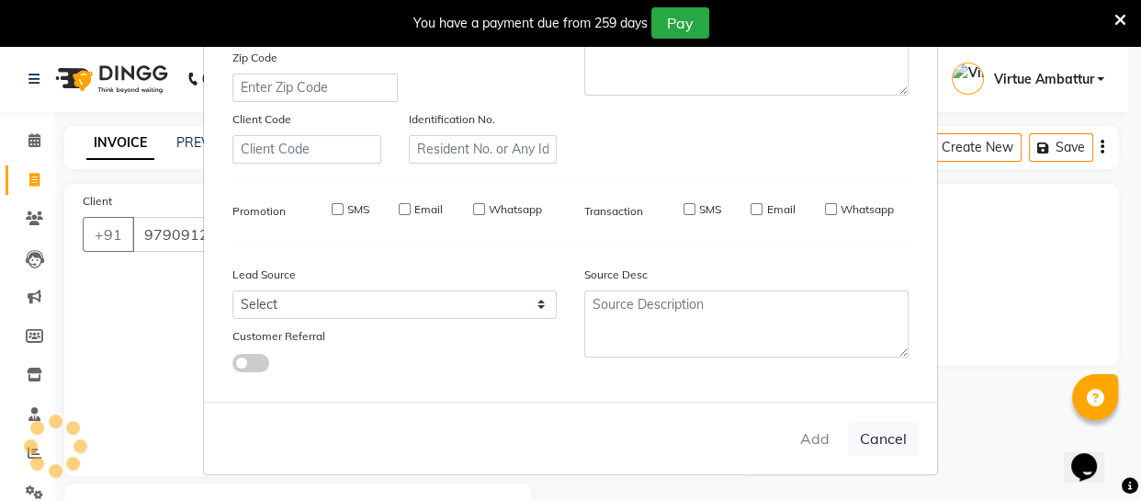
checkbox input "false"
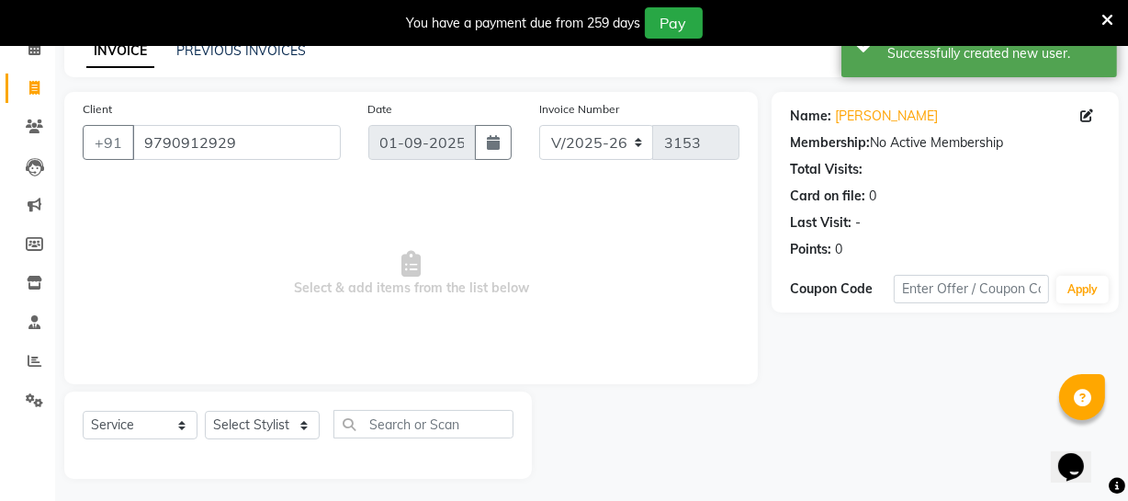
scroll to position [98, 0]
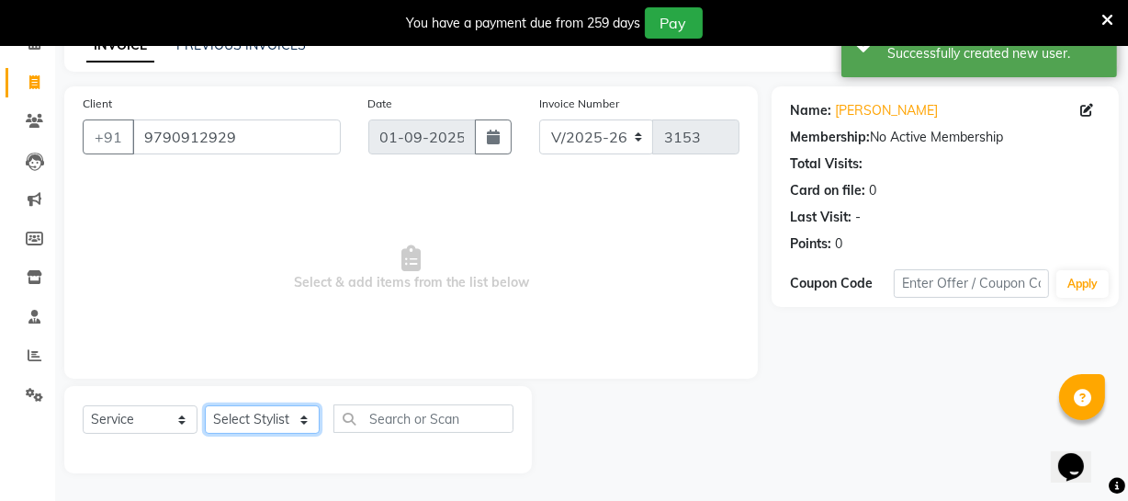
click at [290, 416] on select "Select Stylist [PERSON_NAME] [PERSON_NAME] [PERSON_NAME] [PERSON_NAME] [PERSON_…" at bounding box center [262, 419] width 115 height 28
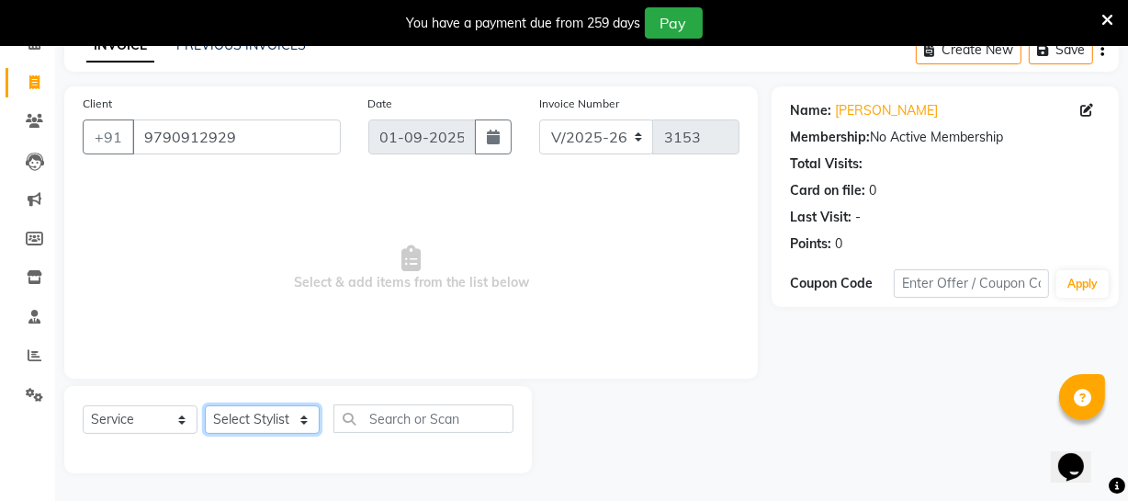
select select "83849"
click at [205, 405] on select "Select Stylist [PERSON_NAME] [PERSON_NAME] [PERSON_NAME] [PERSON_NAME] [PERSON_…" at bounding box center [262, 419] width 115 height 28
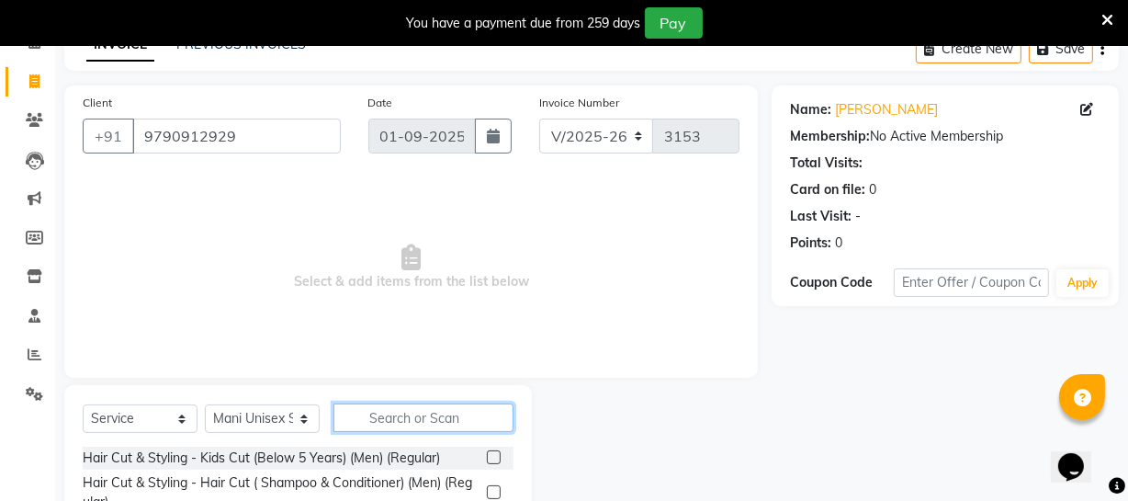
click at [389, 424] on input "text" at bounding box center [424, 417] width 180 height 28
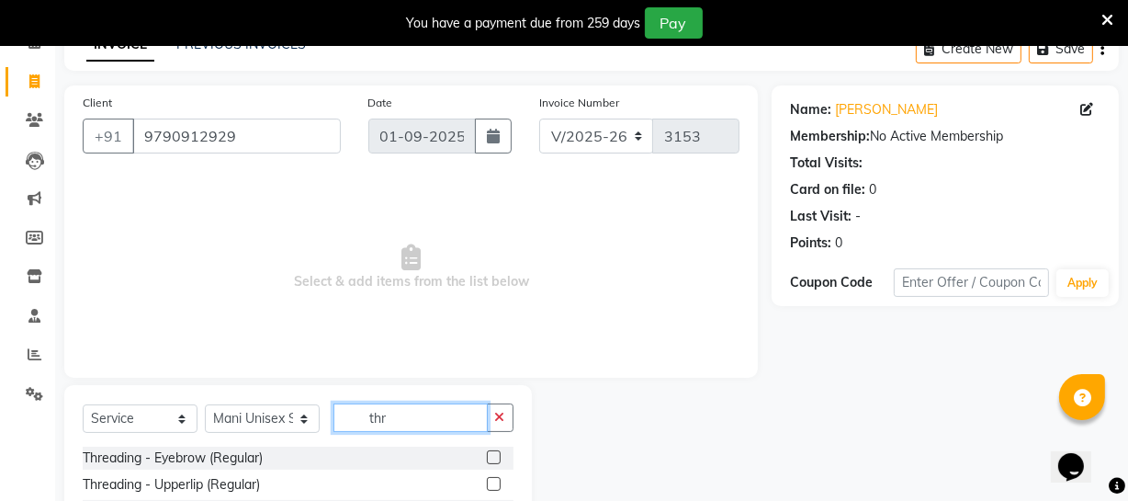
type input "thr"
click at [487, 459] on label at bounding box center [494, 457] width 14 height 14
click at [487, 459] on input "checkbox" at bounding box center [493, 458] width 12 height 12
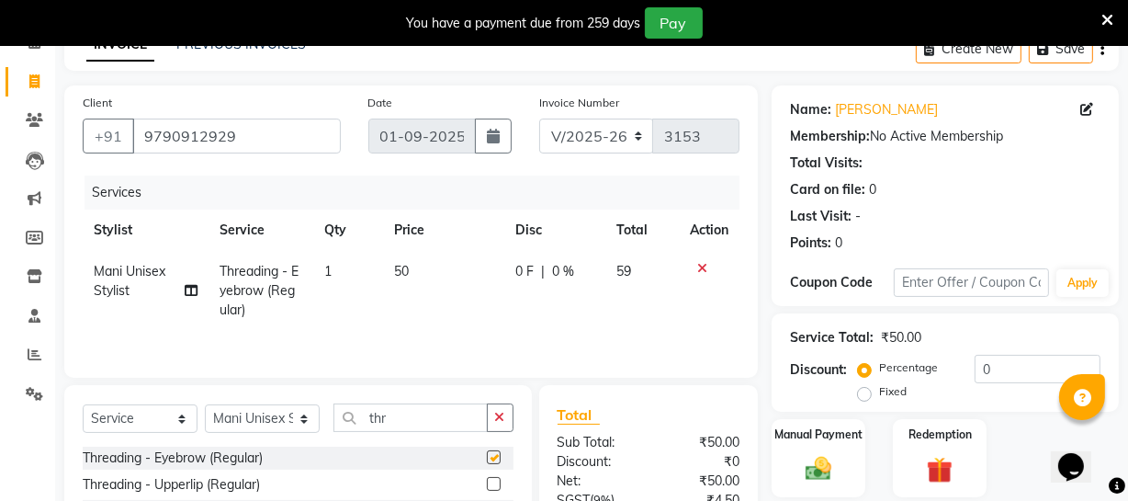
checkbox input "false"
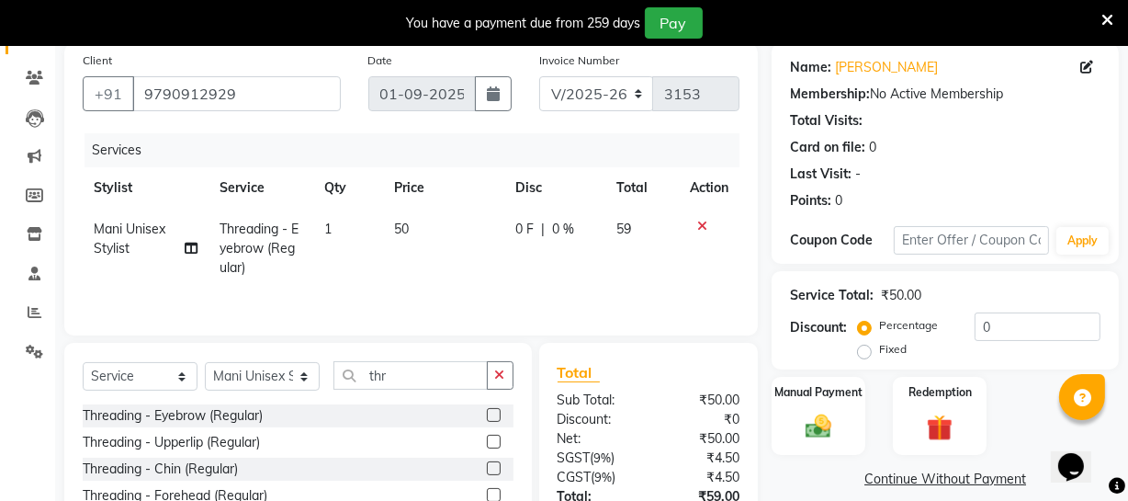
scroll to position [182, 0]
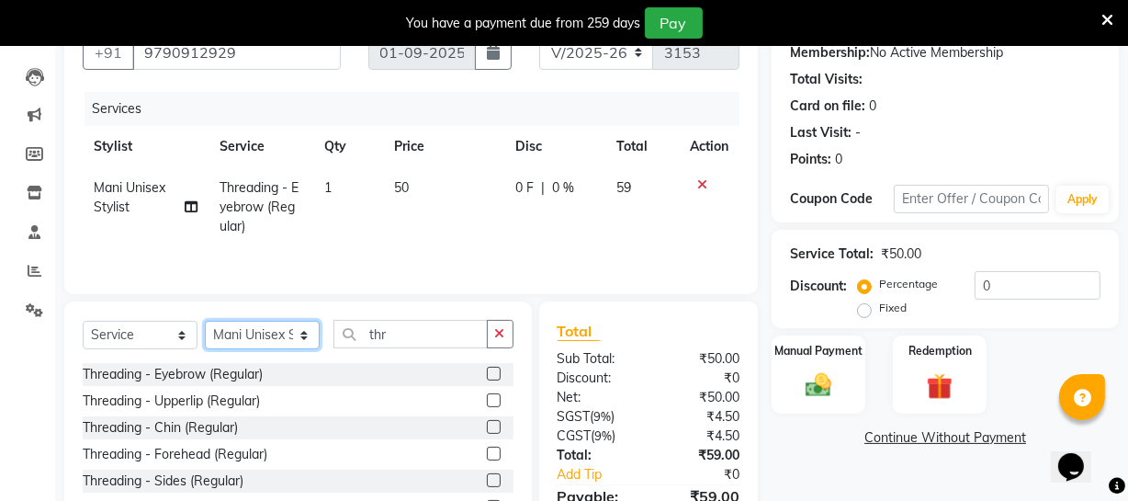
click at [278, 339] on select "Select Stylist [PERSON_NAME] [PERSON_NAME] [PERSON_NAME] [PERSON_NAME] [PERSON_…" at bounding box center [262, 335] width 115 height 28
select select "71592"
click at [205, 321] on select "Select Stylist [PERSON_NAME] [PERSON_NAME] [PERSON_NAME] [PERSON_NAME] [PERSON_…" at bounding box center [262, 335] width 115 height 28
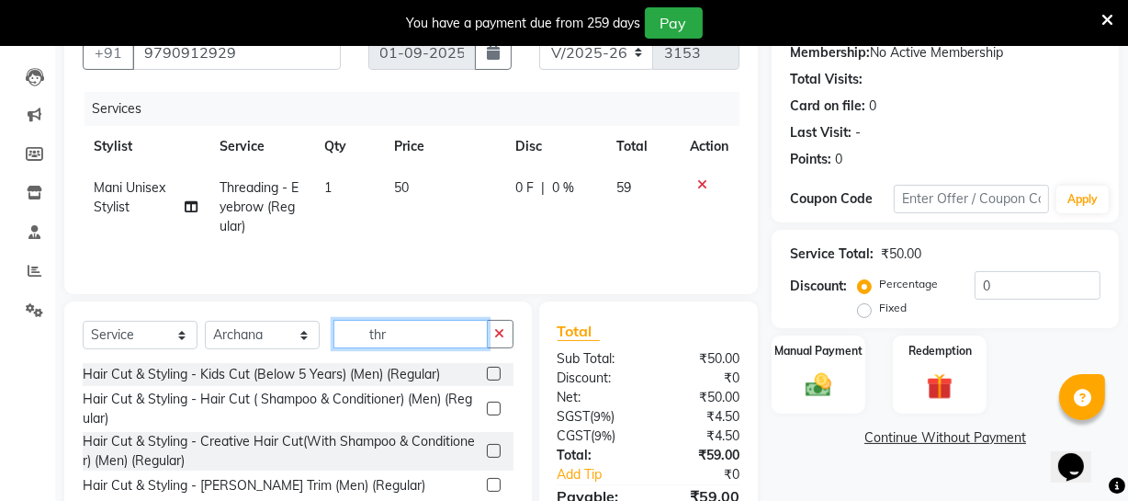
click at [433, 337] on input "thr" at bounding box center [411, 334] width 154 height 28
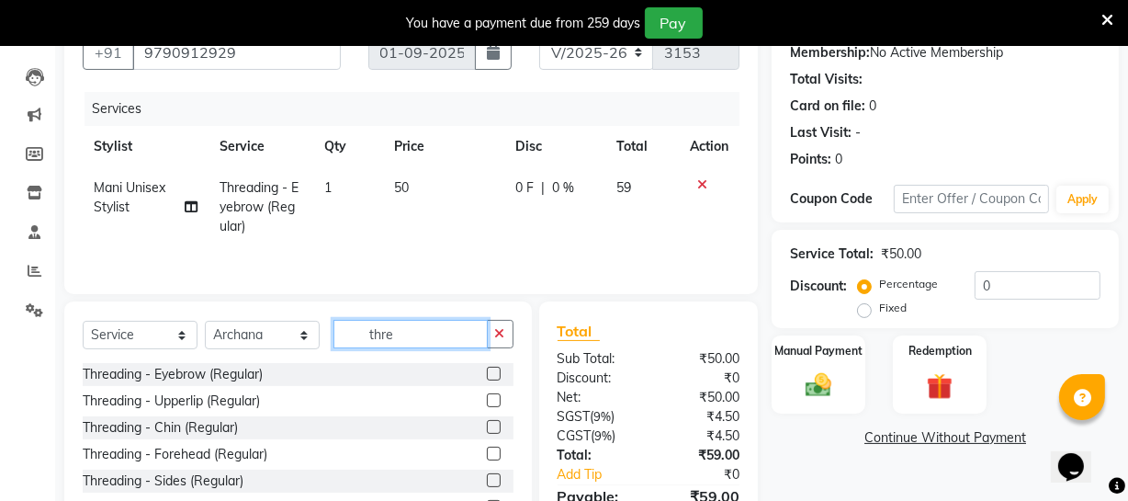
type input "thre"
click at [487, 371] on label at bounding box center [494, 374] width 14 height 14
click at [487, 371] on input "checkbox" at bounding box center [493, 374] width 12 height 12
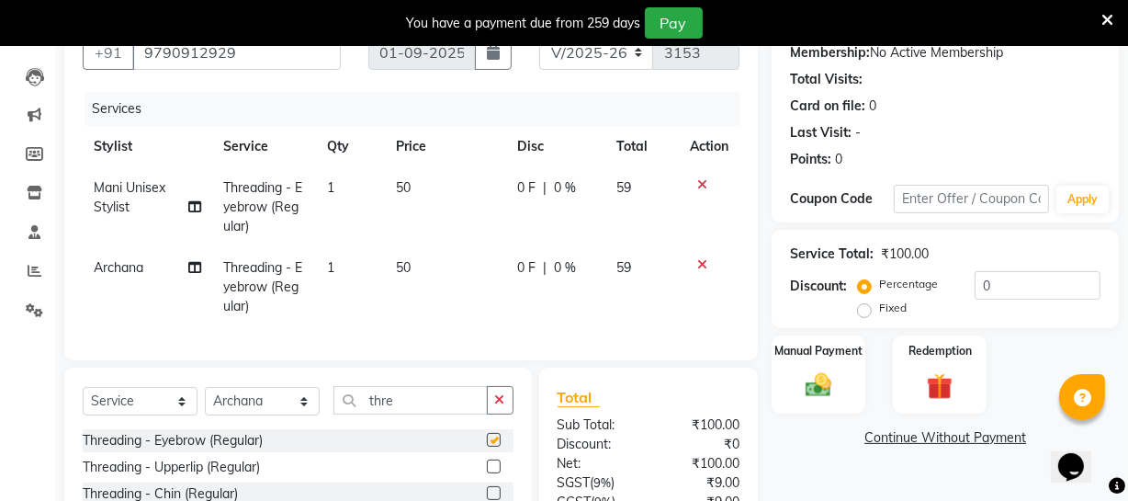
checkbox input "false"
click at [698, 184] on icon at bounding box center [702, 184] width 10 height 13
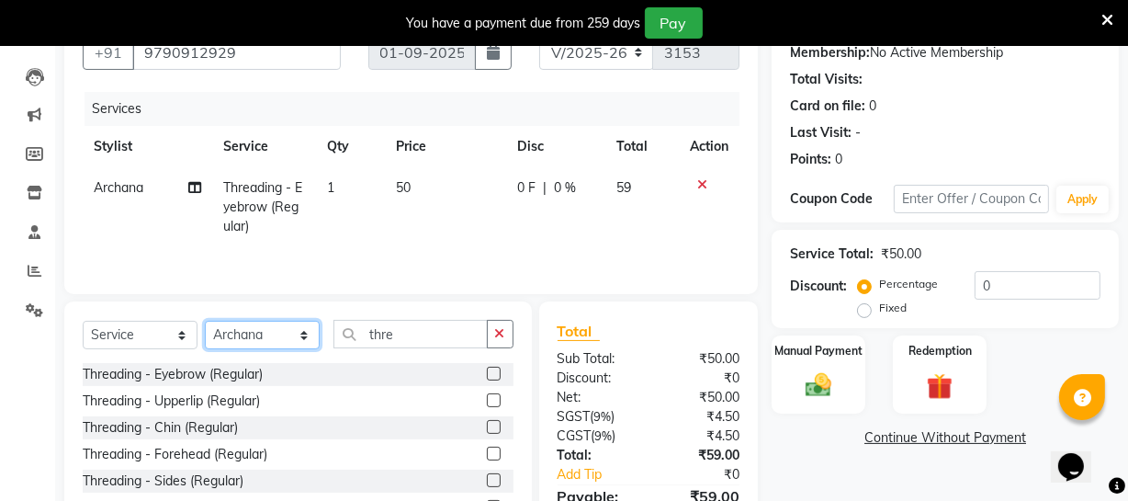
click at [288, 344] on select "Select Stylist [PERSON_NAME] [PERSON_NAME] [PERSON_NAME] [PERSON_NAME] [PERSON_…" at bounding box center [262, 335] width 115 height 28
select select "83849"
click at [205, 321] on select "Select Stylist [PERSON_NAME] [PERSON_NAME] [PERSON_NAME] [PERSON_NAME] [PERSON_…" at bounding box center [262, 335] width 115 height 28
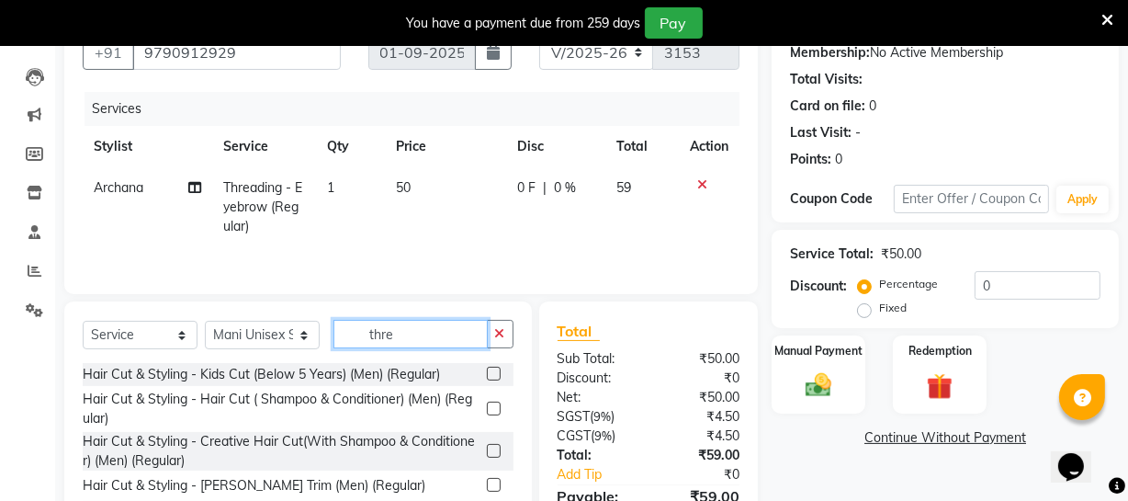
click at [431, 335] on input "thre" at bounding box center [411, 334] width 154 height 28
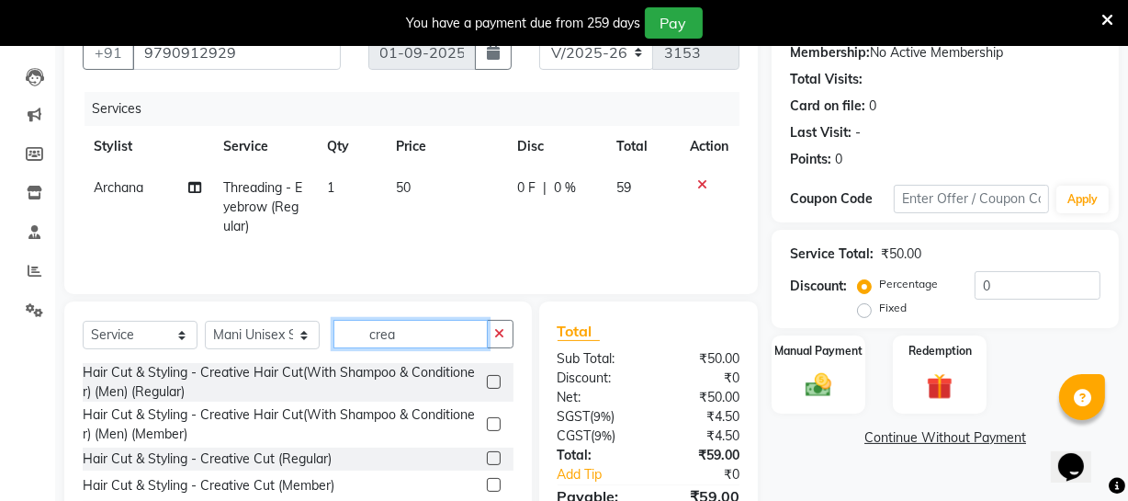
type input "crea"
click at [487, 461] on label at bounding box center [494, 458] width 14 height 14
click at [487, 461] on input "checkbox" at bounding box center [493, 459] width 12 height 12
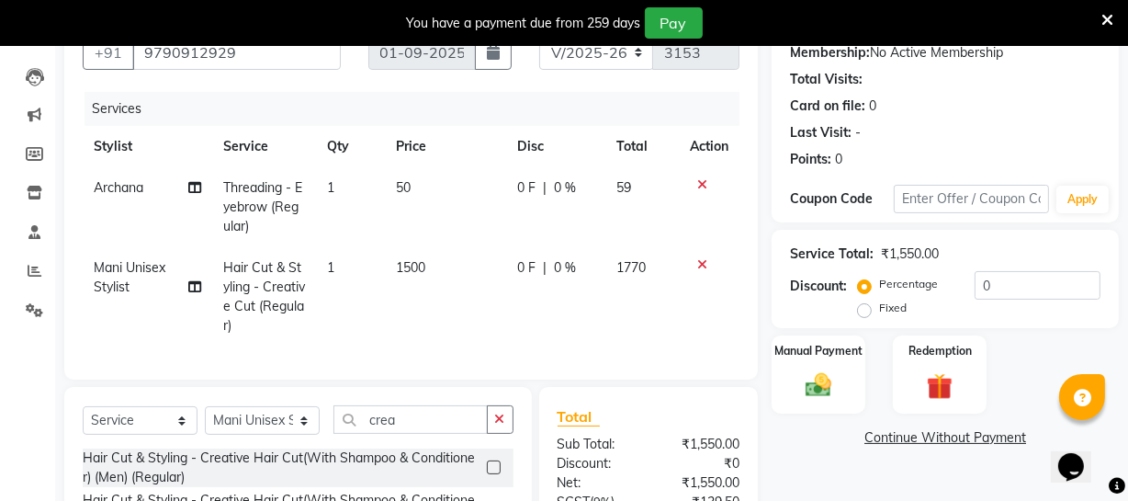
checkbox input "false"
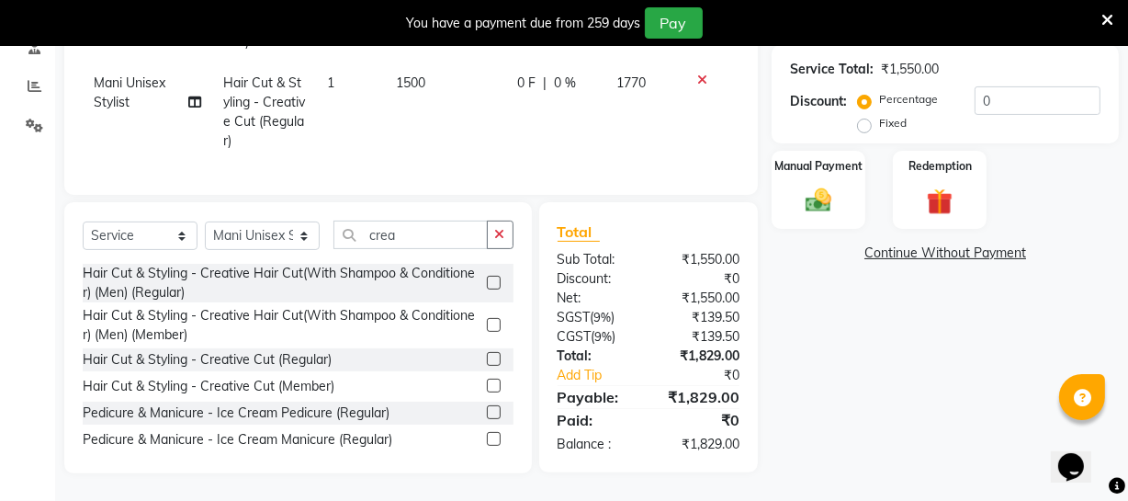
scroll to position [379, 0]
click at [801, 163] on div "Manual Payment" at bounding box center [818, 190] width 97 height 82
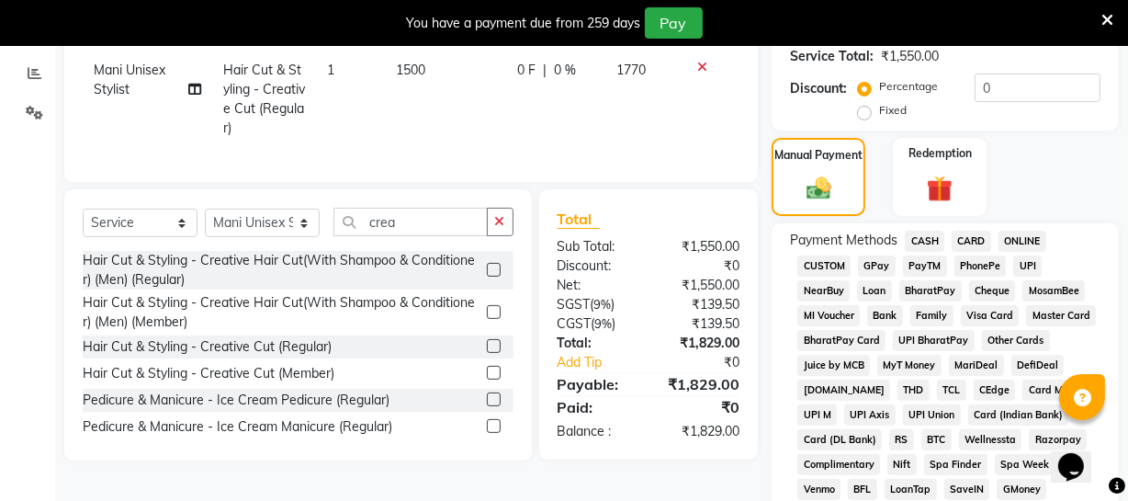
click at [934, 237] on span "CASH" at bounding box center [925, 241] width 40 height 21
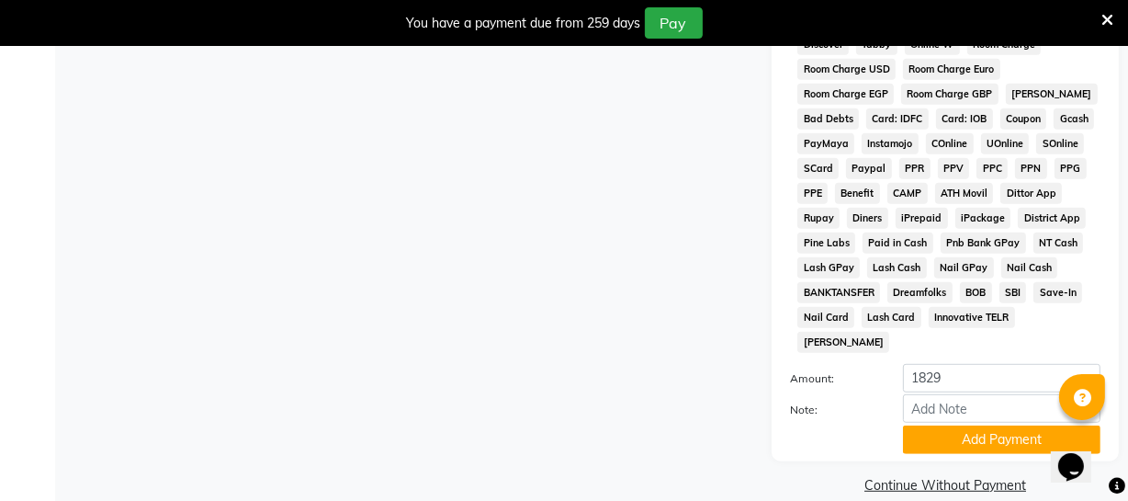
scroll to position [949, 0]
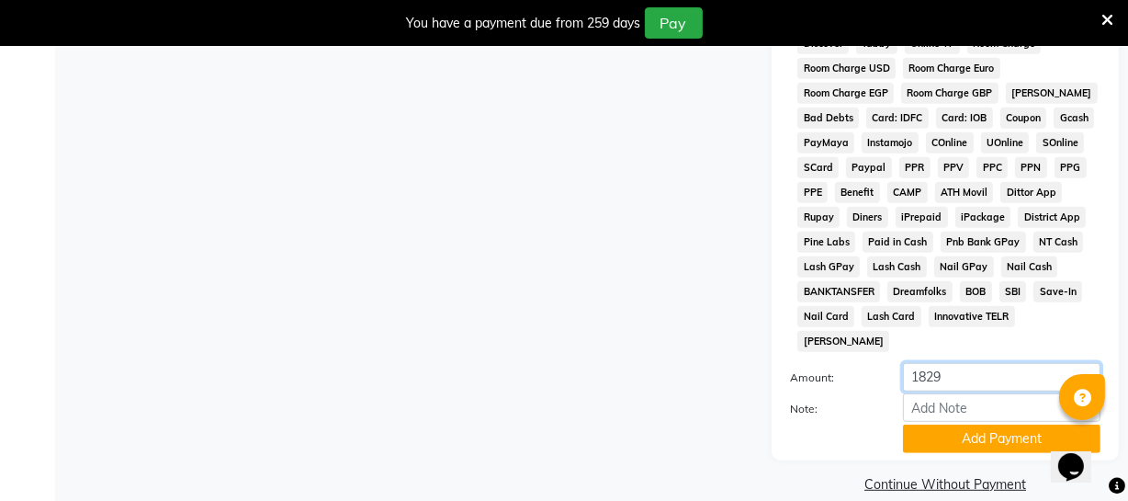
click at [951, 363] on input "1829" at bounding box center [1002, 377] width 198 height 28
drag, startPoint x: 951, startPoint y: 349, endPoint x: 892, endPoint y: 326, distance: 63.1
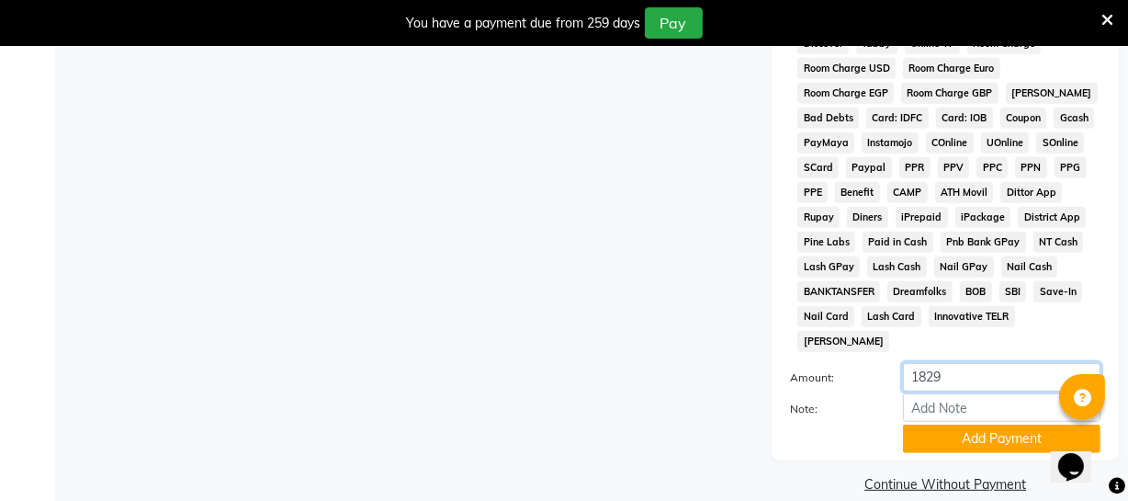
click at [900, 363] on div "1829" at bounding box center [1001, 377] width 225 height 28
type input "59"
click at [943, 425] on button "Add Payment" at bounding box center [1002, 439] width 198 height 28
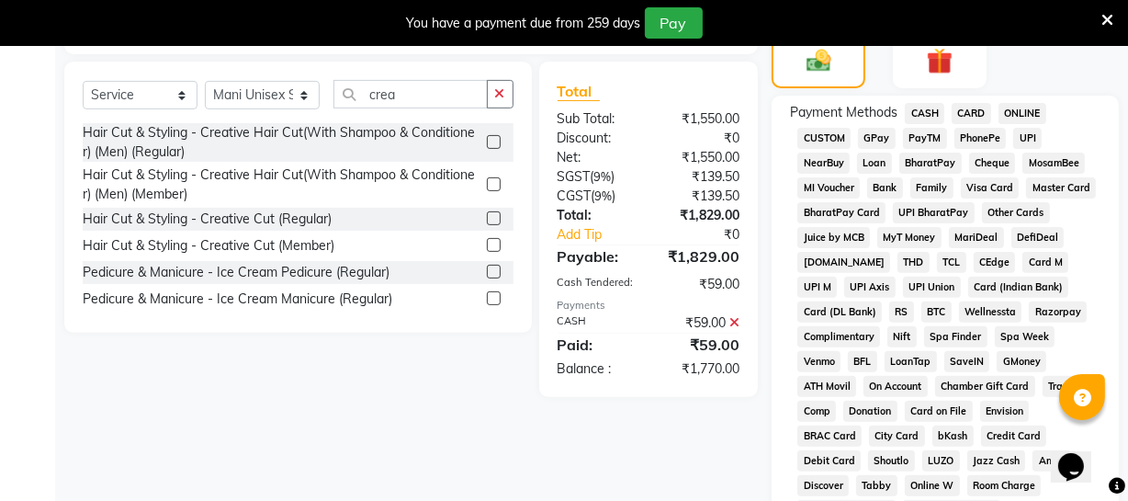
scroll to position [365, 0]
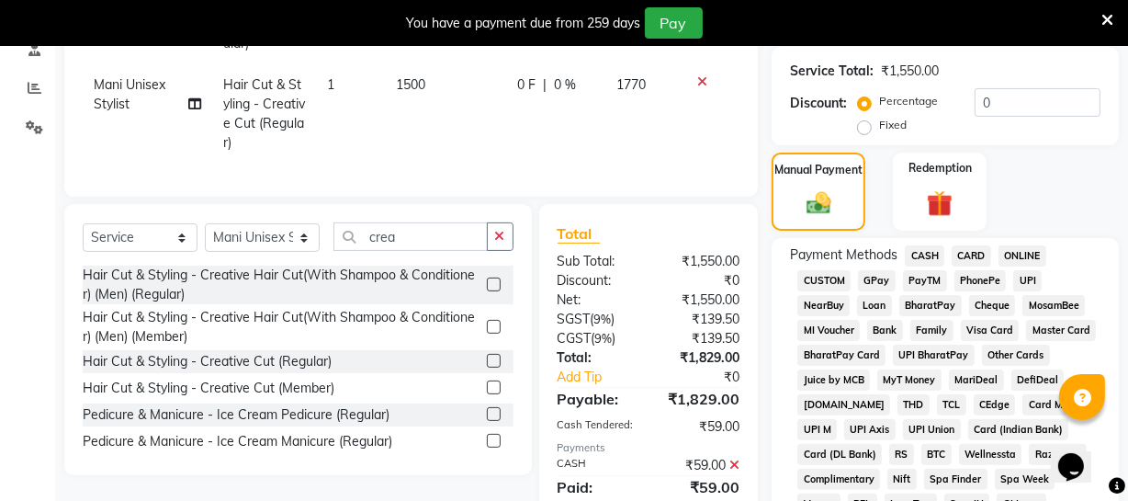
click at [1009, 258] on span "ONLINE" at bounding box center [1023, 255] width 48 height 21
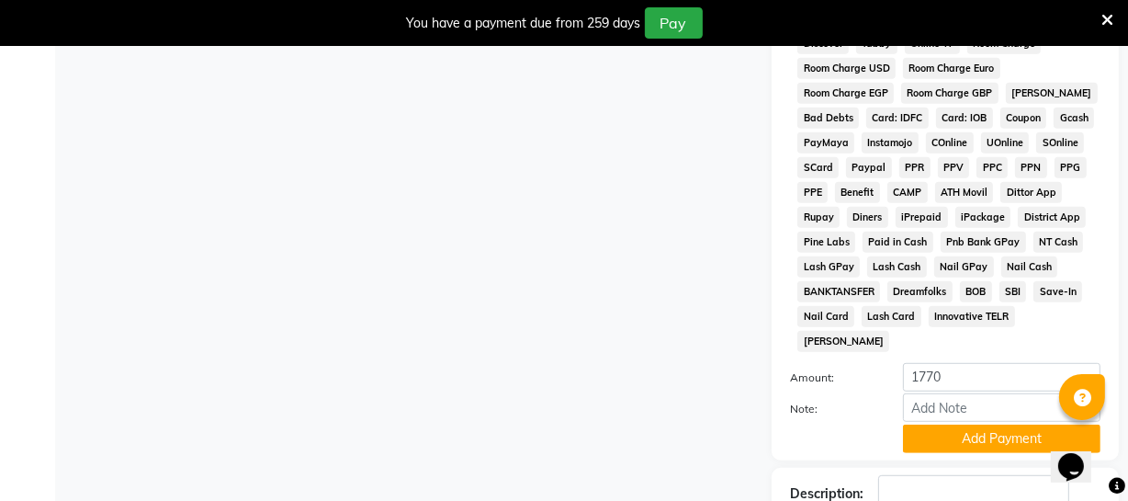
scroll to position [1052, 0]
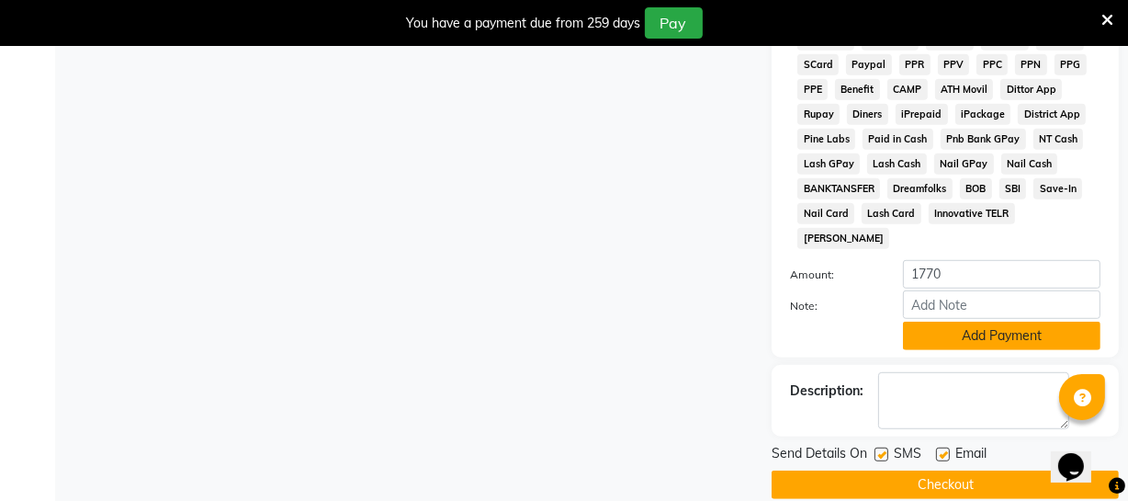
click at [946, 322] on button "Add Payment" at bounding box center [1002, 336] width 198 height 28
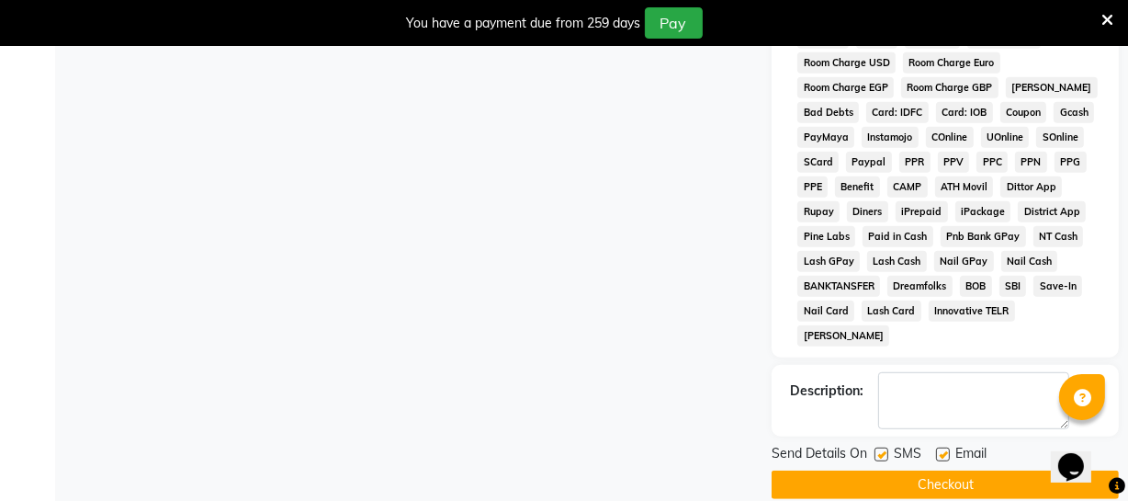
click at [941, 470] on button "Checkout" at bounding box center [945, 484] width 347 height 28
